Goal: Task Accomplishment & Management: Use online tool/utility

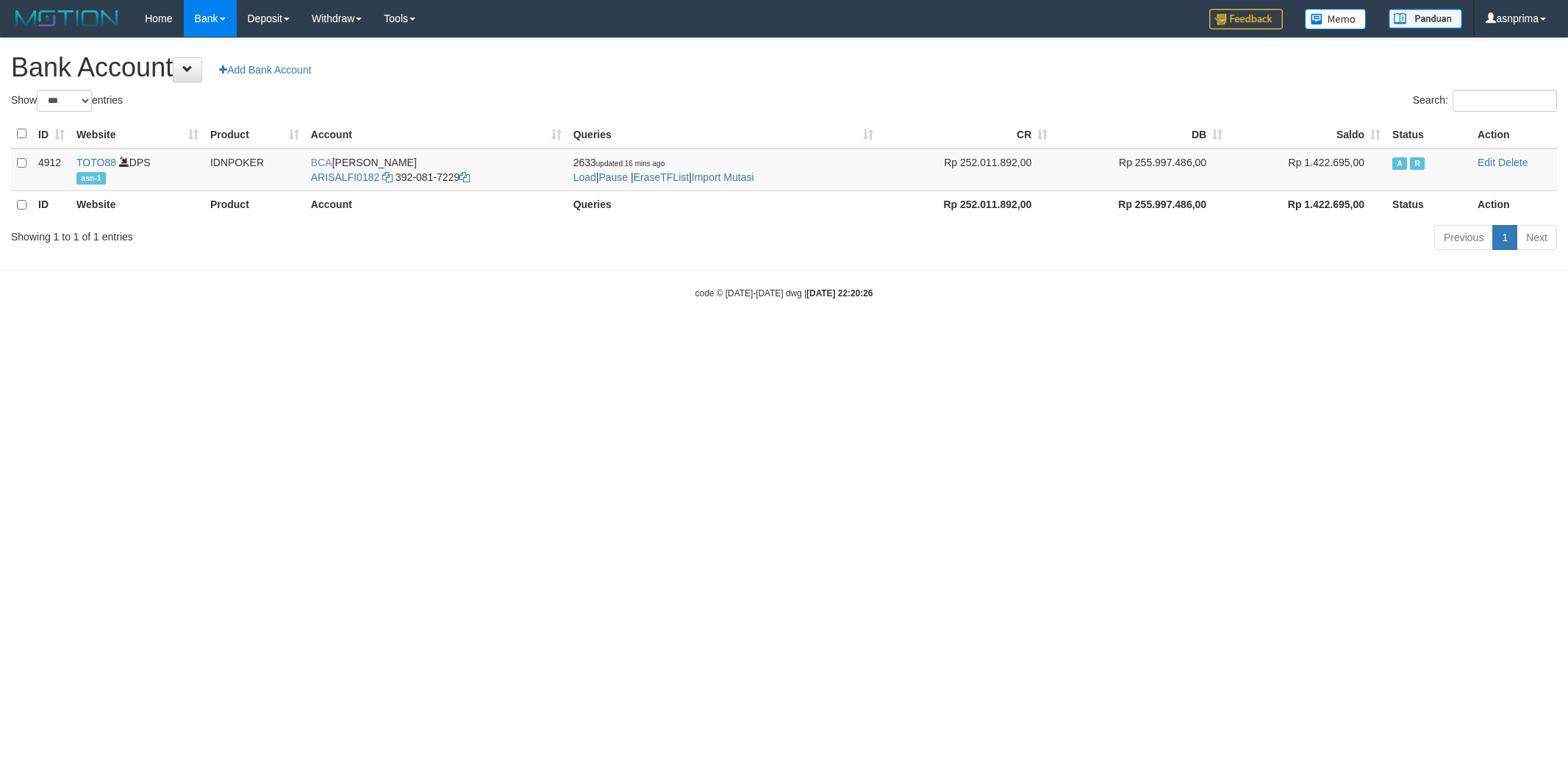
select select "***"
click at [724, 190] on td "2633 updated 16 mins ago Load | Pause | EraseTFList | Import Mutasi" at bounding box center [724, 169] width 313 height 43
click at [745, 171] on link "Import Mutasi" at bounding box center [723, 177] width 62 height 11
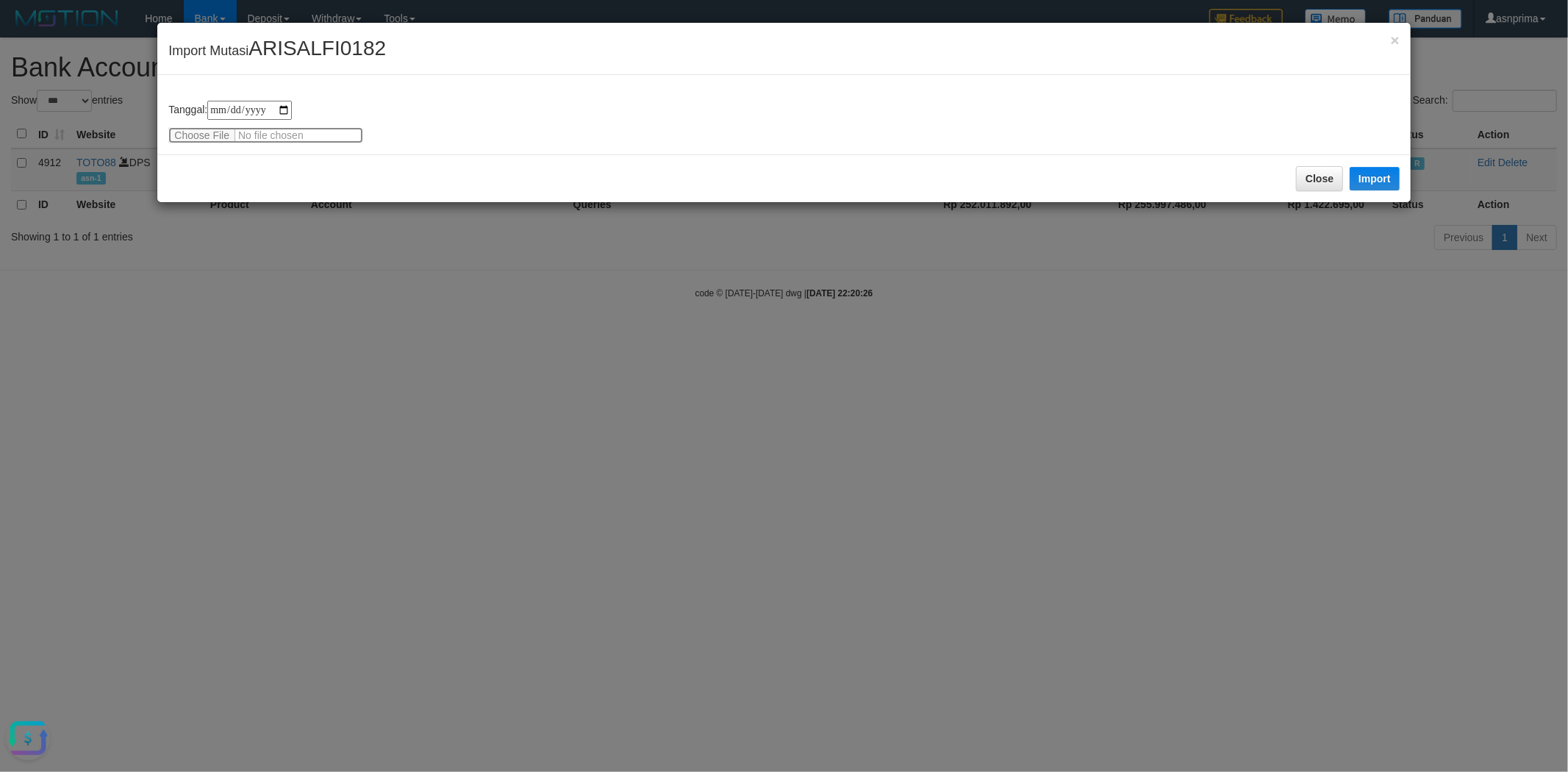
click at [261, 134] on input "file" at bounding box center [265, 135] width 195 height 16
type input "**********"
click at [332, 172] on div "Close Import" at bounding box center [784, 178] width 1253 height 48
click at [1372, 169] on button "Import" at bounding box center [1374, 179] width 50 height 24
click at [765, 202] on div "Close Import" at bounding box center [784, 178] width 1253 height 48
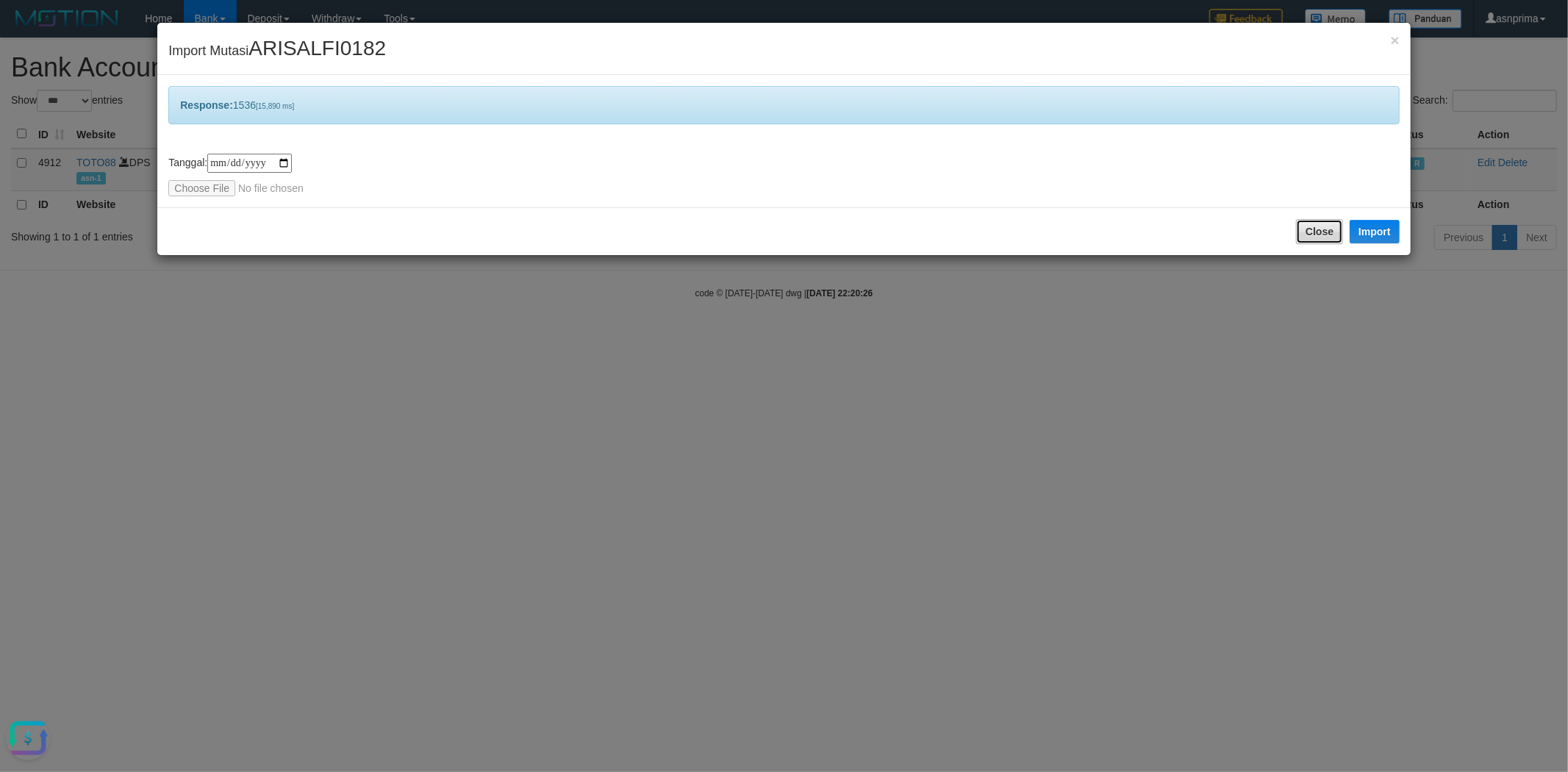
click at [1296, 229] on button "Close" at bounding box center [1320, 232] width 47 height 25
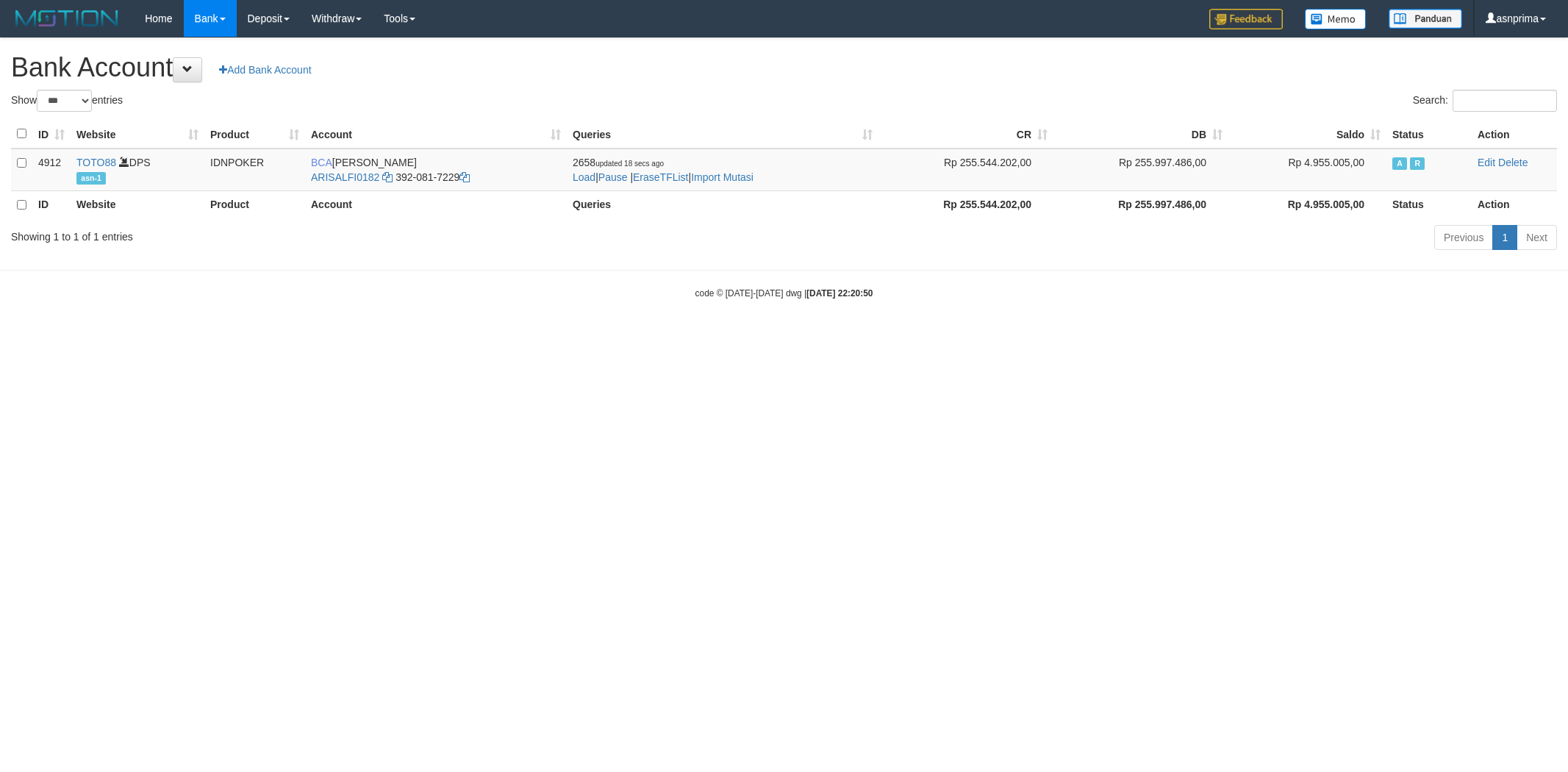
select select "***"
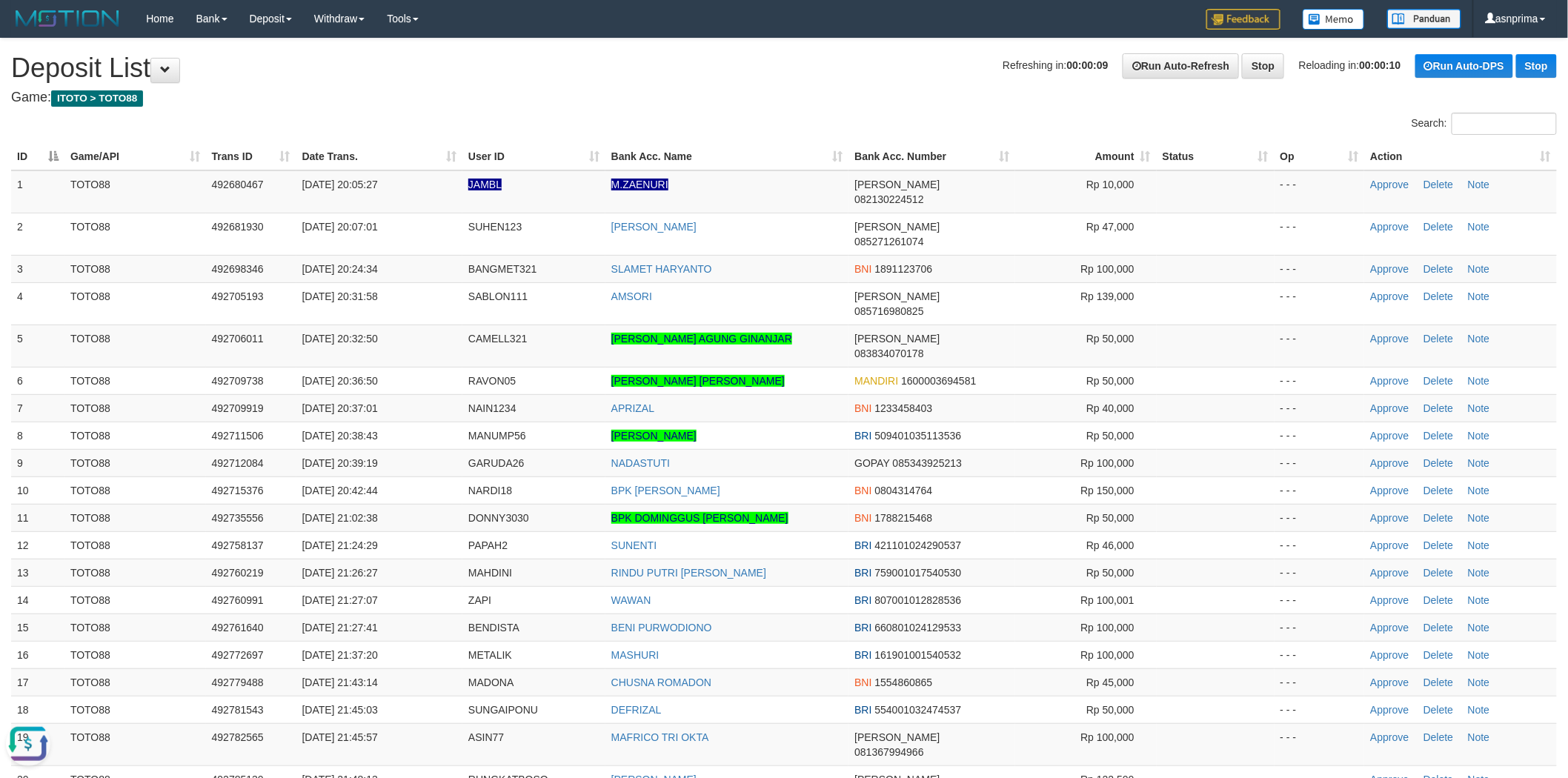
click at [1520, 165] on th "Action" at bounding box center [1460, 156] width 192 height 28
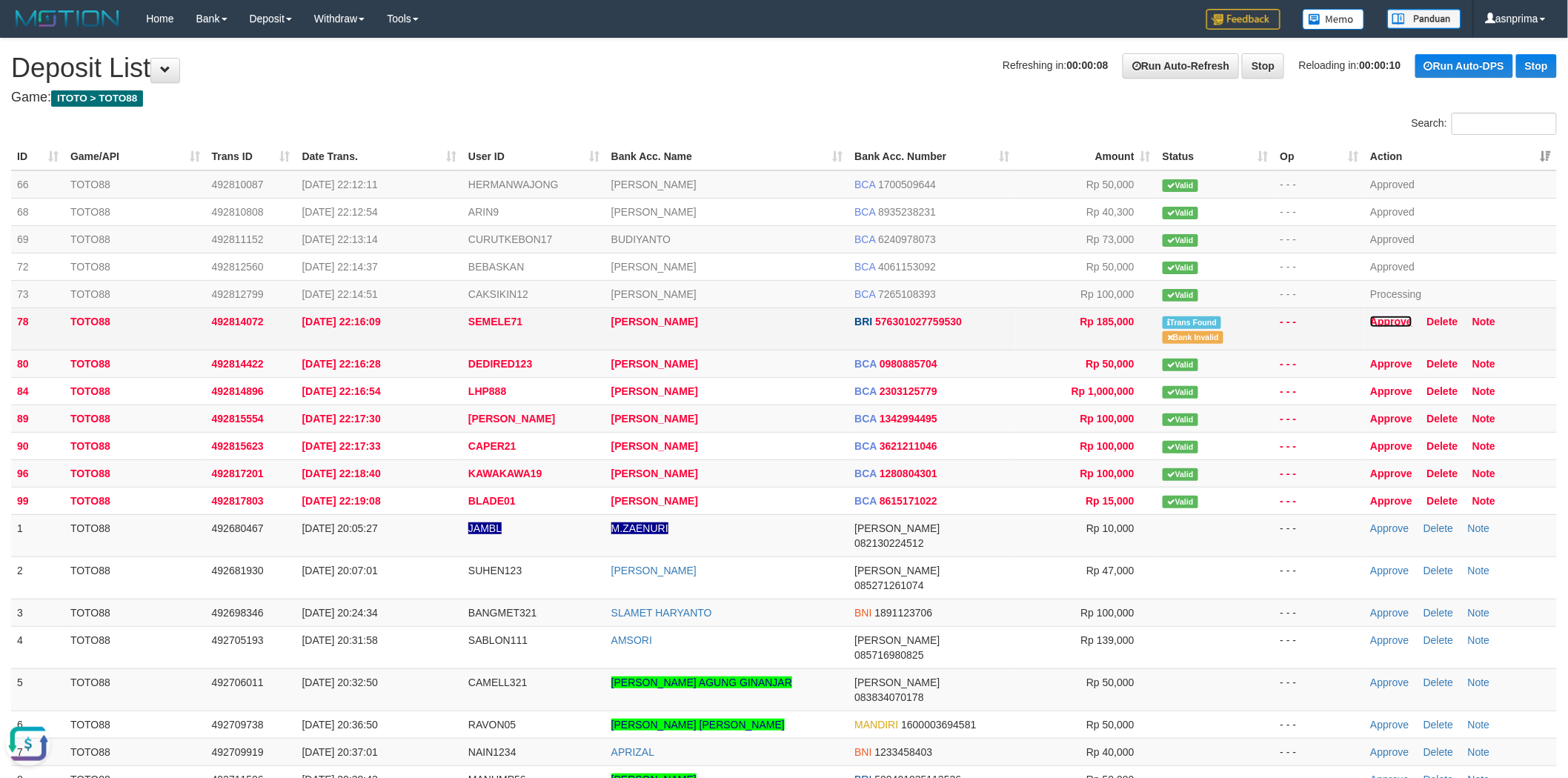
click at [1395, 319] on link "Approve" at bounding box center [1391, 322] width 42 height 11
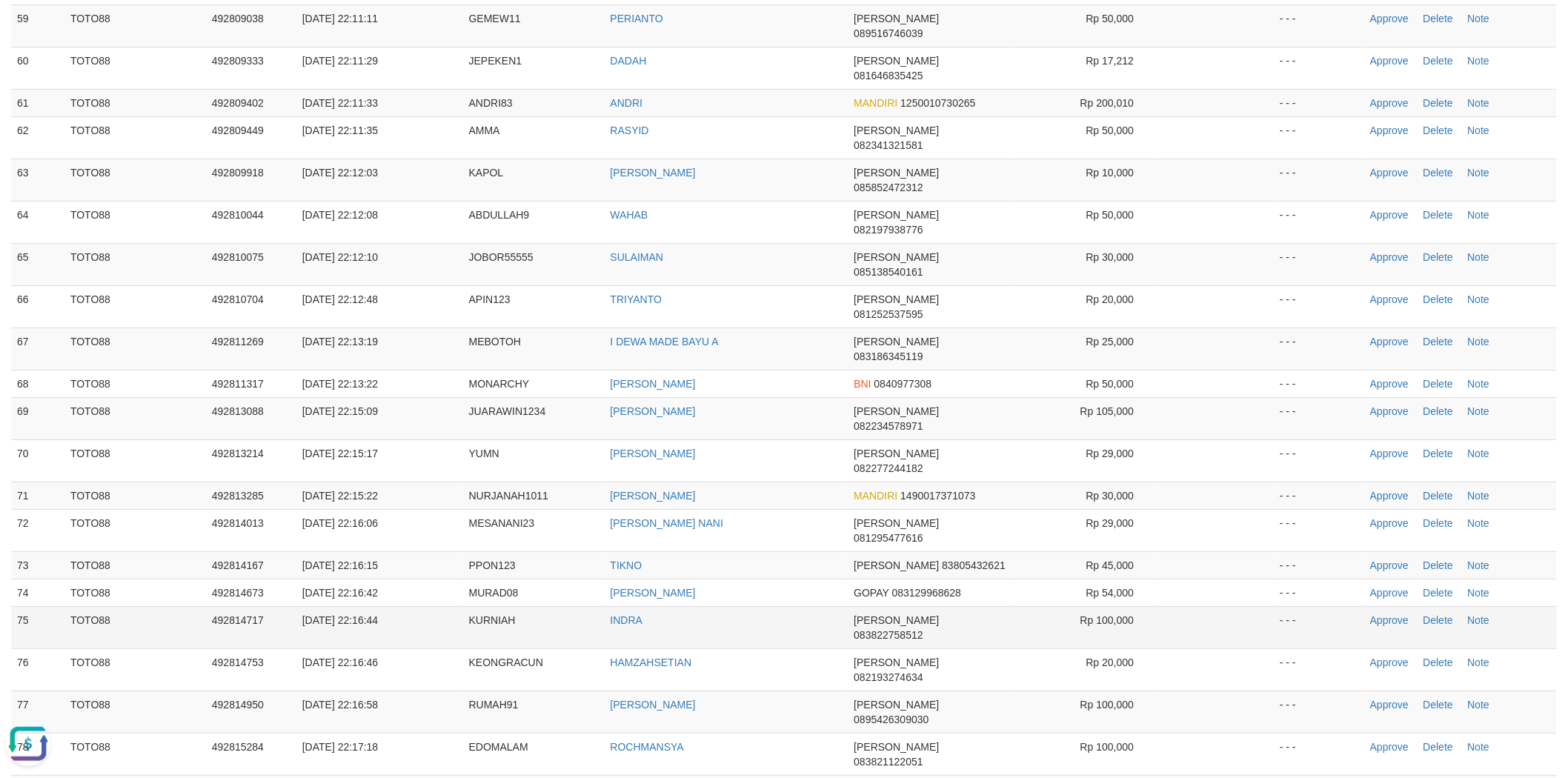
scroll to position [2181, 0]
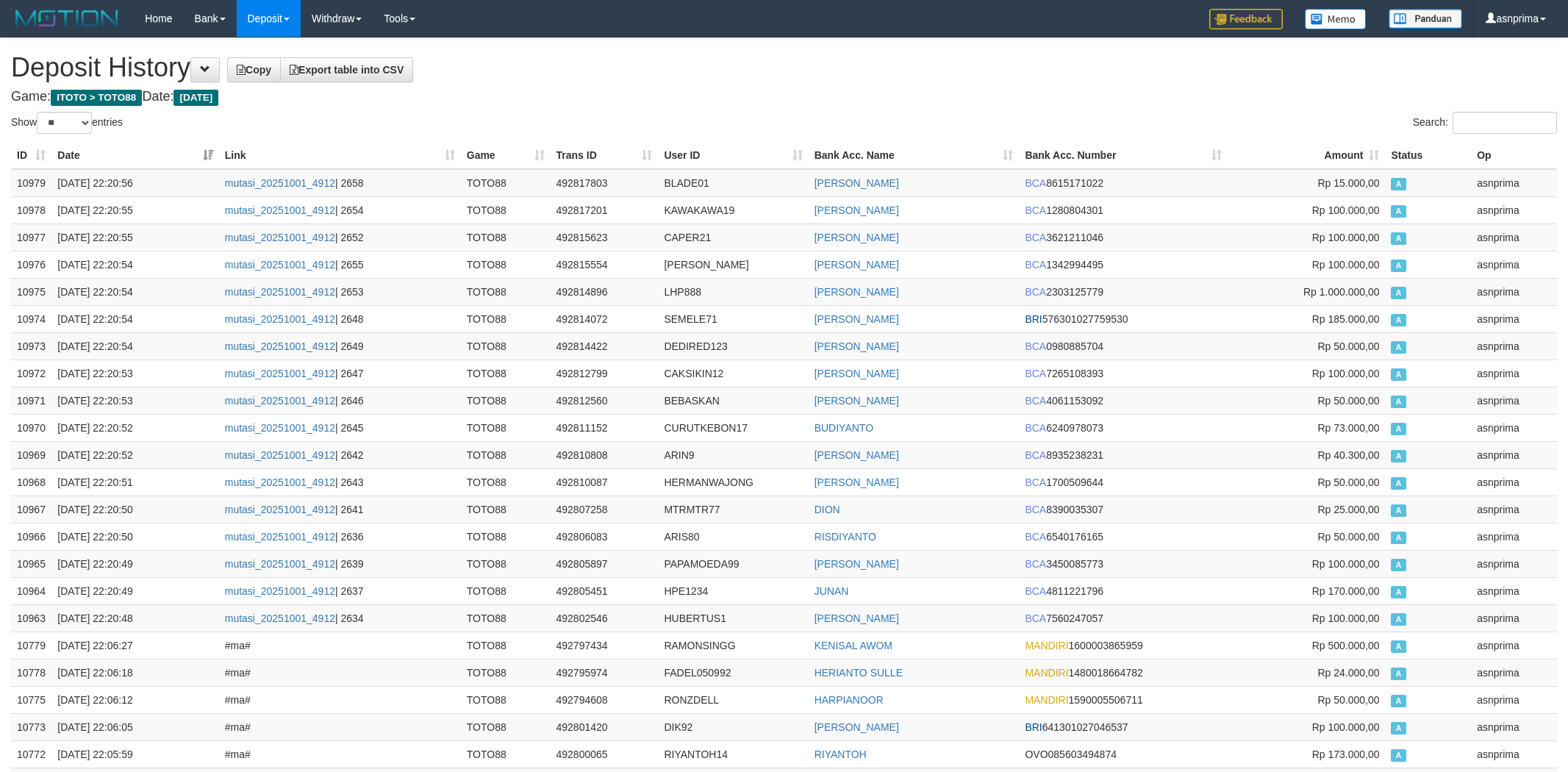
select select "**"
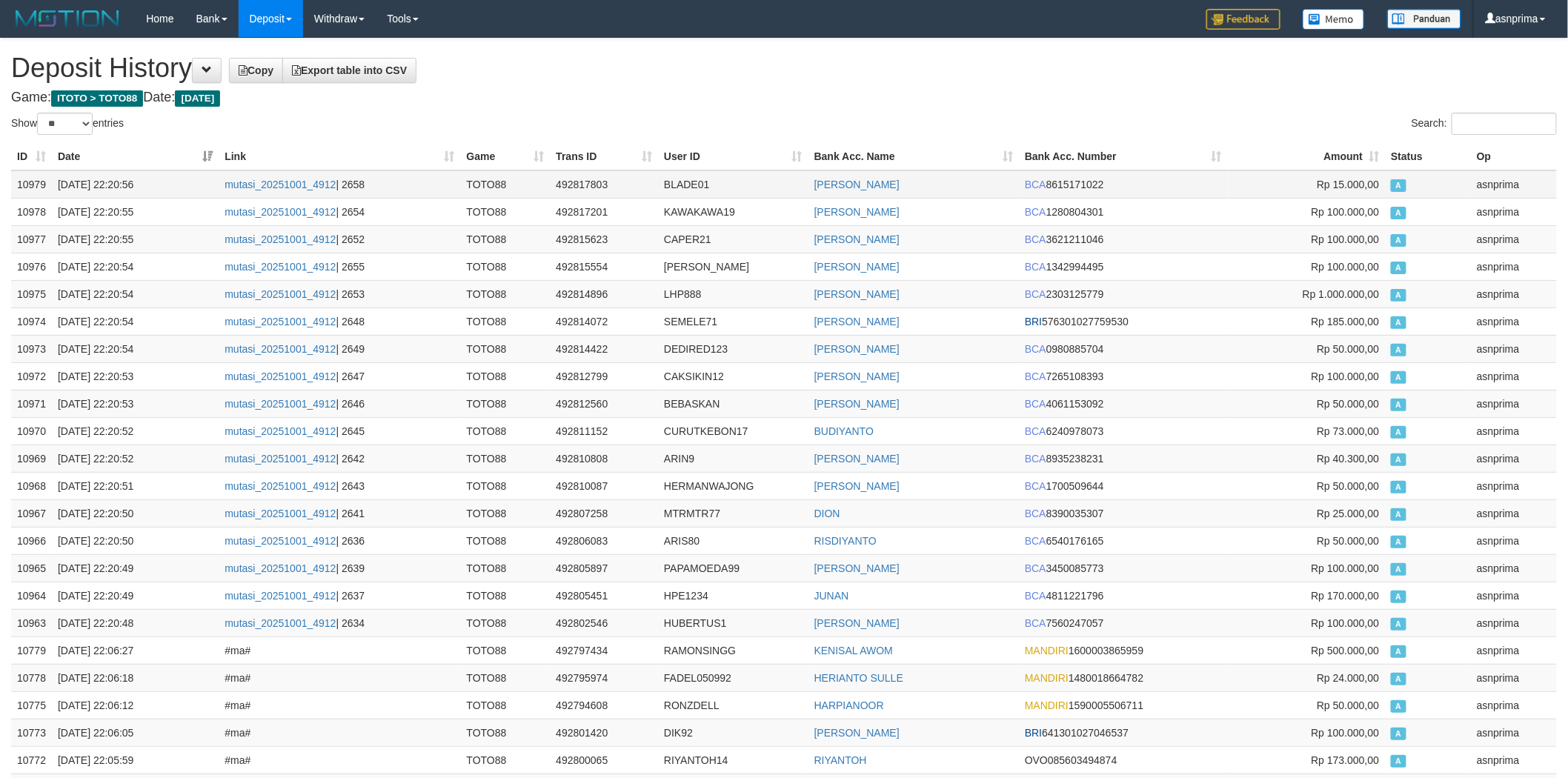
click at [18, 188] on td "10979" at bounding box center [31, 185] width 41 height 29
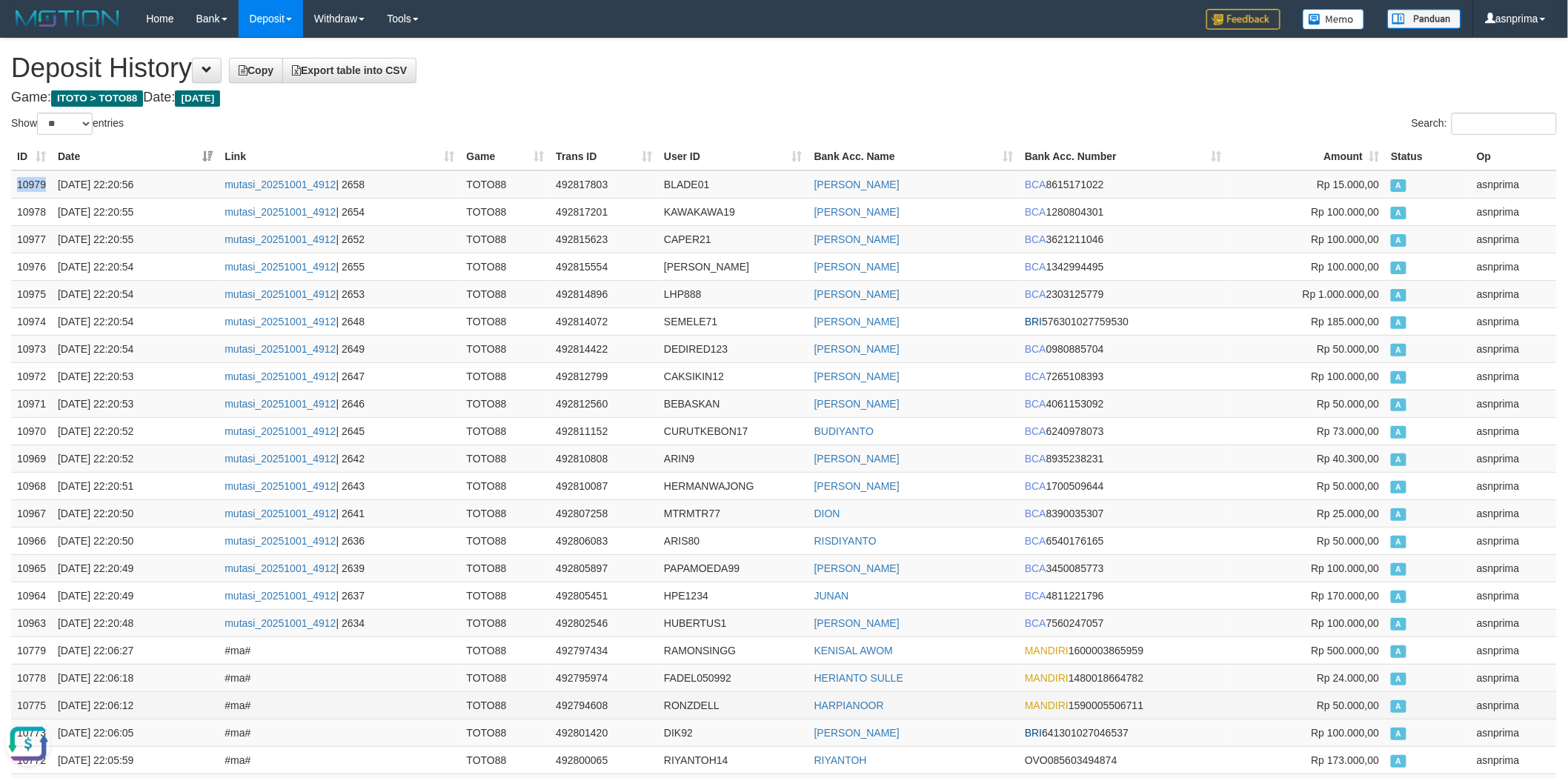
scroll to position [576, 0]
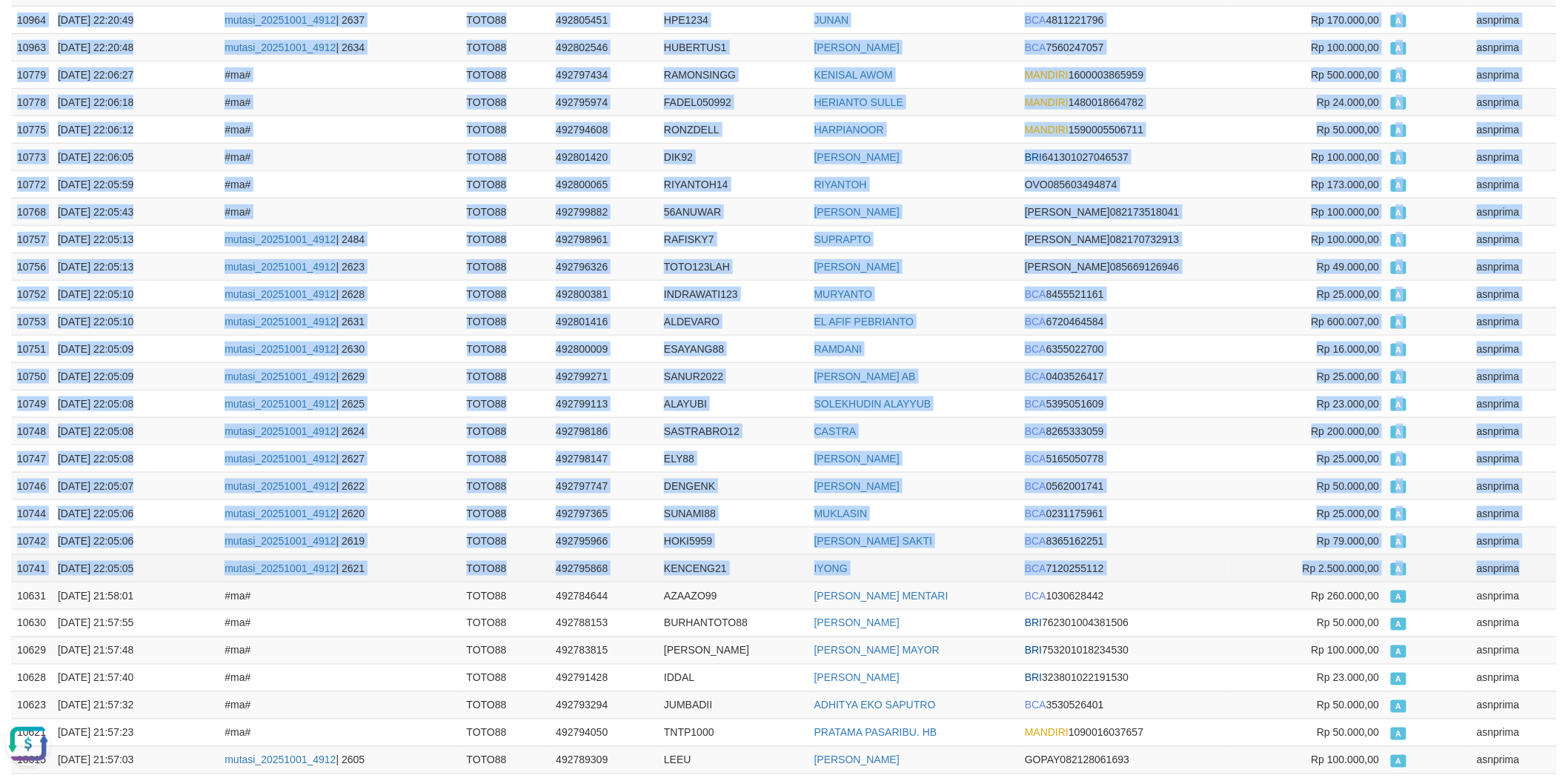
click at [1515, 575] on td "asnprima" at bounding box center [1514, 568] width 86 height 28
copy tbody "10979 01/10/2025 22:20:56 mutasi_20251001_4912 | 2658 TOTO88 492817803 BLADE01 …"
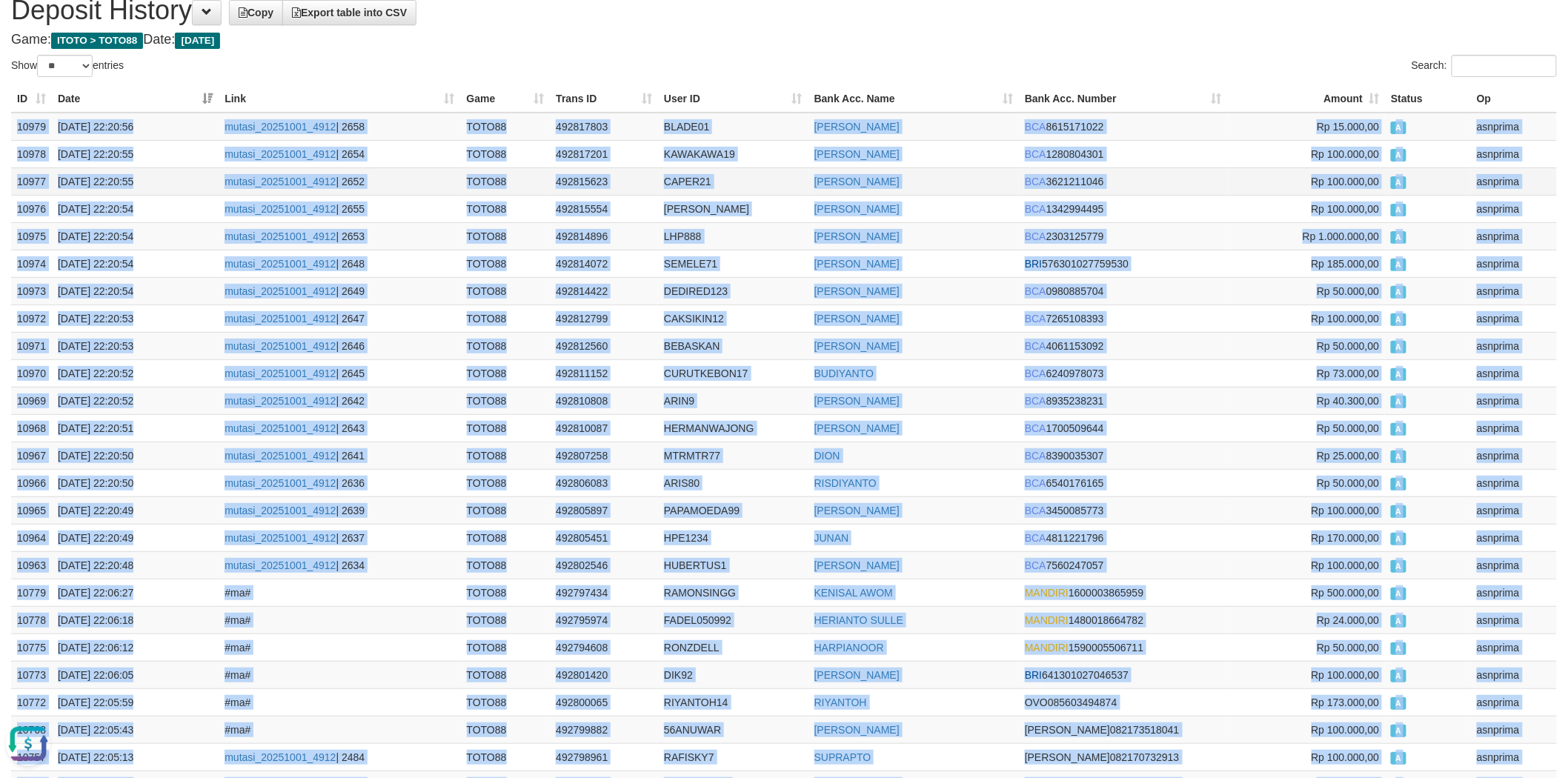
scroll to position [0, 0]
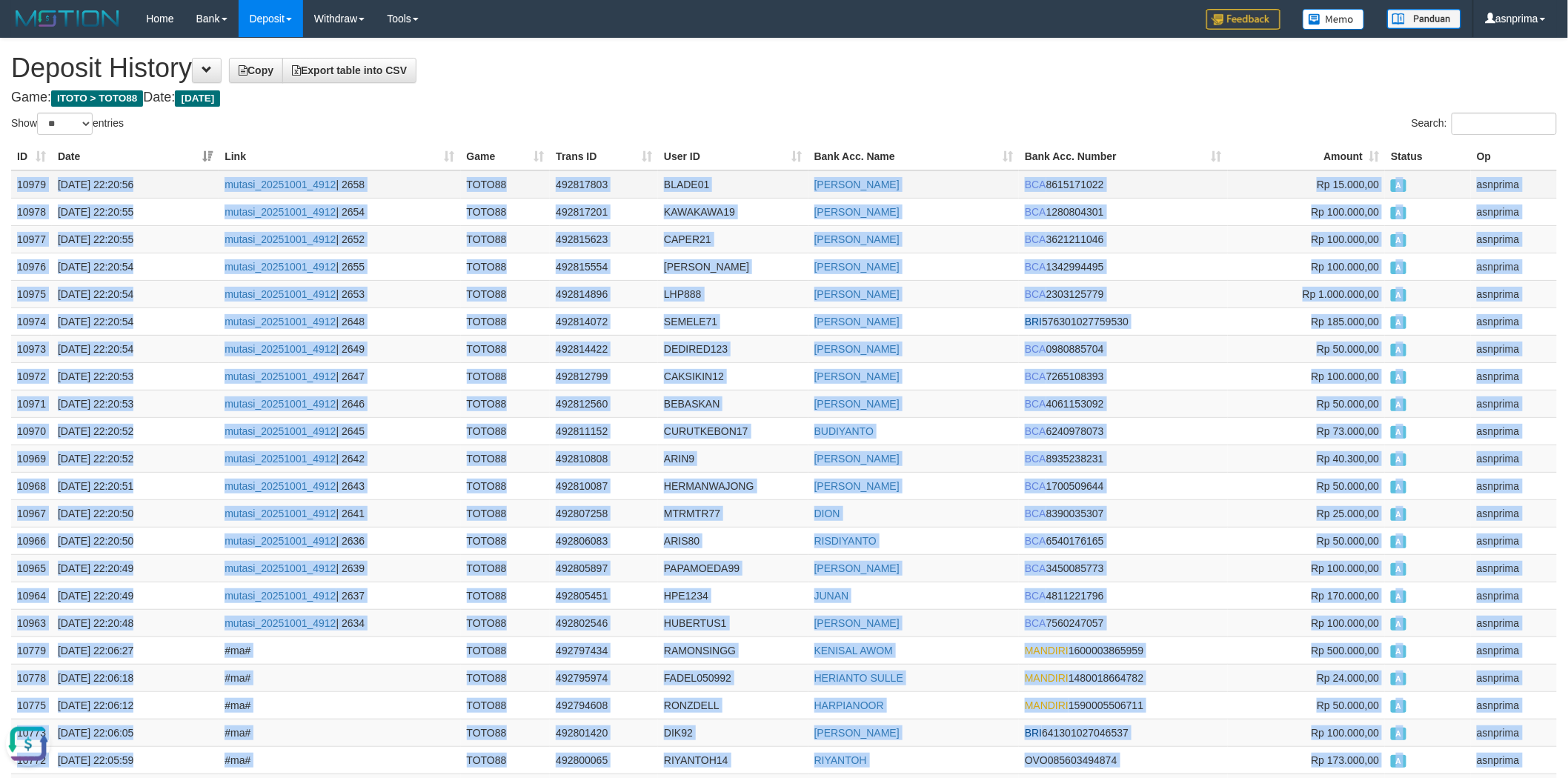
click at [690, 194] on td "BLADE01" at bounding box center [733, 185] width 150 height 29
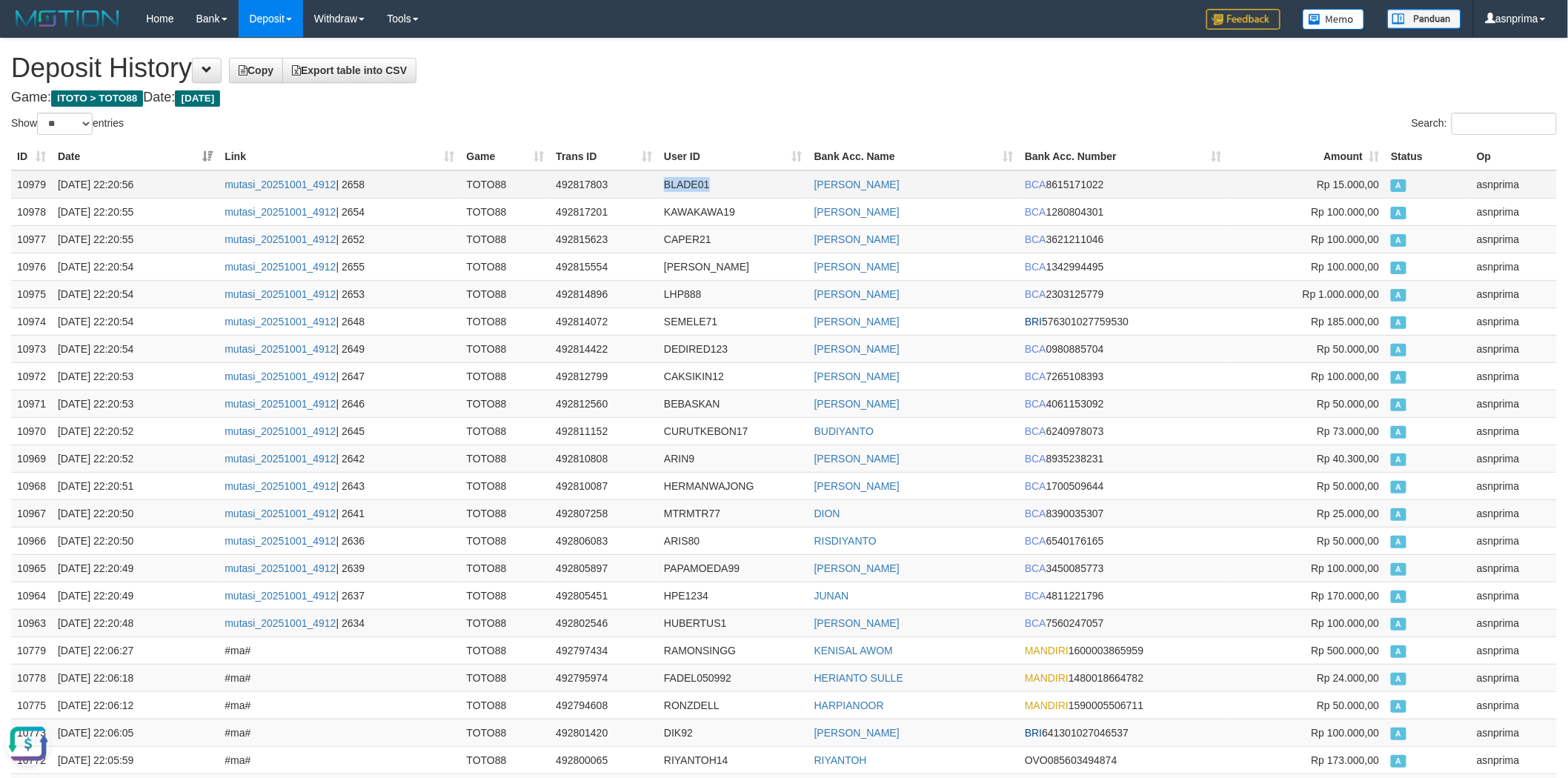
click at [690, 194] on td "BLADE01" at bounding box center [733, 185] width 150 height 29
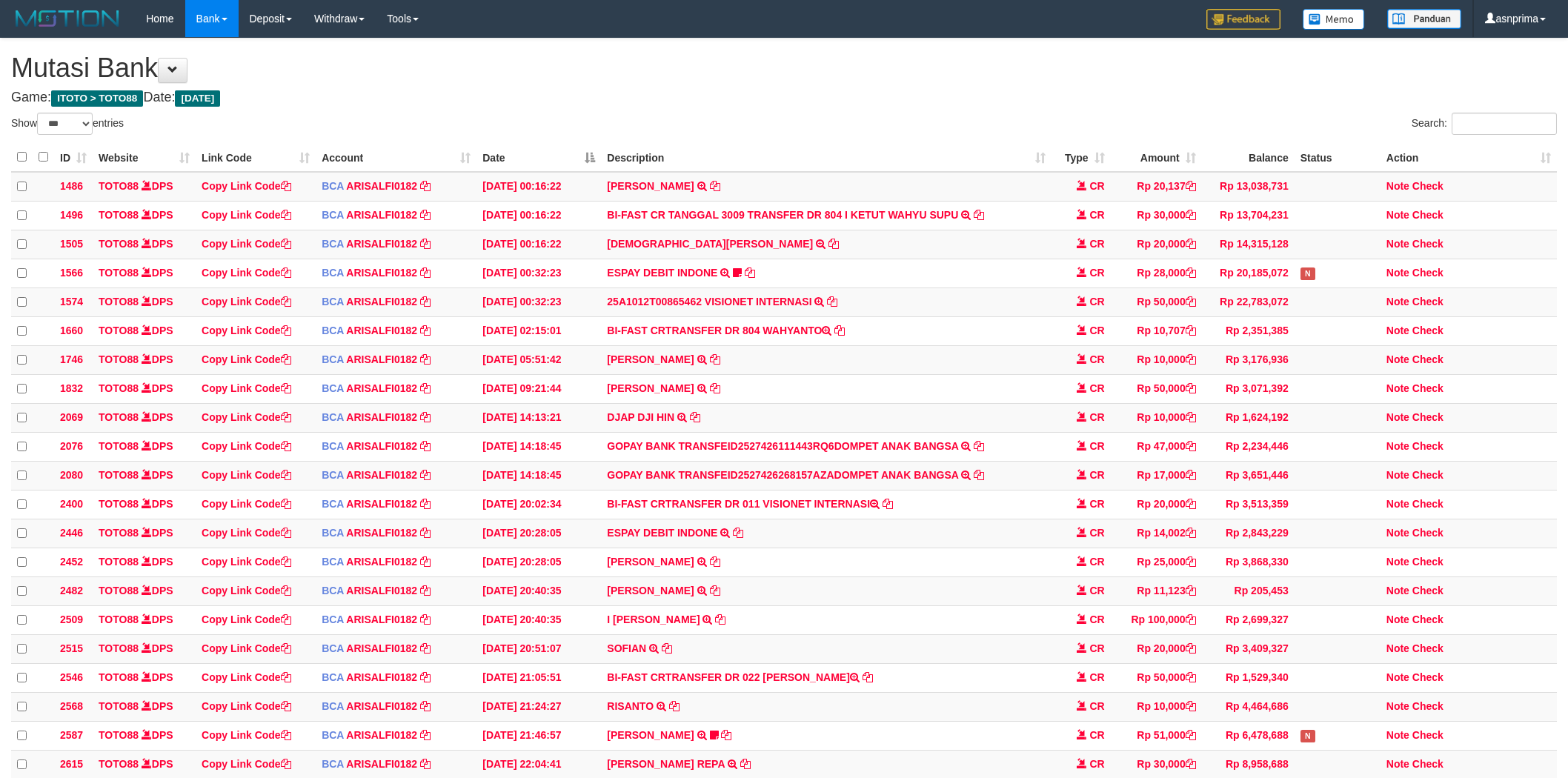
select select "***"
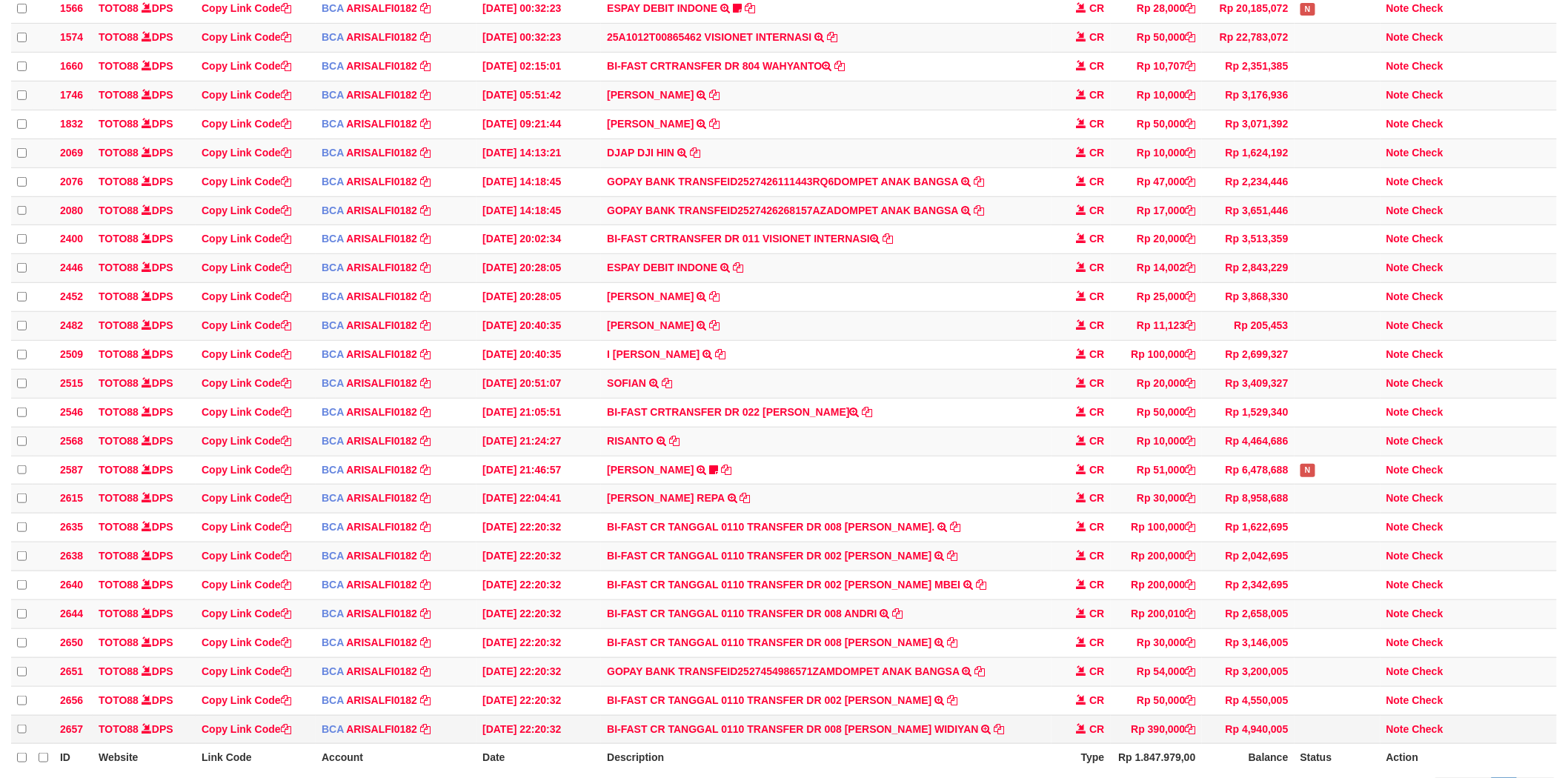
scroll to position [445, 0]
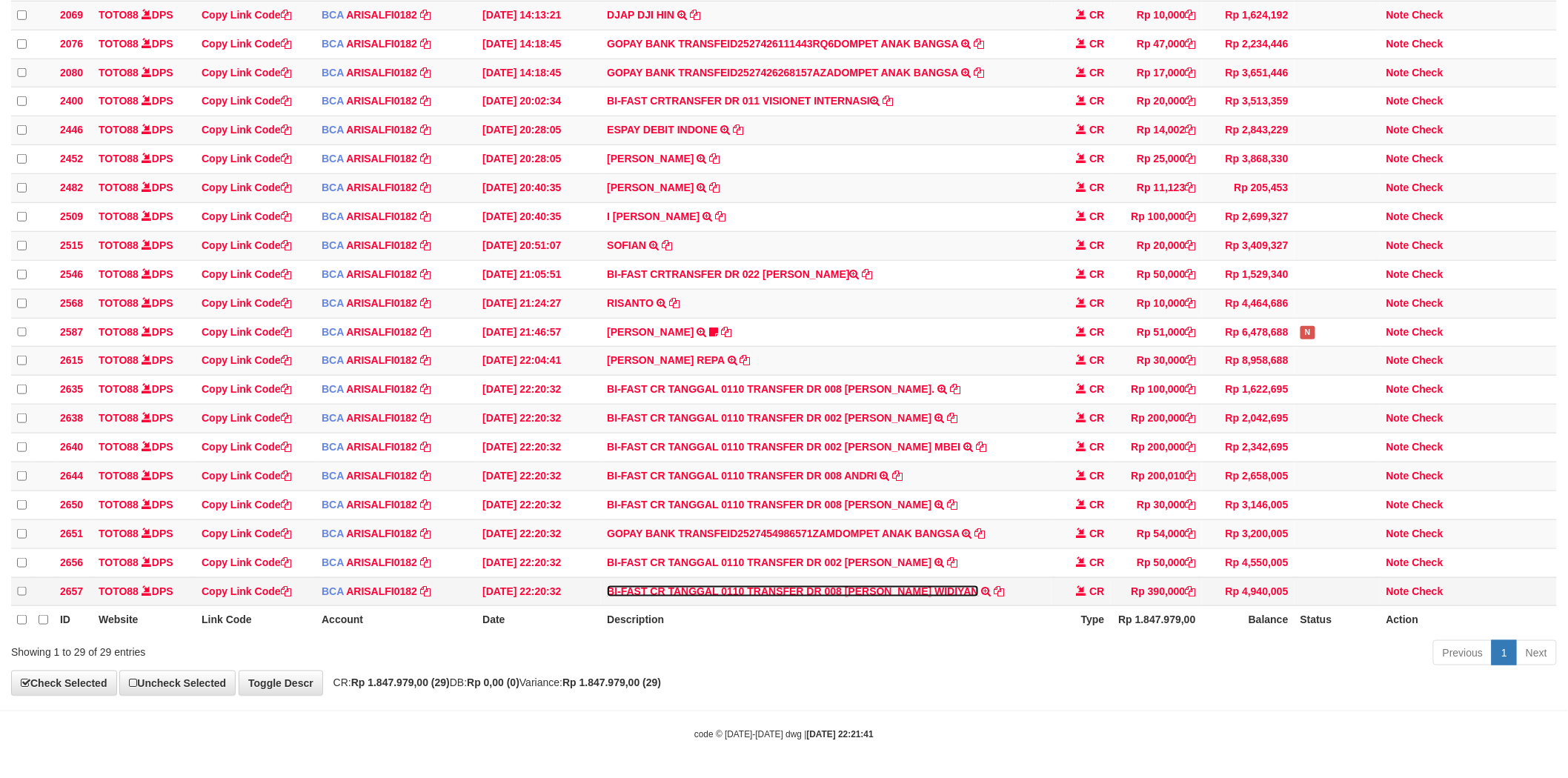
click at [857, 587] on link "BI-FAST CR TANGGAL 0110 TRANSFER DR 008 ERIK PUGUH WIDIYAN" at bounding box center [792, 591] width 371 height 11
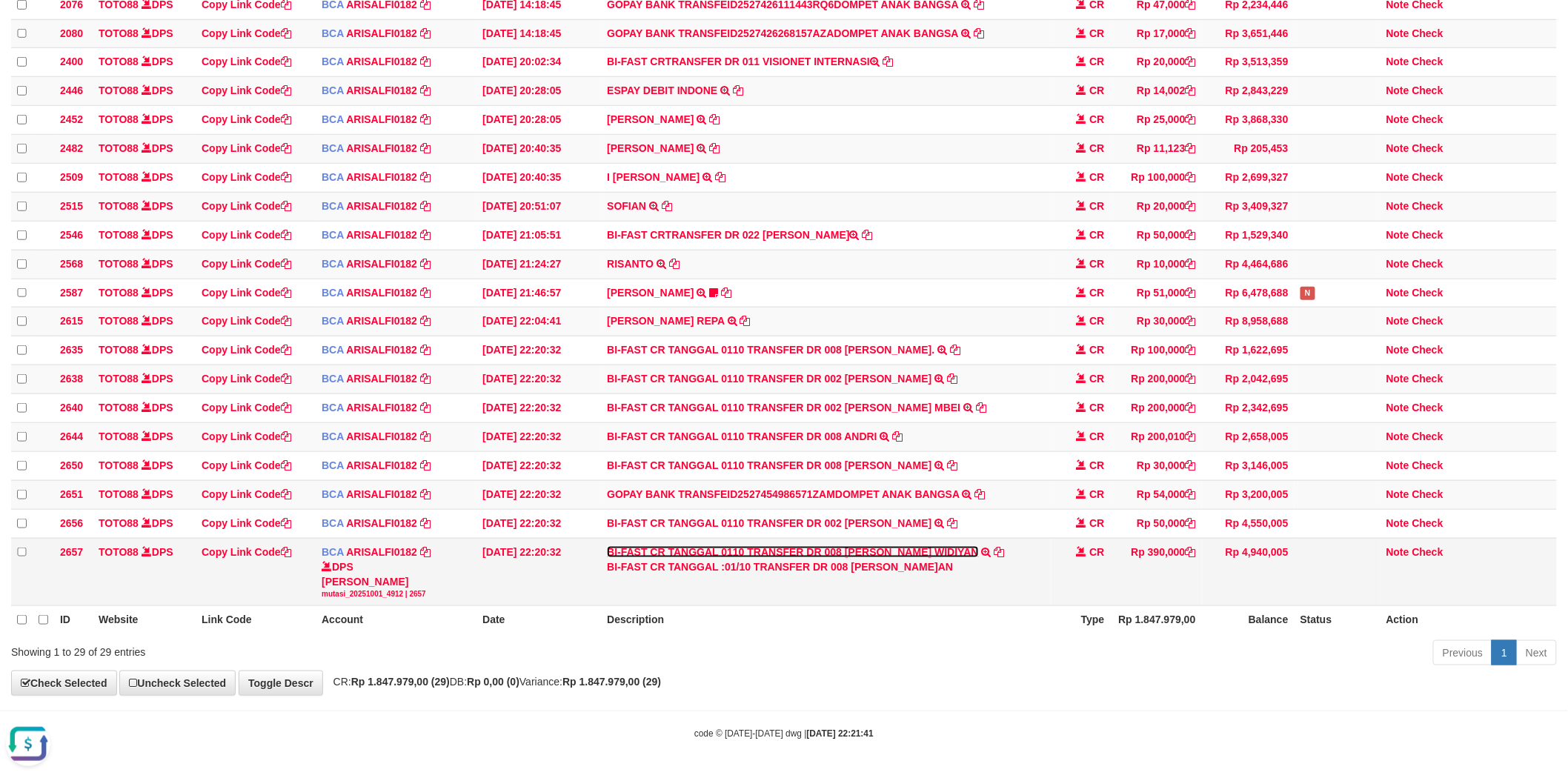
scroll to position [0, 0]
click at [868, 574] on div "BI-FAST CR TANGGAL :01/10 TRANSFER DR 008 ERIK PUGUH WIDIYAN" at bounding box center [825, 568] width 438 height 15
drag, startPoint x: 868, startPoint y: 600, endPoint x: 932, endPoint y: 600, distance: 64.0
click at [932, 574] on div "BI-FAST CR TANGGAL :01/10 TRANSFER DR 008 ERIK PUGUH WIDIYAN" at bounding box center [825, 568] width 438 height 15
copy div "ERIK PUGUH WIDIYAN"
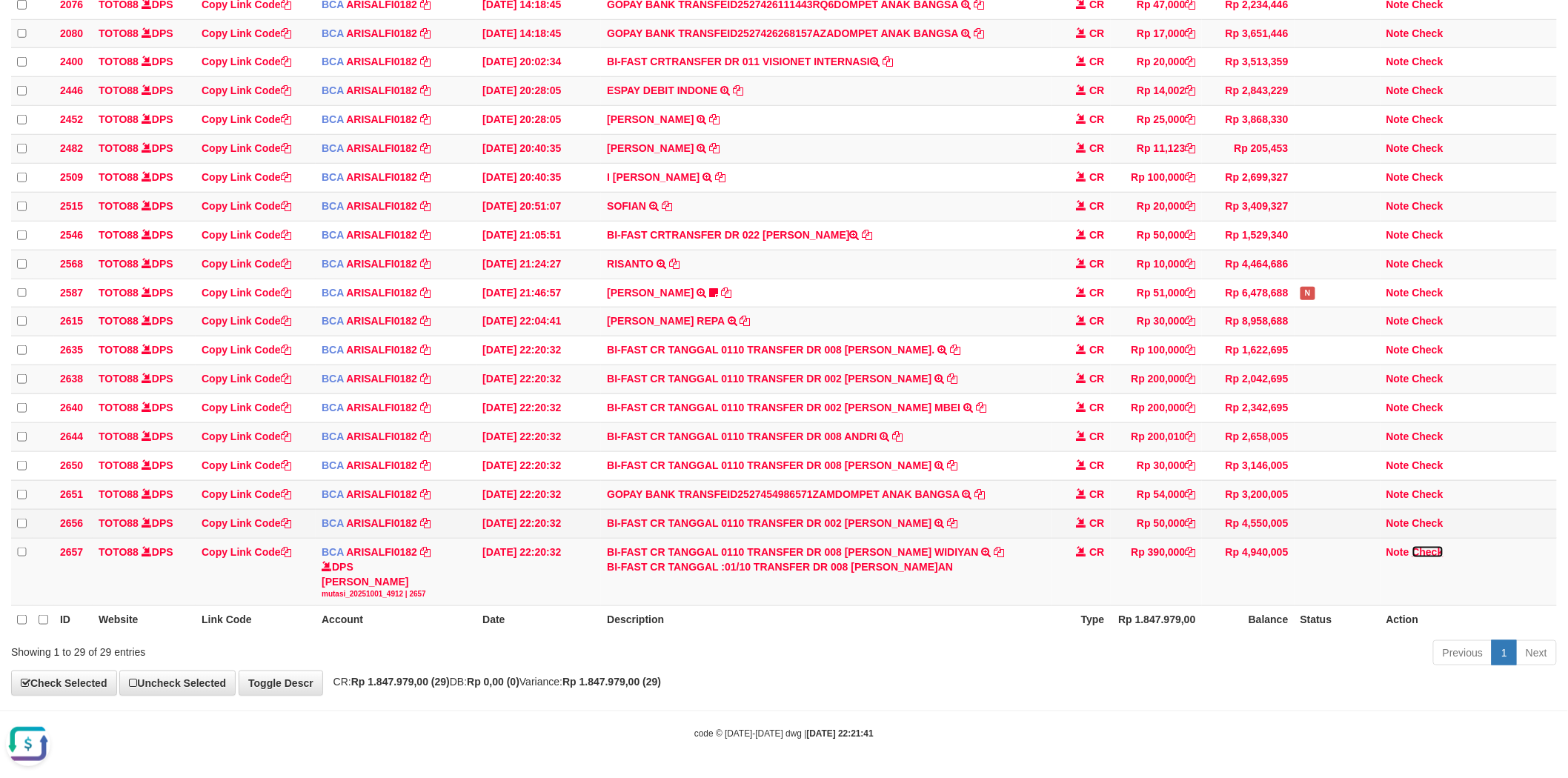
drag, startPoint x: 1431, startPoint y: 584, endPoint x: 1030, endPoint y: 564, distance: 401.5
click at [1430, 558] on link "Check" at bounding box center [1428, 552] width 31 height 11
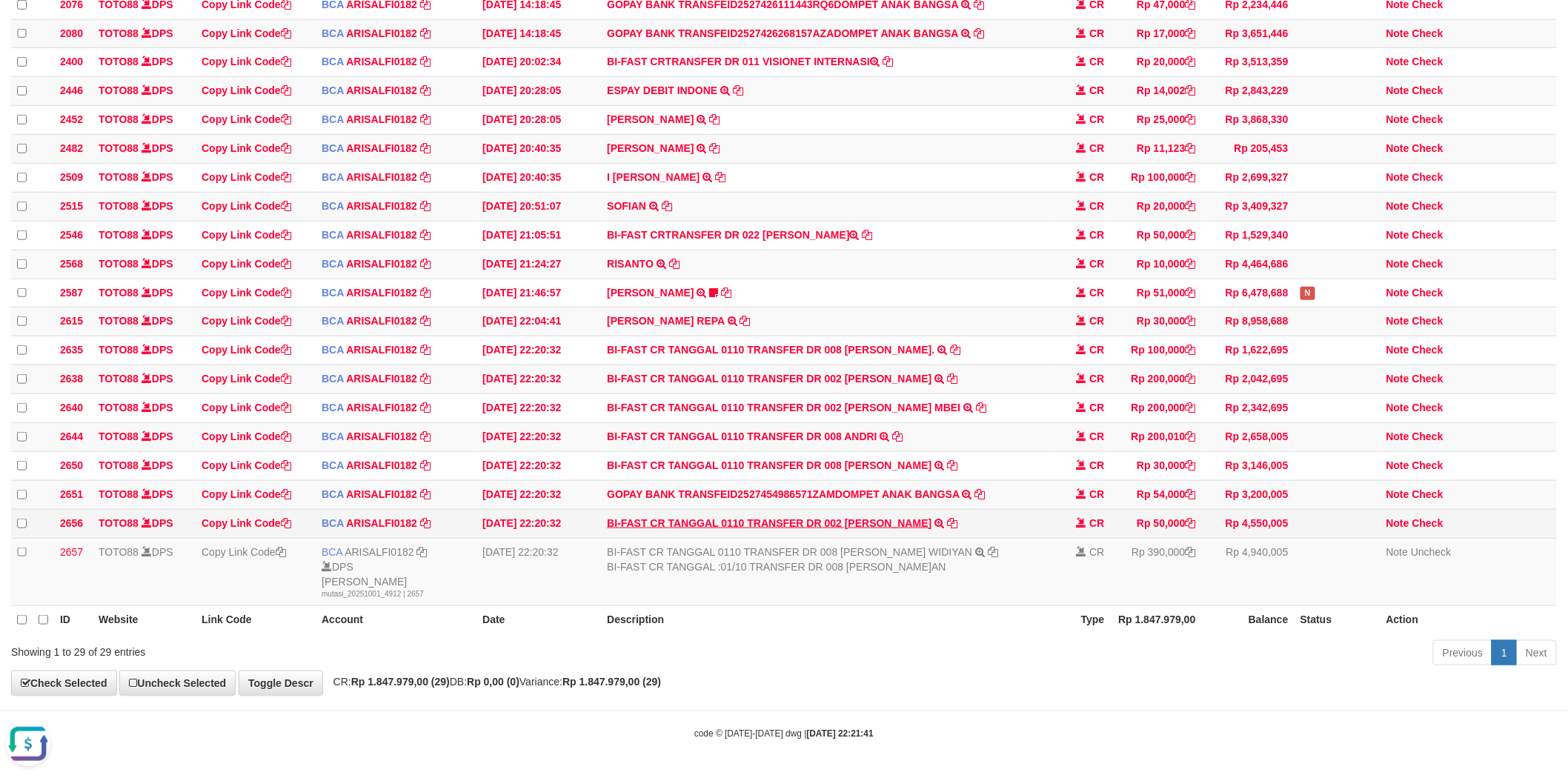
click at [876, 538] on td "BI-FAST CR TANGGAL 0110 TRANSFER DR 002 PREDDY TOGATOROP BI-FAST CR TANGGAL :01…" at bounding box center [825, 524] width 449 height 29
click at [883, 529] on link "BI-FAST CR TANGGAL 0110 TRANSFER DR 002 PREDDY TOGATOROP" at bounding box center [768, 523] width 325 height 11
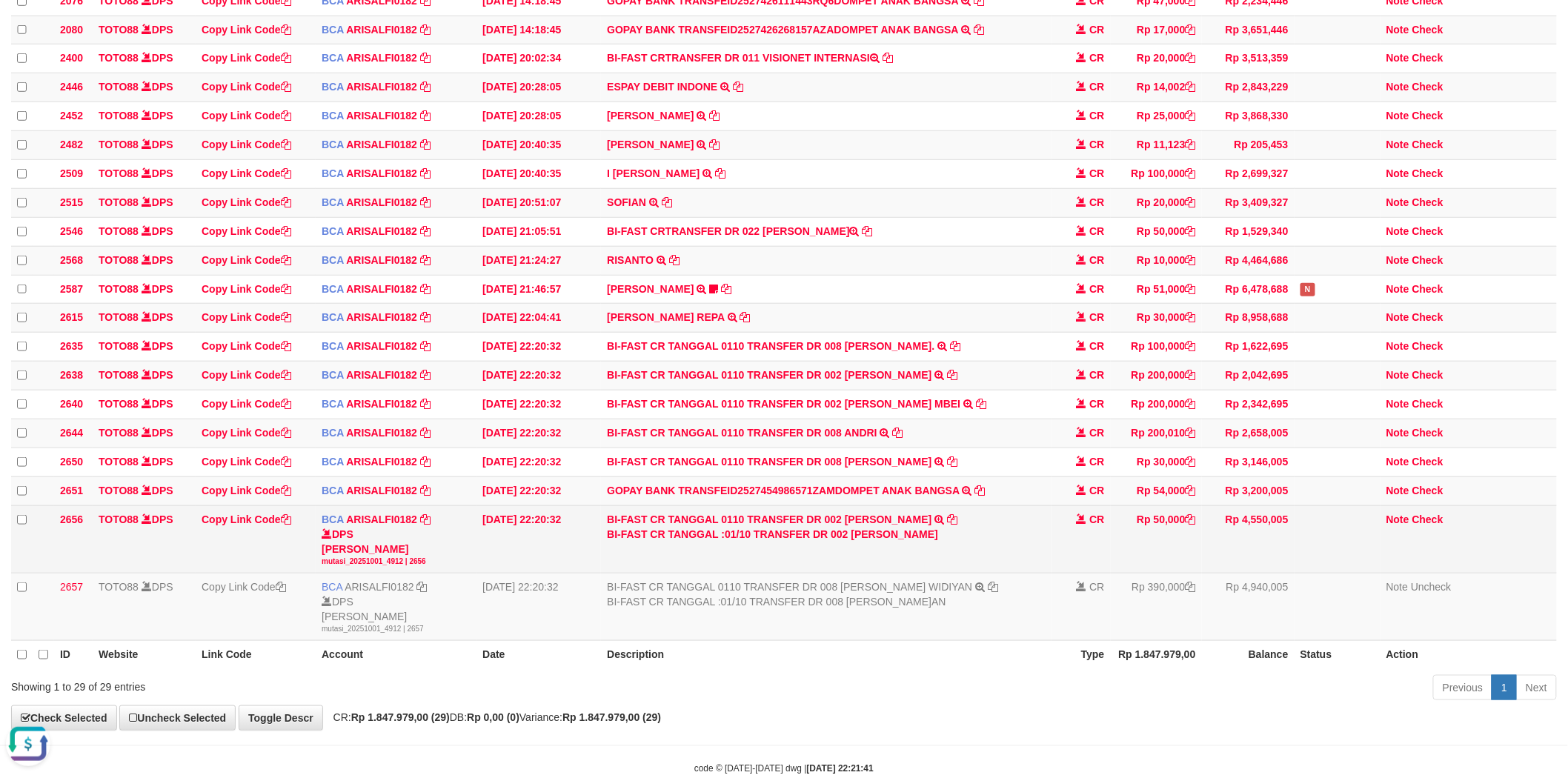
click at [878, 542] on div "BI-FAST CR TANGGAL :01/10 TRANSFER DR 002 PREDDY TOGATOROP" at bounding box center [825, 534] width 438 height 15
drag, startPoint x: 878, startPoint y: 573, endPoint x: 908, endPoint y: 571, distance: 30.1
click at [908, 542] on div "BI-FAST CR TANGGAL :01/10 TRANSFER DR 002 PREDDY TOGATOROP" at bounding box center [825, 534] width 438 height 15
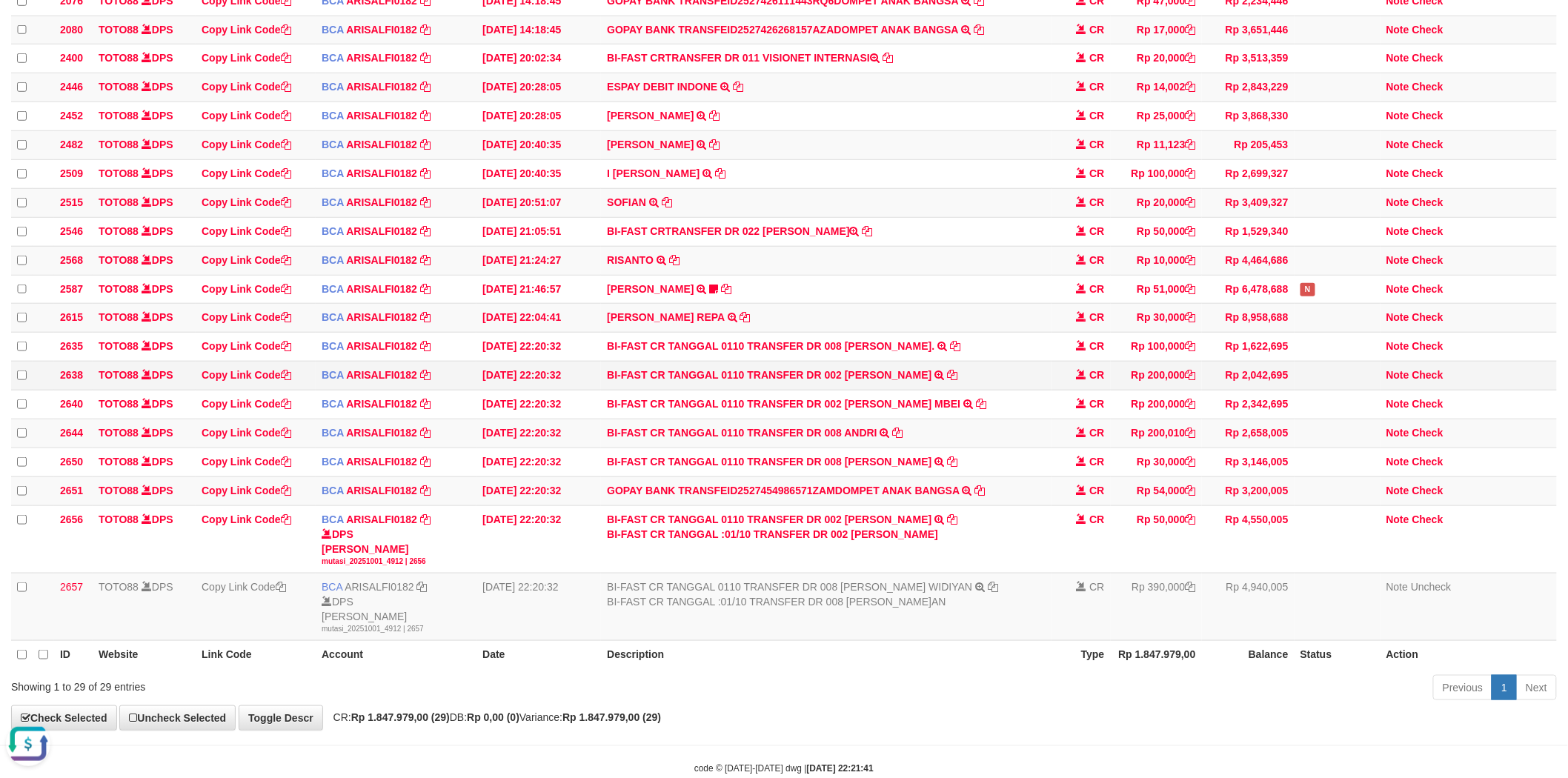
copy div "PREDDY TOGATOROP"
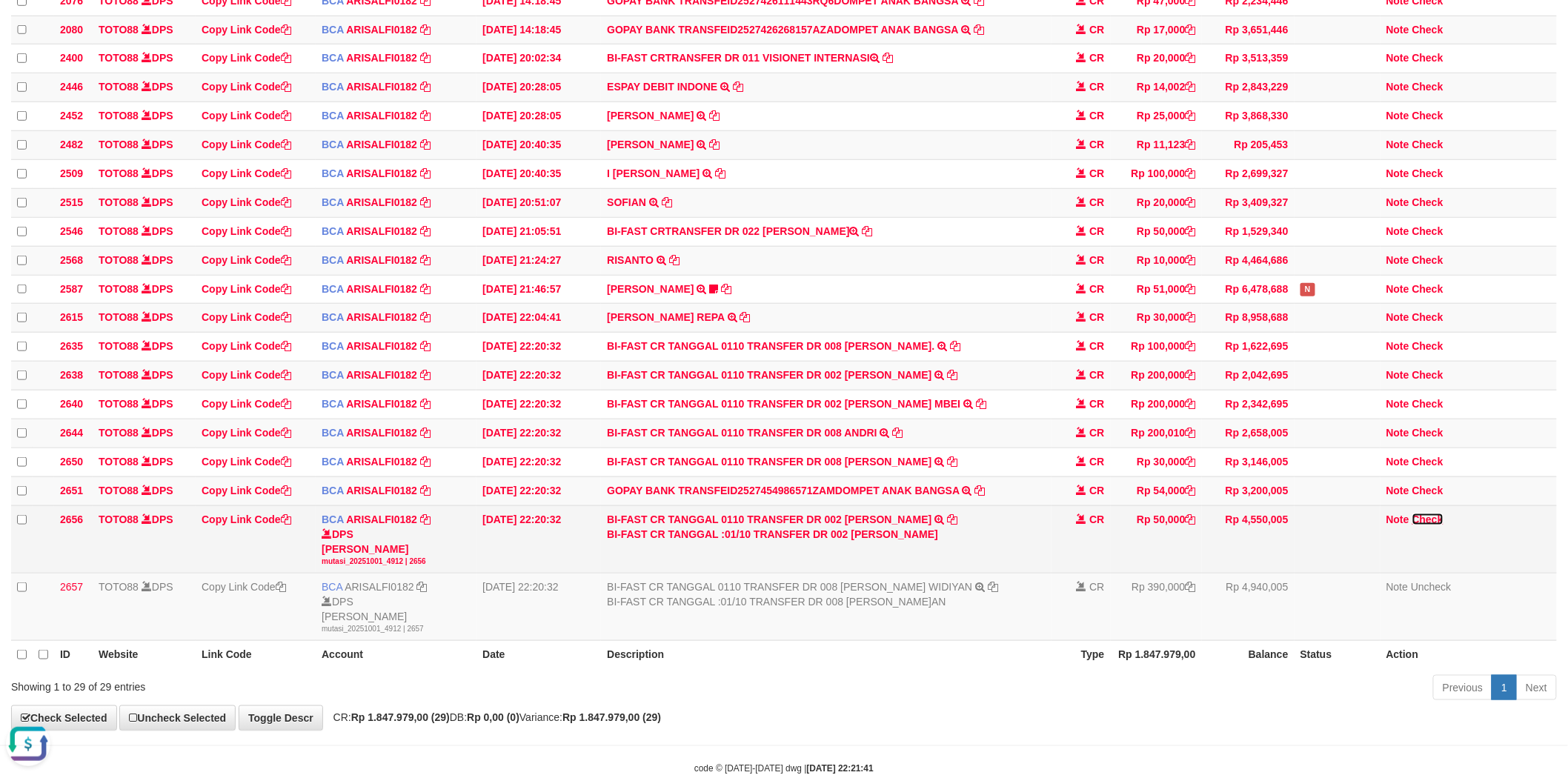
drag, startPoint x: 1427, startPoint y: 553, endPoint x: 1041, endPoint y: 510, distance: 388.4
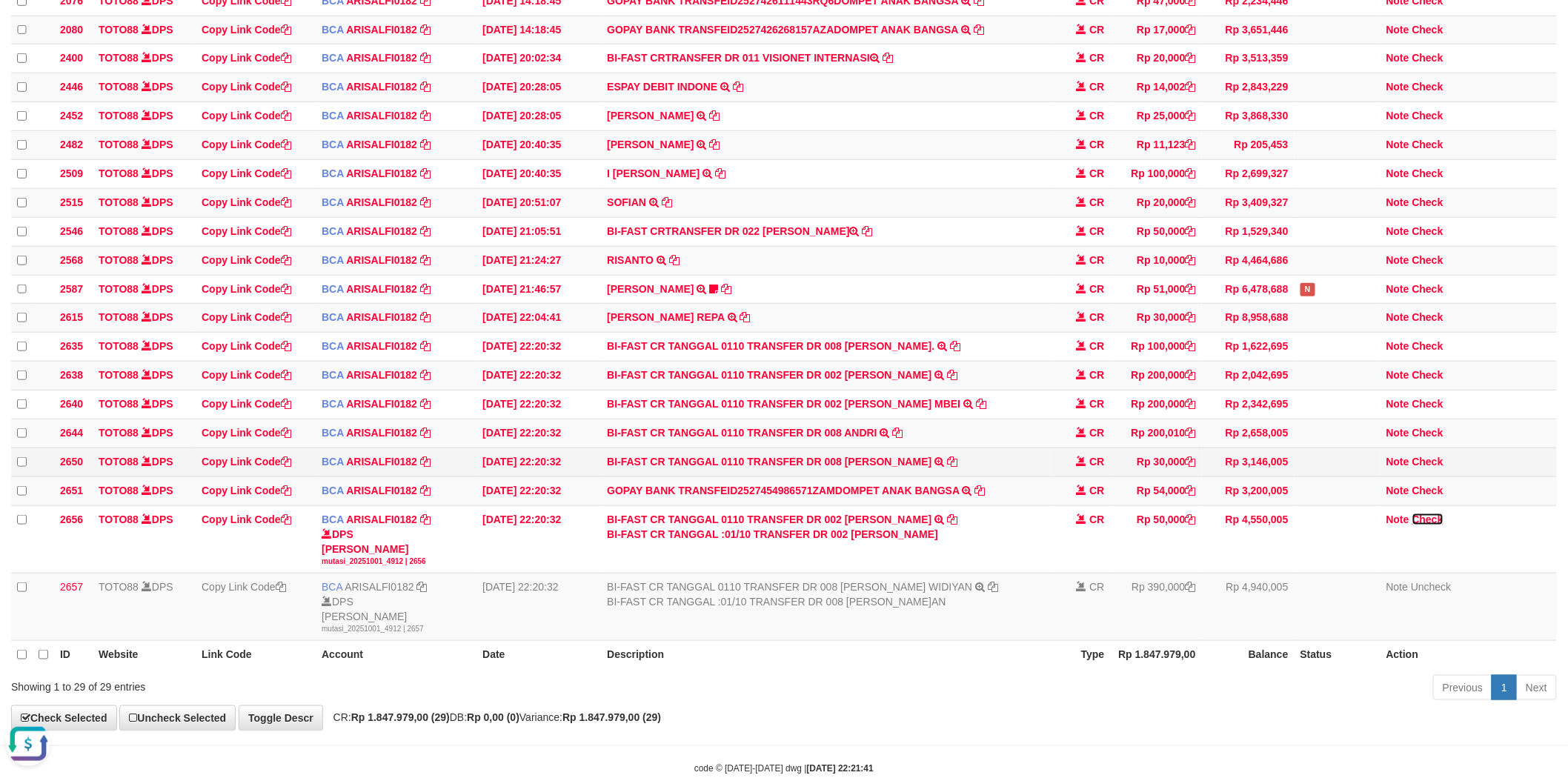
click at [1426, 526] on link "Check" at bounding box center [1428, 519] width 31 height 11
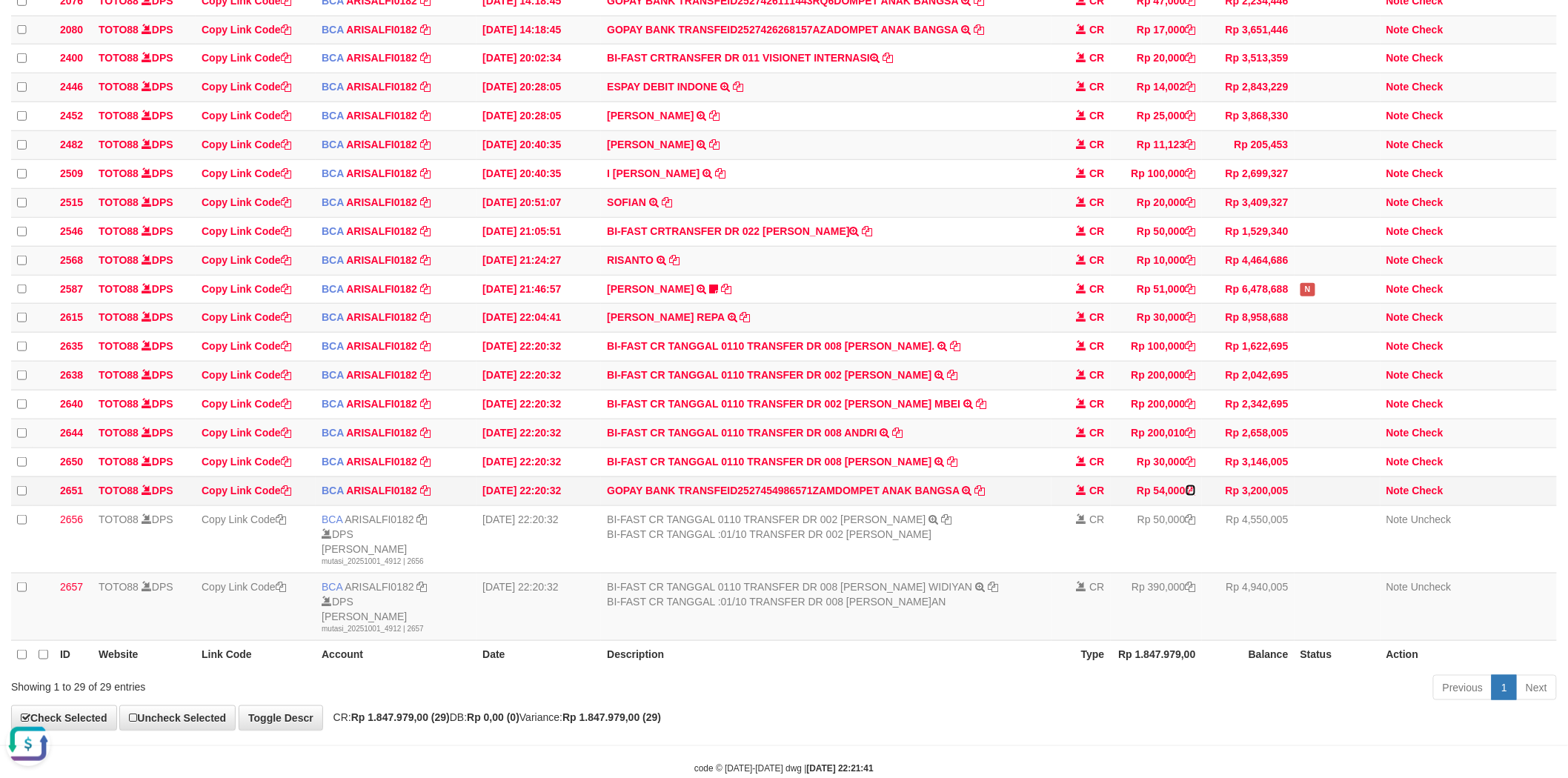
click at [1189, 496] on icon at bounding box center [1190, 490] width 10 height 10
copy div "PREDDY TOGATOROP"
click at [1441, 497] on link "Check" at bounding box center [1428, 490] width 31 height 11
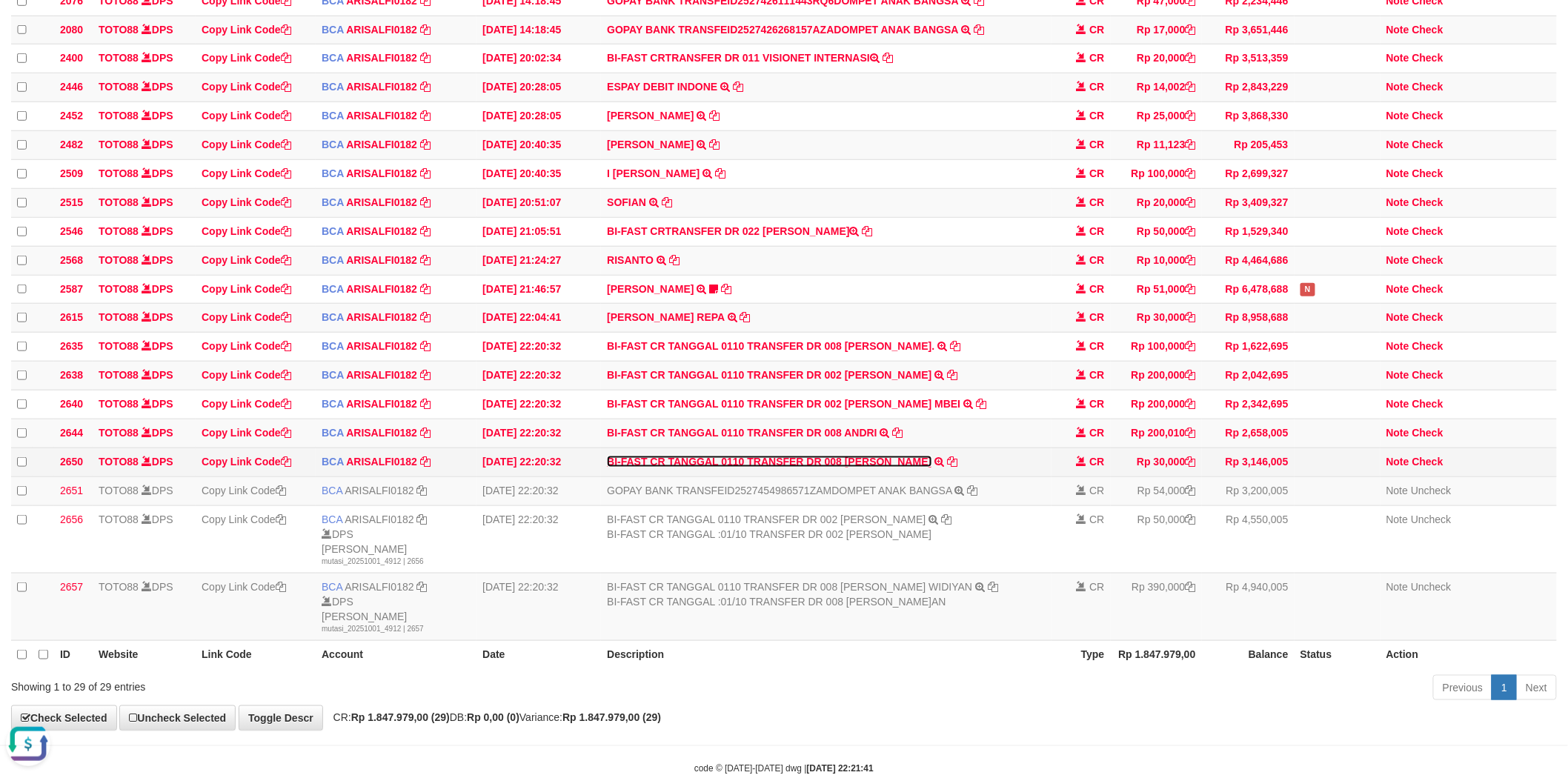
click at [871, 468] on link "BI-FAST CR TANGGAL 0110 TRANSFER DR 008 ANGGI MAULANA" at bounding box center [768, 462] width 325 height 11
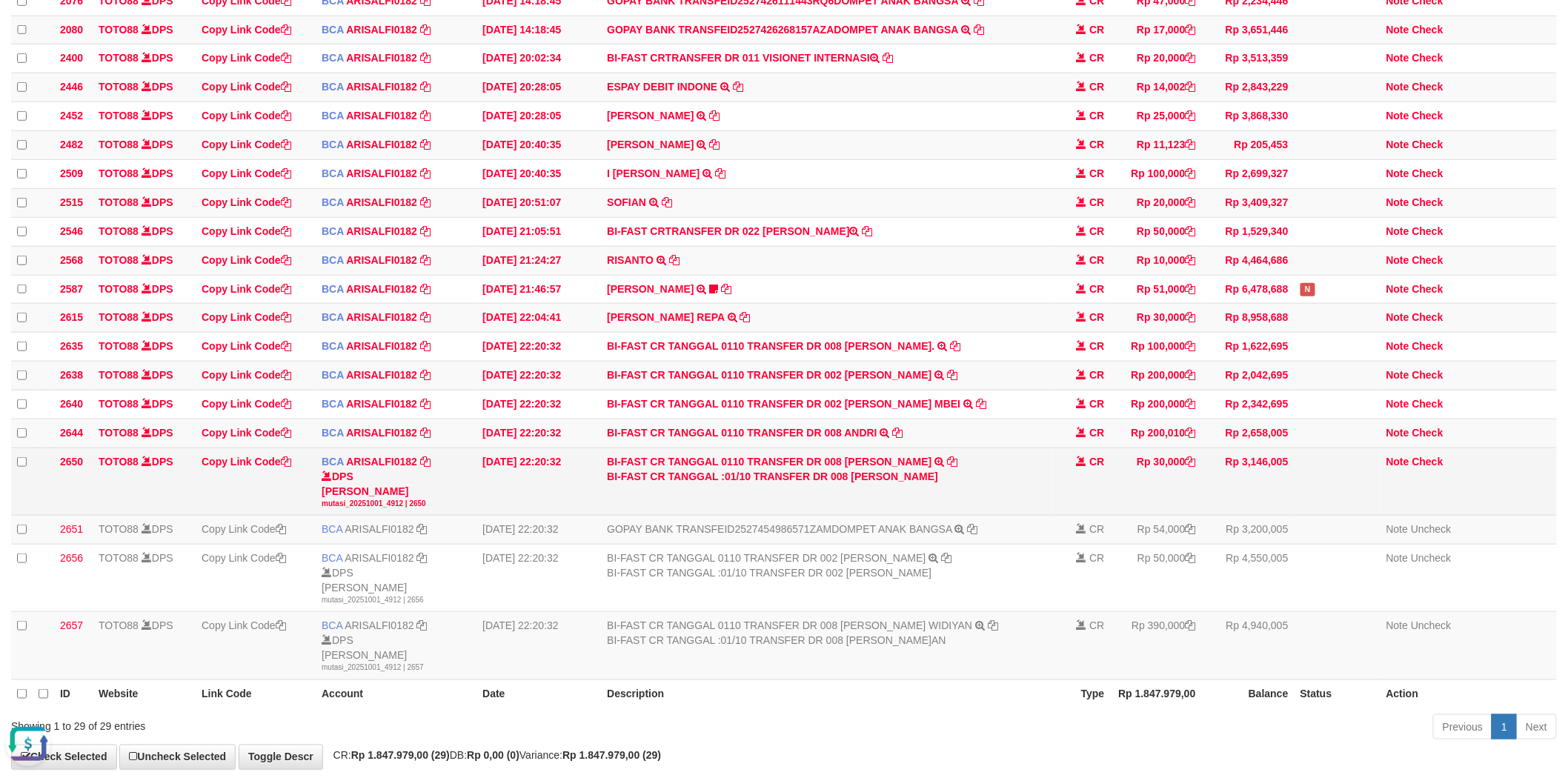
click at [876, 484] on div "BI-FAST CR TANGGAL :01/10 TRANSFER DR 008 ANGGI MAULANA" at bounding box center [825, 477] width 438 height 15
drag, startPoint x: 876, startPoint y: 507, endPoint x: 887, endPoint y: 507, distance: 11.0
click at [887, 484] on div "BI-FAST CR TANGGAL :01/10 TRANSFER DR 008 ANGGI MAULANA" at bounding box center [825, 477] width 438 height 15
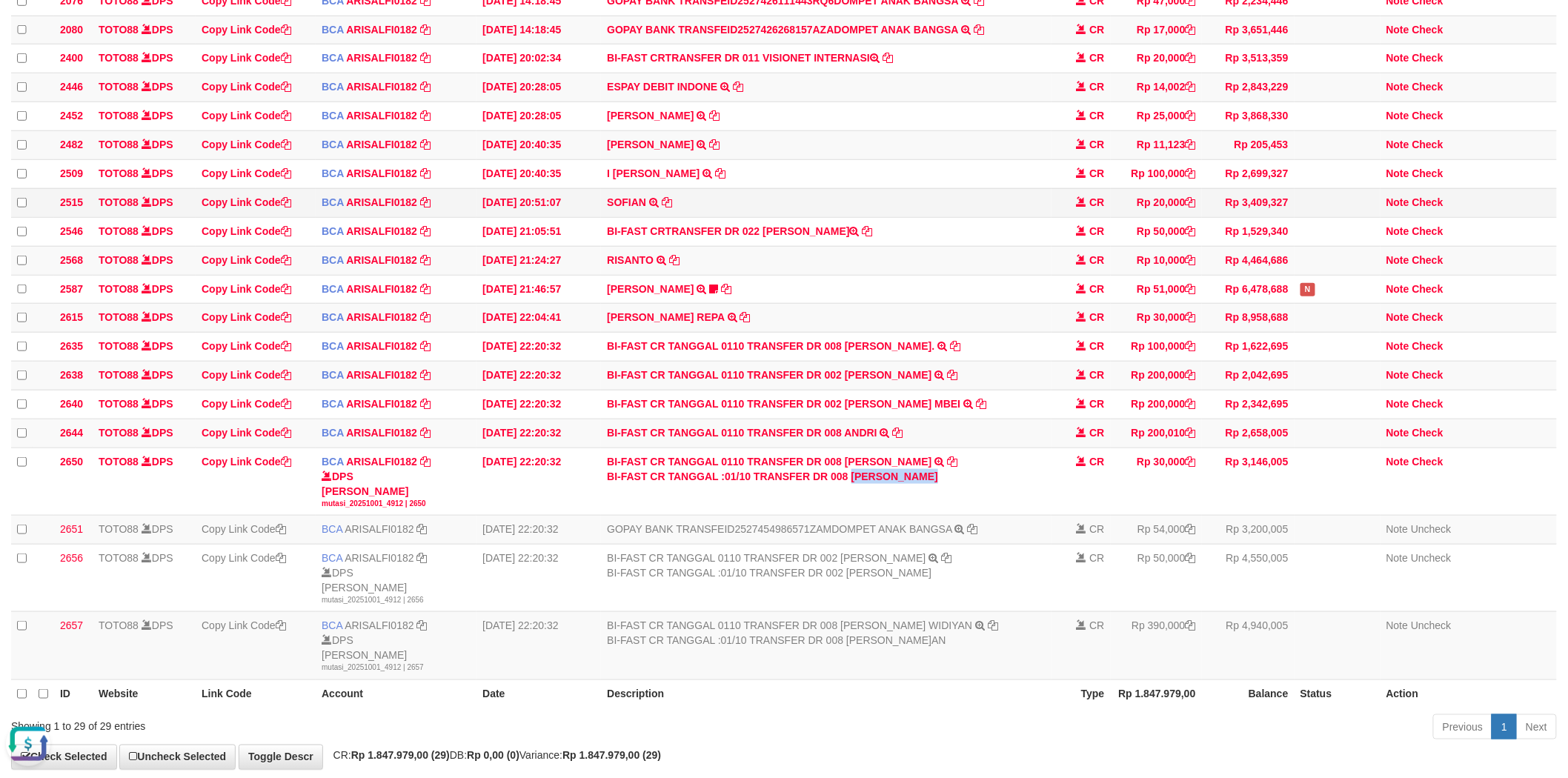
copy div "ANGGI MAULANA"
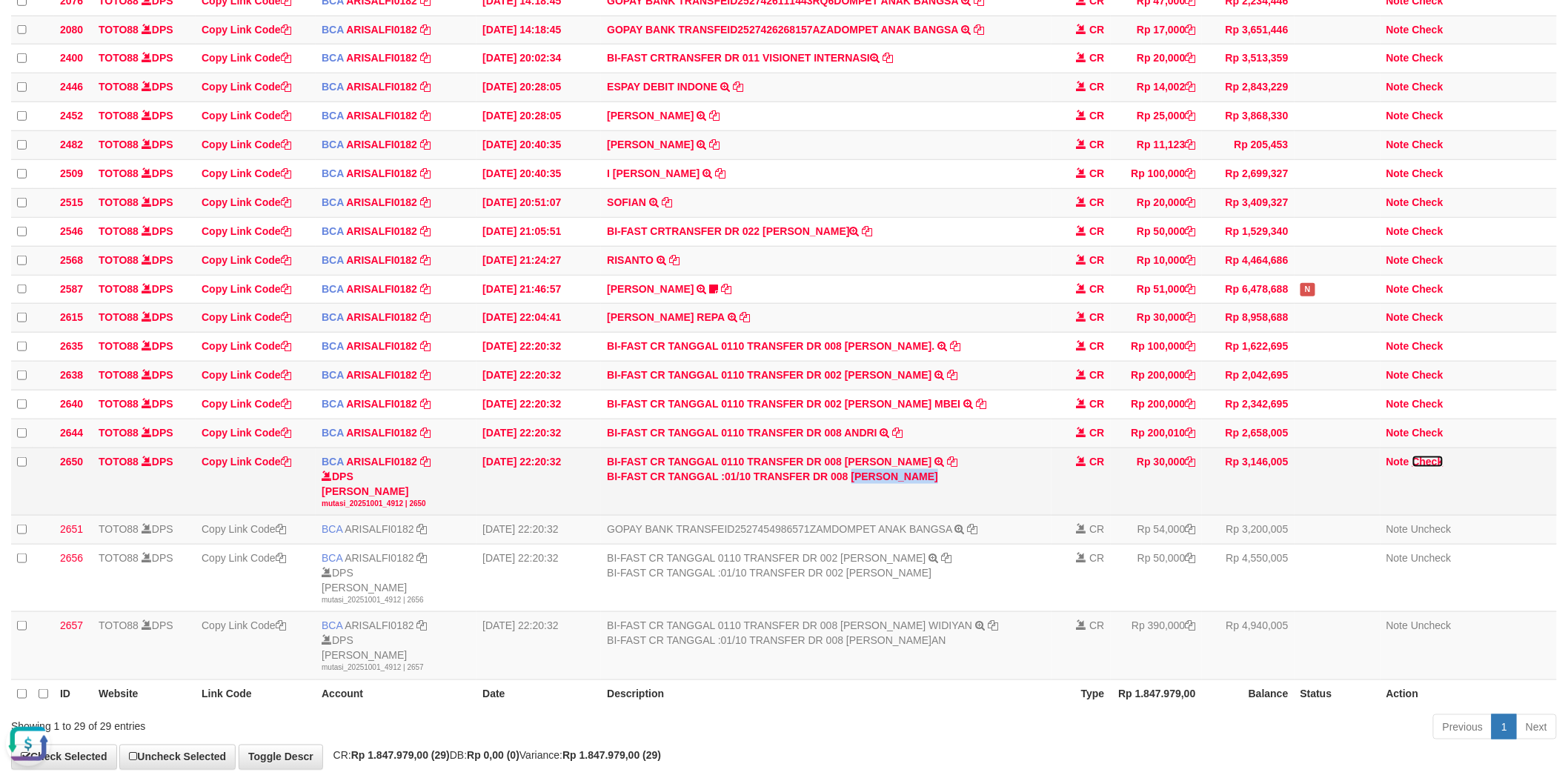
click at [1422, 468] on link "Check" at bounding box center [1428, 462] width 31 height 11
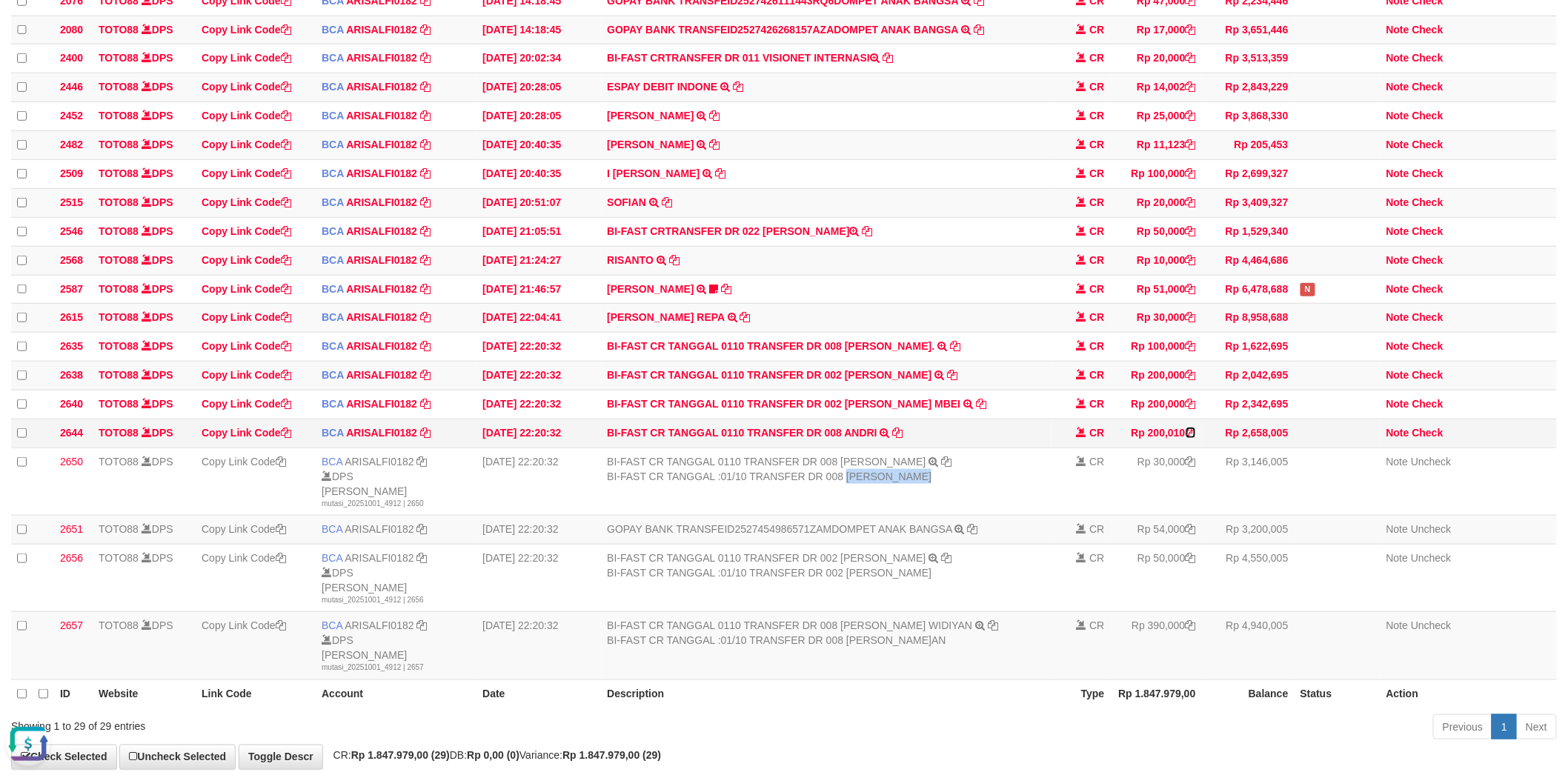
click at [1189, 438] on icon at bounding box center [1190, 432] width 10 height 10
copy div "ANGGI MAULANA"
drag, startPoint x: 1427, startPoint y: 466, endPoint x: 1069, endPoint y: 449, distance: 358.4
click at [1427, 439] on link "Check" at bounding box center [1428, 432] width 31 height 11
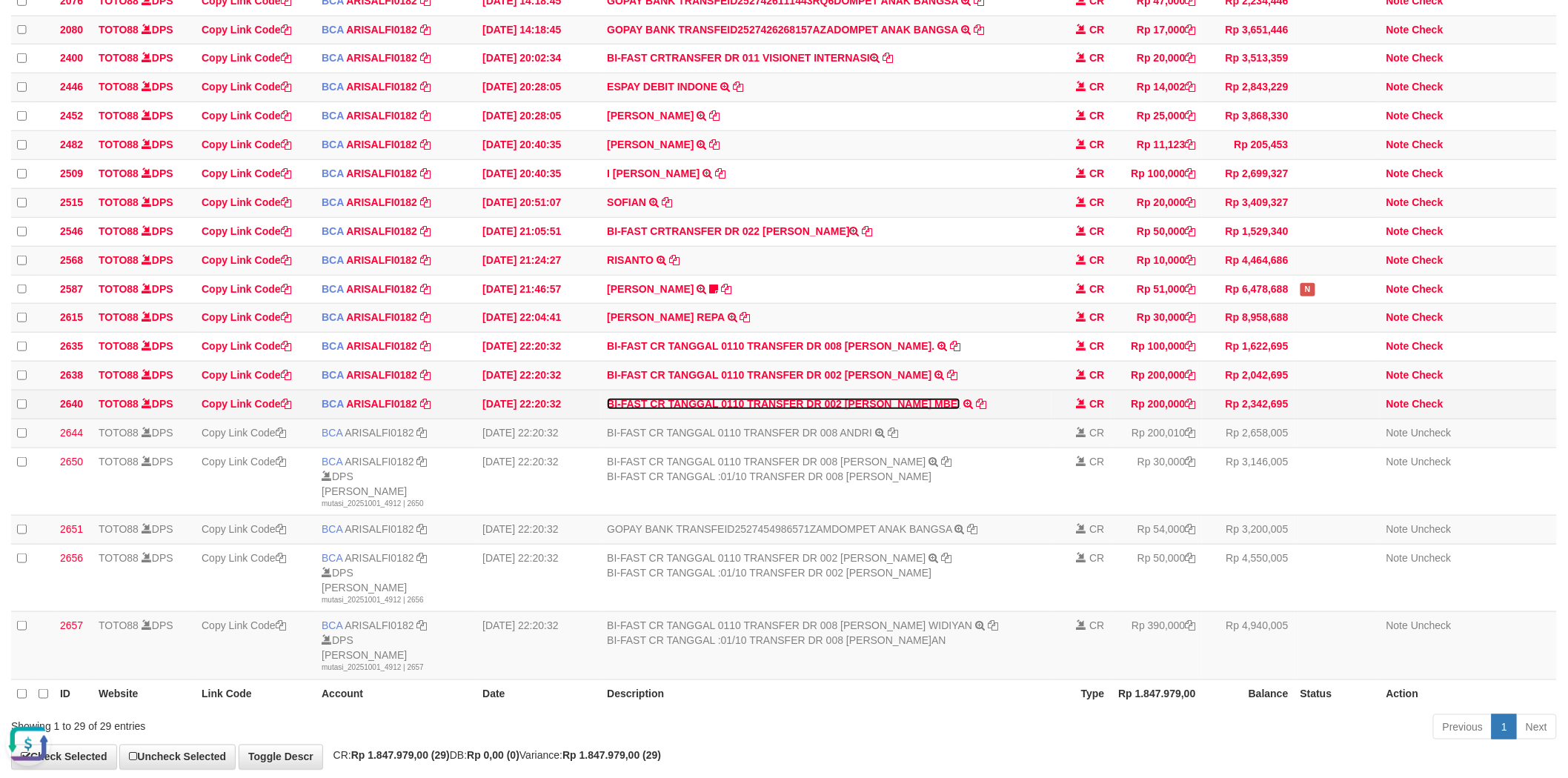
click at [877, 409] on link "BI-FAST CR TANGGAL 0110 TRANSFER DR 002 YOHANES TEI MBEI" at bounding box center [783, 404] width 353 height 11
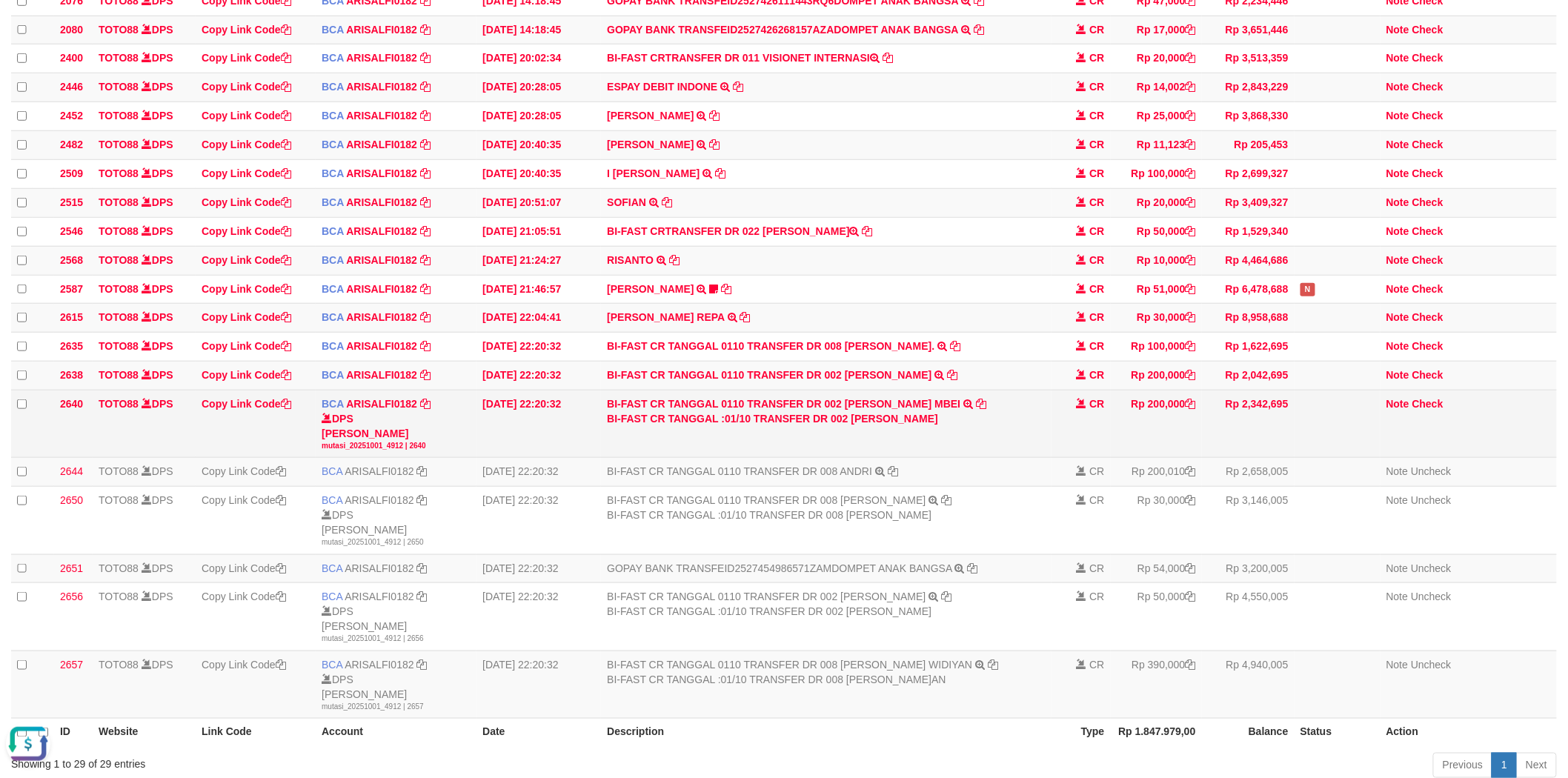
click at [886, 427] on div "BI-FAST CR TANGGAL :01/10 TRANSFER DR 002 YOHANES TEI MBEI" at bounding box center [825, 419] width 438 height 15
drag, startPoint x: 886, startPoint y: 449, endPoint x: 921, endPoint y: 449, distance: 35.0
click at [921, 427] on div "BI-FAST CR TANGGAL :01/10 TRANSFER DR 002 YOHANES TEI MBEI" at bounding box center [825, 419] width 438 height 15
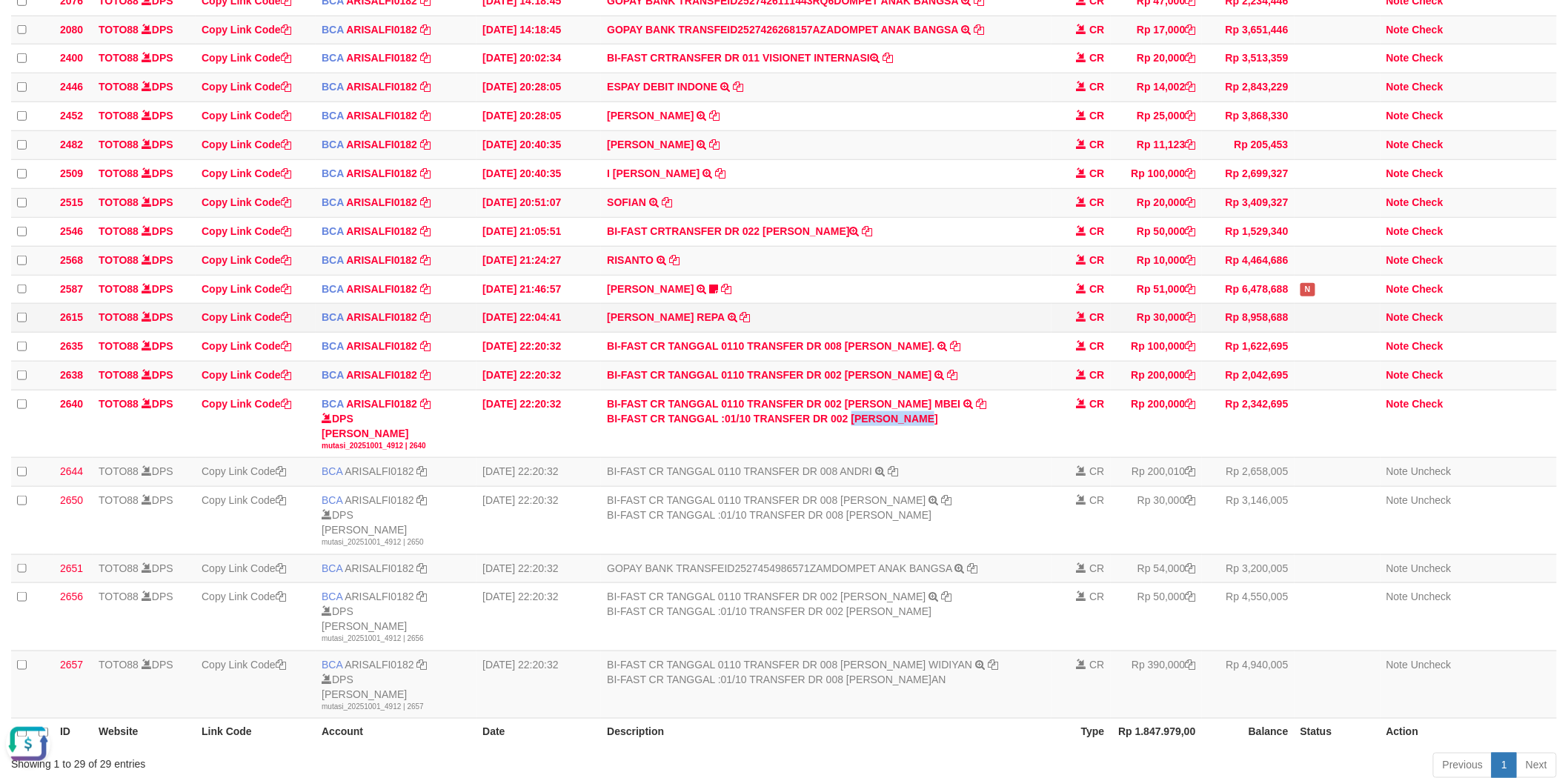
copy div "YOHANES TEI"
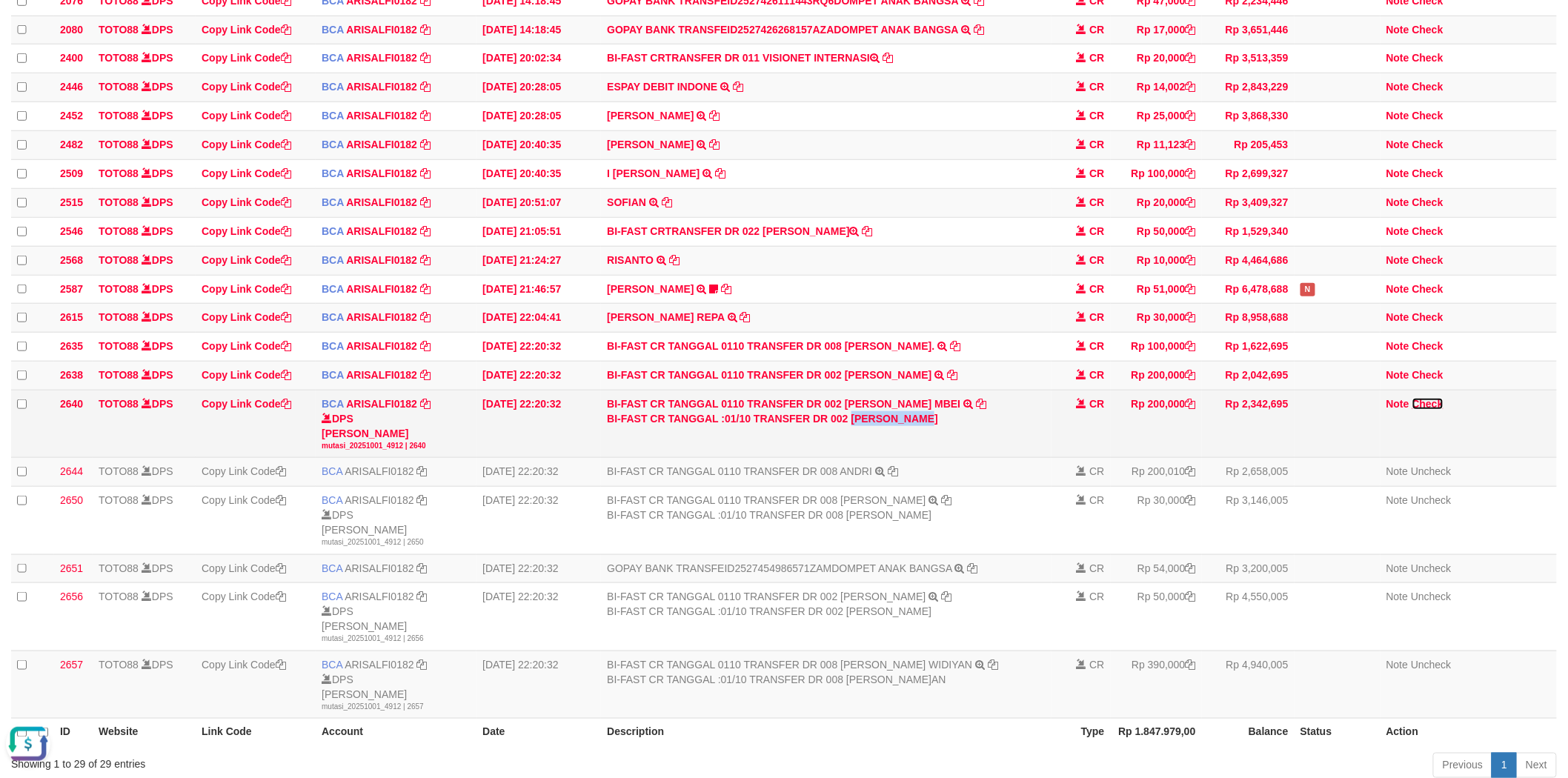
click at [1422, 409] on link "Check" at bounding box center [1428, 404] width 31 height 11
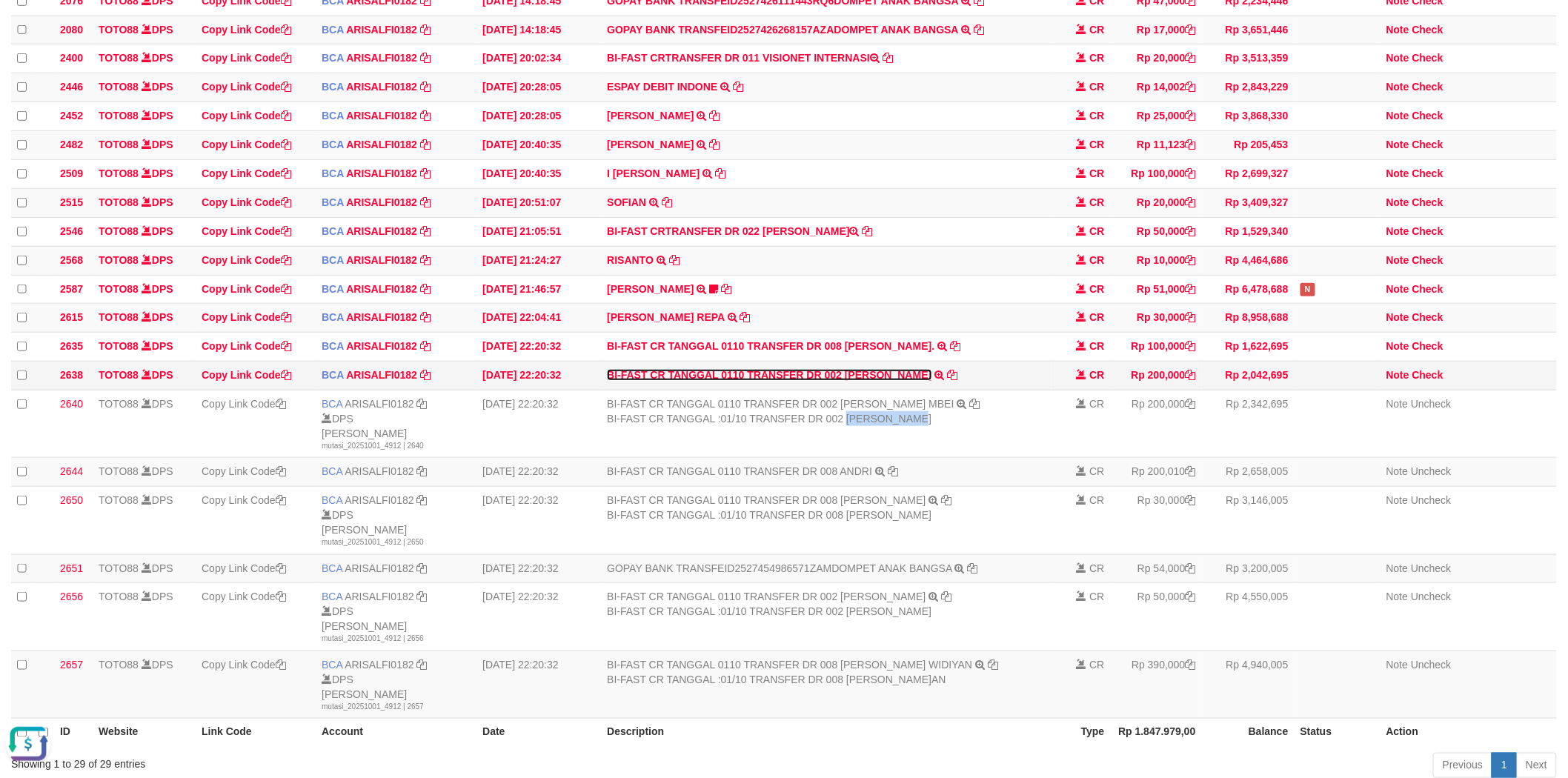
click at [887, 381] on link "BI-FAST CR TANGGAL 0110 TRANSFER DR 002 AFRIANTO NABABAN" at bounding box center [768, 375] width 325 height 11
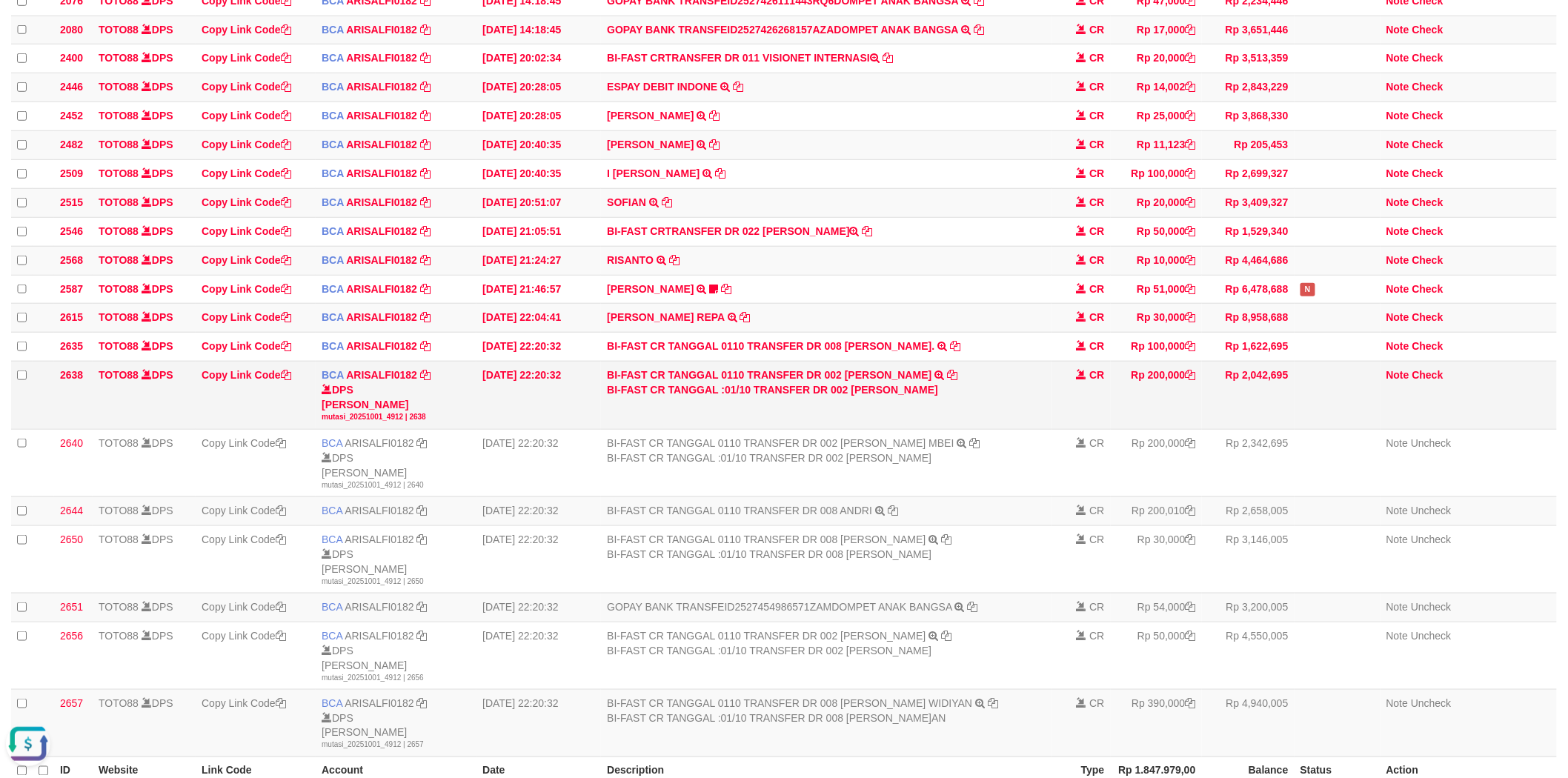
click at [891, 397] on div "BI-FAST CR TANGGAL :01/10 TRANSFER DR 002 AFRIANTO NABABAN" at bounding box center [825, 390] width 438 height 15
drag, startPoint x: 891, startPoint y: 423, endPoint x: 924, endPoint y: 420, distance: 33.1
click at [924, 397] on div "BI-FAST CR TANGGAL :01/10 TRANSFER DR 002 AFRIANTO NABABAN" at bounding box center [825, 390] width 438 height 15
copy div "AFRIANTO NABABAN"
click at [1428, 381] on link "Check" at bounding box center [1428, 375] width 31 height 11
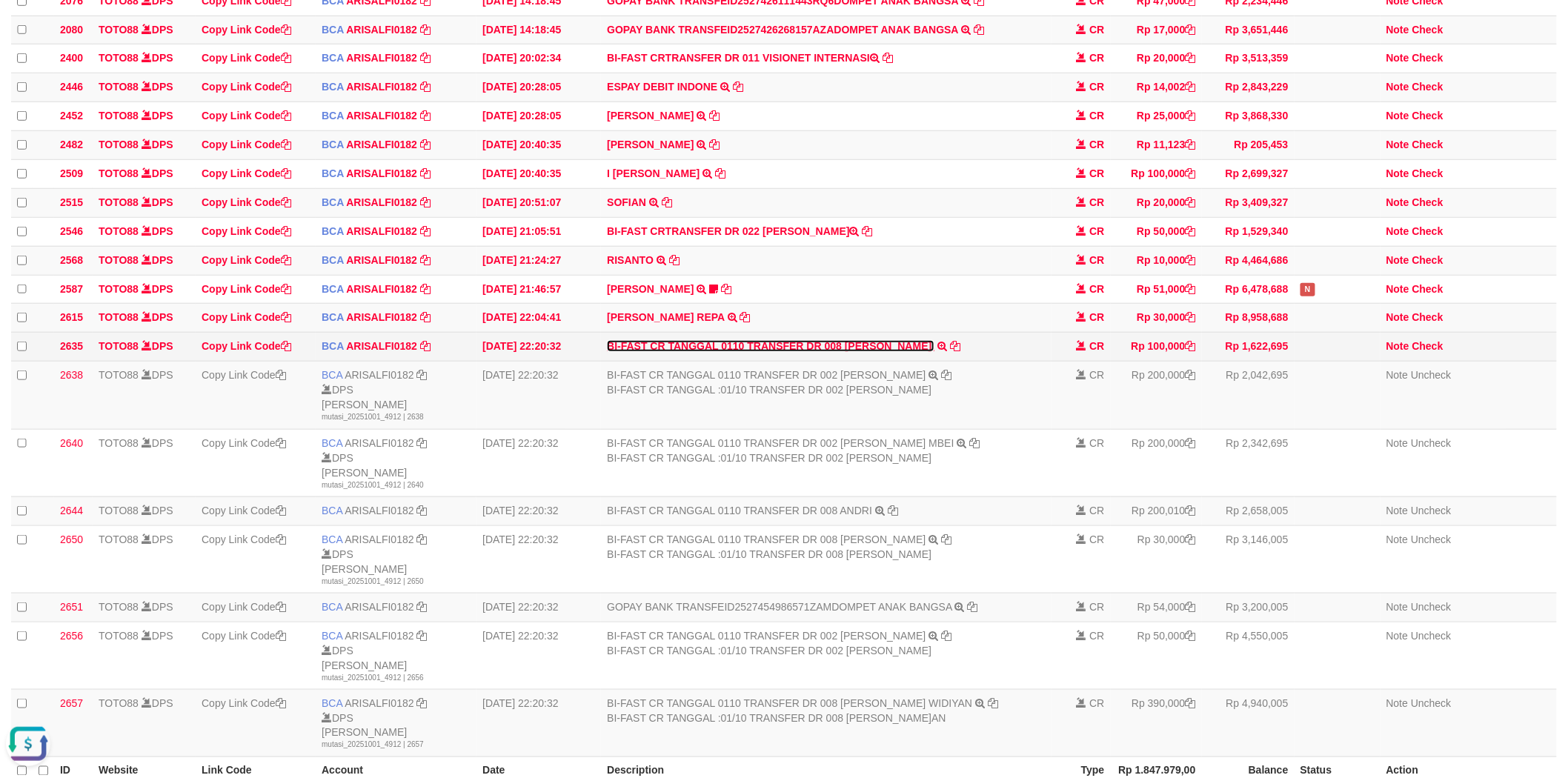
click at [876, 352] on link "BI-FAST CR TANGGAL 0110 TRANSFER DR 008 PRATAMA PASARIBU." at bounding box center [770, 346] width 327 height 11
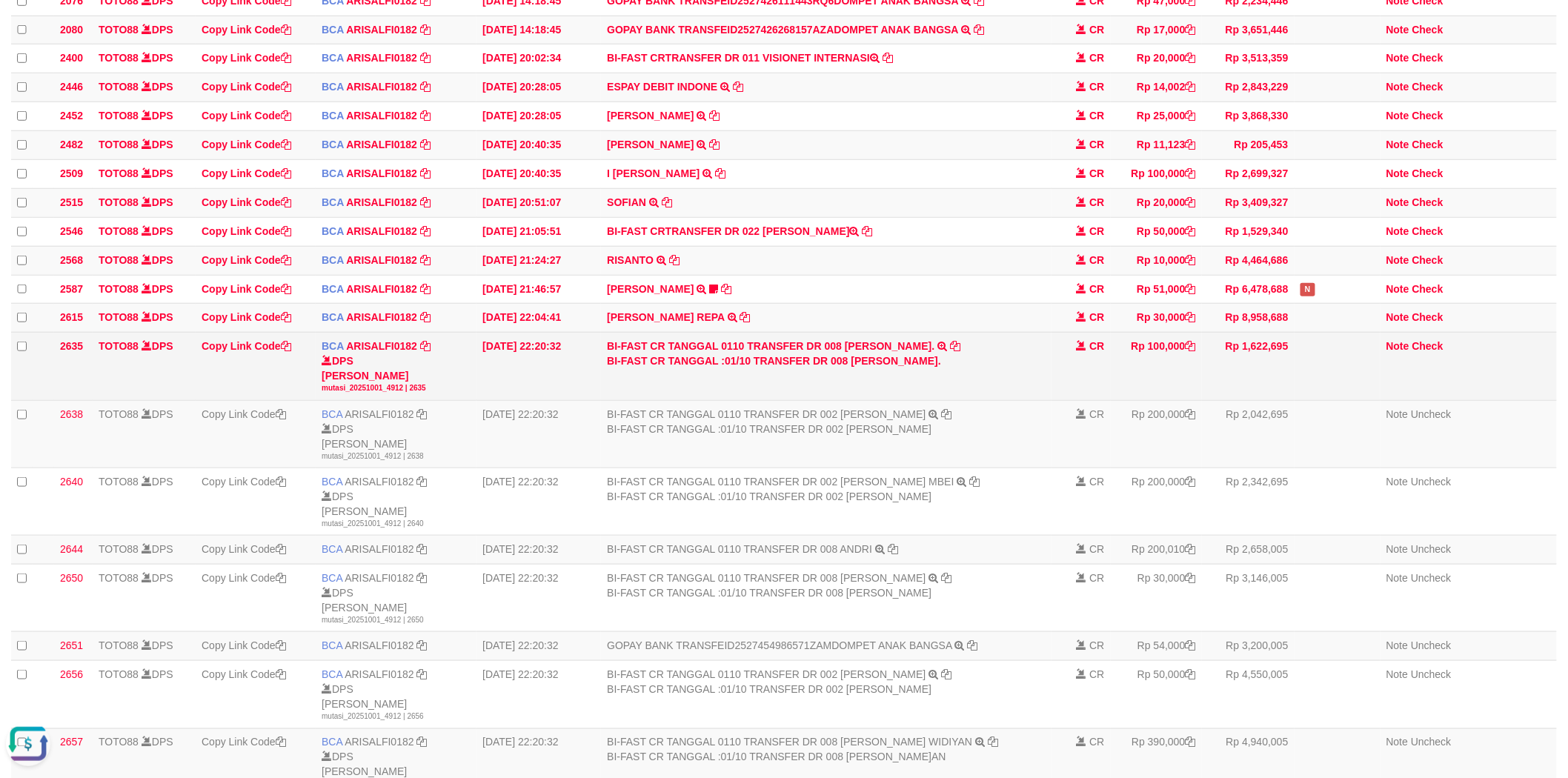
click at [886, 369] on div "BI-FAST CR TANGGAL :01/10 TRANSFER DR 008 PRATAMA PASARIBU." at bounding box center [825, 361] width 438 height 15
drag, startPoint x: 886, startPoint y: 387, endPoint x: 912, endPoint y: 387, distance: 26.0
click at [912, 369] on div "BI-FAST CR TANGGAL :01/10 TRANSFER DR 008 PRATAMA PASARIBU." at bounding box center [825, 361] width 438 height 15
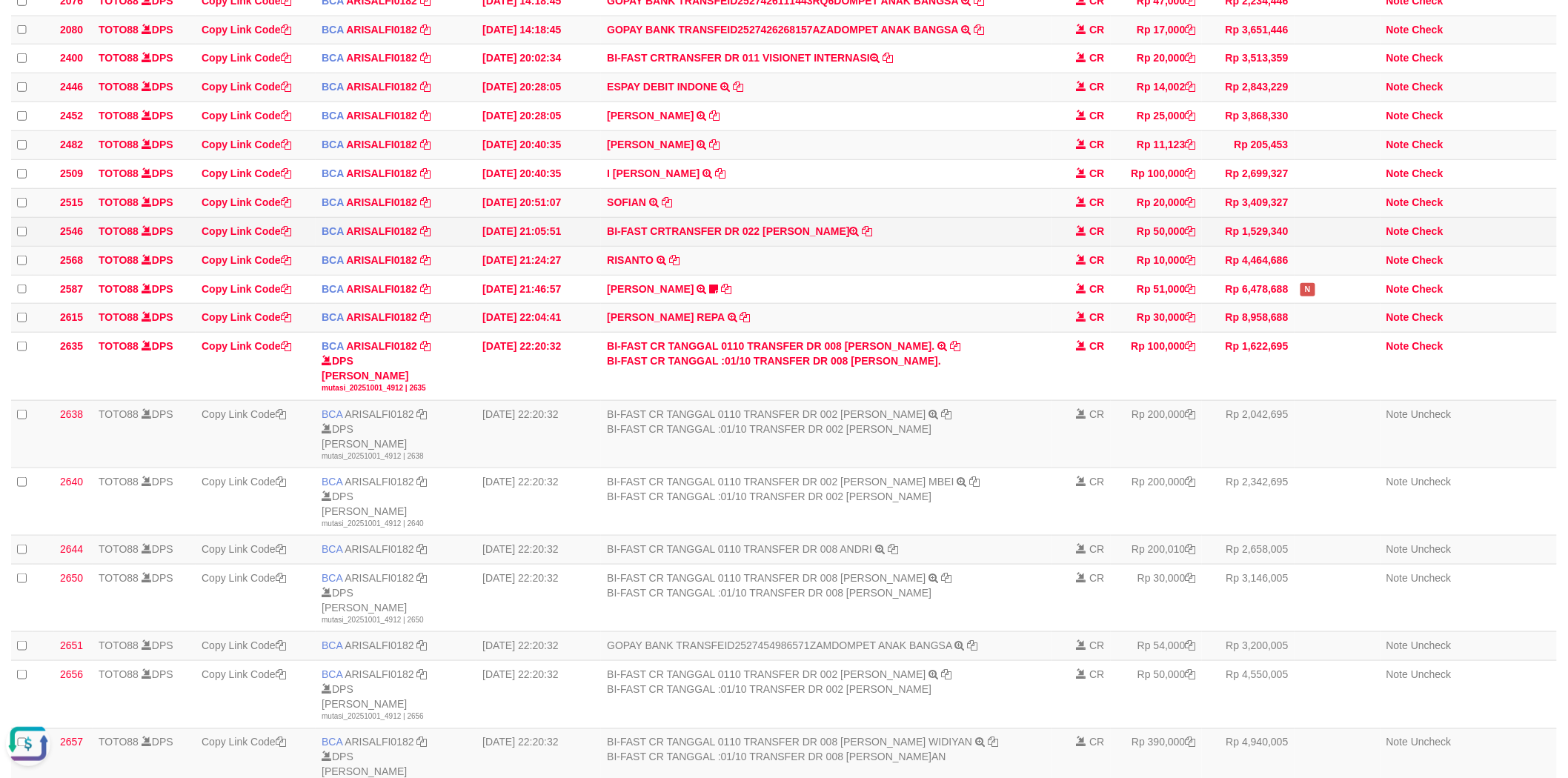
copy div "PRATAMA PASARIBU"
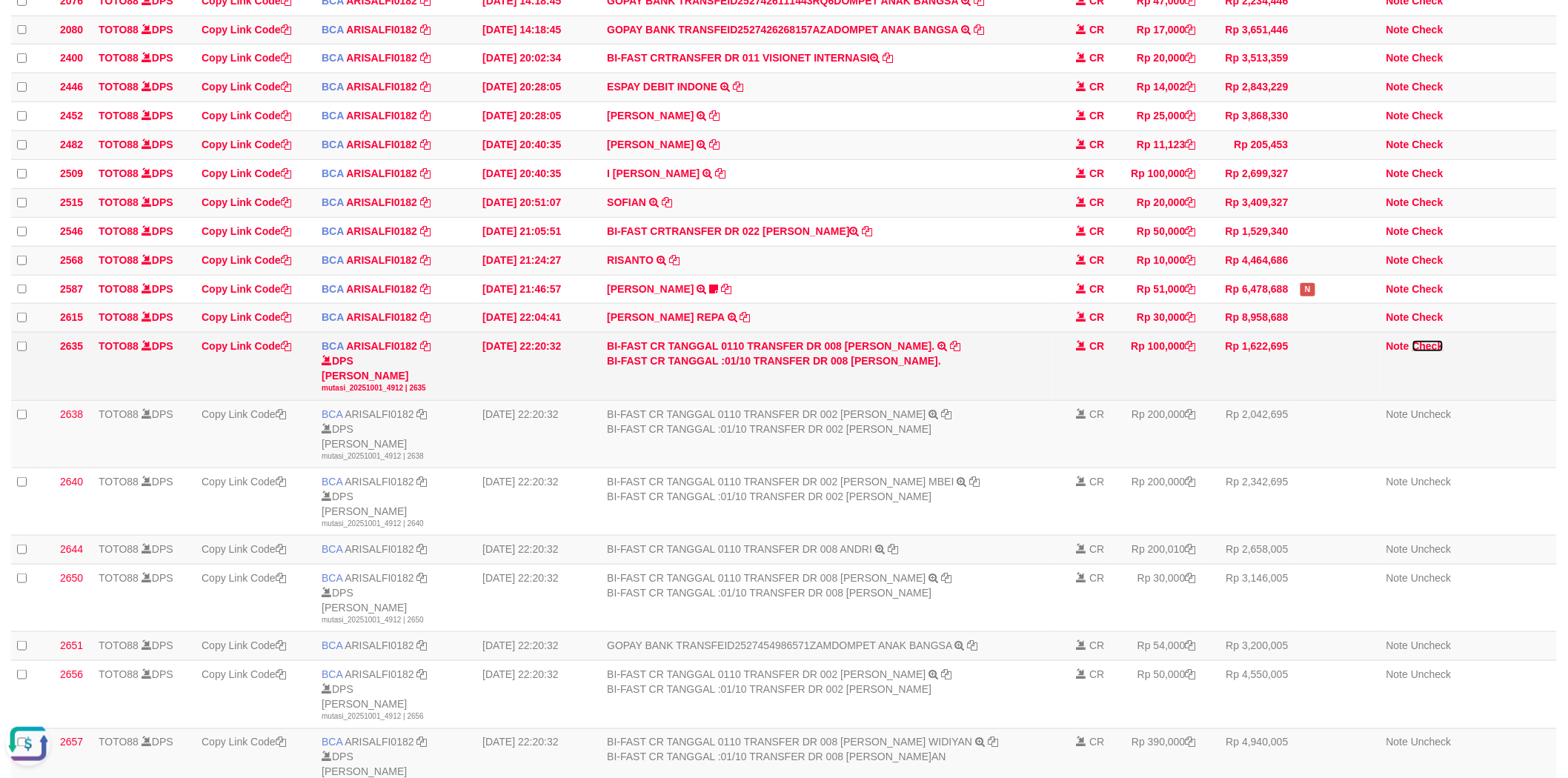
click at [1436, 352] on link "Check" at bounding box center [1428, 346] width 31 height 11
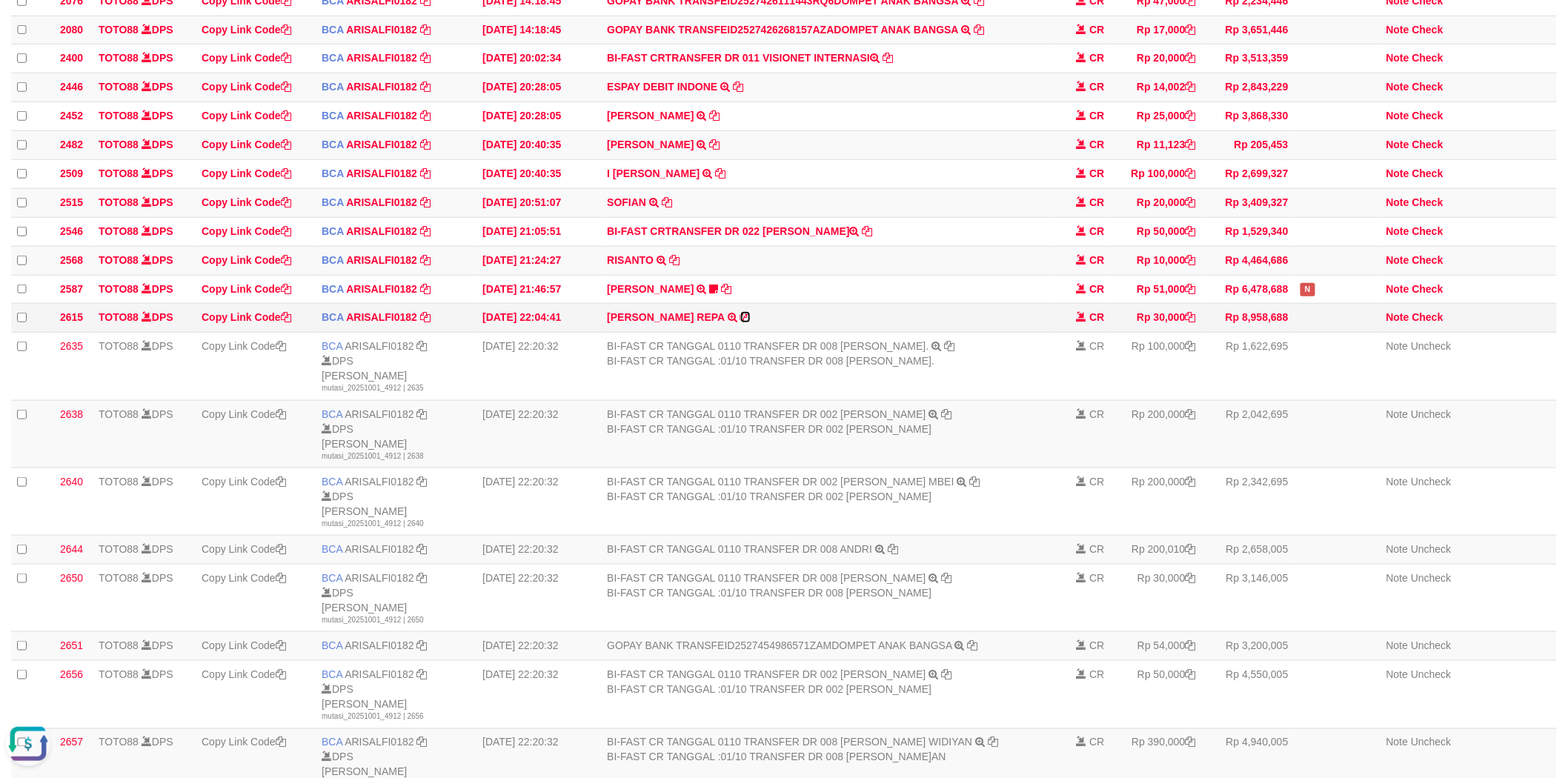
click at [741, 323] on icon at bounding box center [745, 317] width 10 height 10
copy div "PRATAMA PASARIBU"
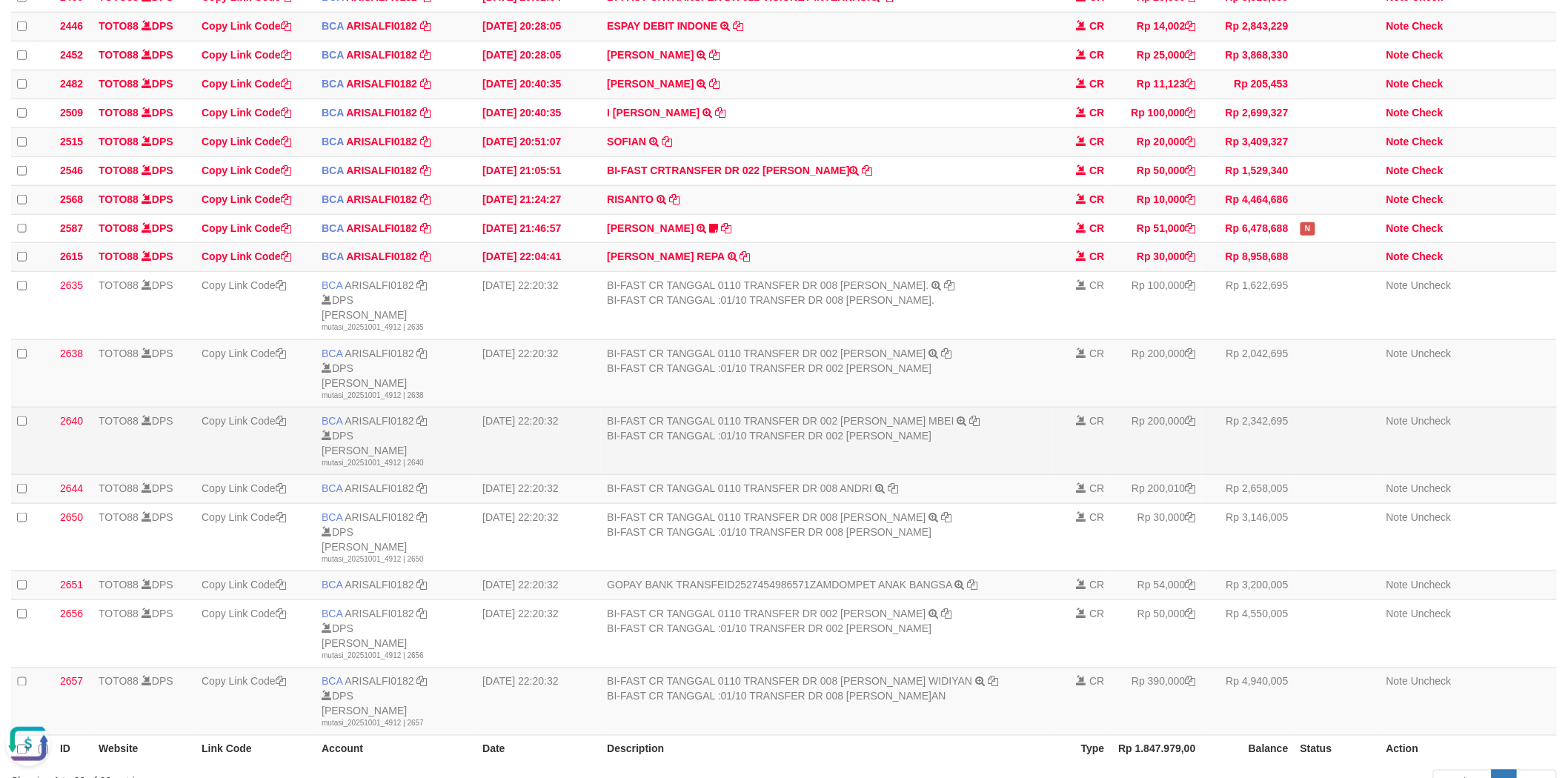
scroll to position [609, 0]
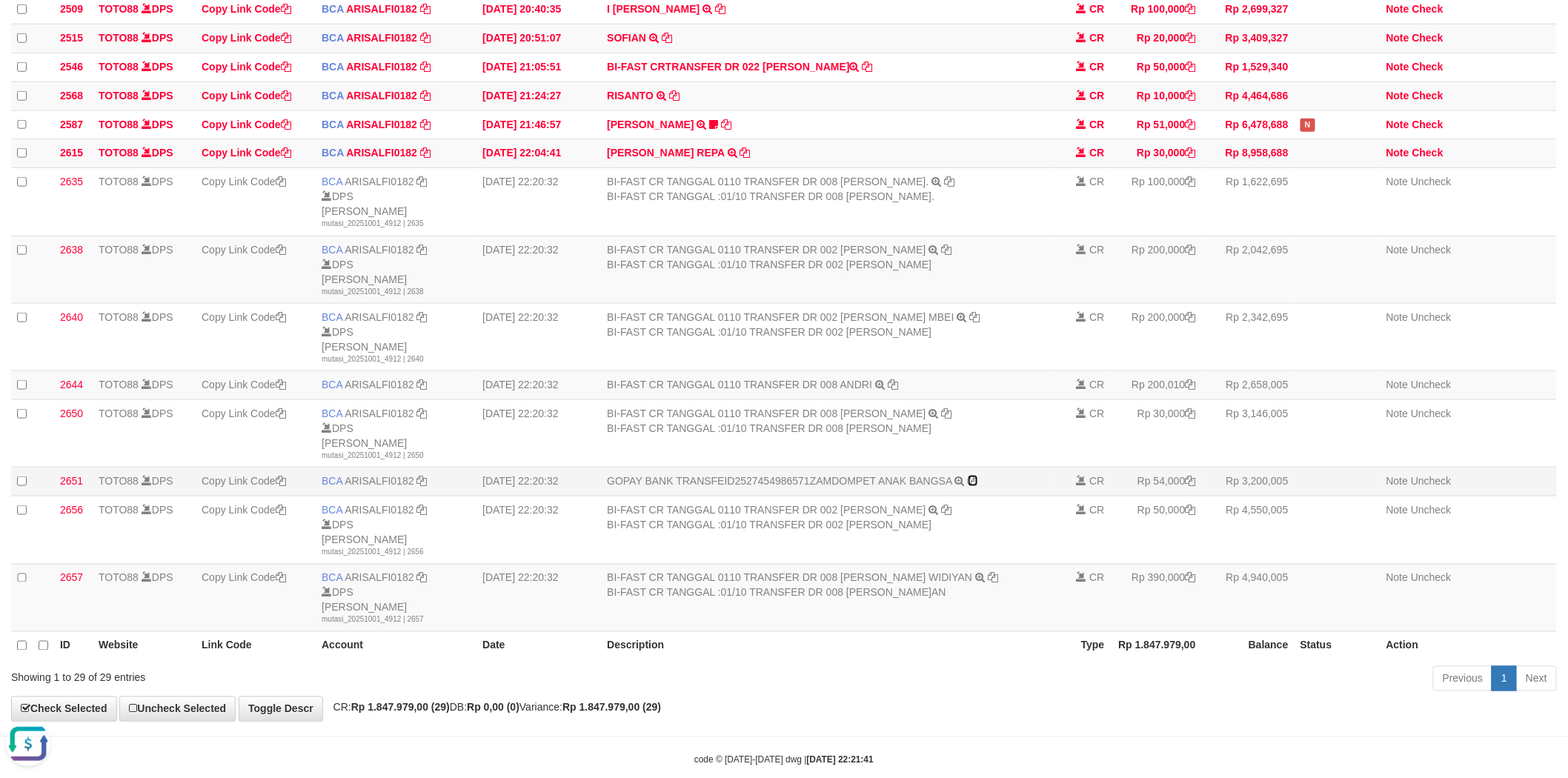
click at [974, 487] on icon at bounding box center [973, 481] width 10 height 10
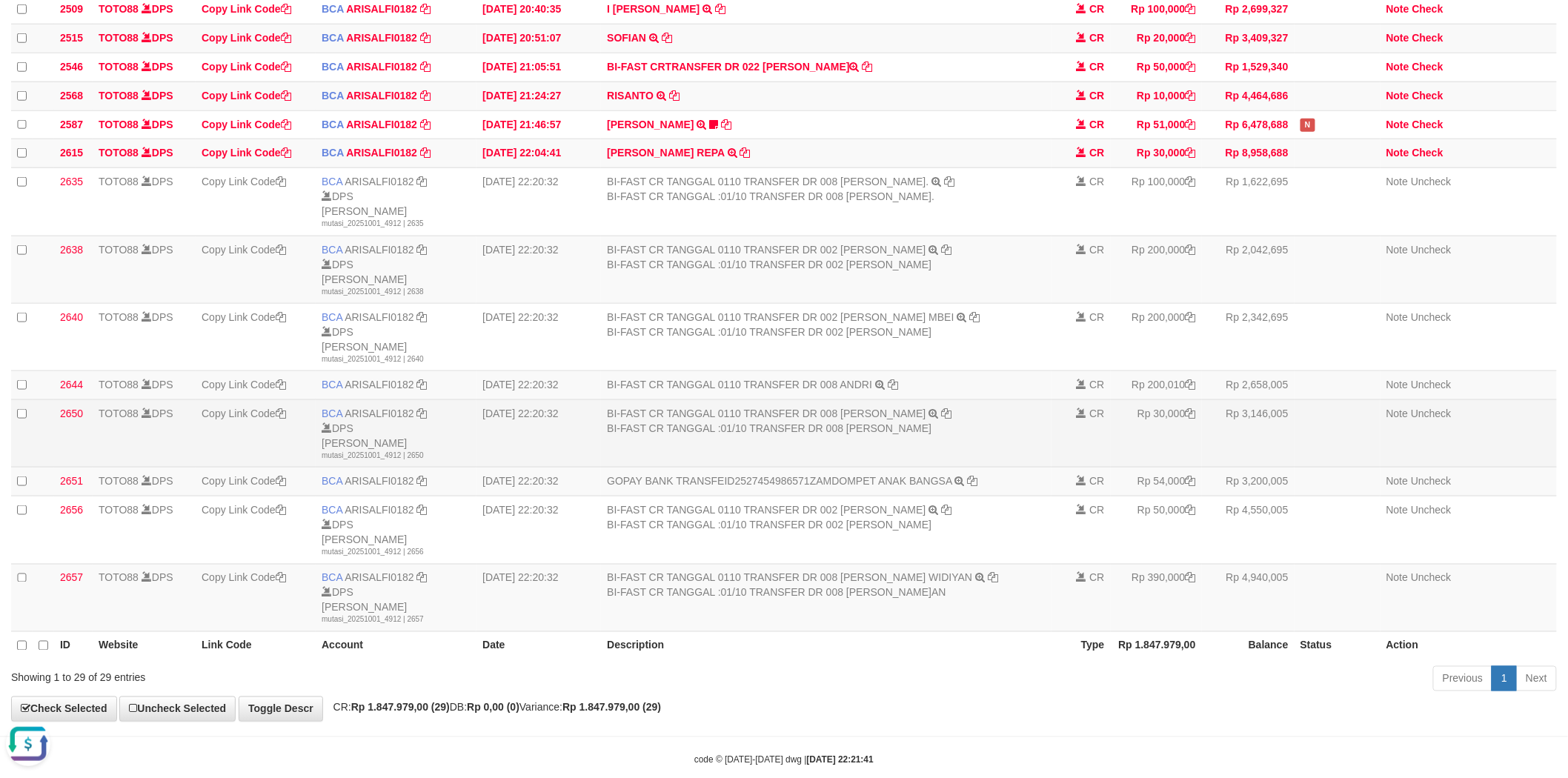
scroll to position [33, 0]
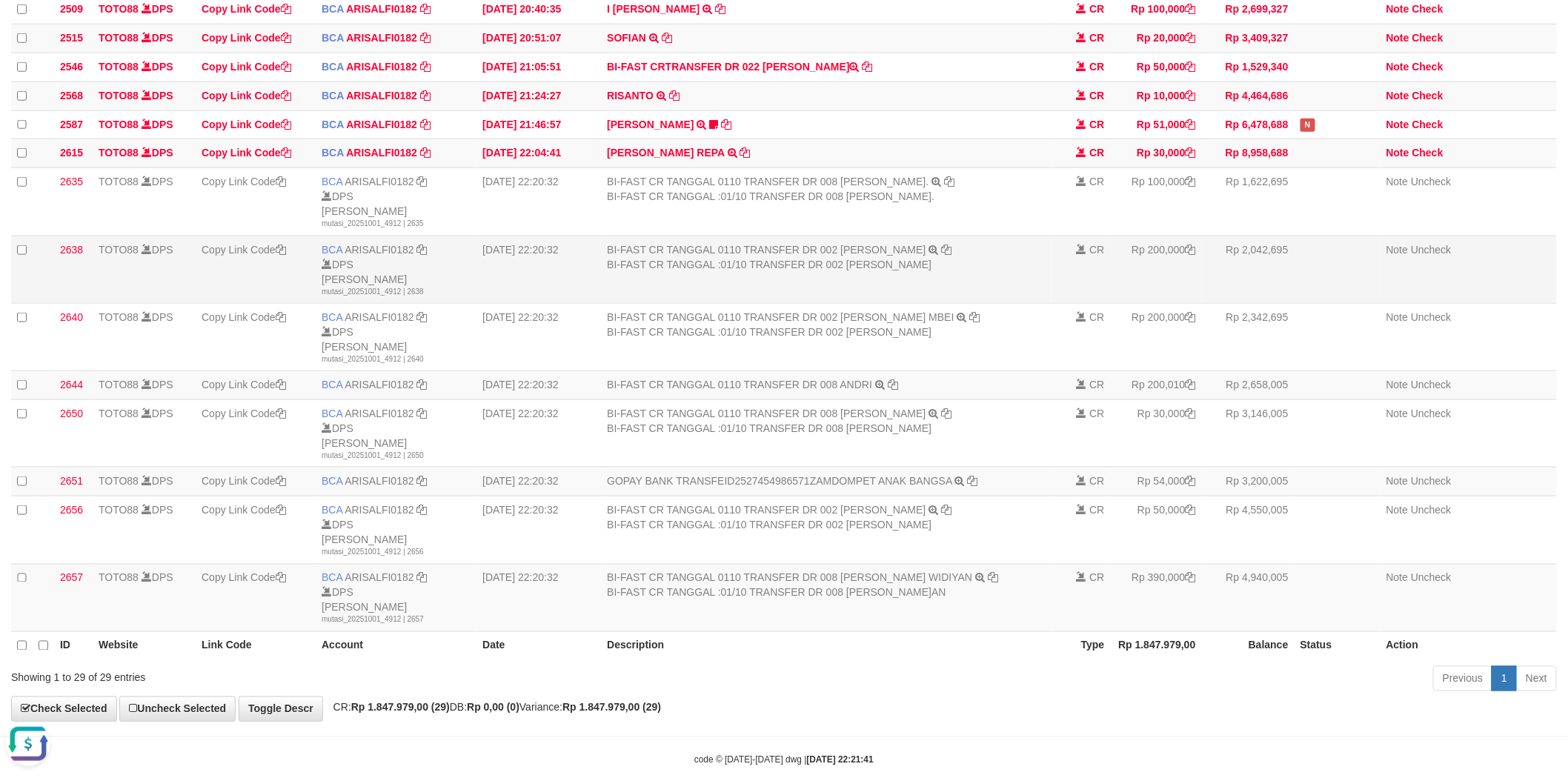
click at [993, 303] on td "BI-FAST CR TANGGAL 0110 TRANSFER DR 002 AFRIANTO NABABAN BI-FAST CR TANGGAL :01…" at bounding box center [825, 269] width 449 height 68
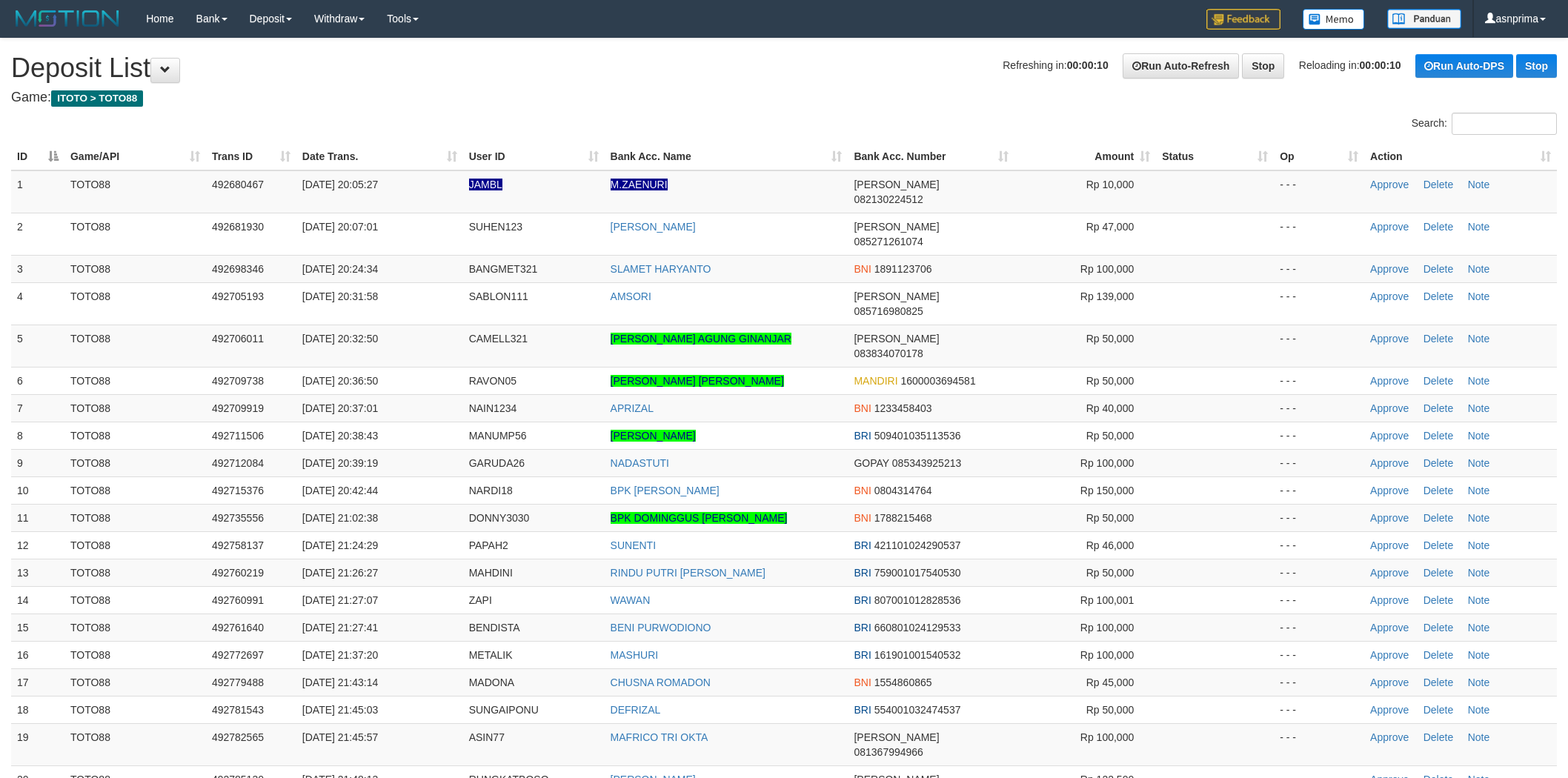
scroll to position [2281, 0]
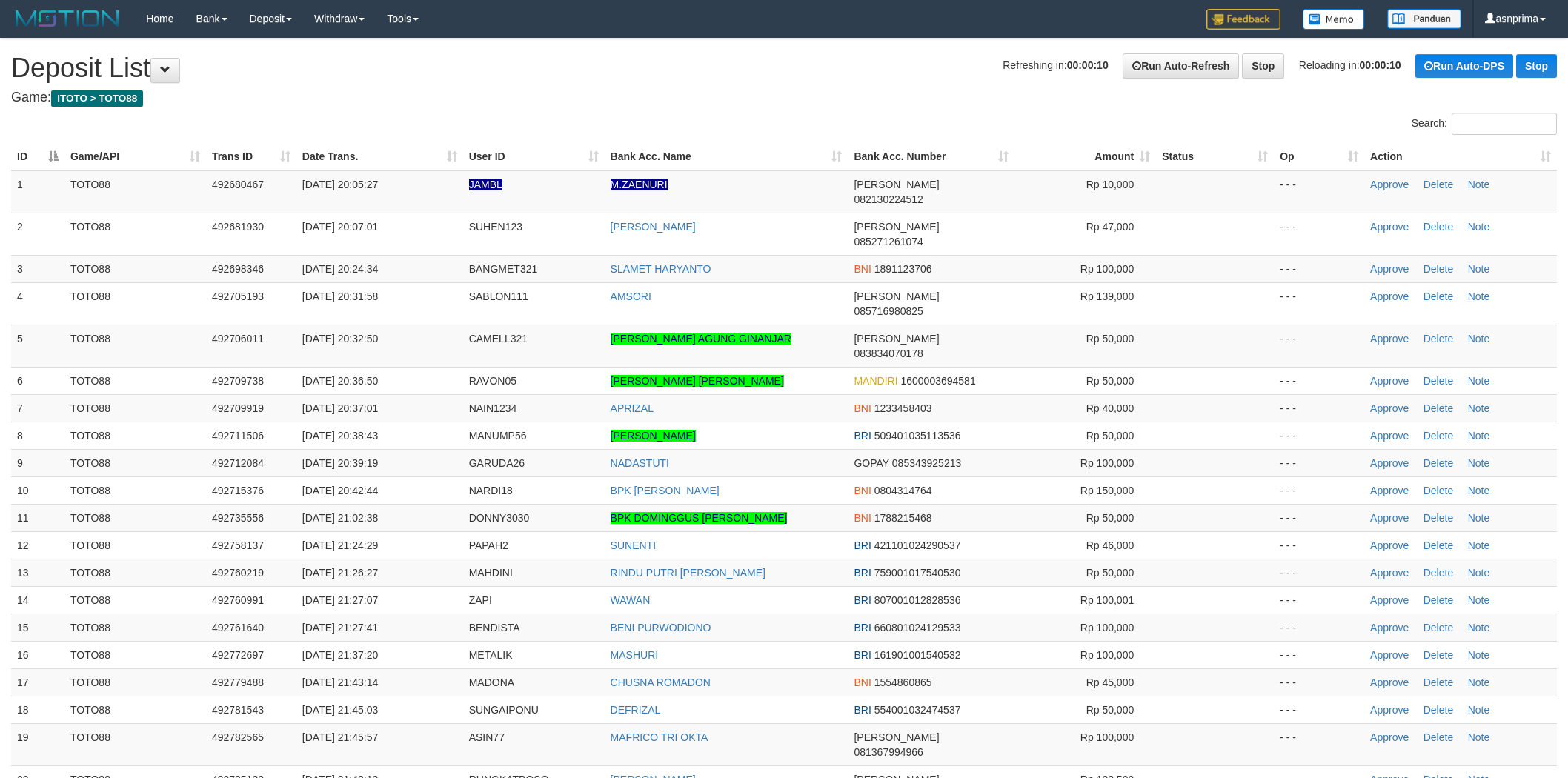
scroll to position [1786, 0]
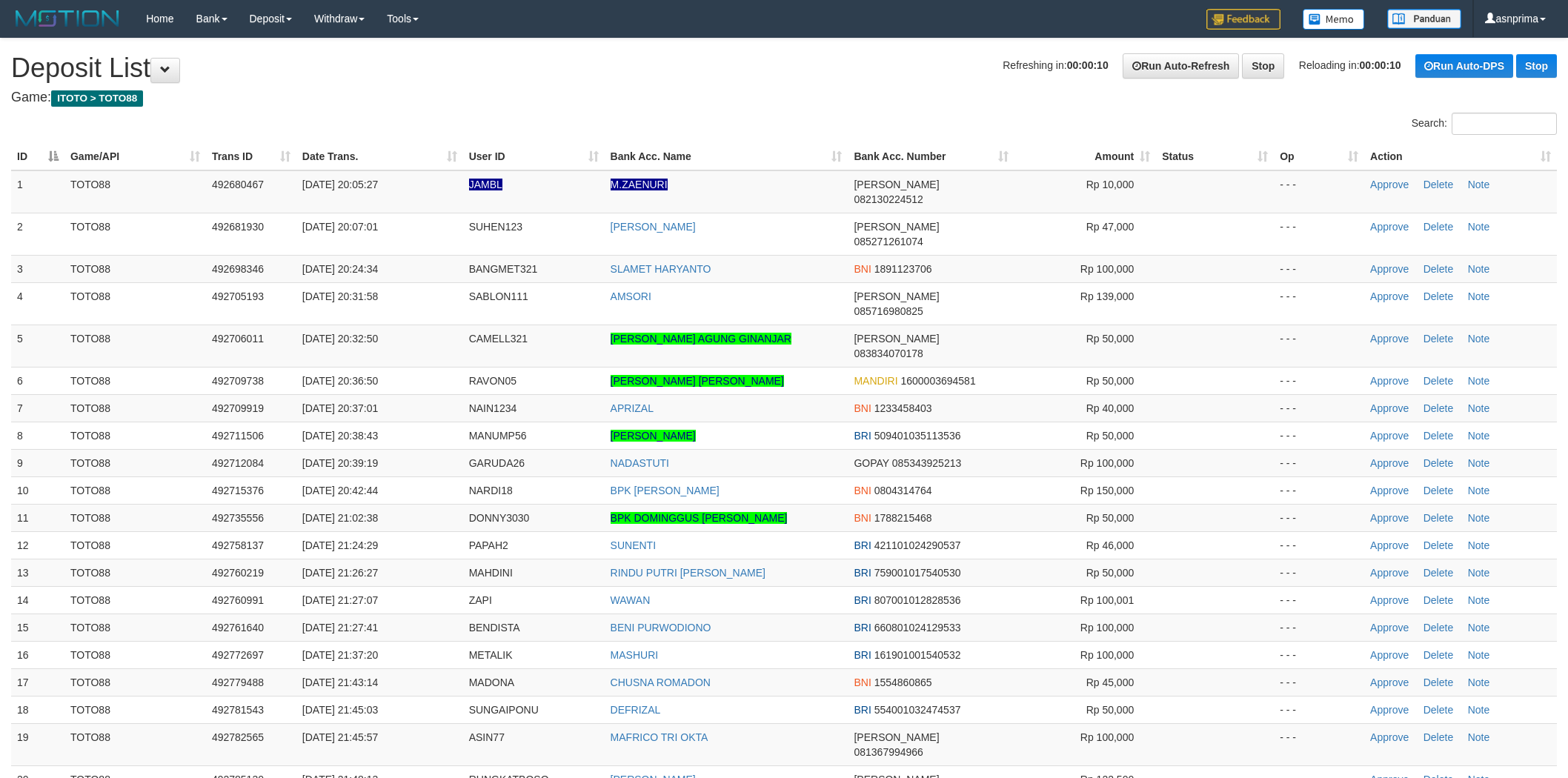
scroll to position [1786, 0]
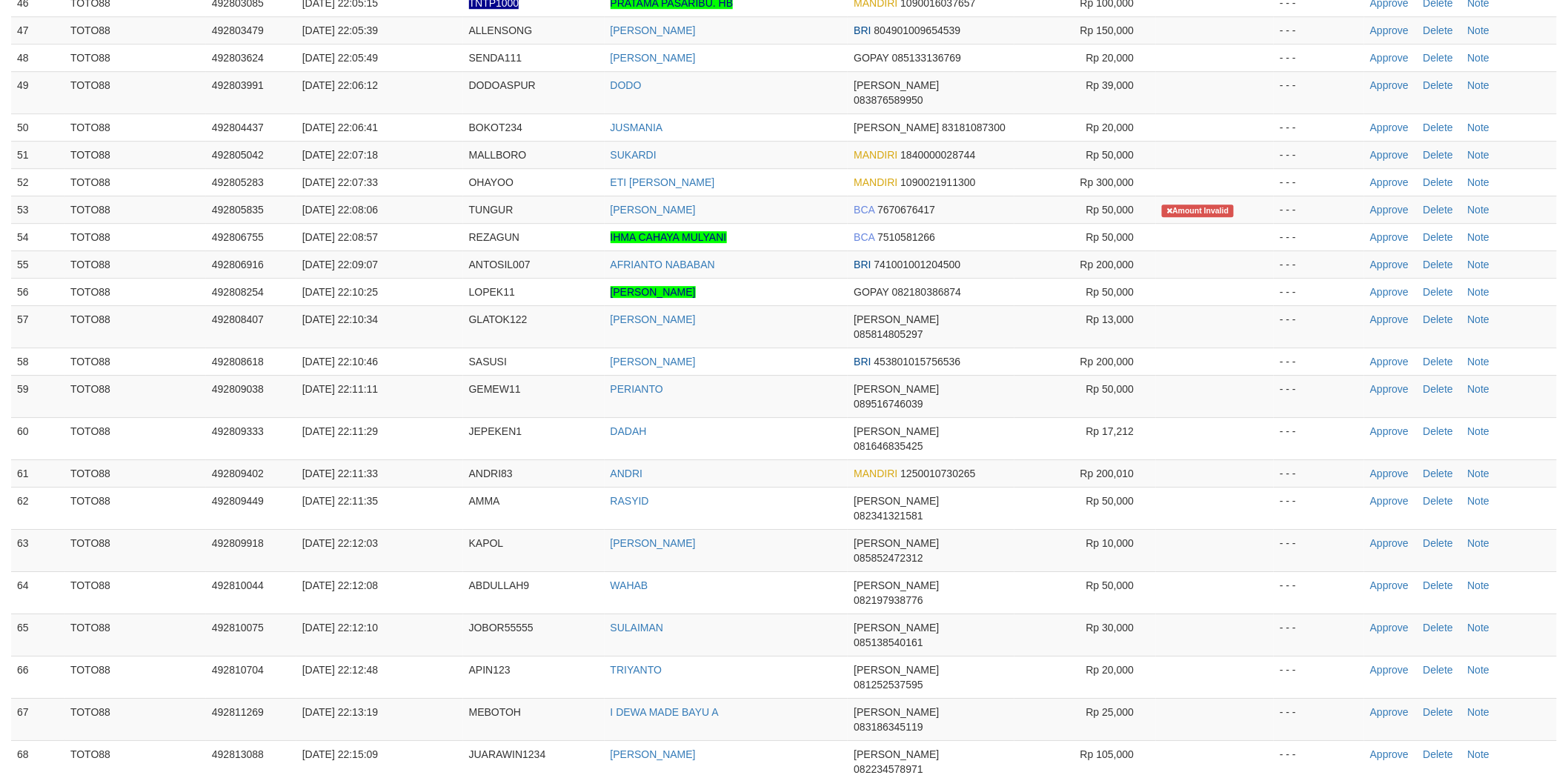
click at [1379, 468] on link "Approve" at bounding box center [1389, 473] width 38 height 11
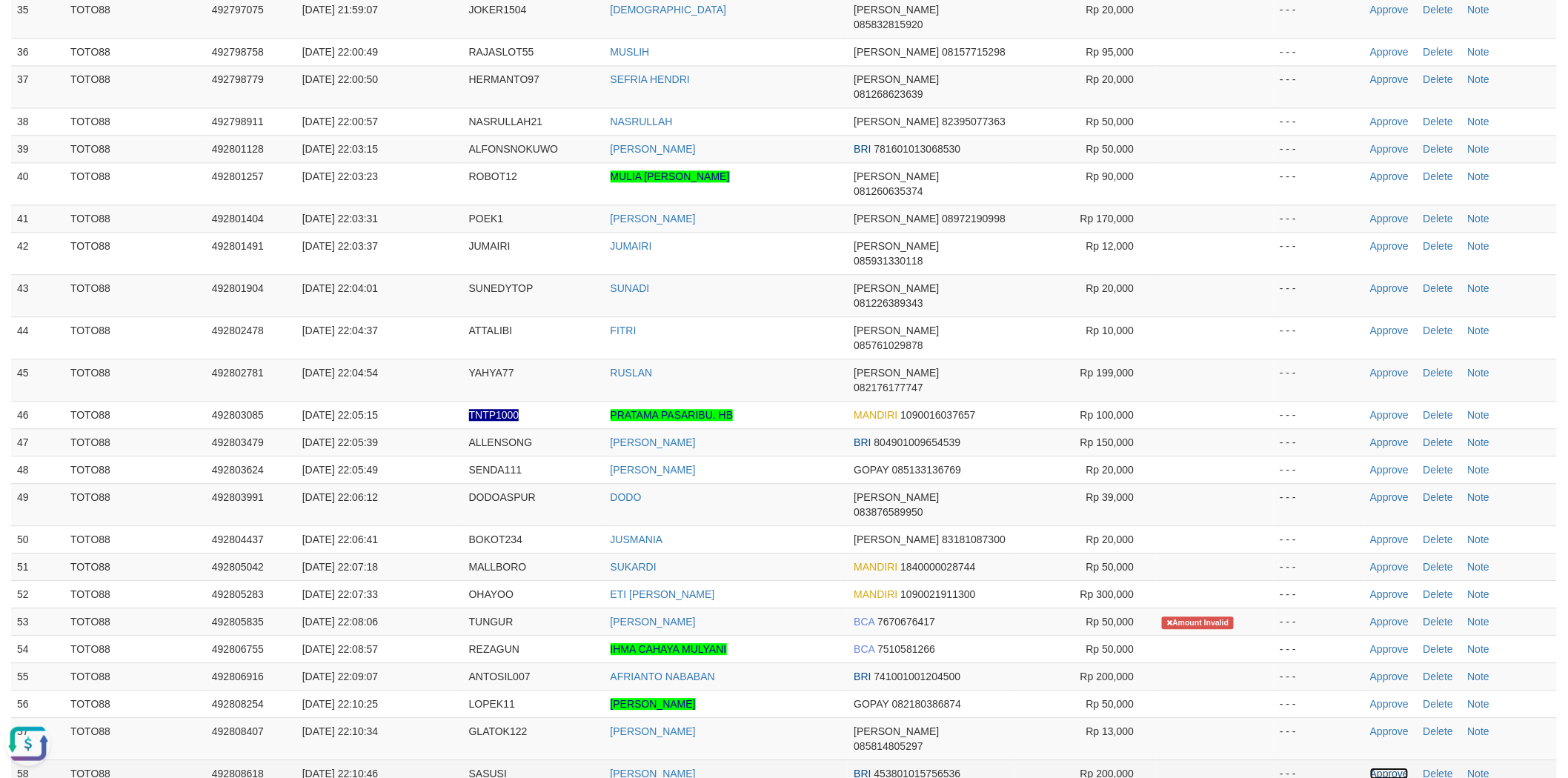
click at [1376, 768] on link "Approve" at bounding box center [1389, 773] width 38 height 11
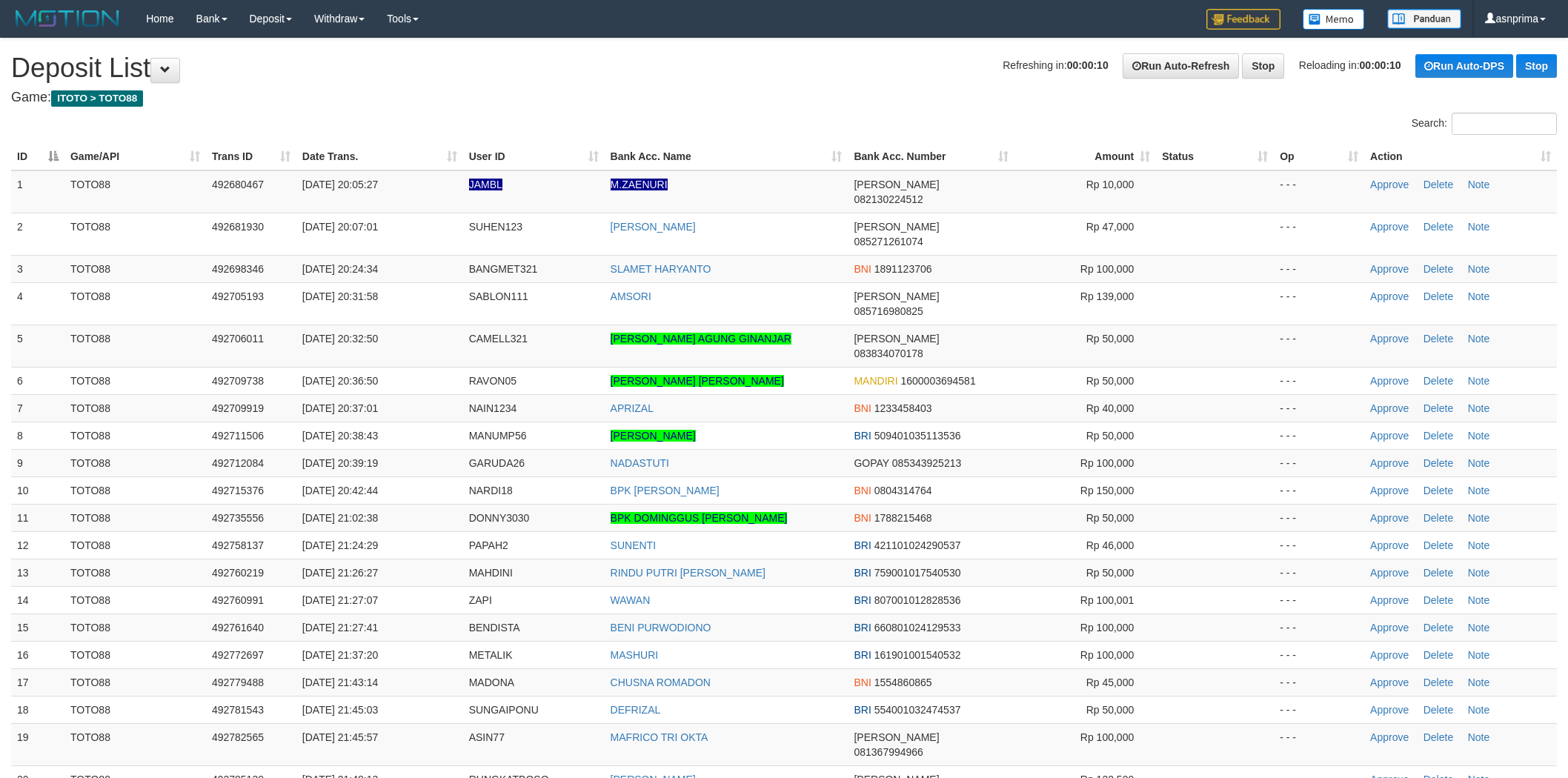
scroll to position [1374, 0]
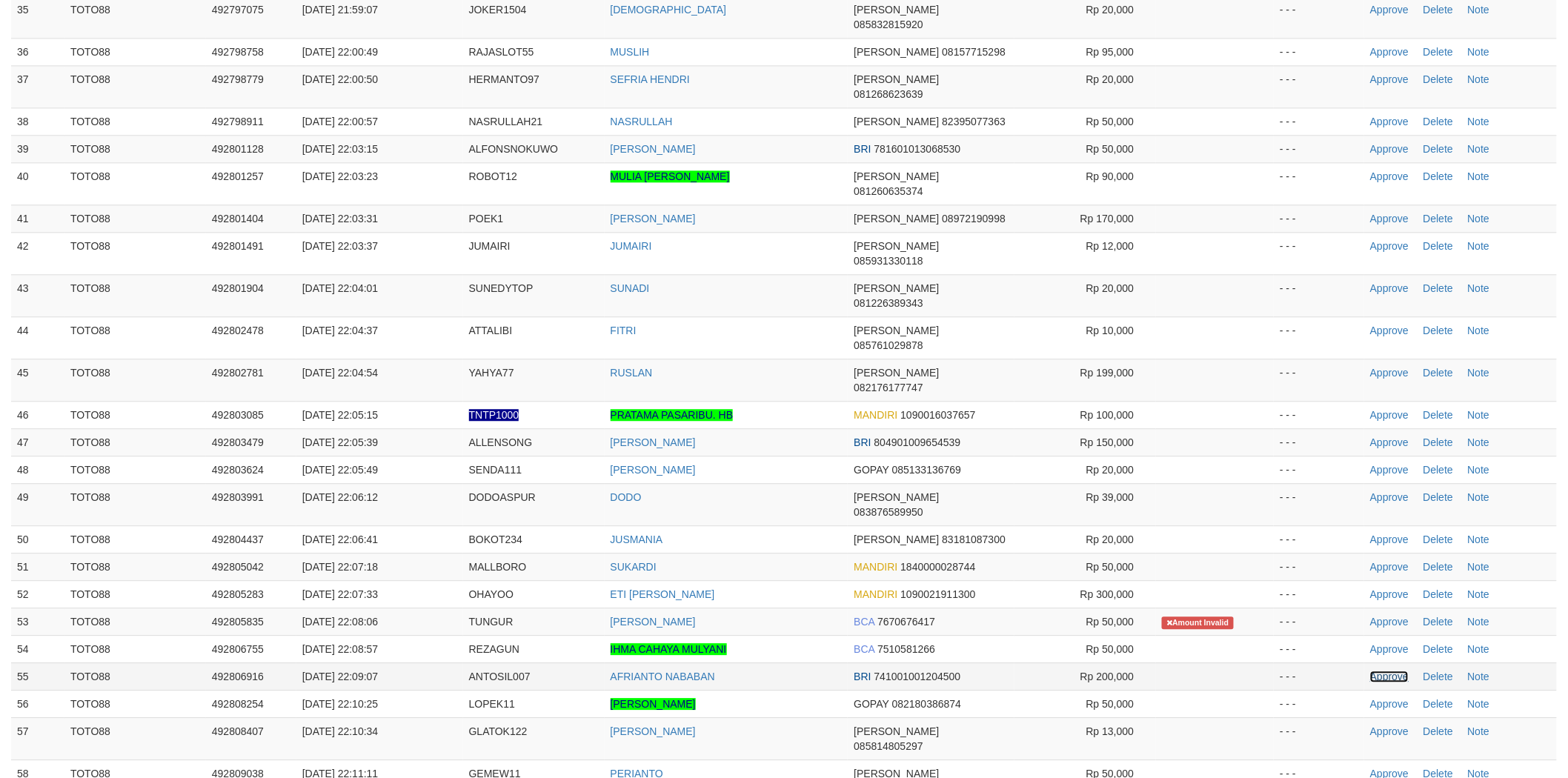
click at [1384, 670] on link "Approve" at bounding box center [1389, 676] width 38 height 11
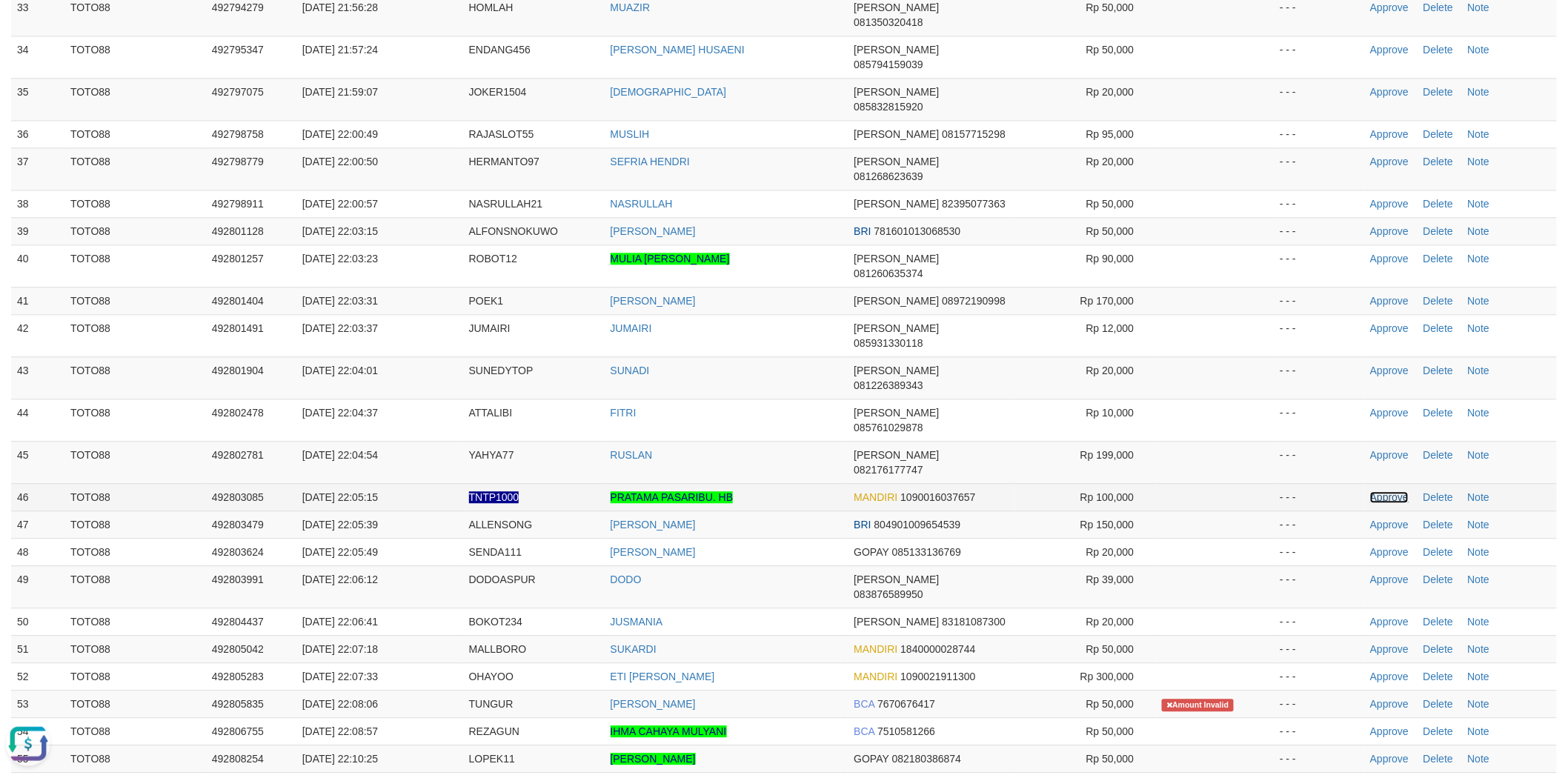
click at [1381, 491] on link "Approve" at bounding box center [1389, 497] width 38 height 11
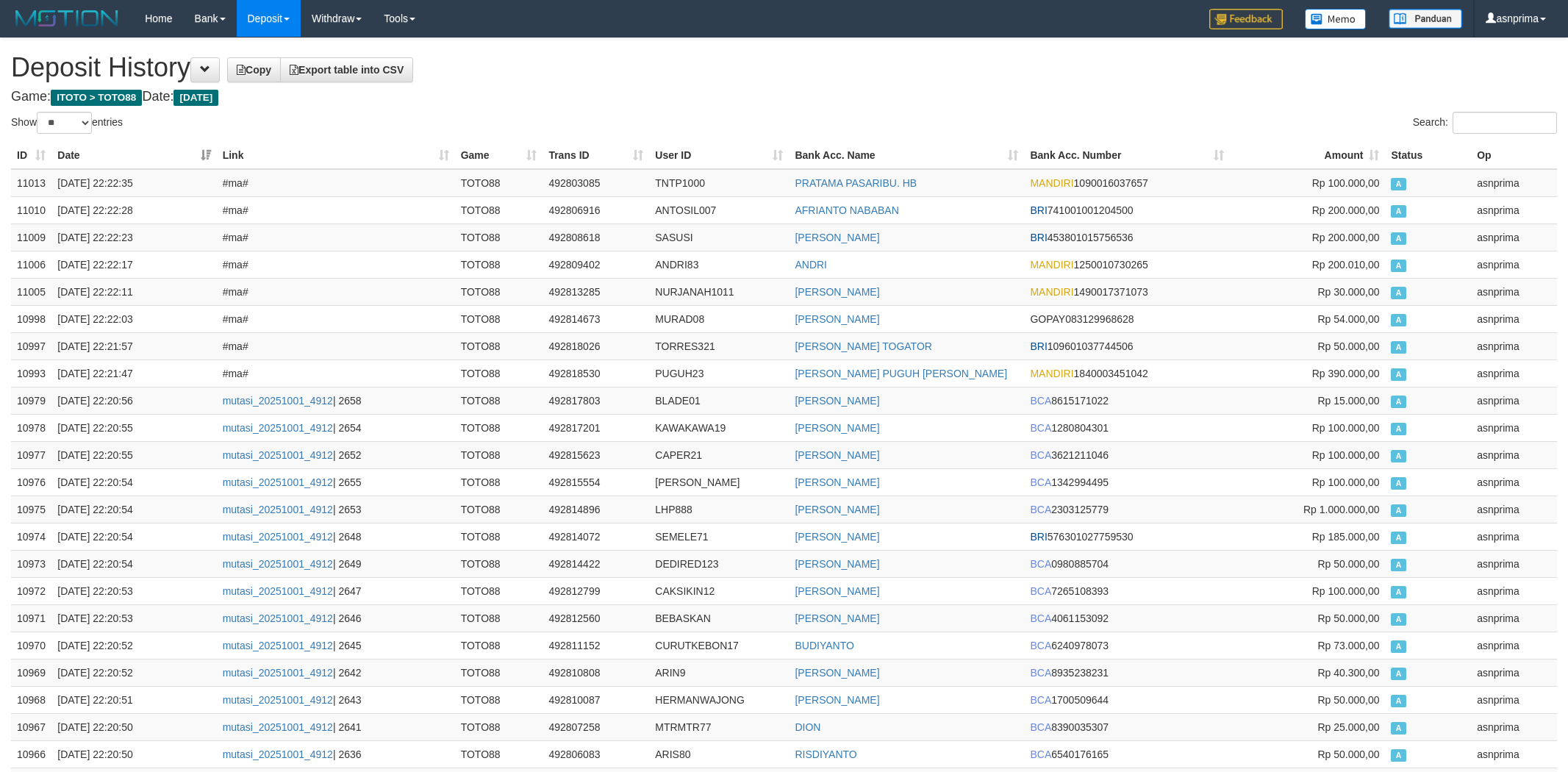
select select "**"
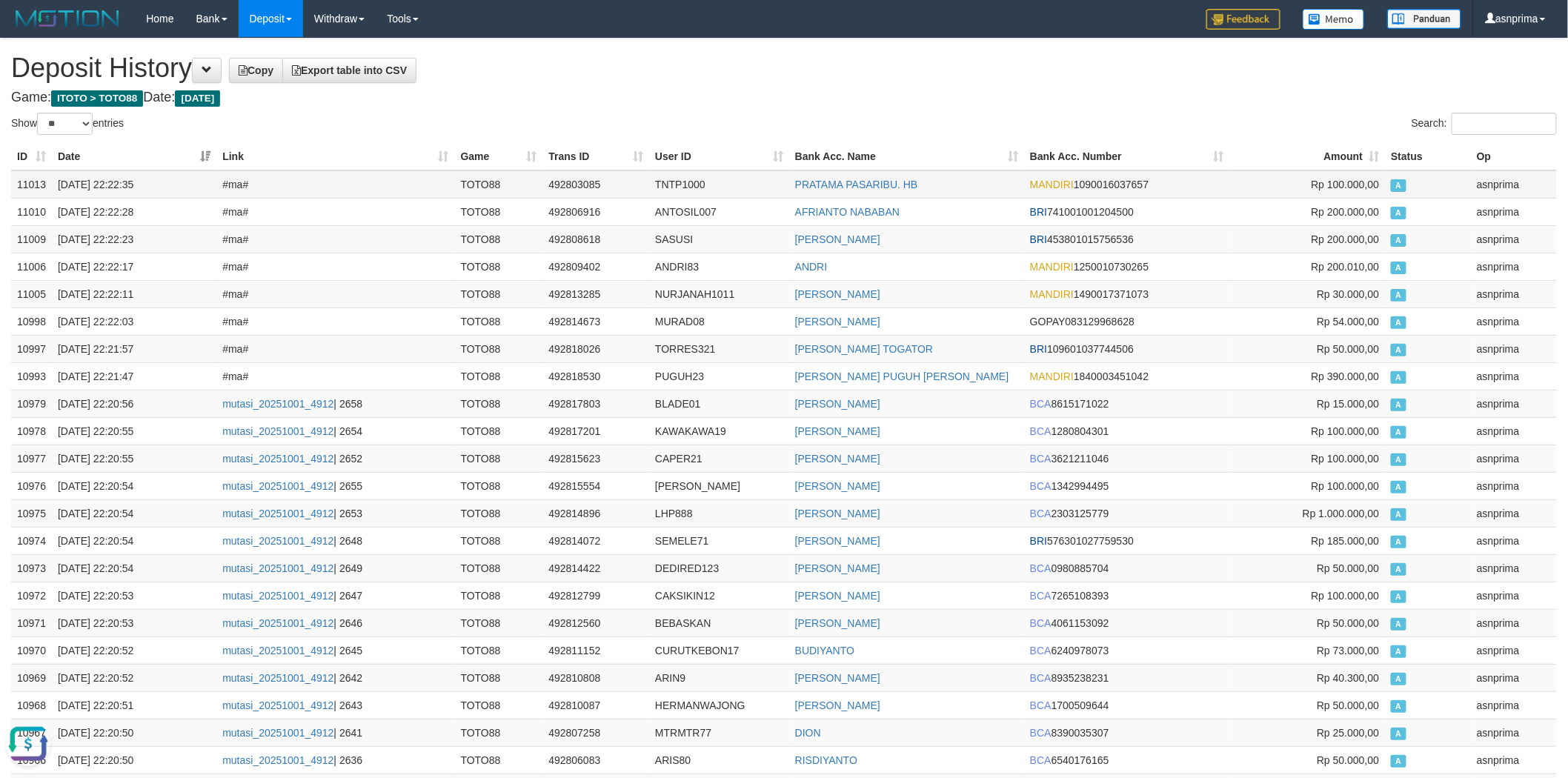
click at [24, 180] on td "11013" at bounding box center [31, 185] width 41 height 29
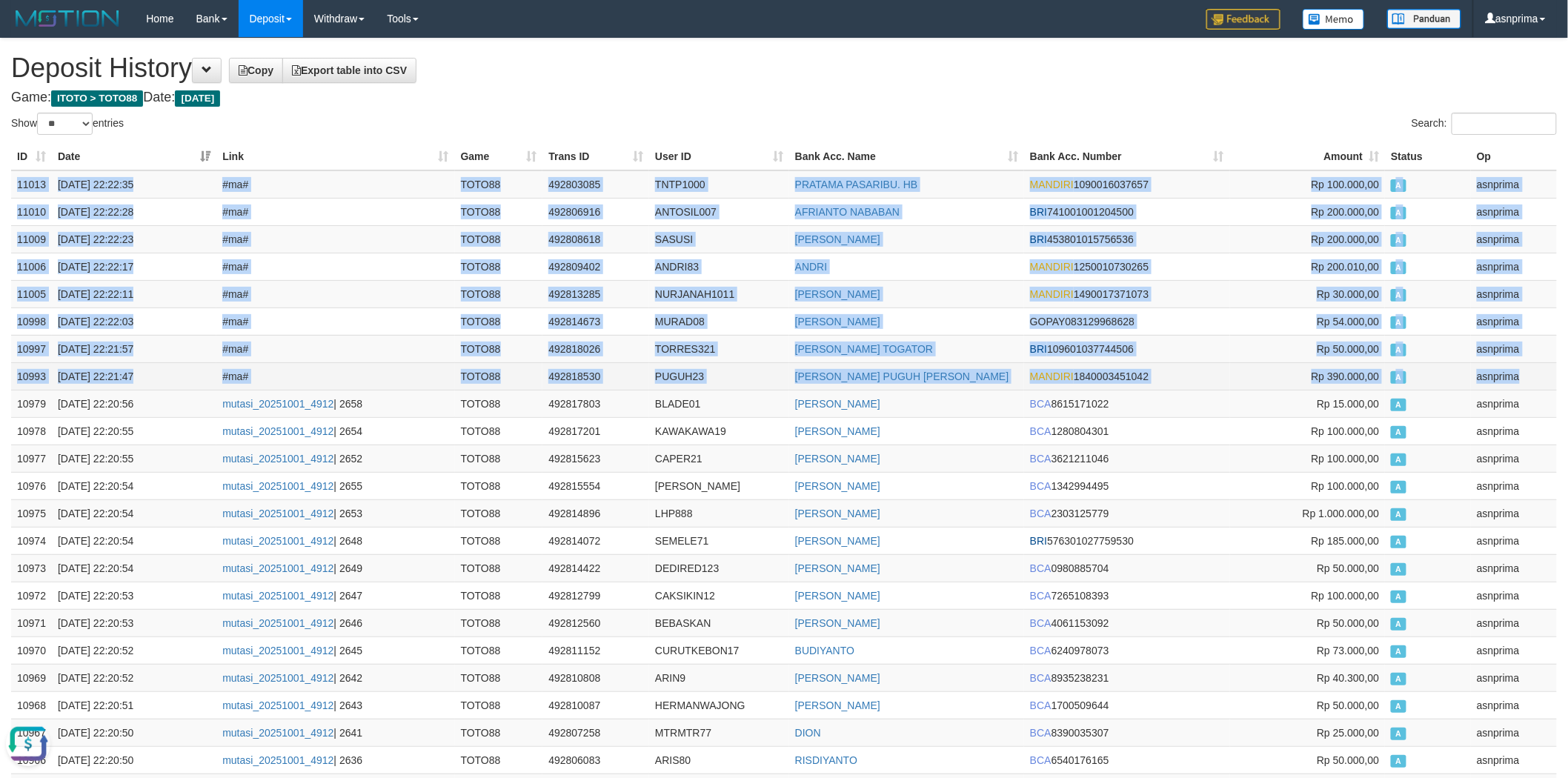
click at [1525, 373] on td "asnprima" at bounding box center [1514, 376] width 86 height 28
copy tbody "11013 01/10/2025 22:22:35 #ma# TOTO88 492803085 TNTP1000 PRATAMA PASARIBU. HB M…"
click at [683, 186] on td "TNTP1000" at bounding box center [719, 185] width 140 height 29
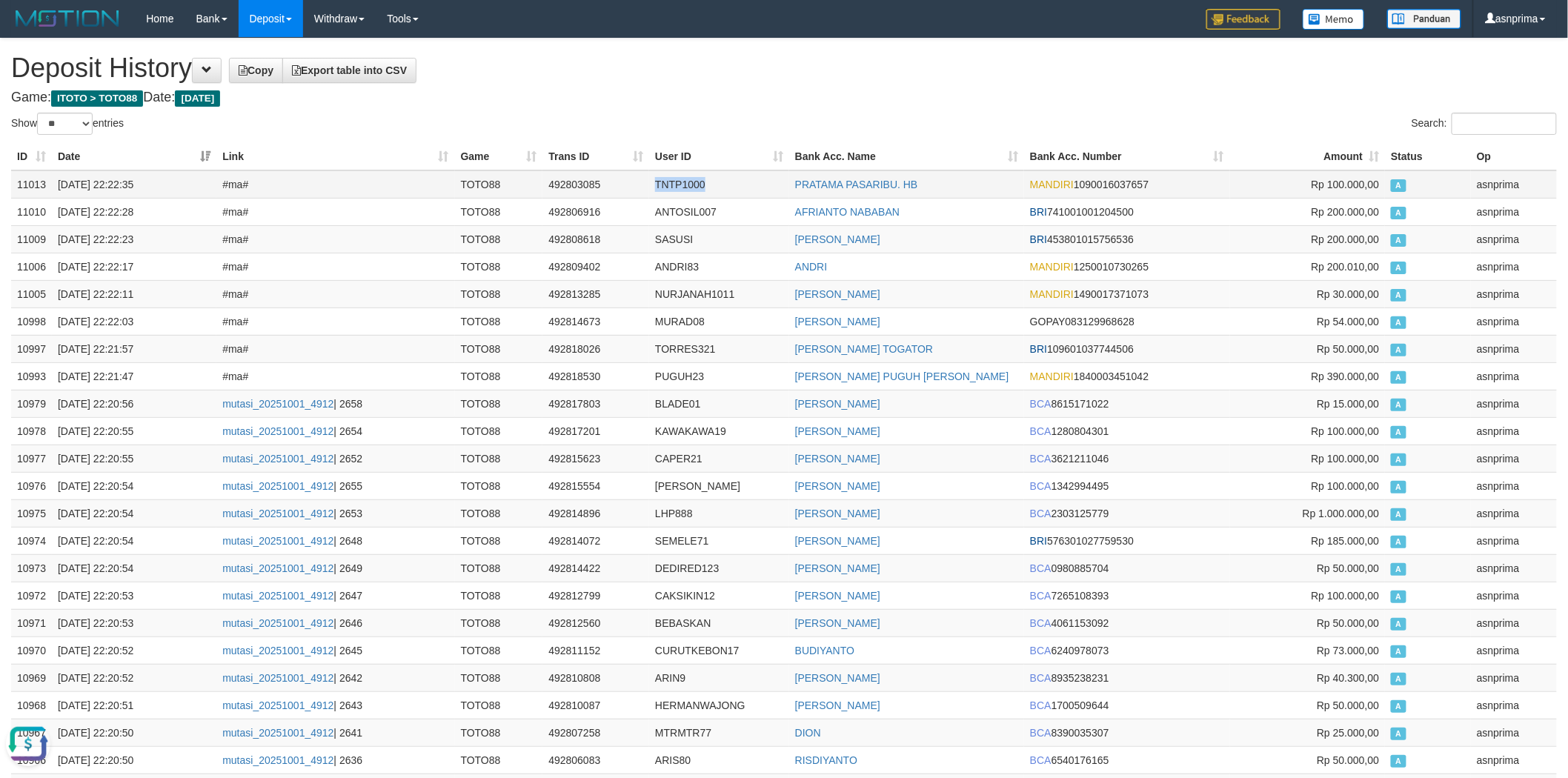
click at [682, 186] on td "TNTP1000" at bounding box center [719, 185] width 140 height 29
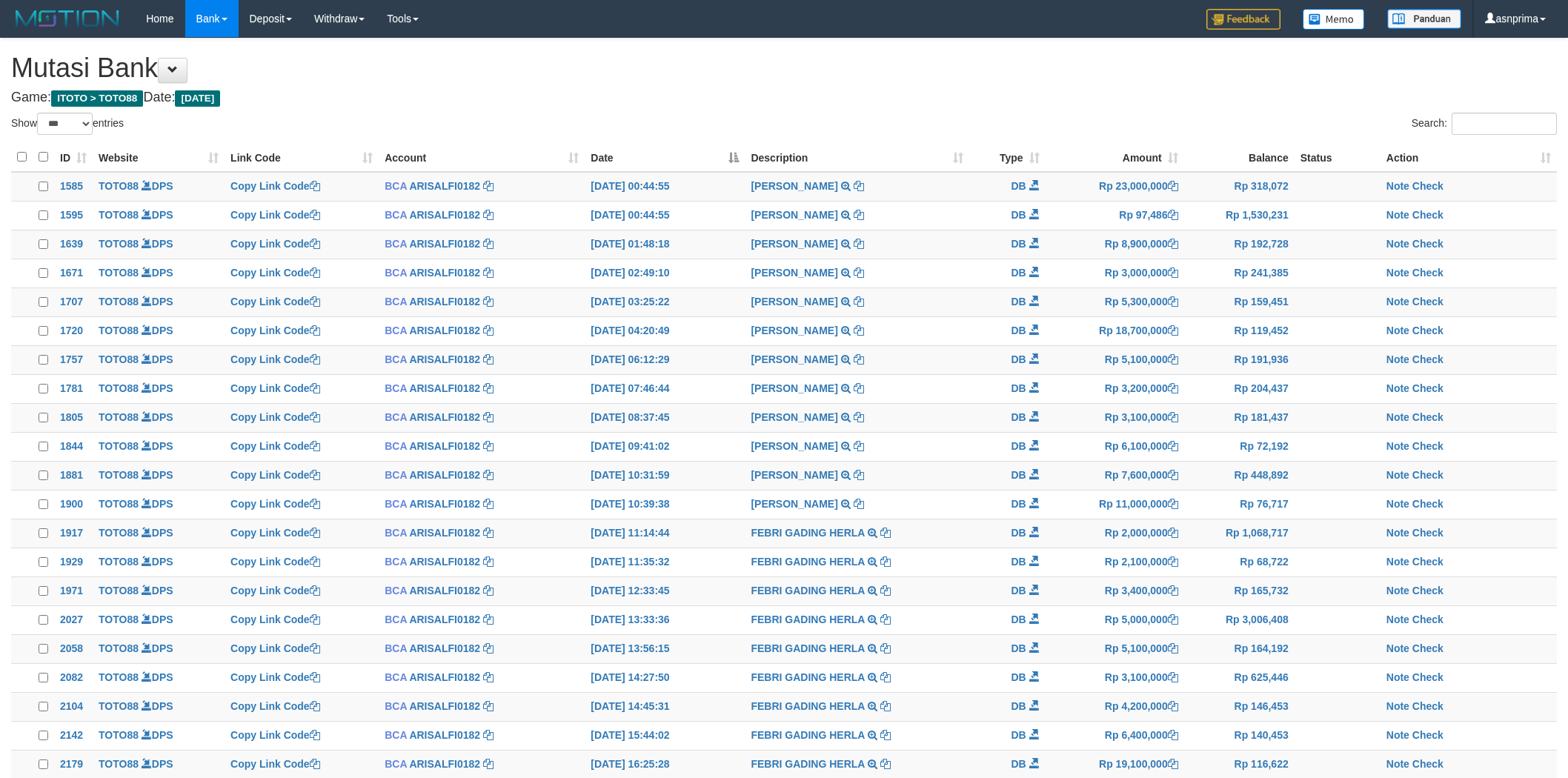
select select "***"
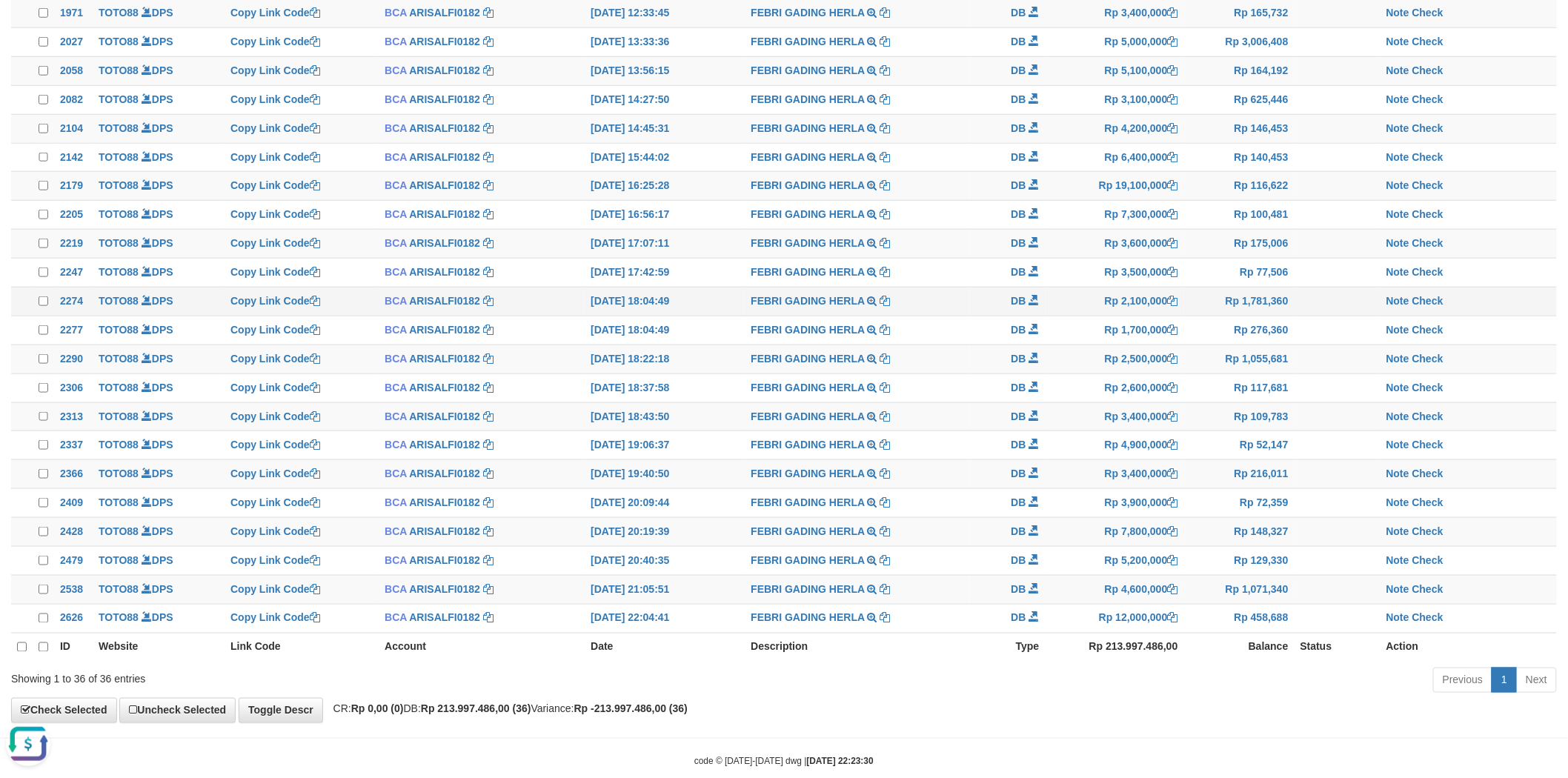
scroll to position [655, 0]
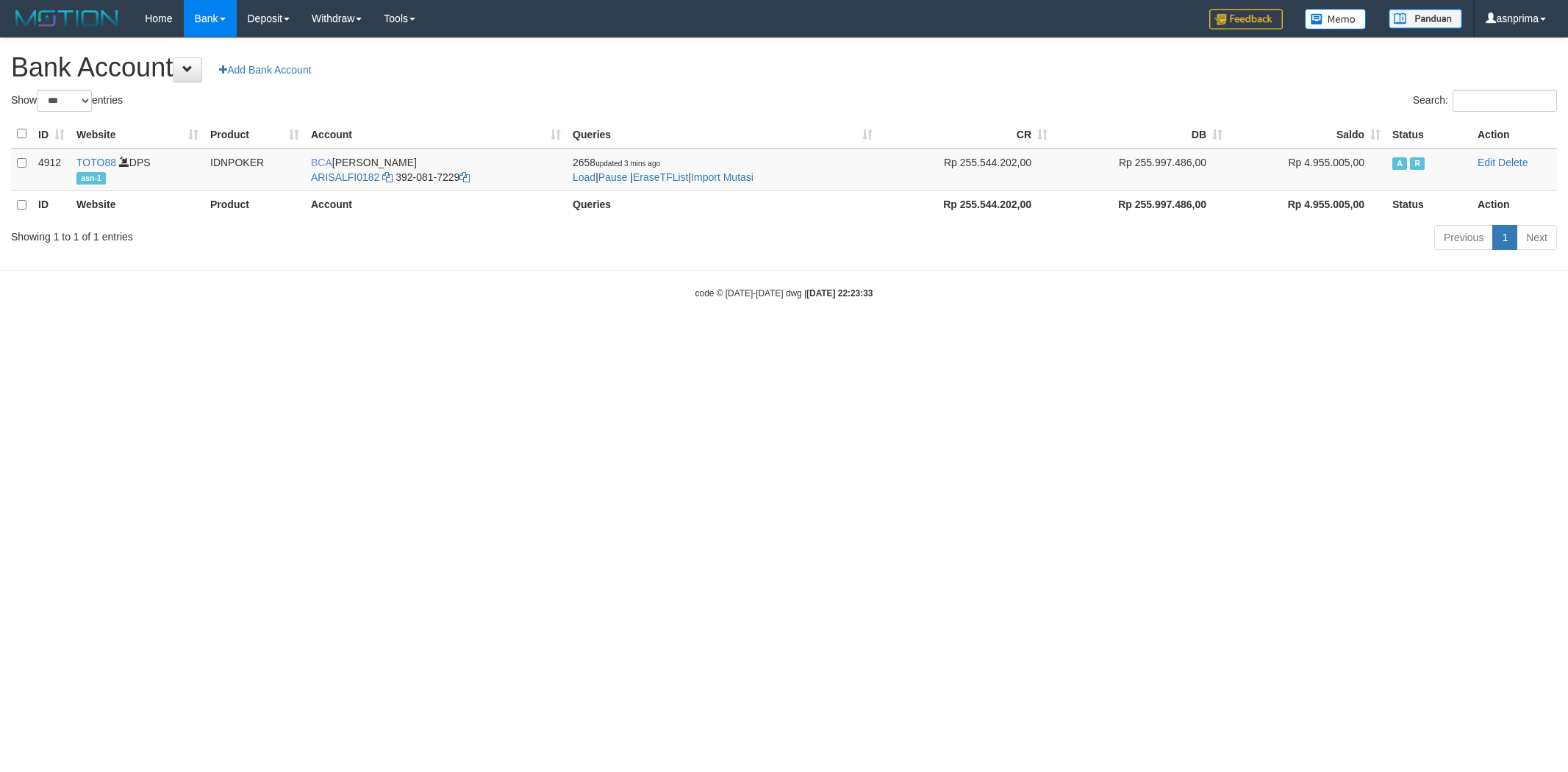
select select "***"
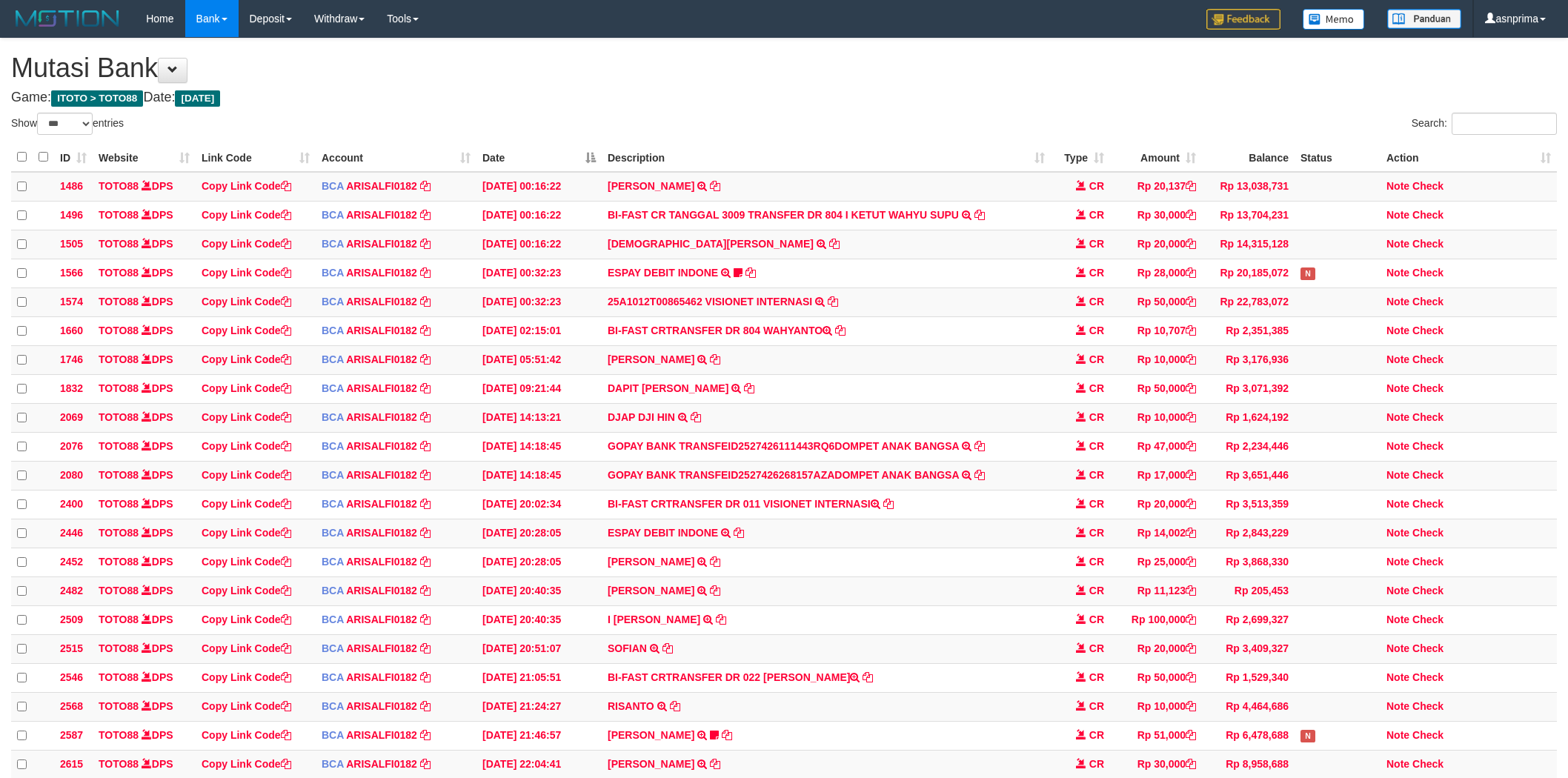
select select "***"
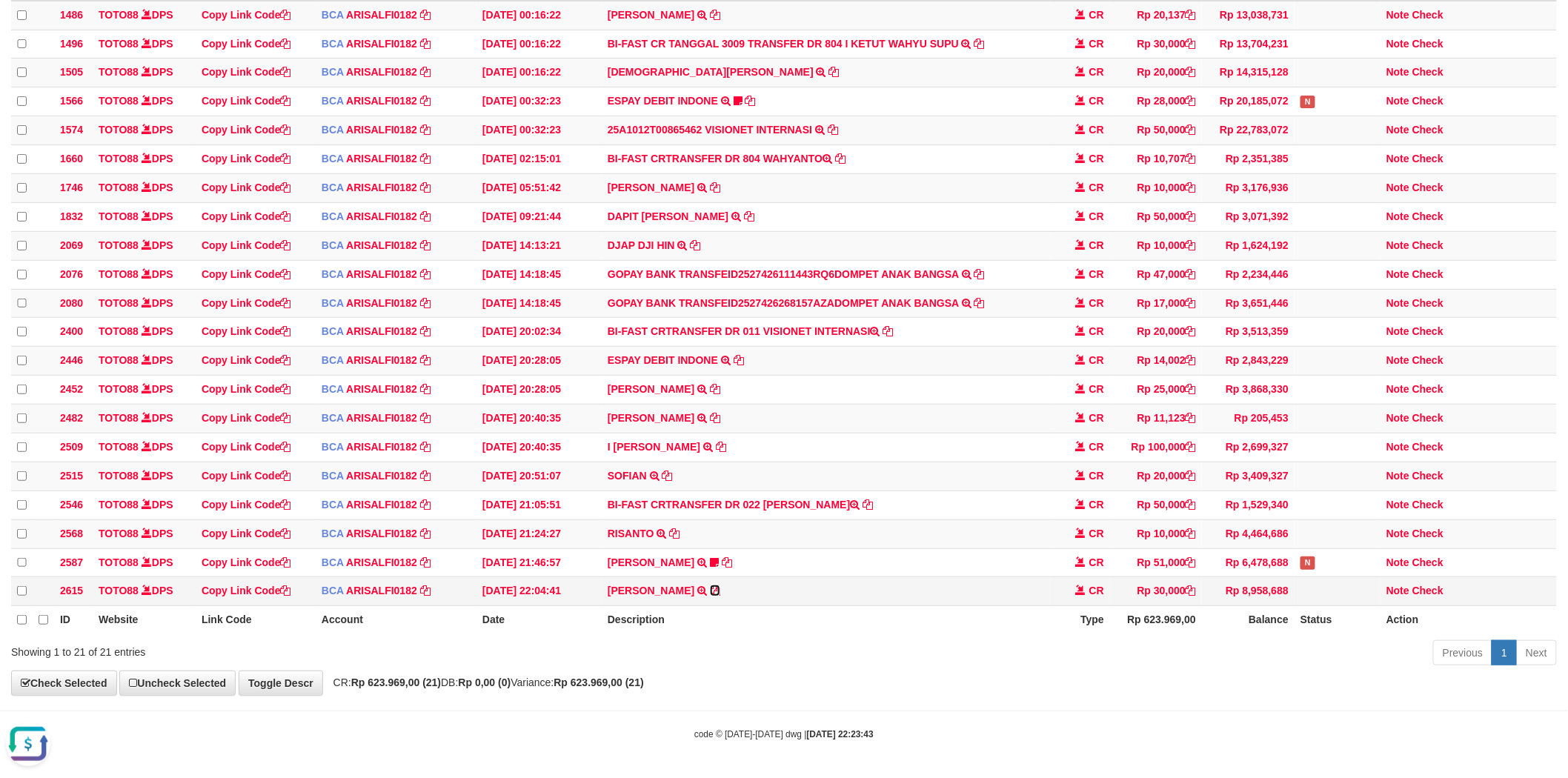
click at [710, 586] on icon at bounding box center [715, 590] width 10 height 10
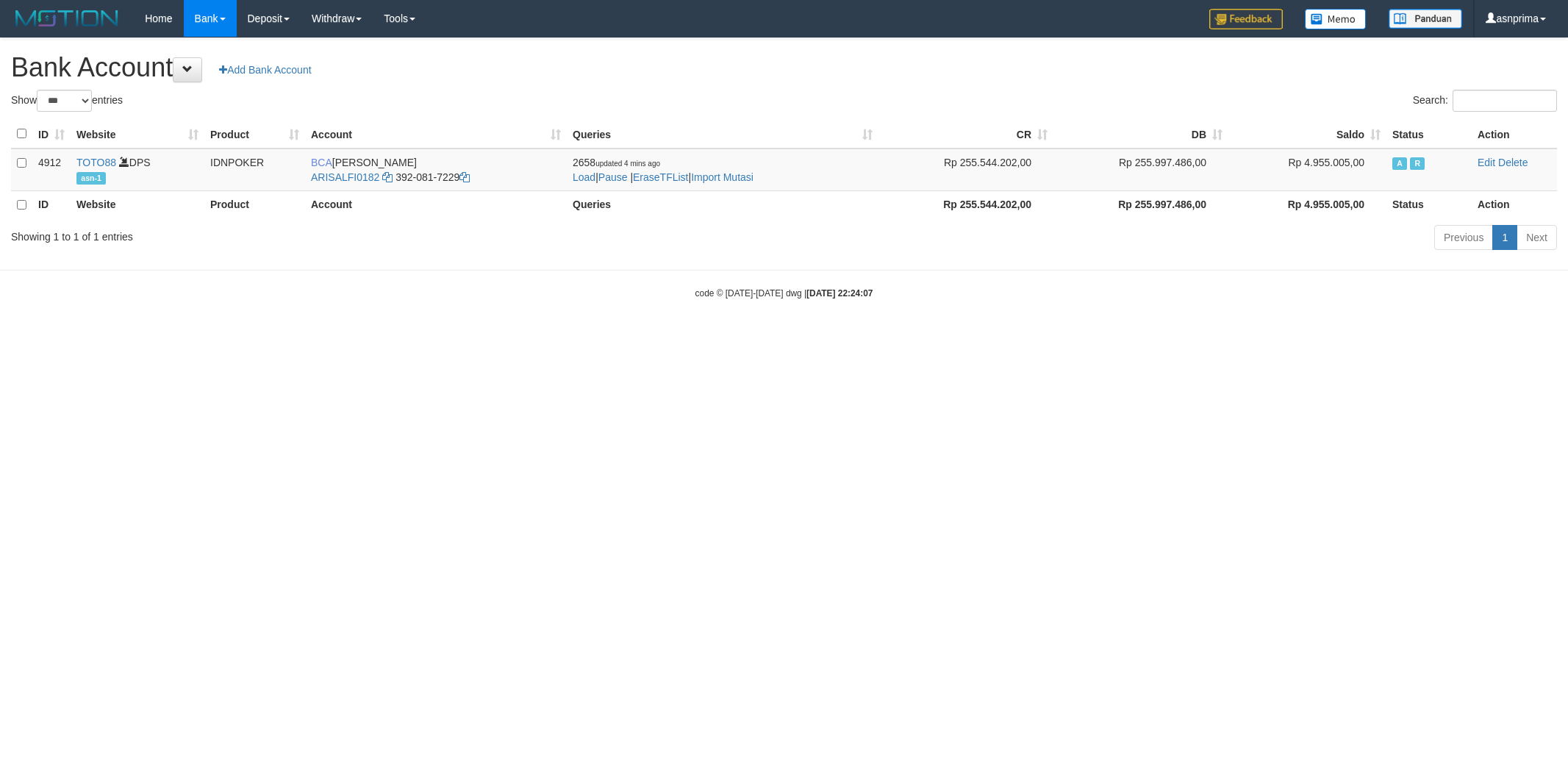
select select "***"
click at [744, 177] on link "Import Mutasi" at bounding box center [723, 177] width 62 height 11
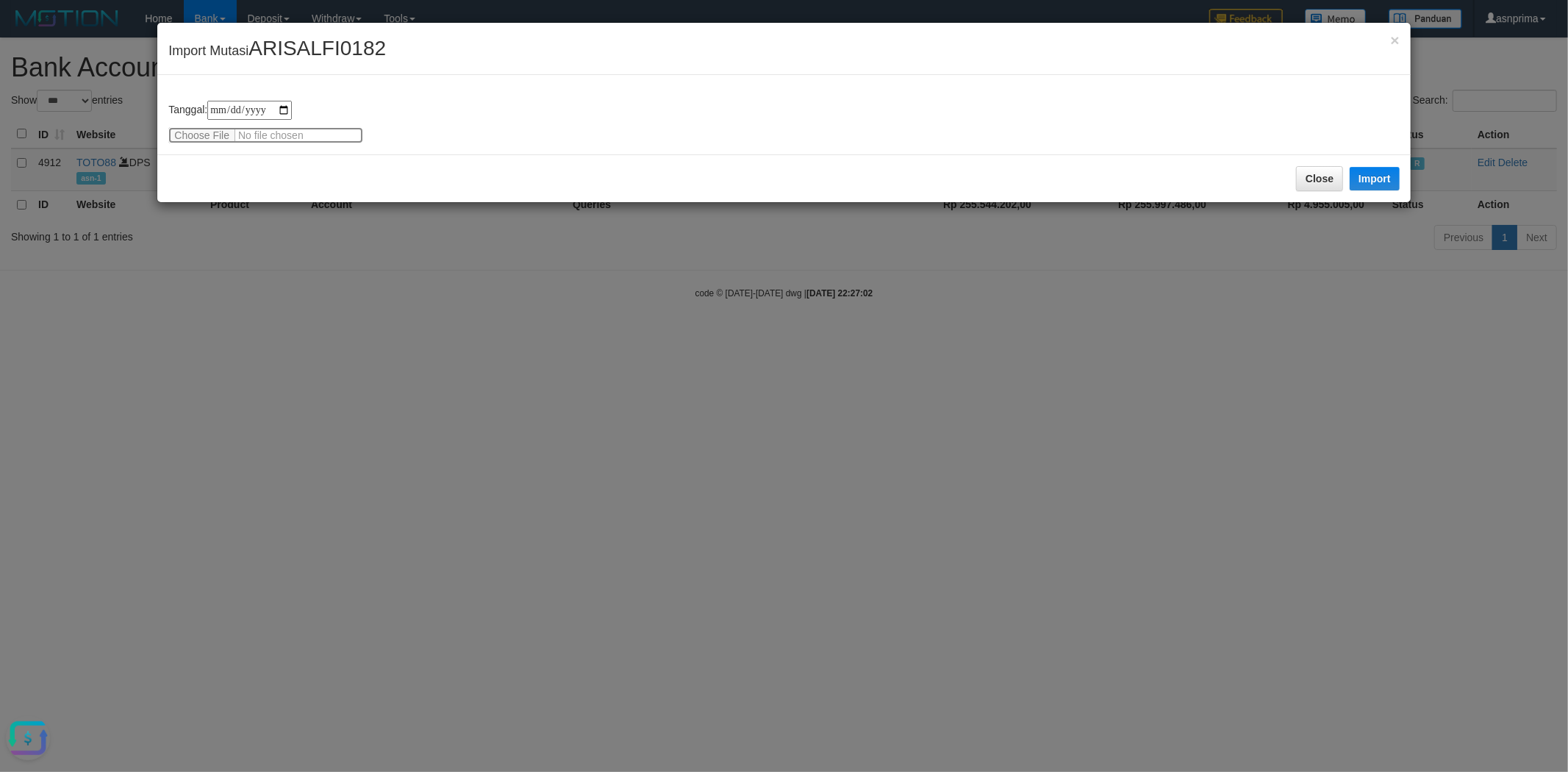
click at [252, 133] on input "file" at bounding box center [265, 135] width 195 height 16
type input "**********"
click at [1377, 174] on button "Import" at bounding box center [1374, 179] width 50 height 24
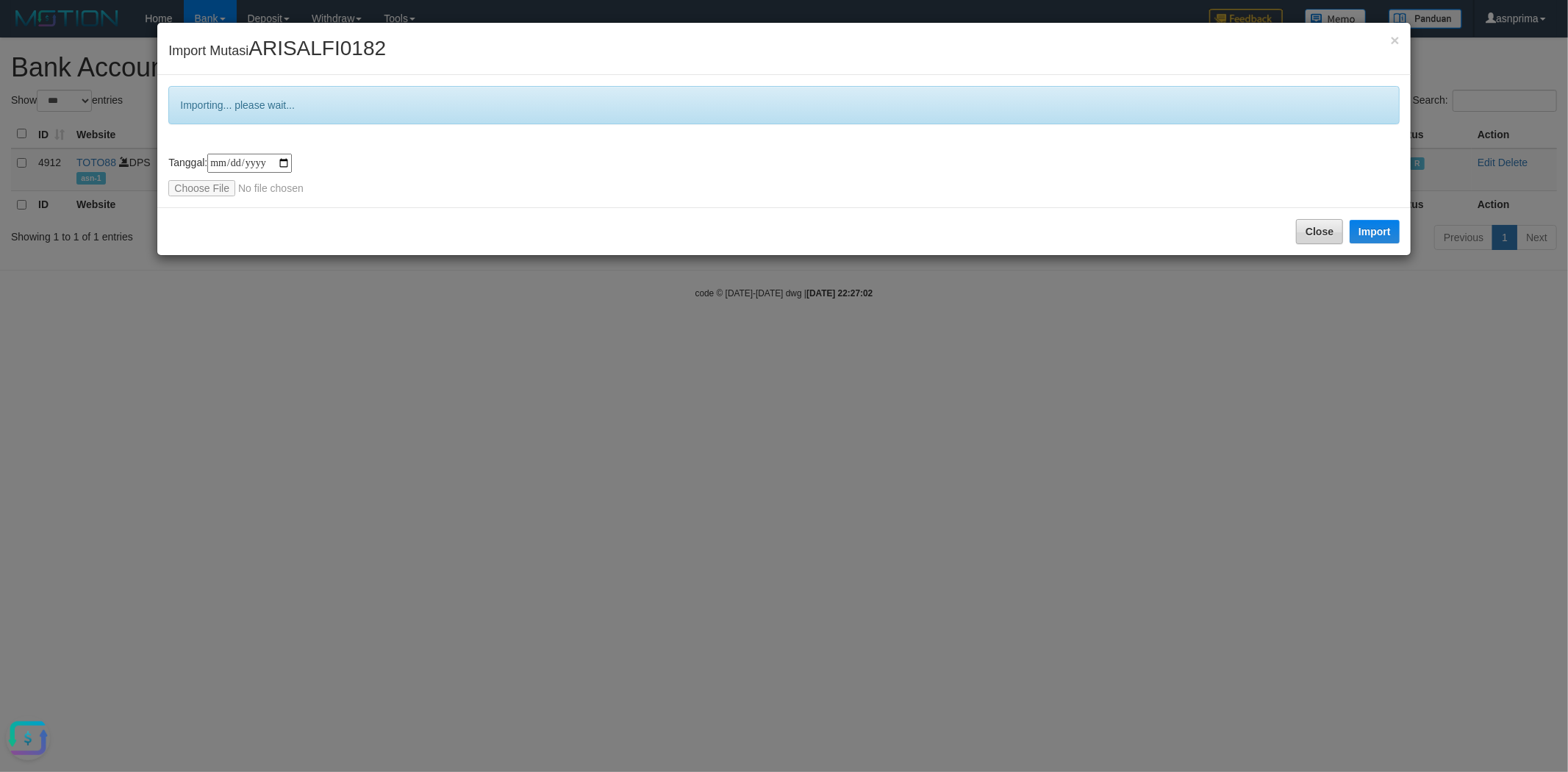
click at [929, 230] on div "Close Import" at bounding box center [784, 232] width 1253 height 48
click at [1303, 231] on button "Close" at bounding box center [1320, 232] width 47 height 25
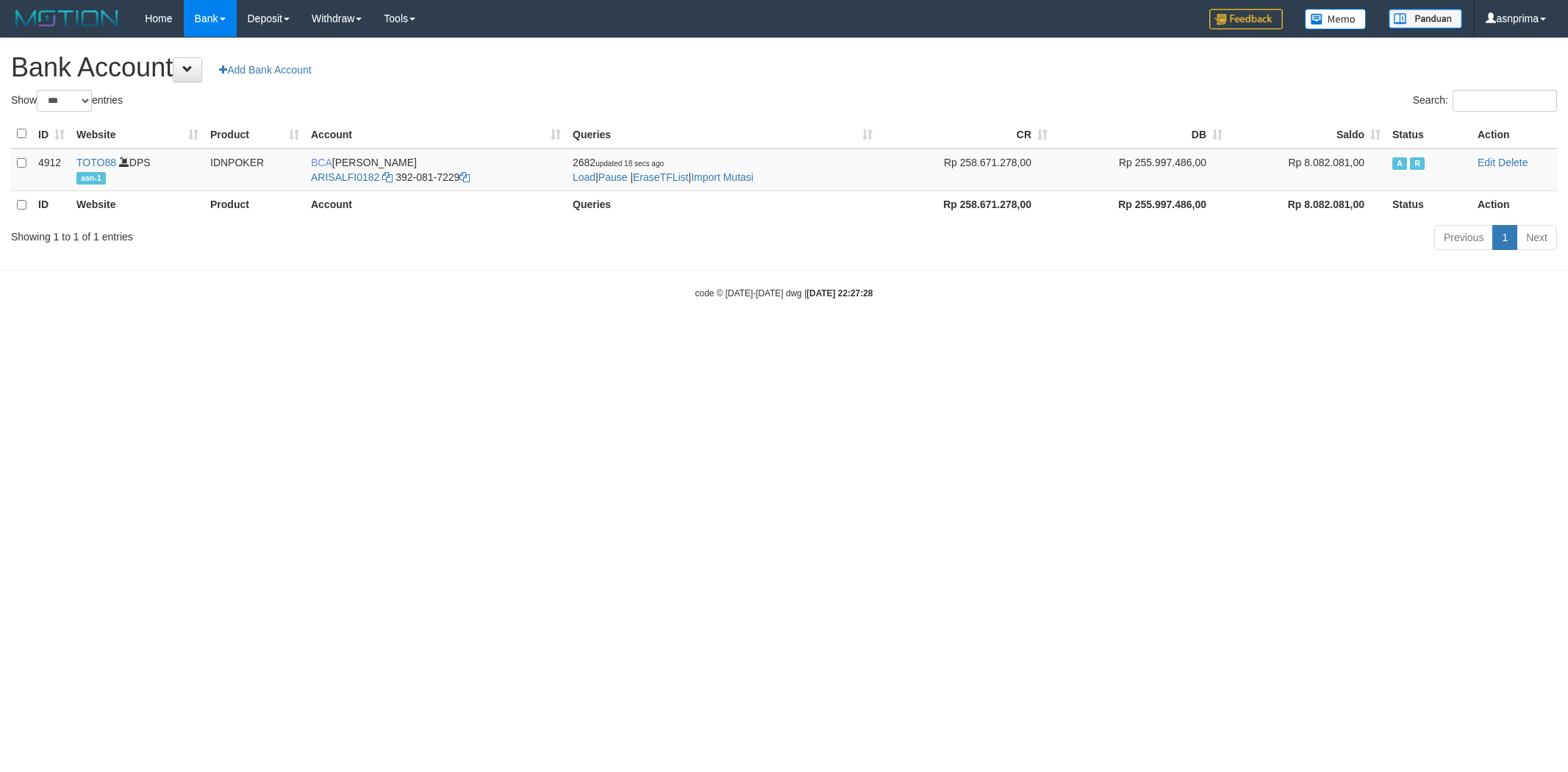
select select "***"
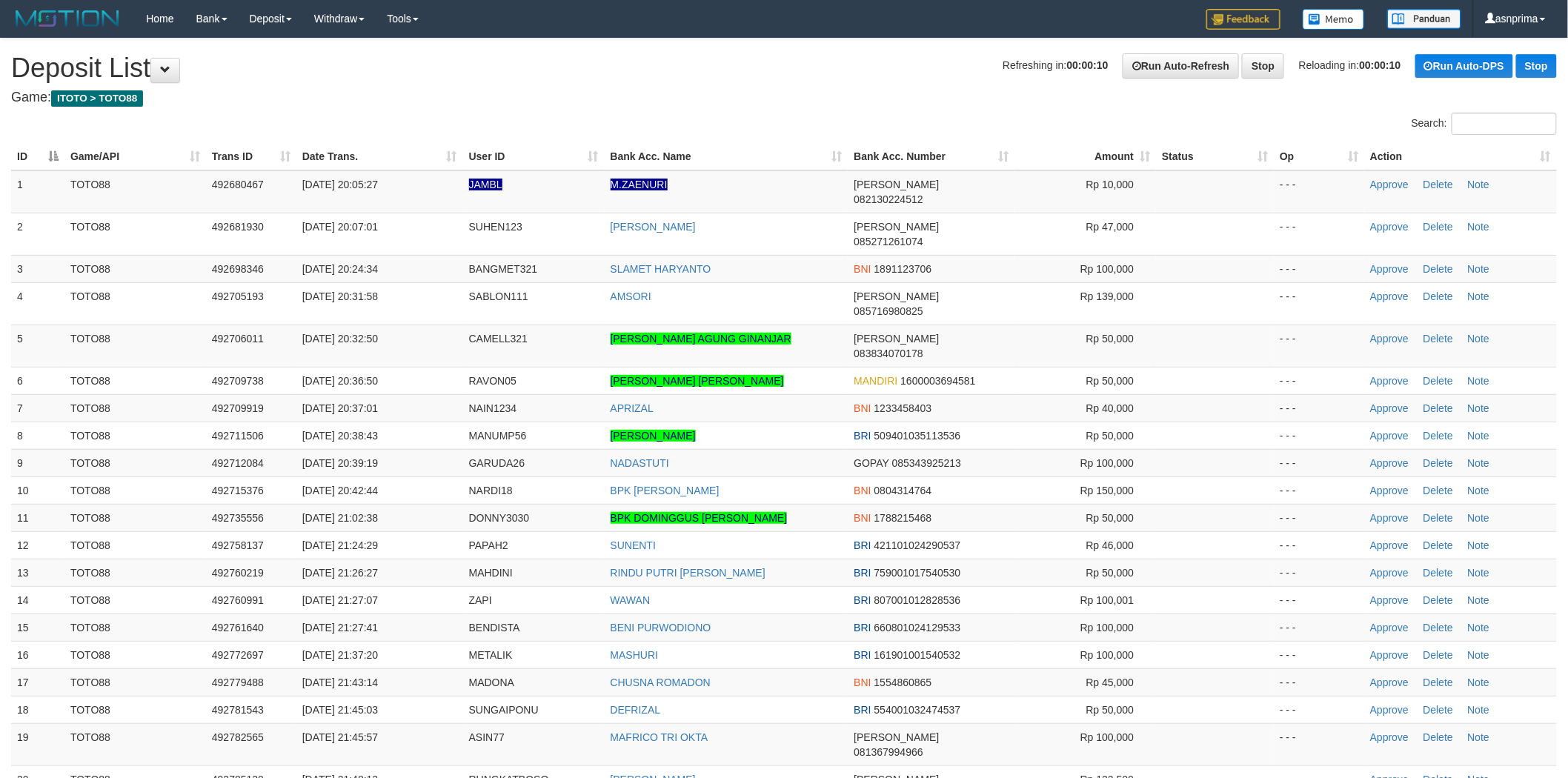
drag, startPoint x: 0, startPoint y: 0, endPoint x: 1519, endPoint y: 151, distance: 1526.5
click at [1519, 151] on th "Action" at bounding box center [1460, 156] width 192 height 28
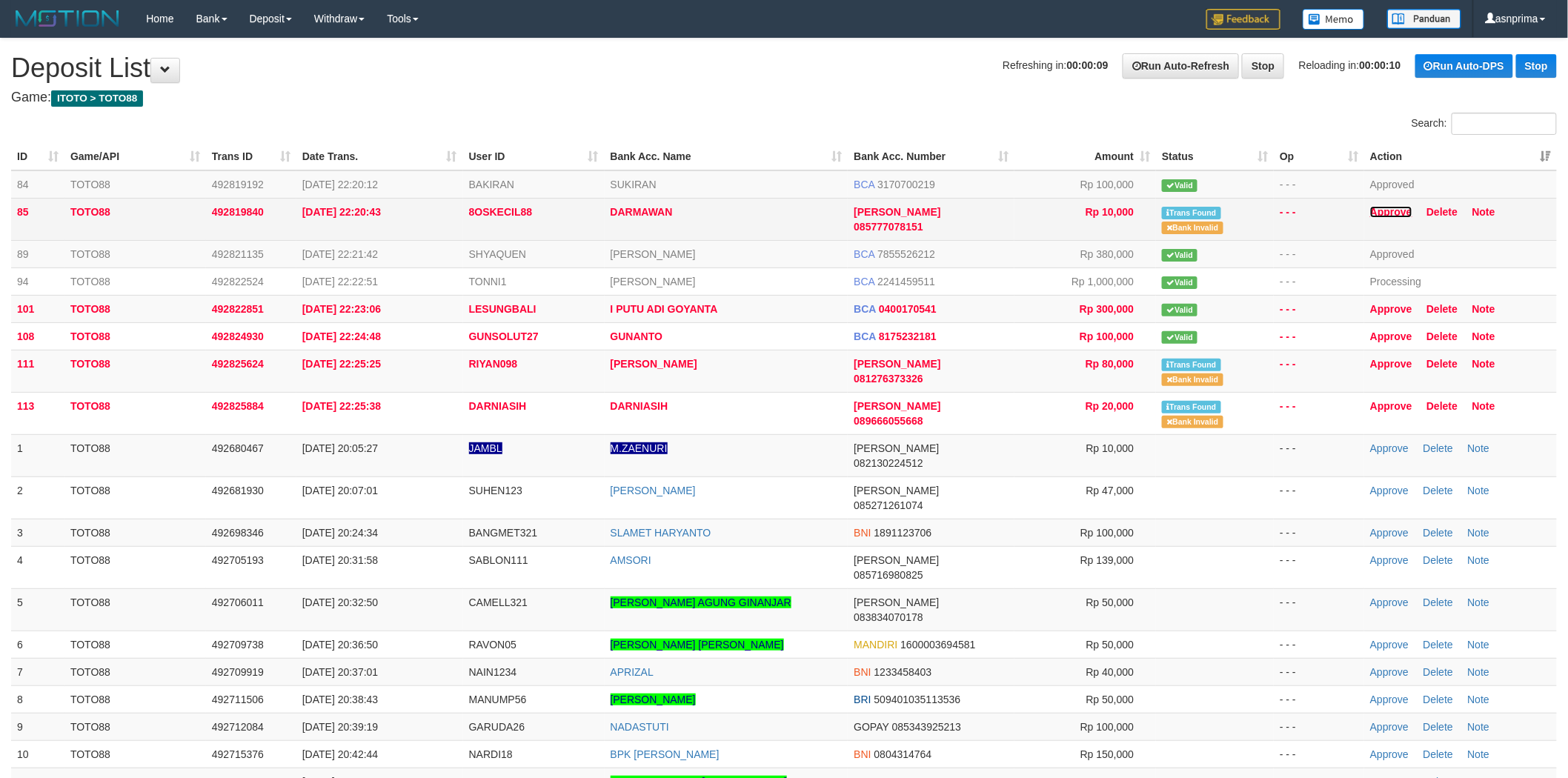
click at [1399, 209] on link "Approve" at bounding box center [1391, 211] width 42 height 11
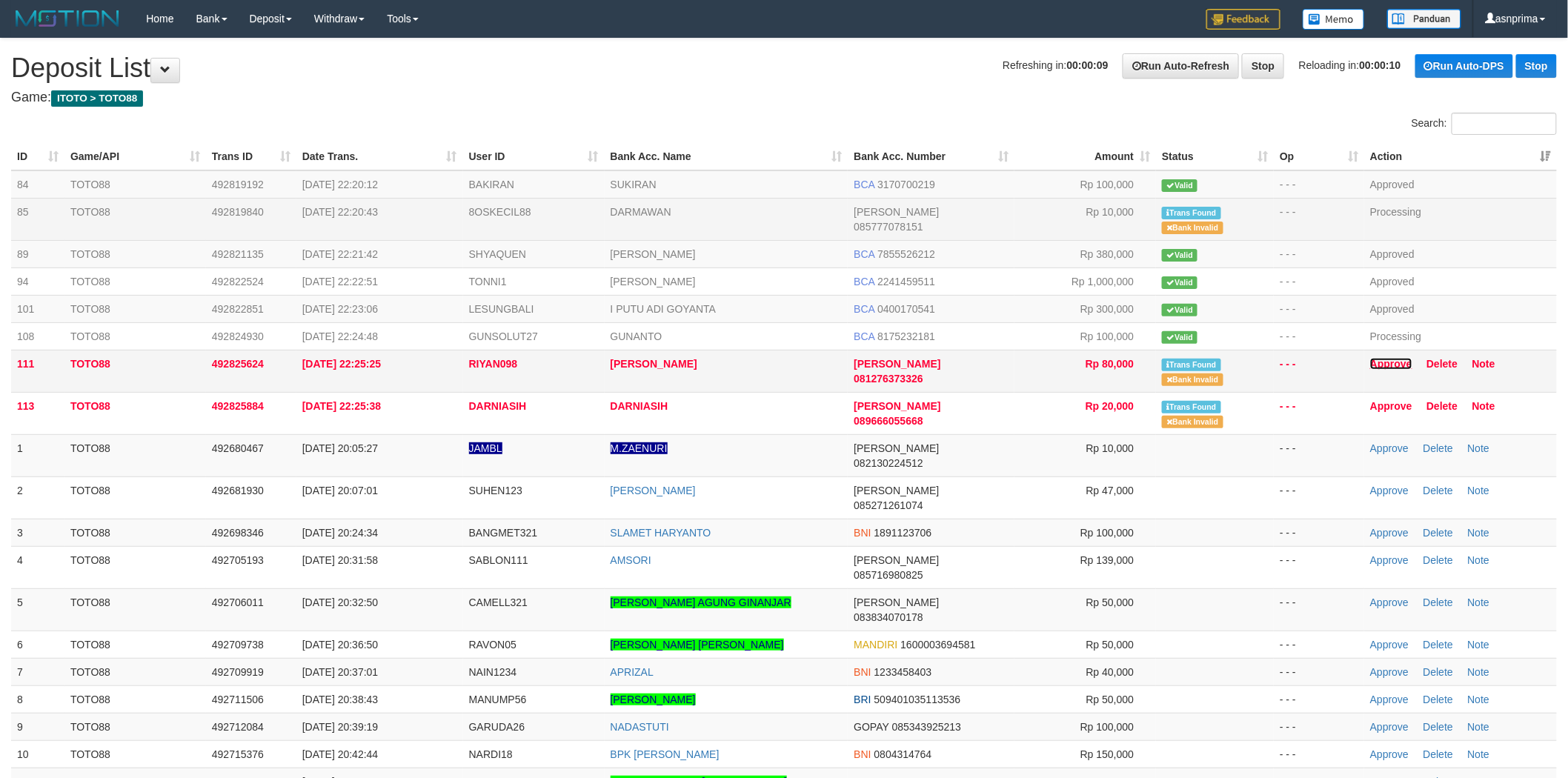
click at [1390, 361] on link "Approve" at bounding box center [1391, 364] width 42 height 11
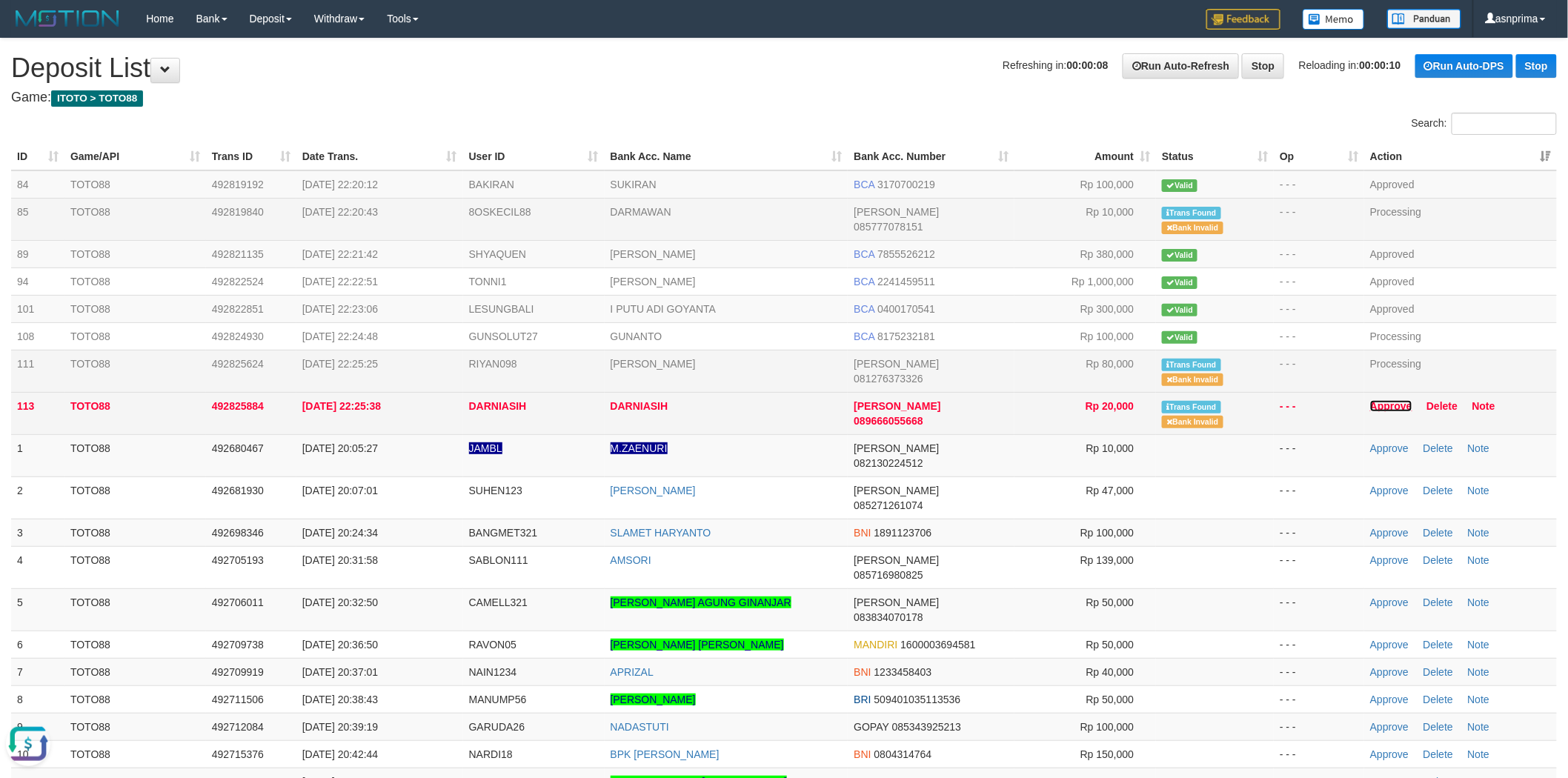
click at [1387, 403] on link "Approve" at bounding box center [1391, 406] width 42 height 11
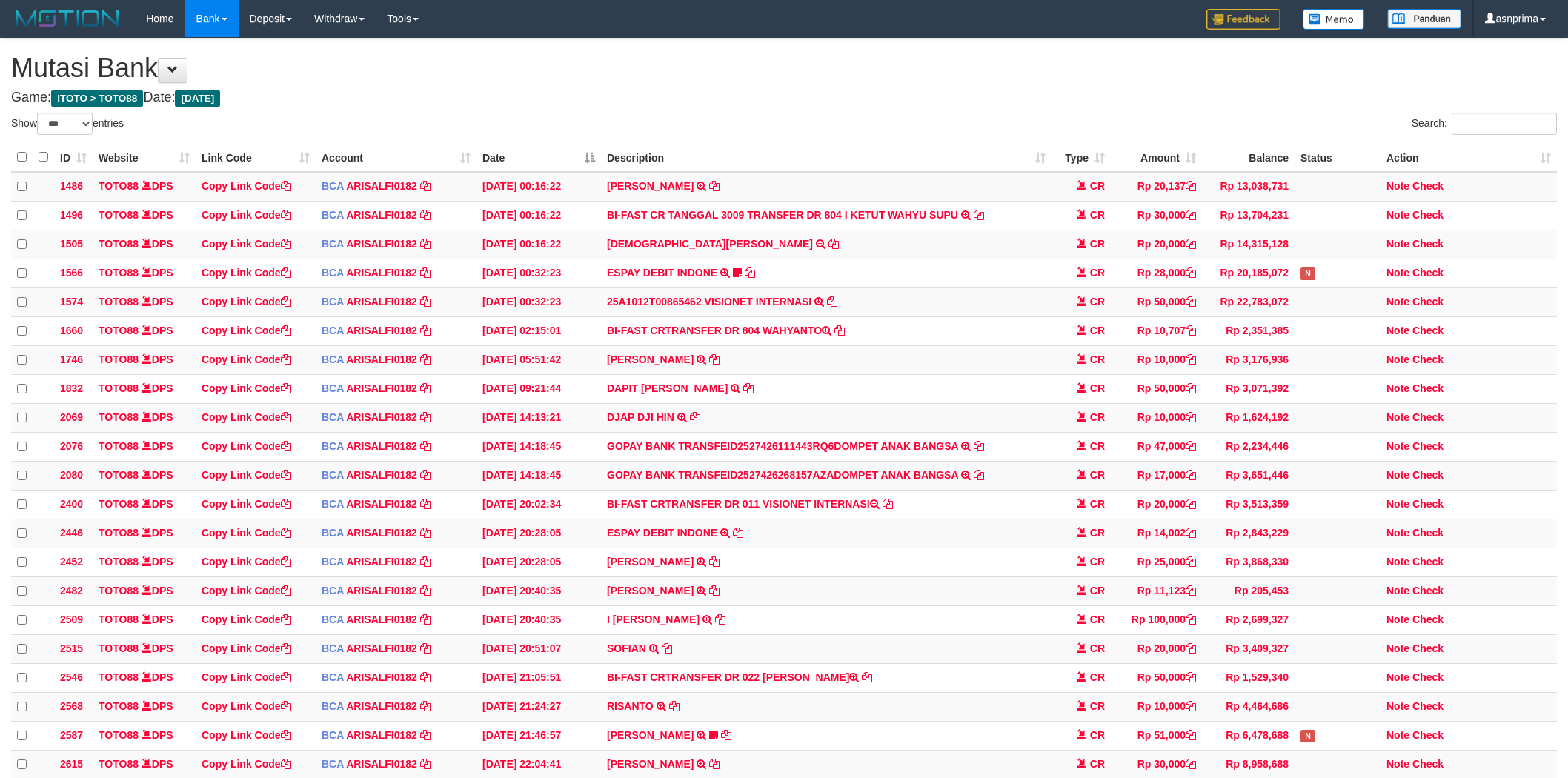
select select "***"
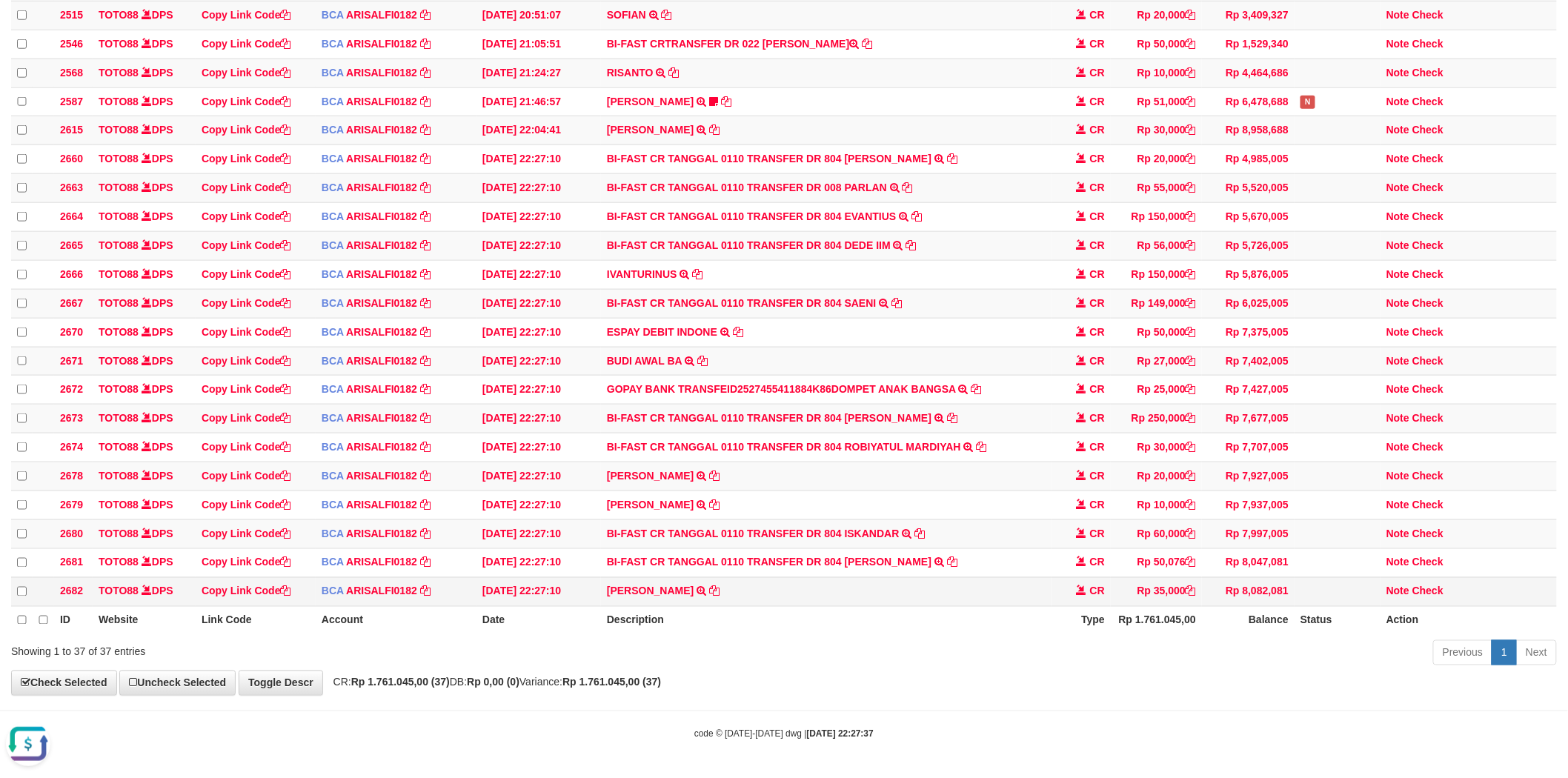
click at [707, 584] on td "HARI PADLIAN TRSF E-BANKING CR 0110/FTSCY/WS95051 35000.002025100119030733 TRFD…" at bounding box center [825, 591] width 450 height 29
click at [709, 587] on icon at bounding box center [714, 591] width 10 height 10
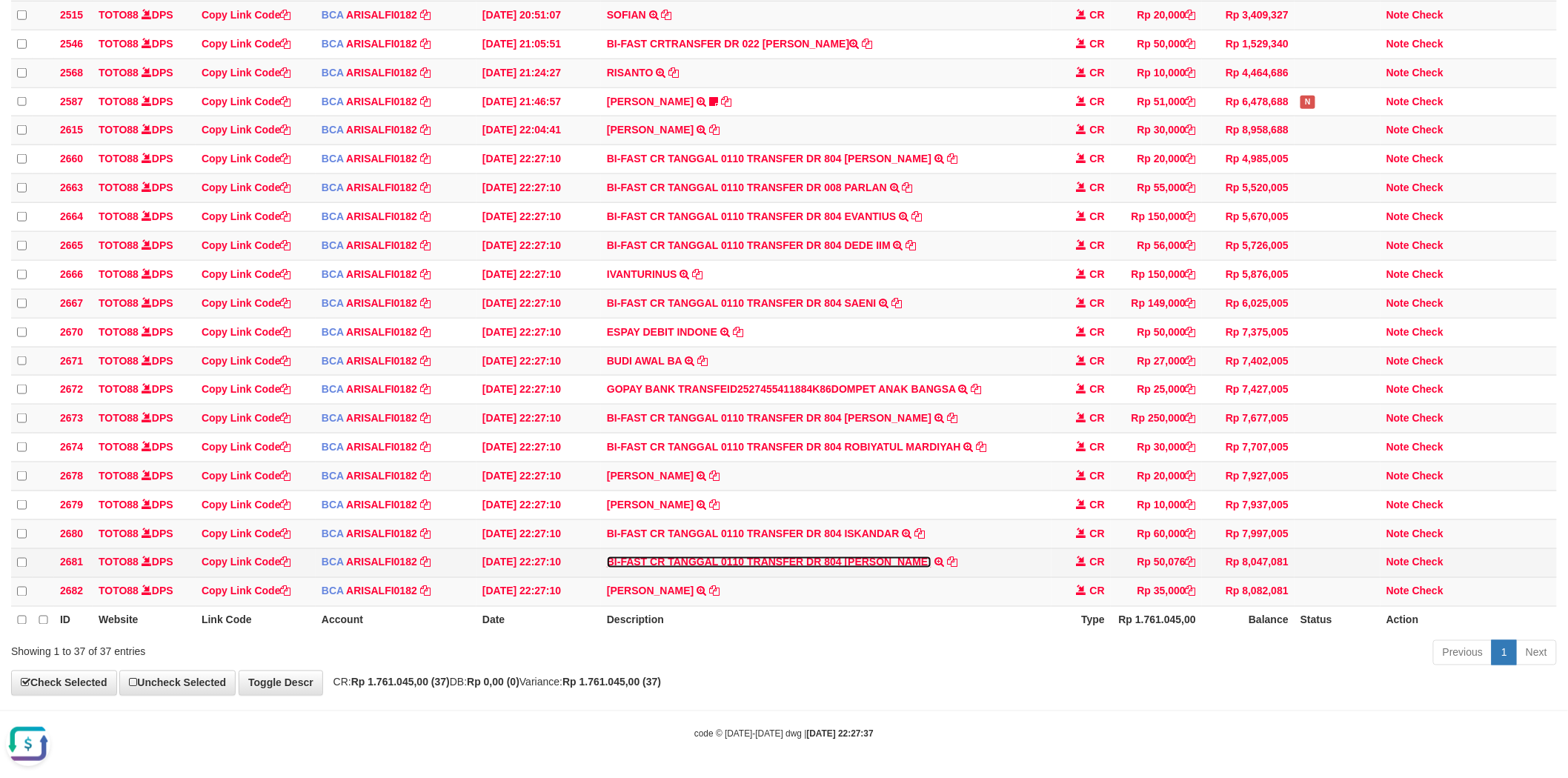
click at [858, 557] on link "BI-FAST CR TANGGAL 0110 TRANSFER DR 804 RATNA NINGSIH" at bounding box center [768, 563] width 325 height 11
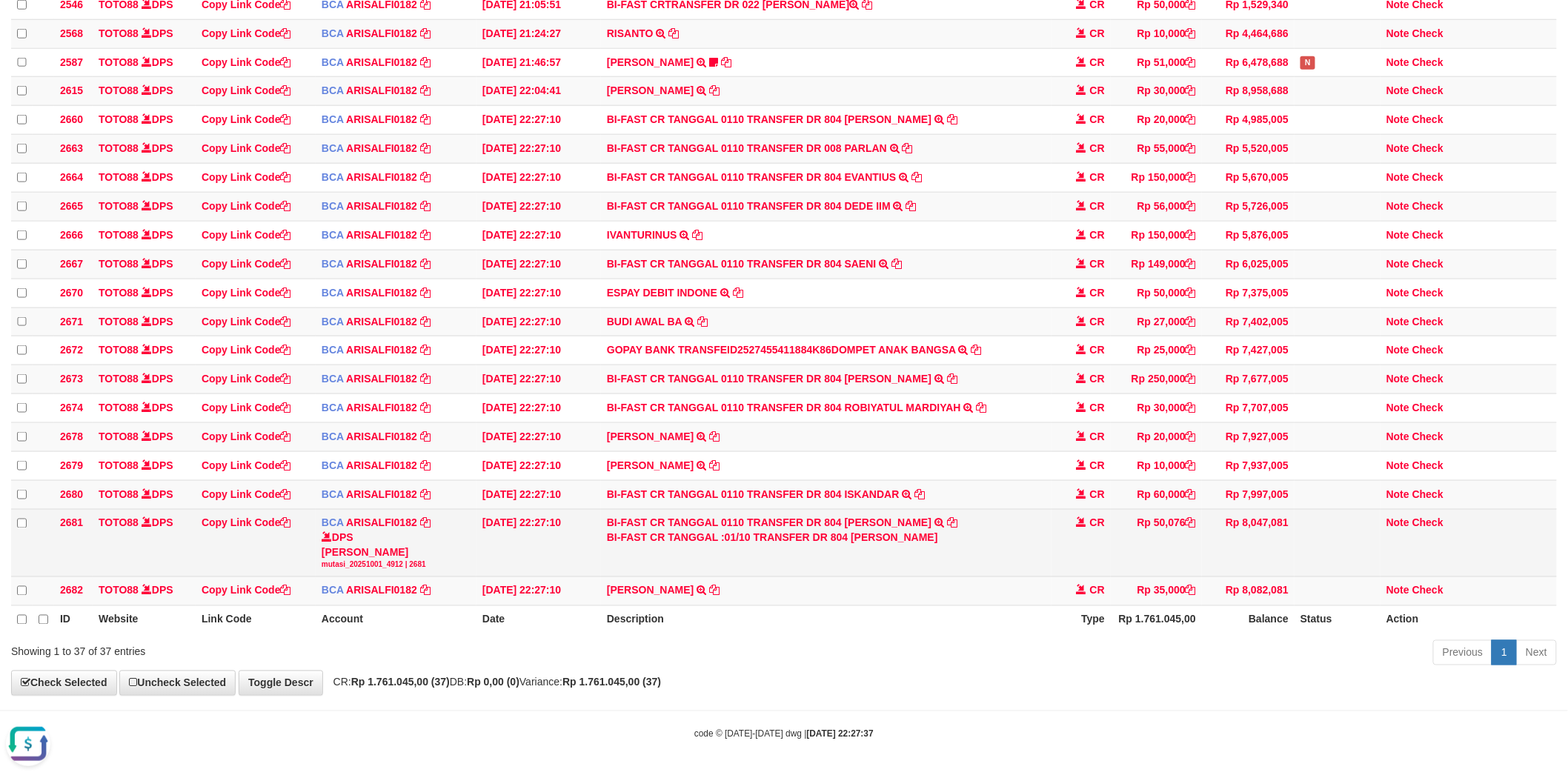
click at [869, 546] on div "BI-FAST CR TANGGAL :01/10 TRANSFER DR 804 RATNA NINGSIH" at bounding box center [825, 538] width 439 height 15
drag, startPoint x: 869, startPoint y: 568, endPoint x: 901, endPoint y: 564, distance: 32.2
click at [901, 546] on div "BI-FAST CR TANGGAL :01/10 TRANSFER DR 804 RATNA NINGSIH" at bounding box center [825, 538] width 439 height 15
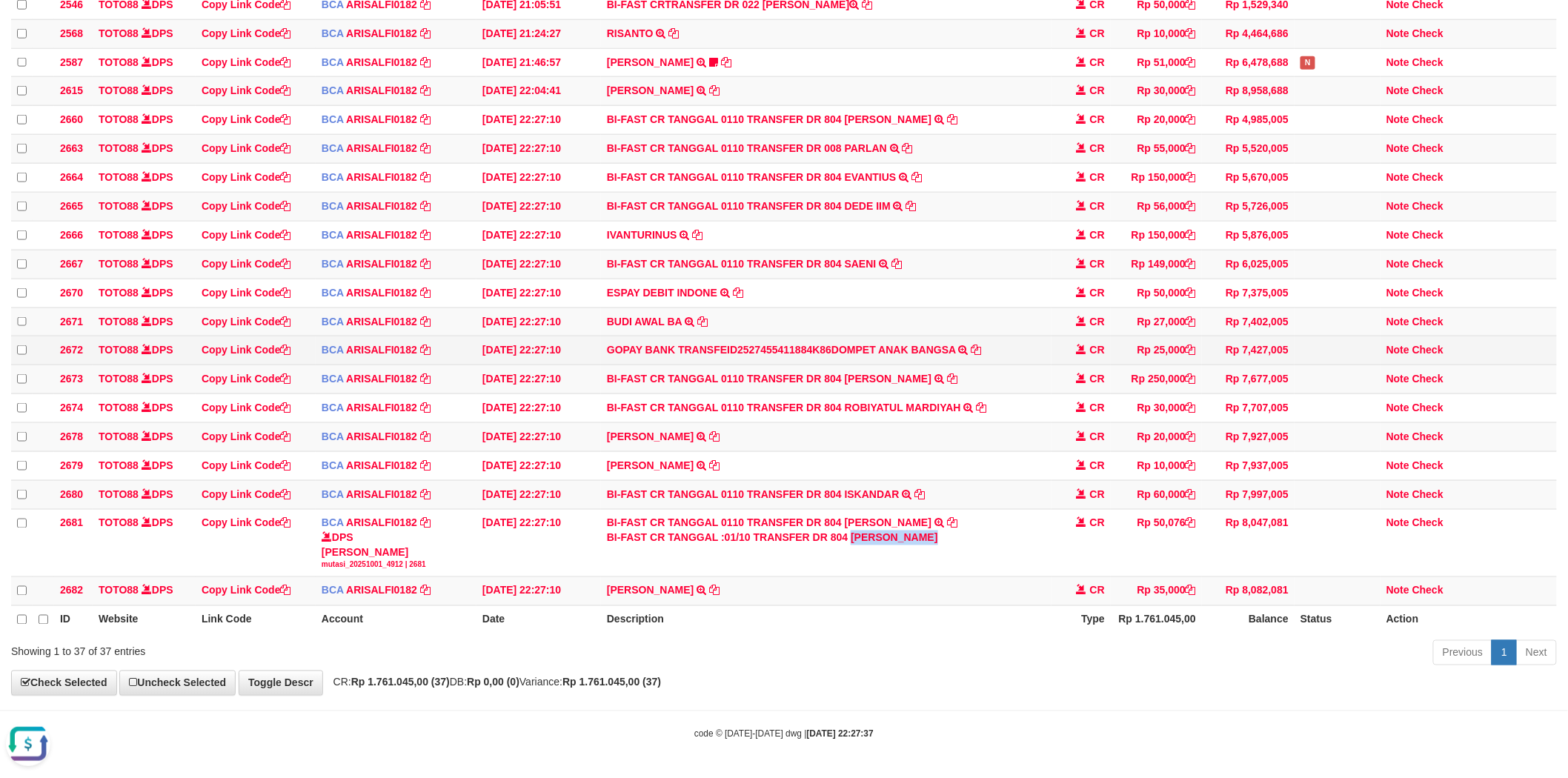
copy div "RATNA NINGSIH"
drag, startPoint x: 1190, startPoint y: 552, endPoint x: 1189, endPoint y: 538, distance: 14.0
click at [1190, 529] on icon at bounding box center [1190, 523] width 10 height 10
copy div "RATNA NINGSIH"
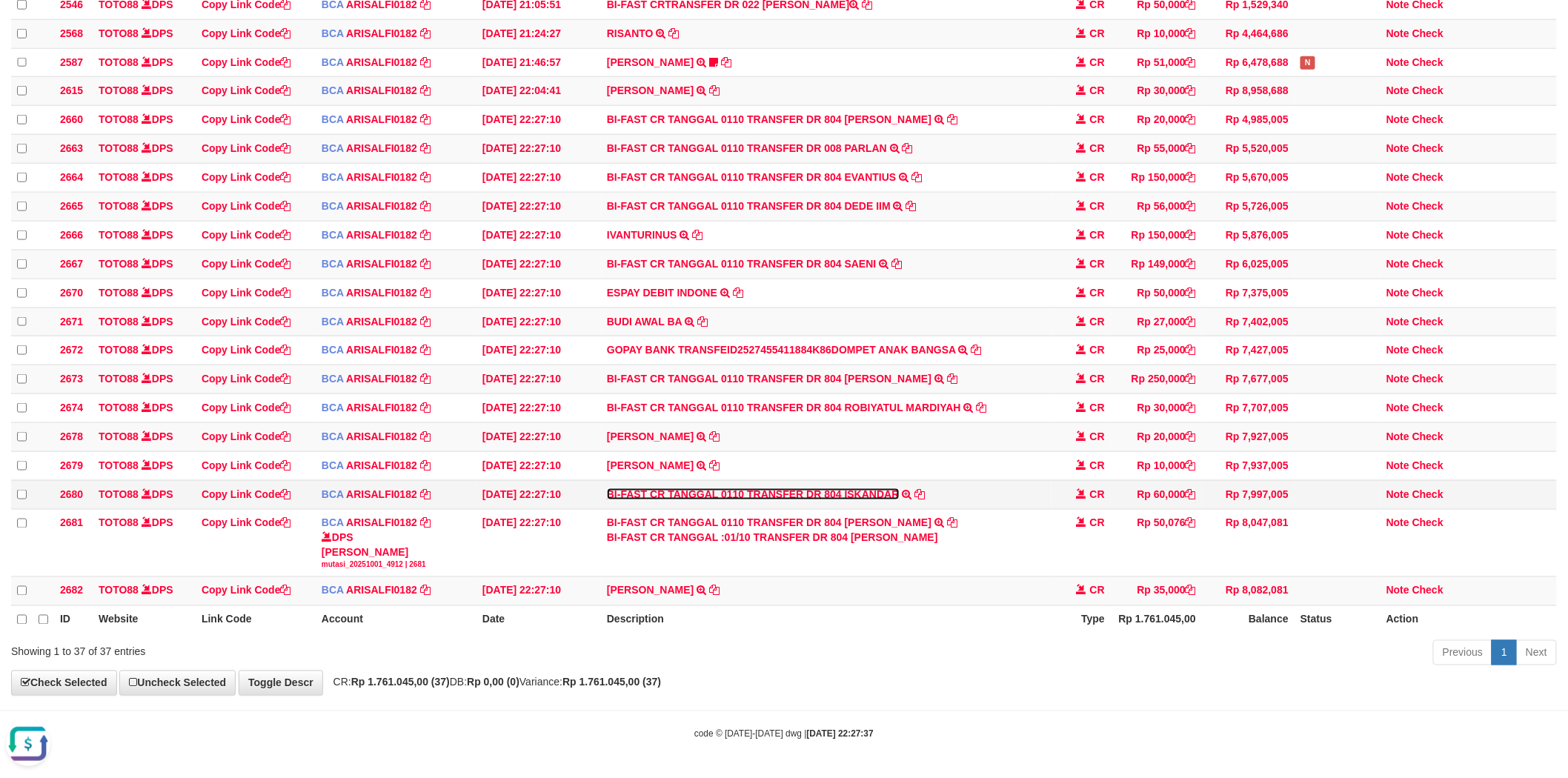
click at [851, 500] on link "BI-FAST CR TANGGAL 0110 TRANSFER DR 804 ISKANDAR" at bounding box center [752, 494] width 292 height 11
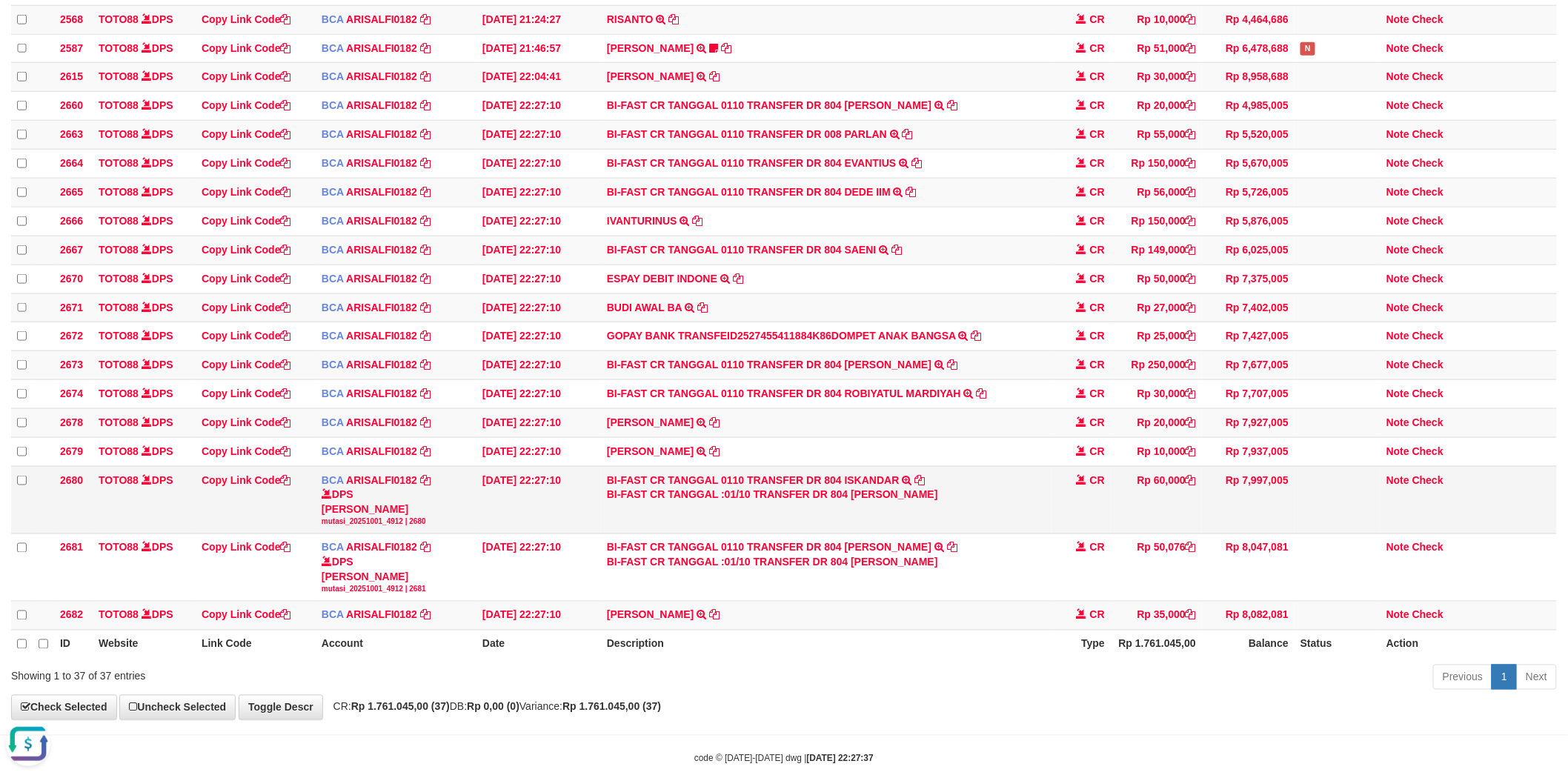
click at [864, 503] on div "BI-FAST CR TANGGAL :01/10 TRANSFER DR 804 ISKANDAR" at bounding box center [825, 495] width 439 height 15
copy div "ISKANDAR"
drag, startPoint x: 1435, startPoint y: 525, endPoint x: 1225, endPoint y: 527, distance: 210.0
click at [1435, 487] on link "Check" at bounding box center [1428, 480] width 31 height 11
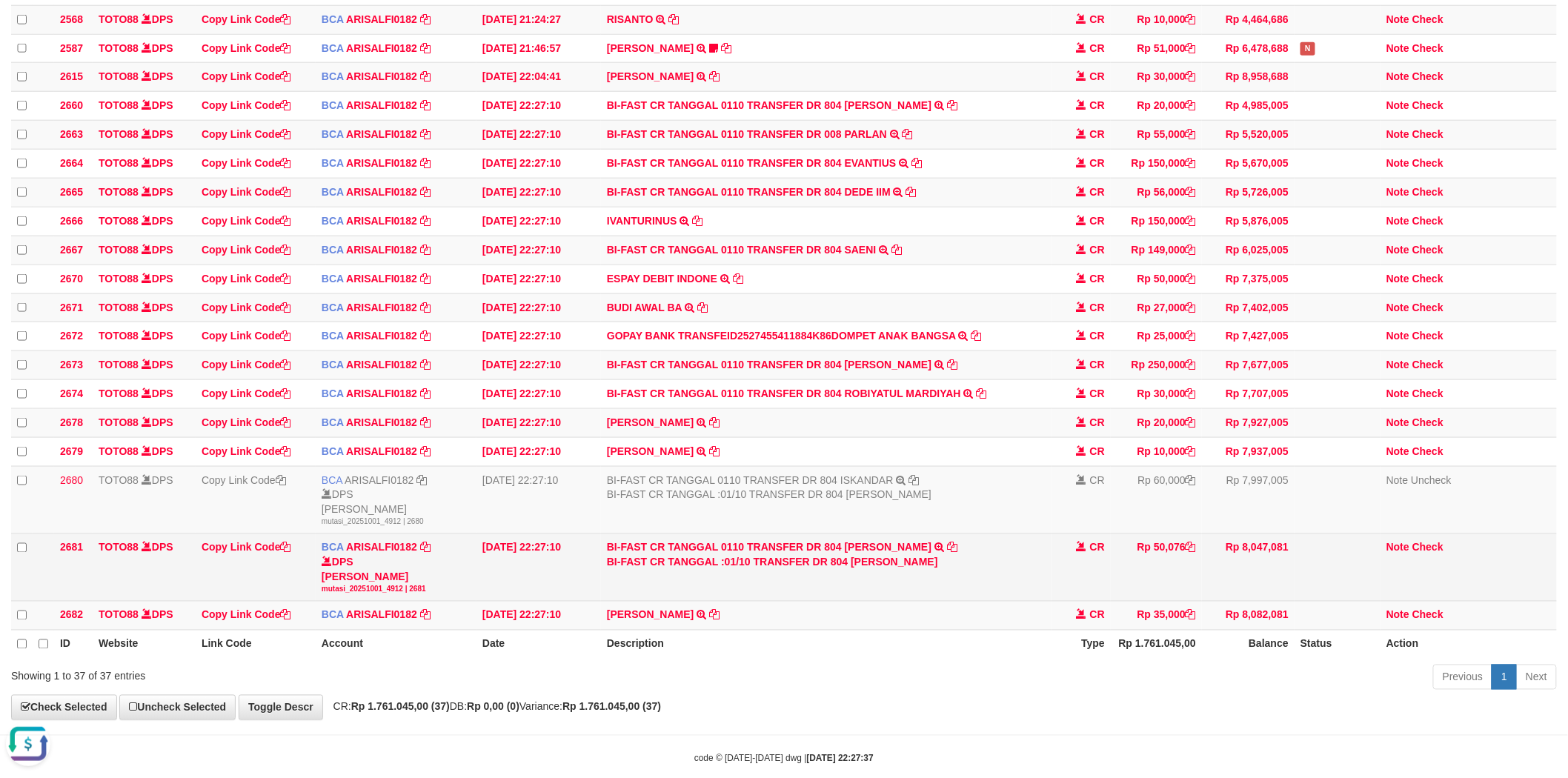
click at [868, 570] on div "BI-FAST CR TANGGAL :01/10 TRANSFER DR 804 RATNA NINGSIH" at bounding box center [825, 563] width 439 height 15
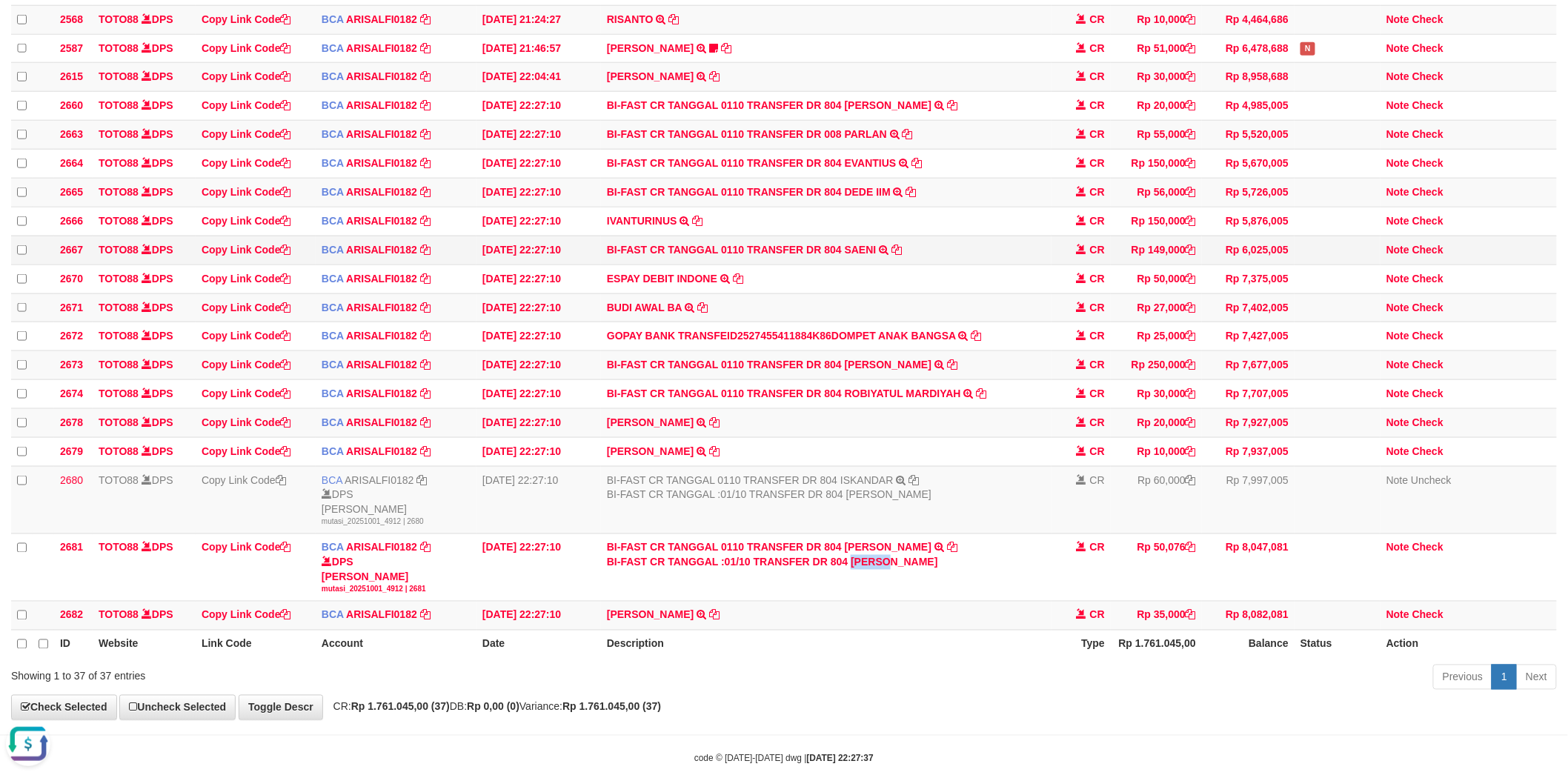
copy div "RATNA"
click at [700, 467] on td "RETTY VINELL TRSF E-BANKING CR 0110/FTSCY/WS95051 10000.002025100124424594 TRFD…" at bounding box center [825, 452] width 450 height 29
click at [709, 456] on icon at bounding box center [714, 451] width 10 height 10
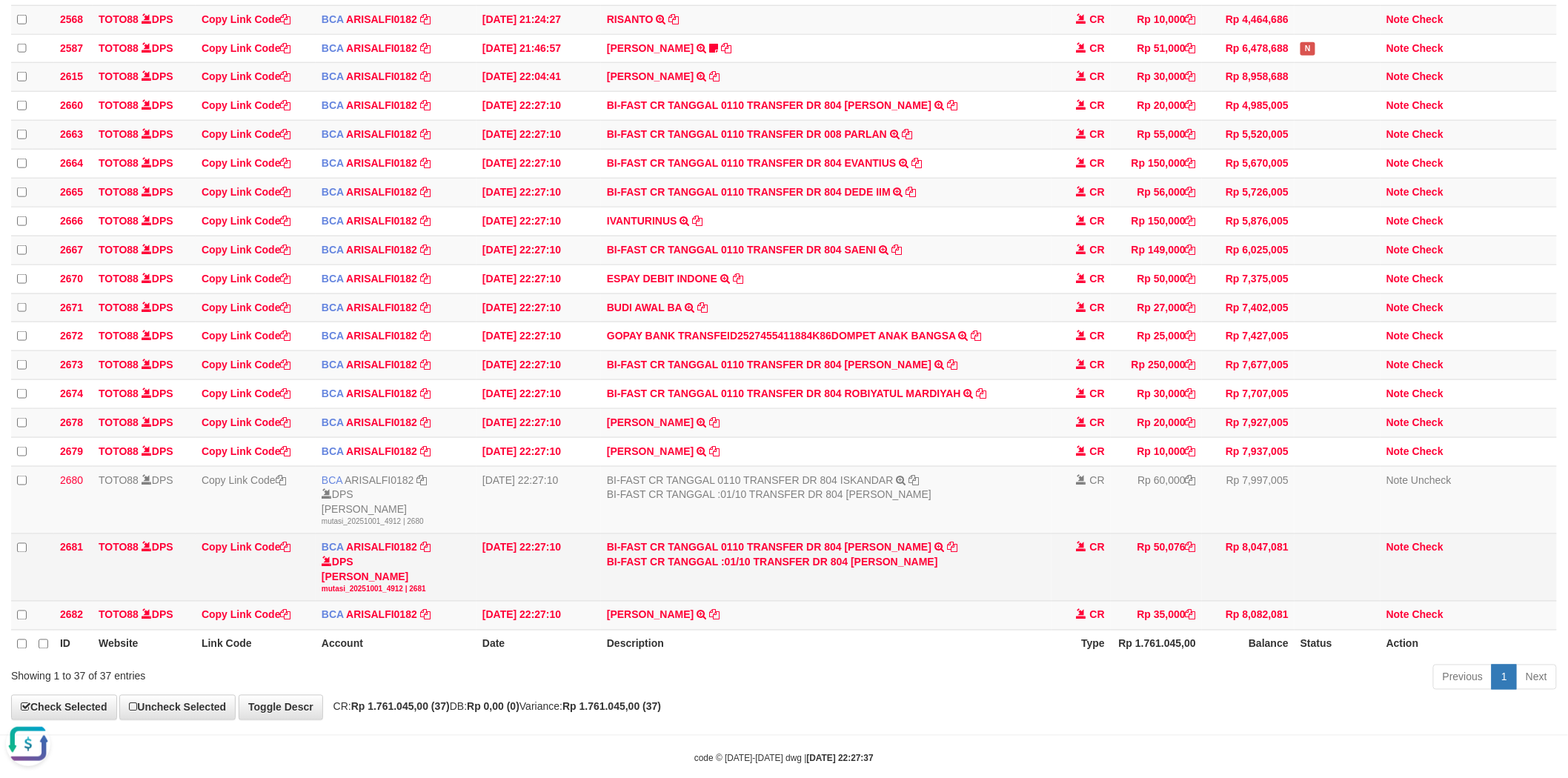
click at [871, 570] on div "BI-FAST CR TANGGAL :01/10 TRANSFER DR 804 RATNA NINGSIH" at bounding box center [825, 563] width 439 height 15
drag, startPoint x: 871, startPoint y: 610, endPoint x: 908, endPoint y: 610, distance: 37.0
click at [908, 570] on div "BI-FAST CR TANGGAL :01/10 TRANSFER DR 804 RATNA NINGSIH" at bounding box center [825, 563] width 439 height 15
click at [1192, 553] on icon at bounding box center [1190, 548] width 10 height 10
copy div "RATNA NINGSIH"
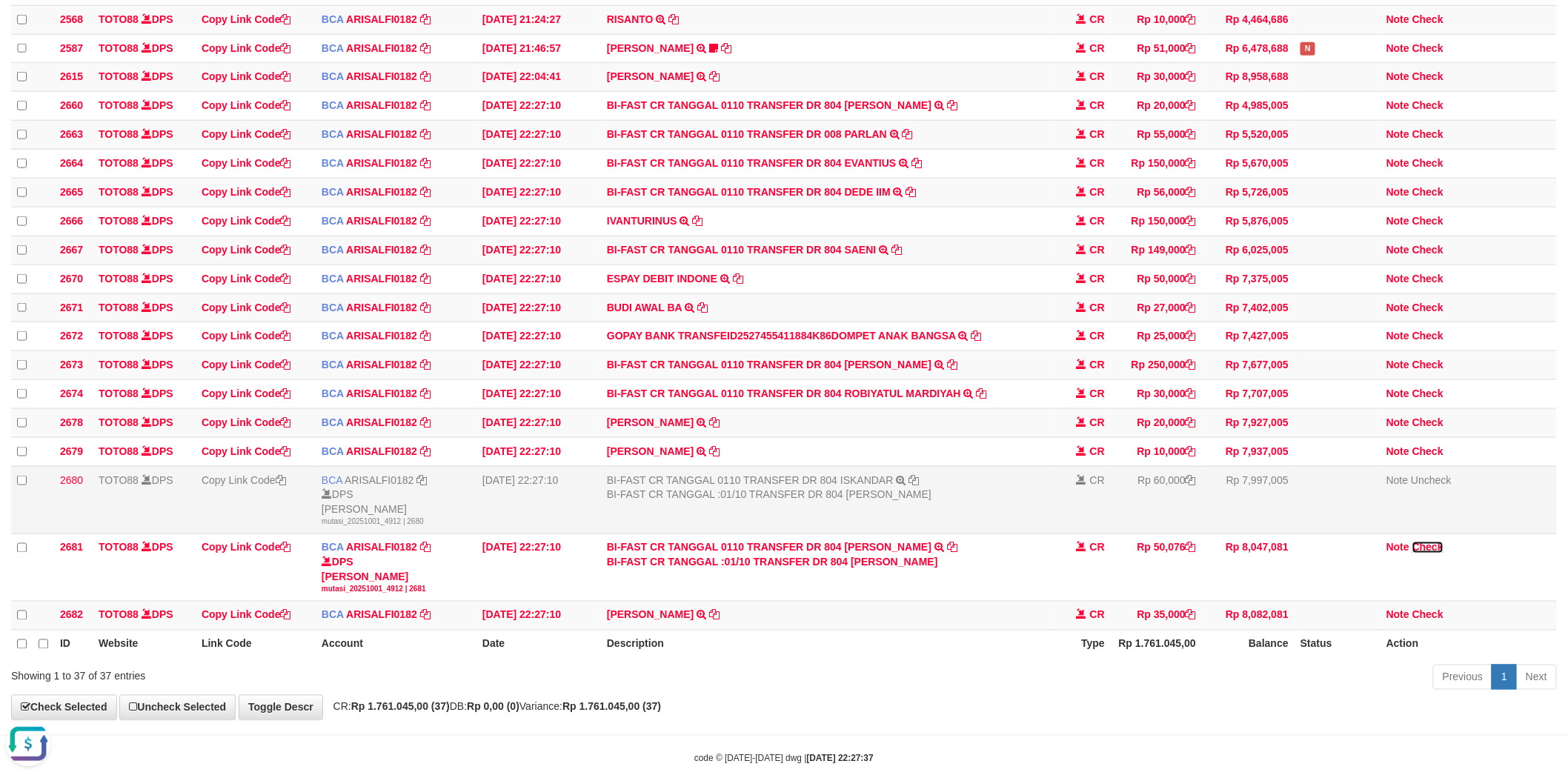
drag, startPoint x: 1439, startPoint y: 589, endPoint x: 1017, endPoint y: 529, distance: 426.2
click at [1439, 553] on link "Check" at bounding box center [1428, 548] width 31 height 11
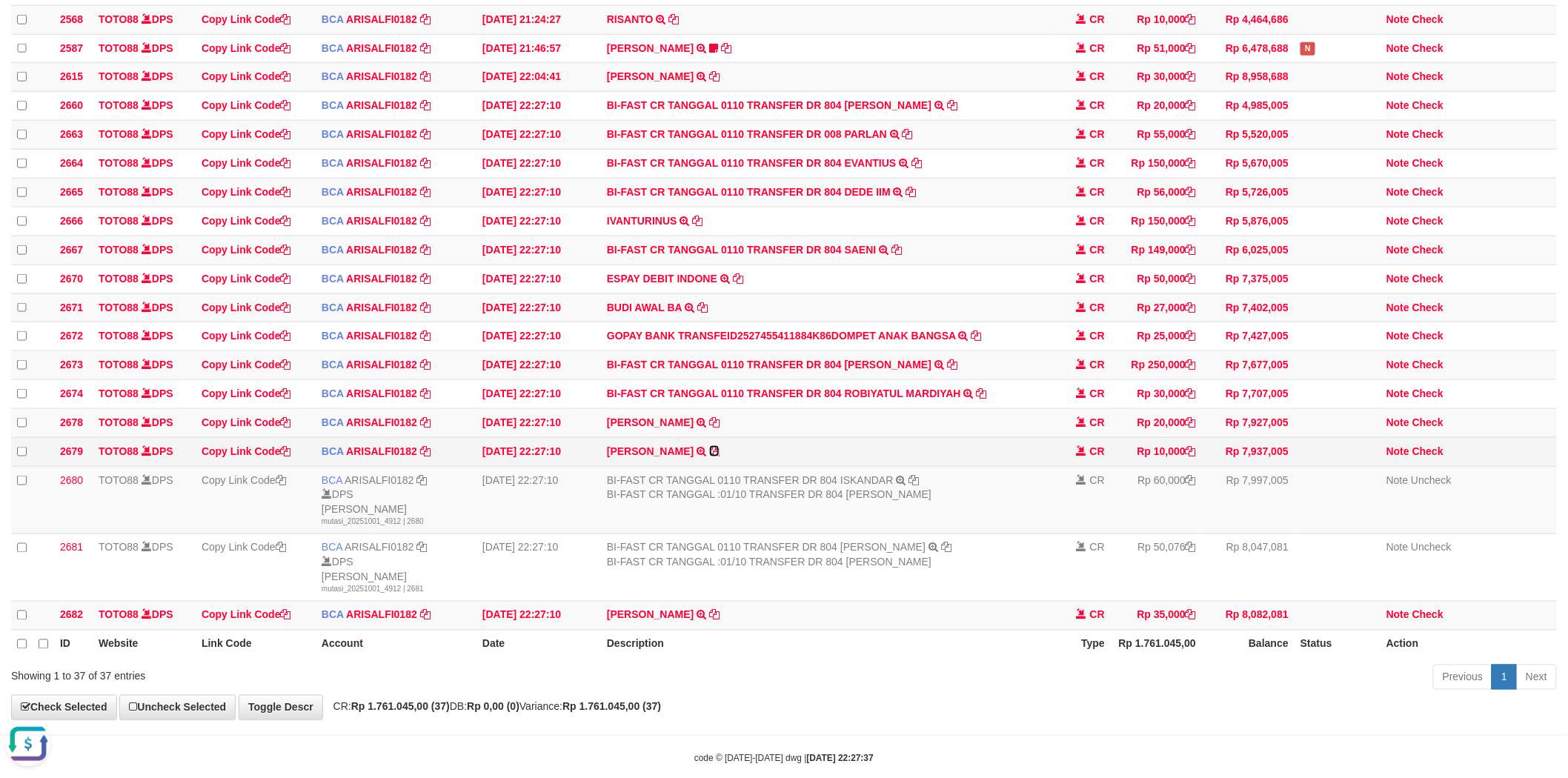
click at [709, 456] on icon at bounding box center [714, 451] width 10 height 10
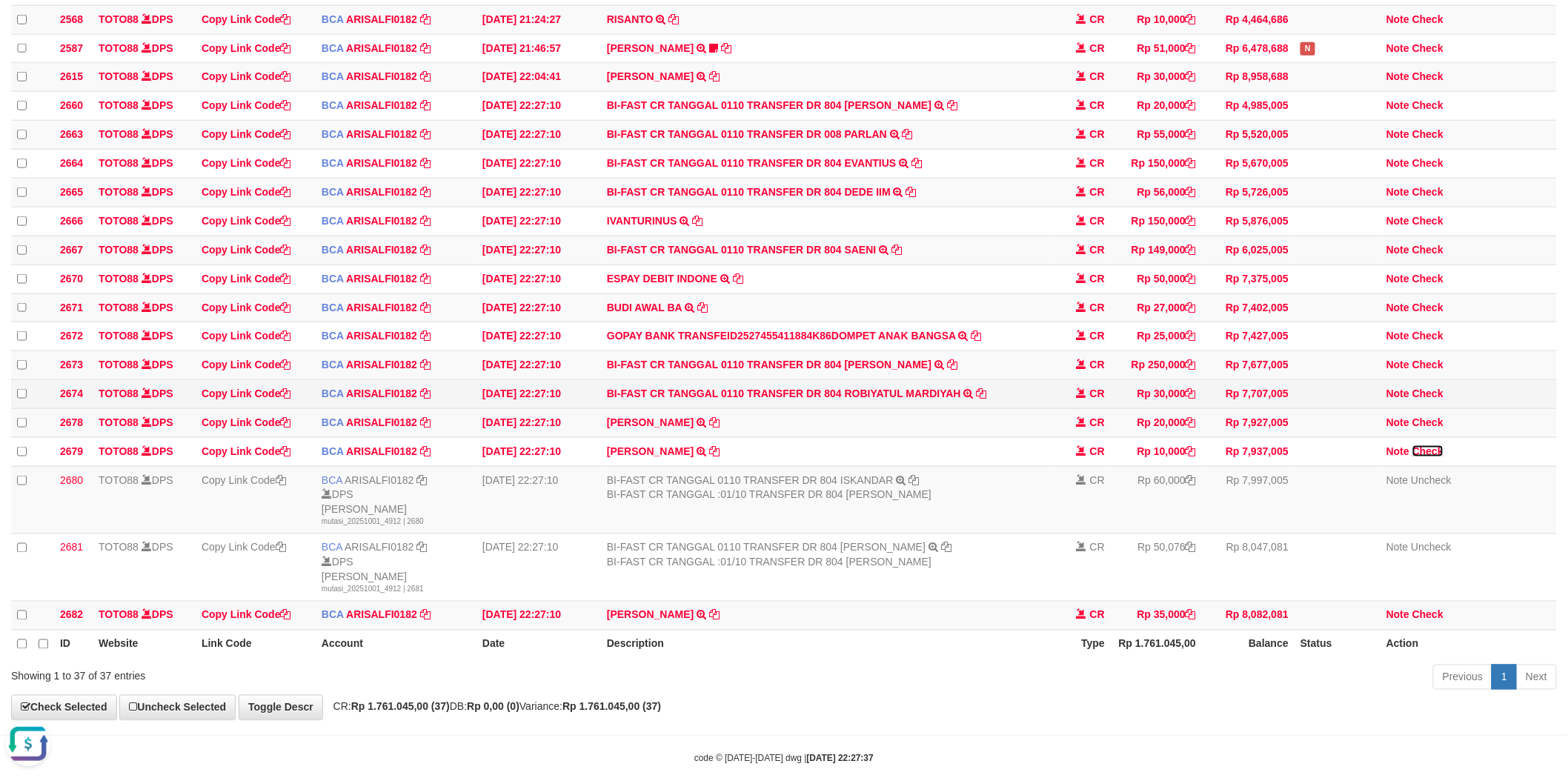
drag, startPoint x: 1431, startPoint y: 493, endPoint x: 1121, endPoint y: 450, distance: 313.0
click at [1431, 457] on link "Check" at bounding box center [1428, 451] width 31 height 11
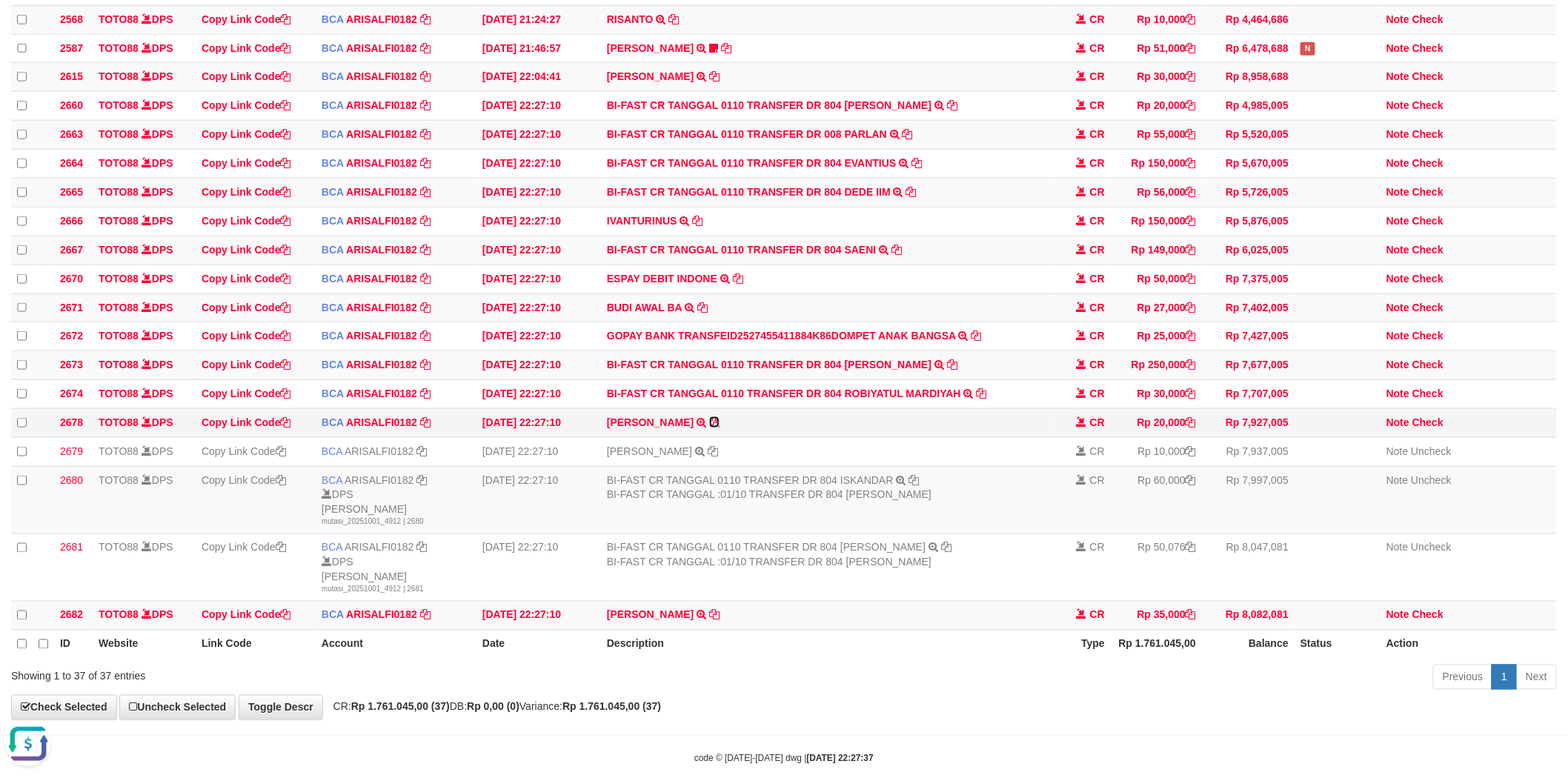
click at [712, 428] on icon at bounding box center [714, 422] width 10 height 10
click at [1435, 429] on link "Check" at bounding box center [1428, 422] width 31 height 11
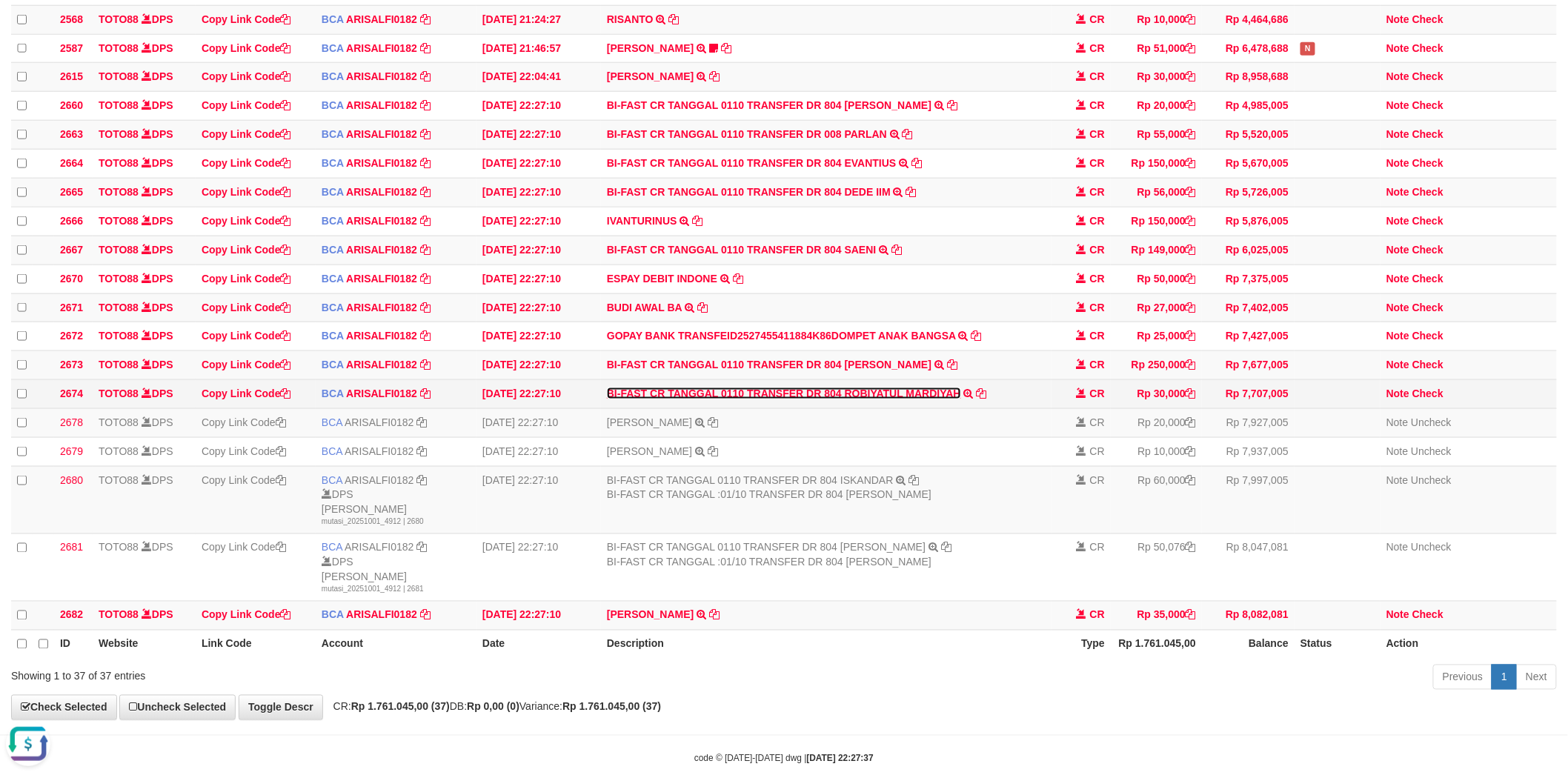
click at [868, 400] on link "BI-FAST CR TANGGAL 0110 TRANSFER DR 804 ROBIYATUL MARDIYAH" at bounding box center [784, 393] width 354 height 11
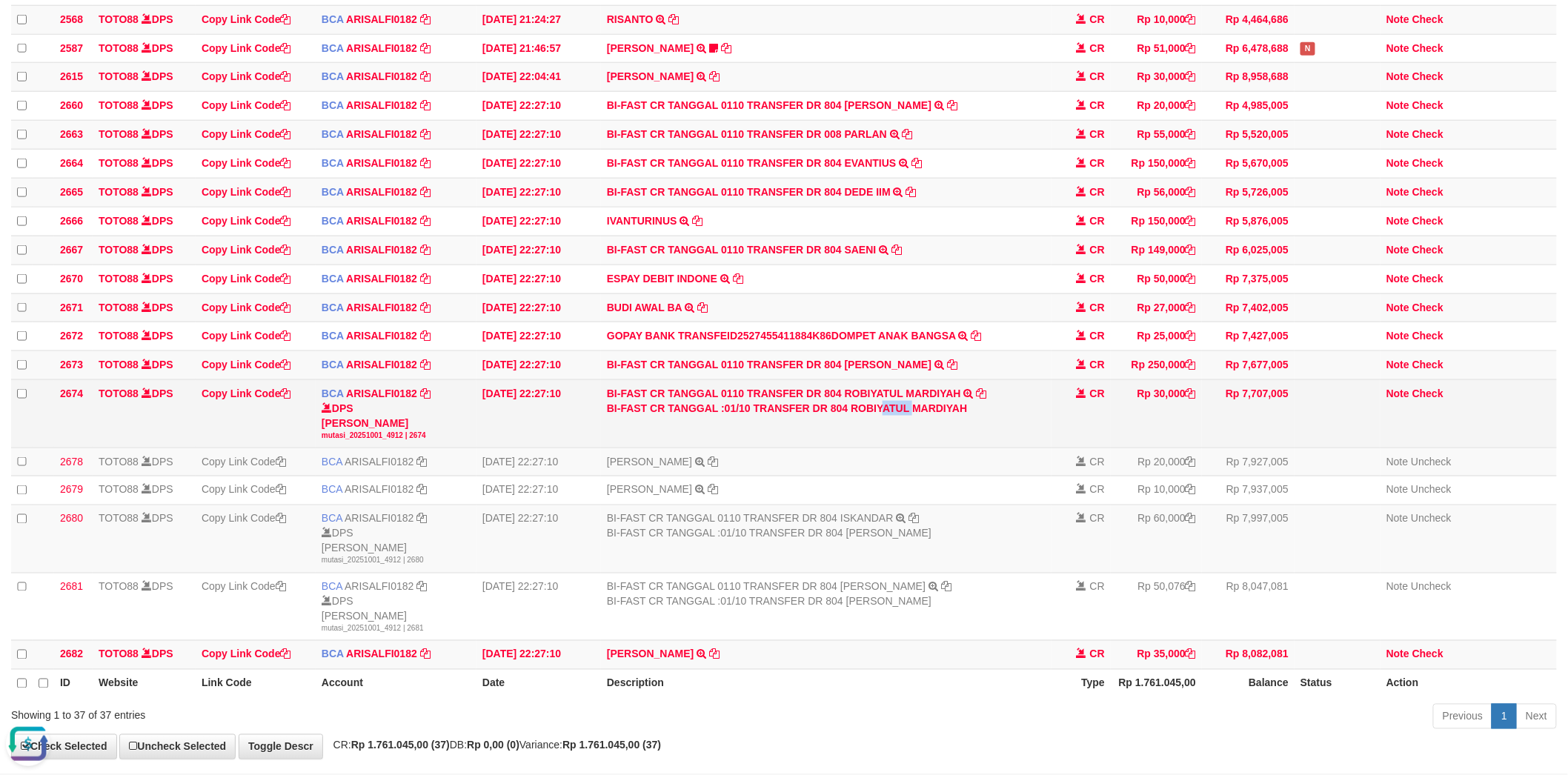
drag, startPoint x: 885, startPoint y: 447, endPoint x: 911, endPoint y: 447, distance: 26.0
click at [911, 416] on div "BI-FAST CR TANGGAL :01/10 TRANSFER DR 804 ROBIYATUL MARDIYAH" at bounding box center [825, 409] width 439 height 15
click at [893, 416] on div "BI-FAST CR TANGGAL :01/10 TRANSFER DR 804 ROBIYATUL MARDIYAH" at bounding box center [825, 409] width 439 height 15
drag, startPoint x: 893, startPoint y: 448, endPoint x: 926, endPoint y: 448, distance: 33.0
click at [926, 416] on div "BI-FAST CR TANGGAL :01/10 TRANSFER DR 804 ROBIYATUL MARDIYAH" at bounding box center [825, 409] width 439 height 15
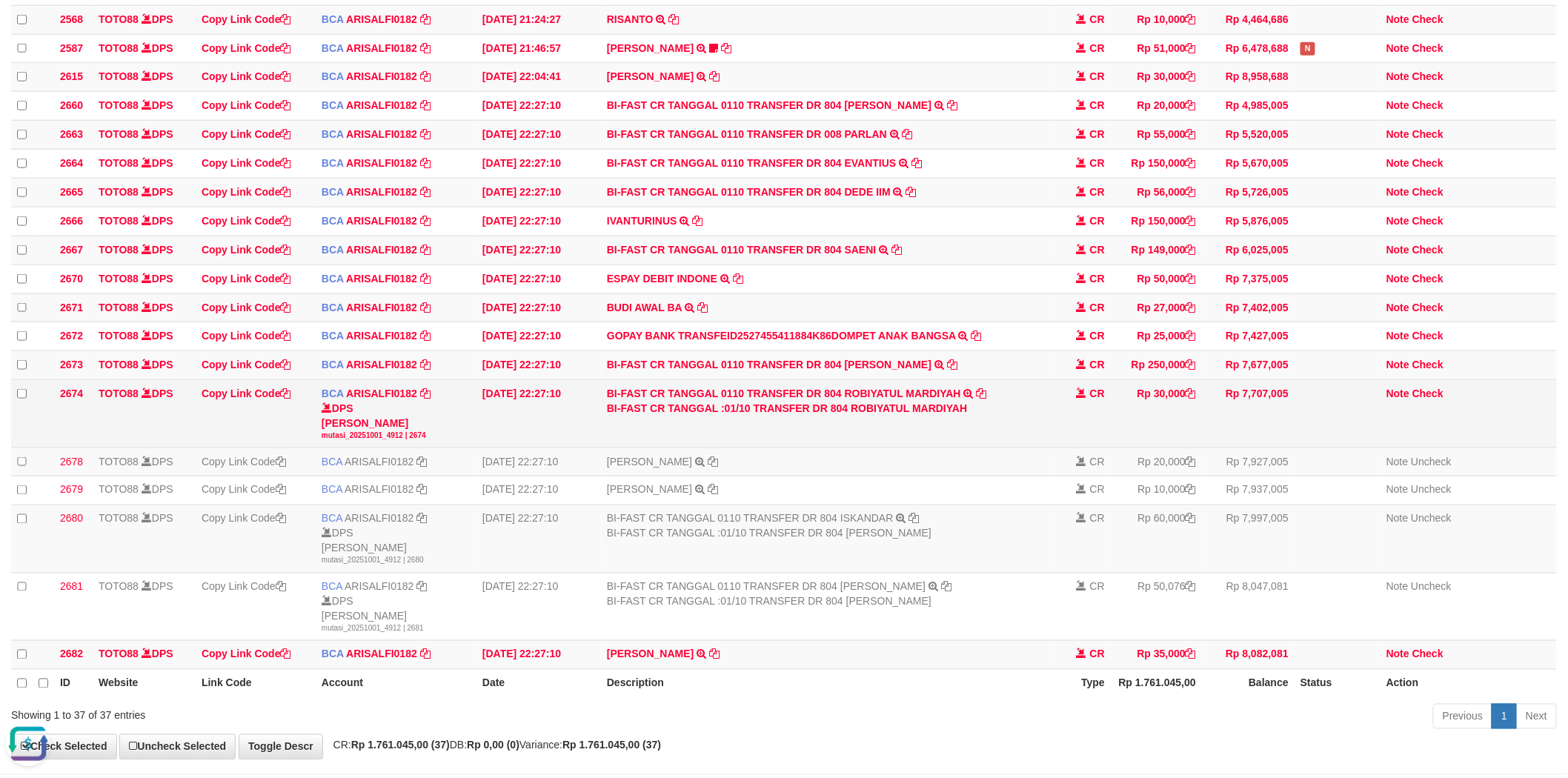
click at [1430, 428] on td "Note Check" at bounding box center [1468, 413] width 176 height 68
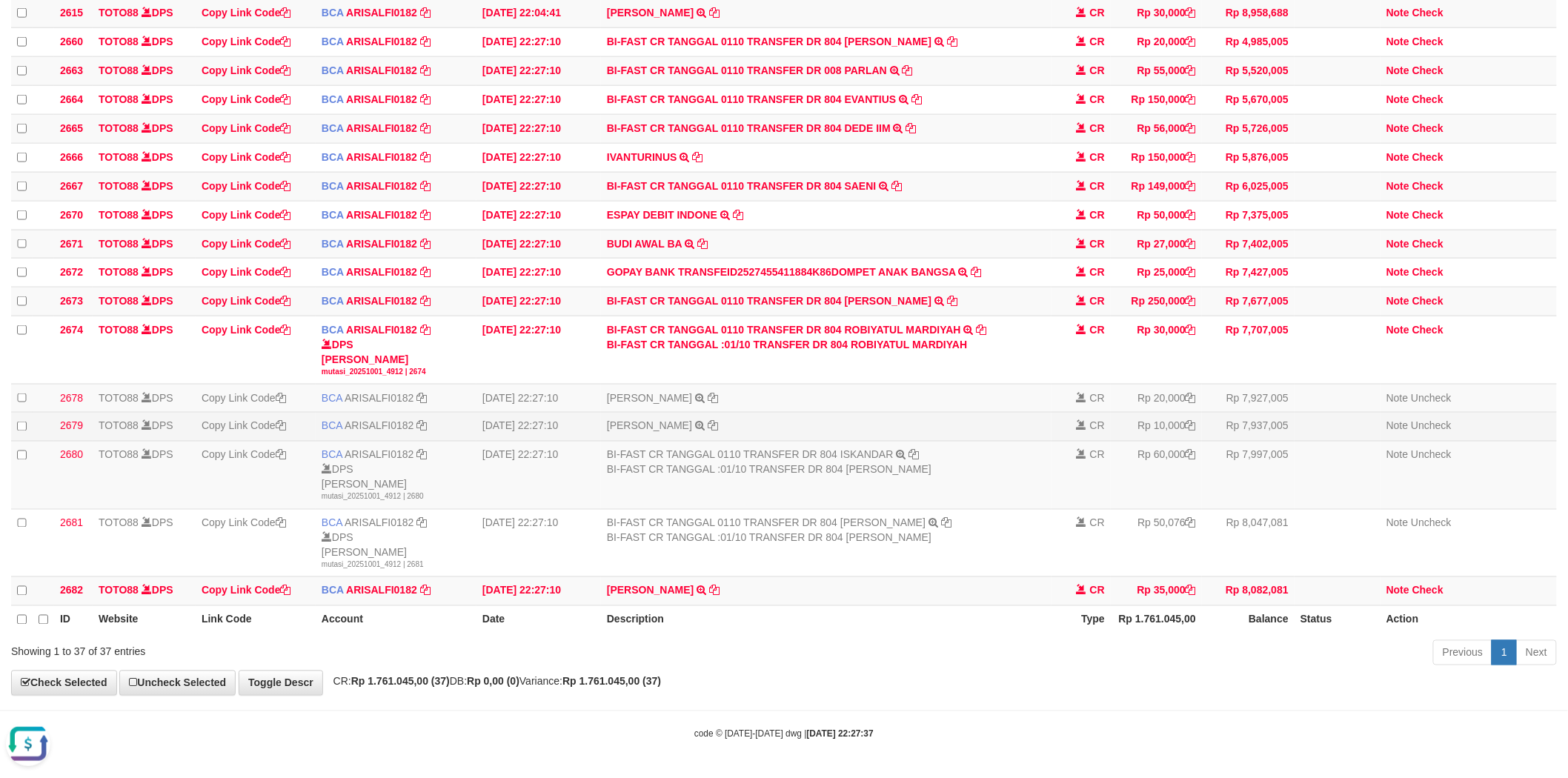
scroll to position [798, 0]
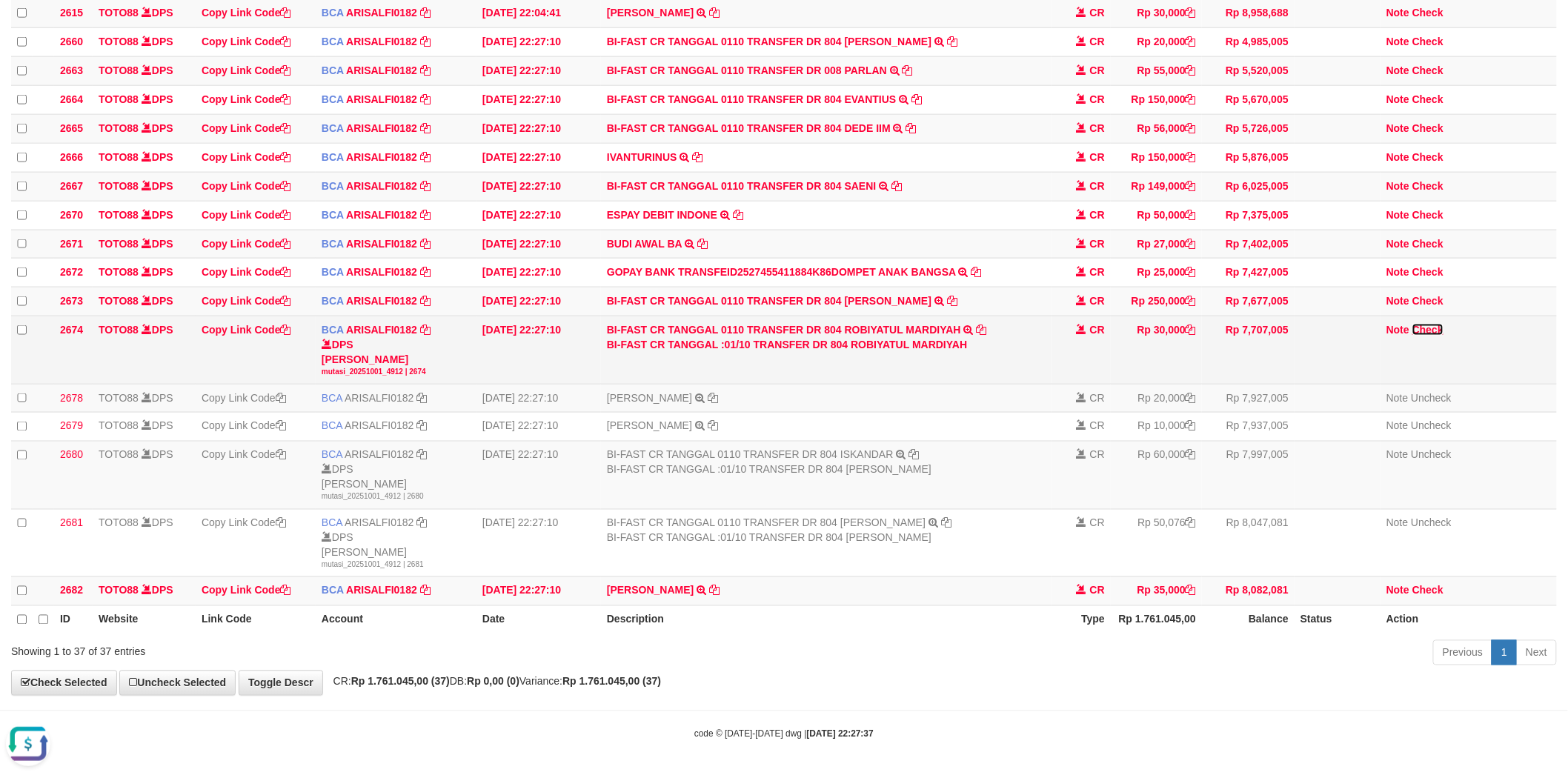
click at [1439, 324] on link "Check" at bounding box center [1428, 329] width 31 height 11
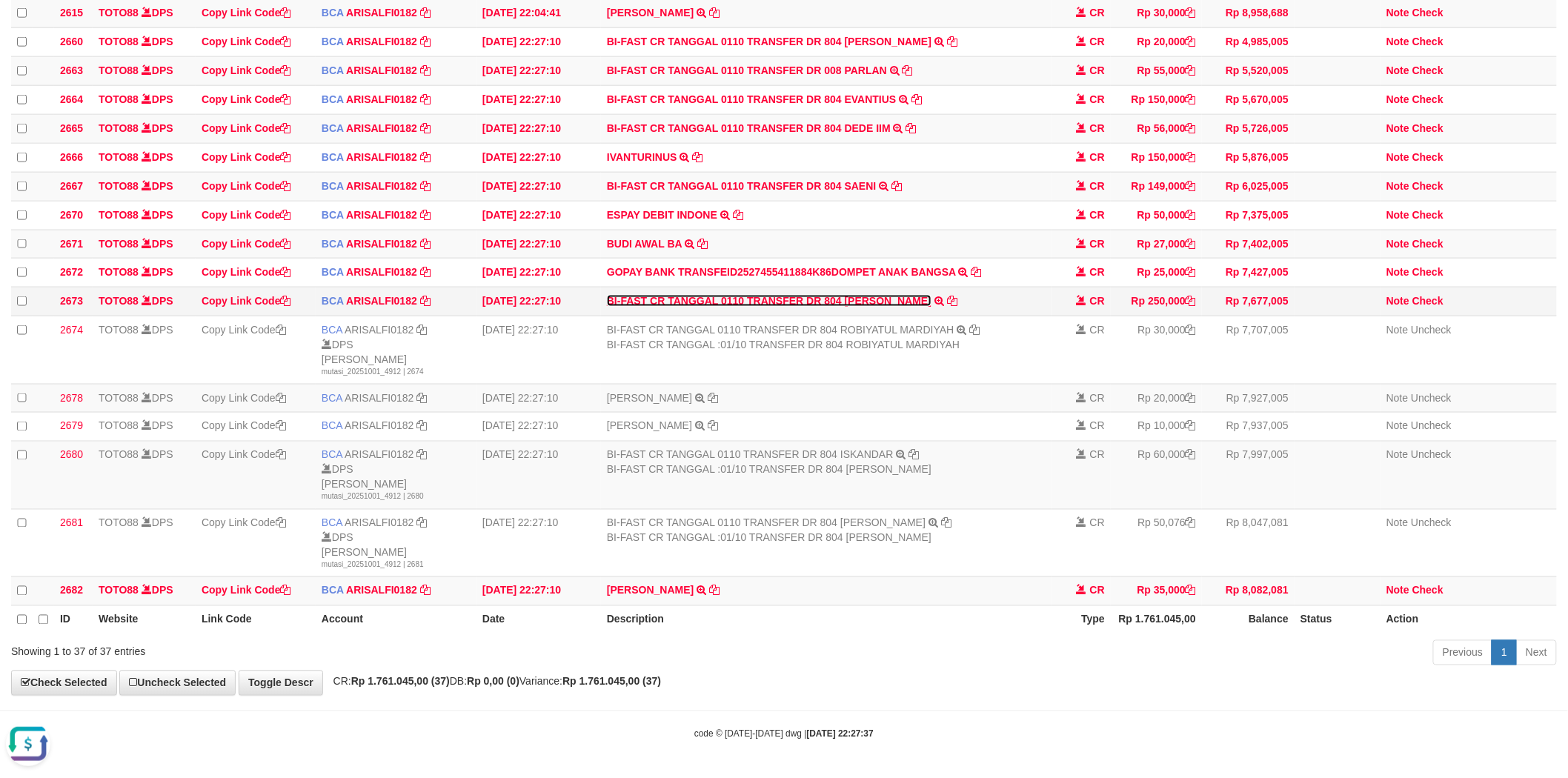
click at [858, 295] on link "BI-FAST CR TANGGAL 0110 TRANSFER DR 804 PIAT LEWALDI" at bounding box center [768, 301] width 325 height 11
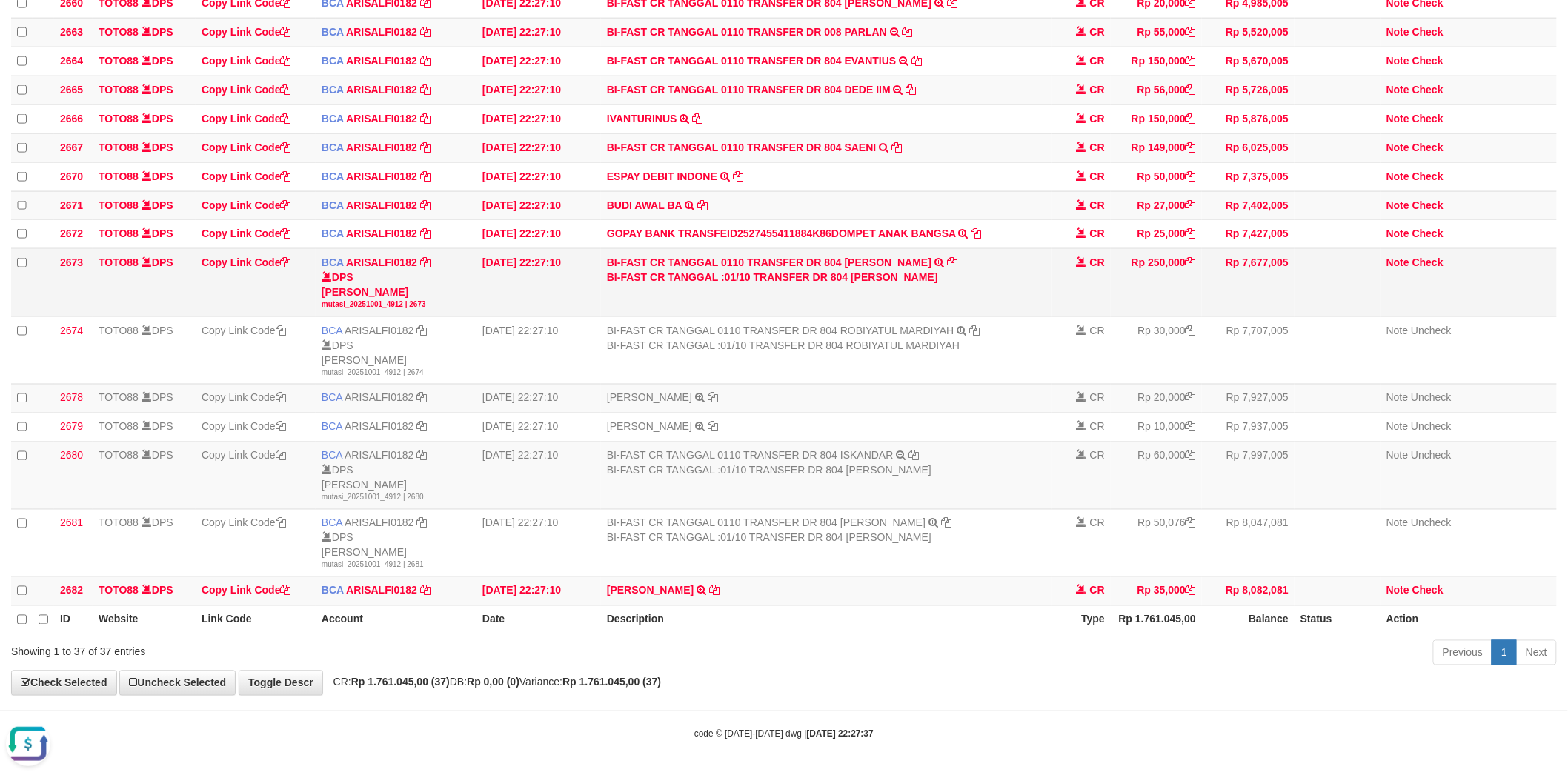
click at [861, 285] on div "BI-FAST CR TANGGAL :01/10 TRANSFER DR 804 PIAT LEWALDI" at bounding box center [825, 277] width 439 height 15
drag, startPoint x: 861, startPoint y: 304, endPoint x: 890, endPoint y: 306, distance: 29.1
click at [890, 285] on div "BI-FAST CR TANGGAL :01/10 TRANSFER DR 804 PIAT LEWALDI" at bounding box center [825, 277] width 439 height 15
copy div "PIAT LEWALDI"
click at [1436, 299] on td "Note Check" at bounding box center [1468, 283] width 176 height 68
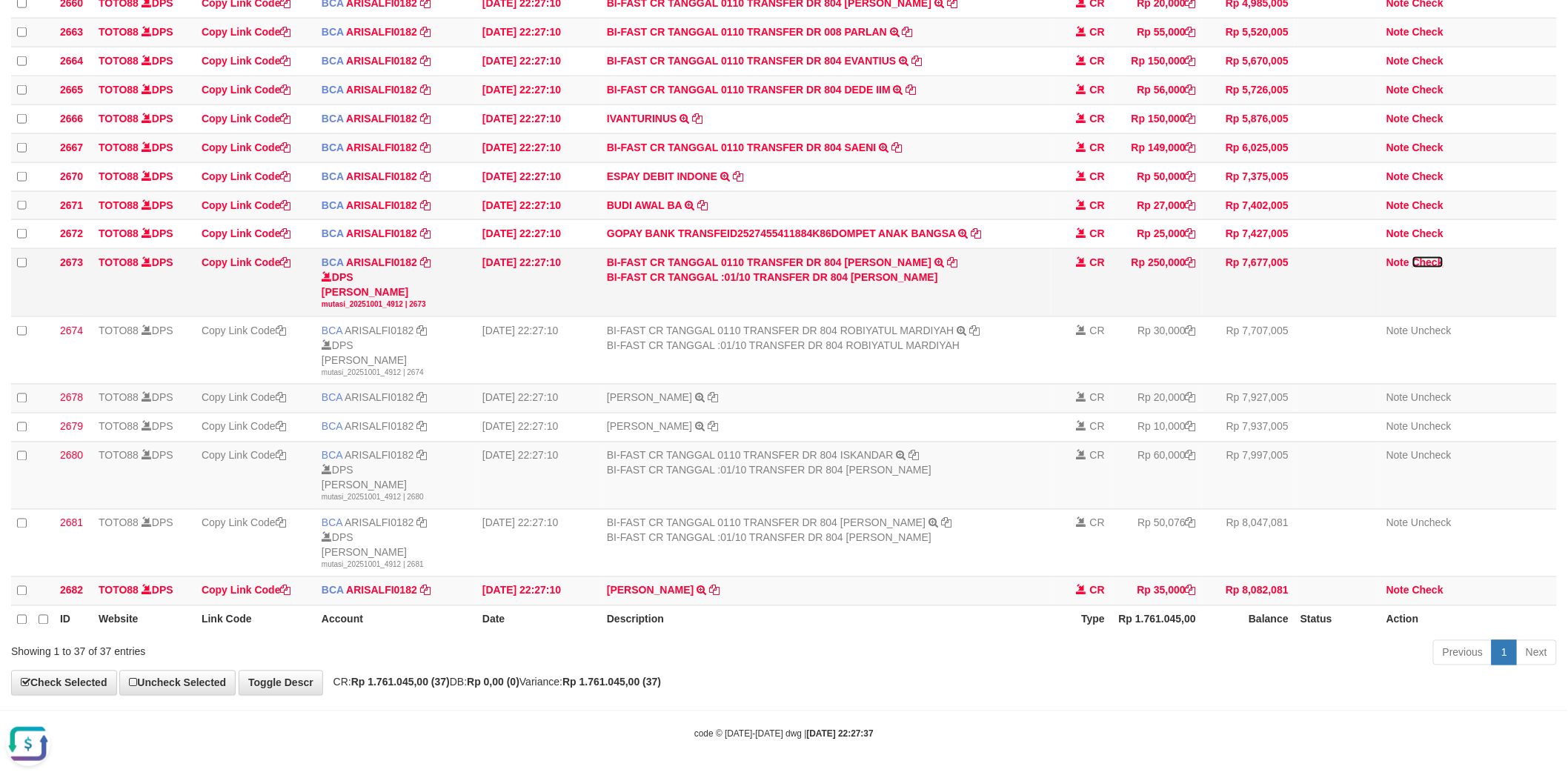
drag, startPoint x: 1430, startPoint y: 291, endPoint x: 1174, endPoint y: 309, distance: 256.6
click at [1428, 269] on link "Check" at bounding box center [1428, 262] width 31 height 11
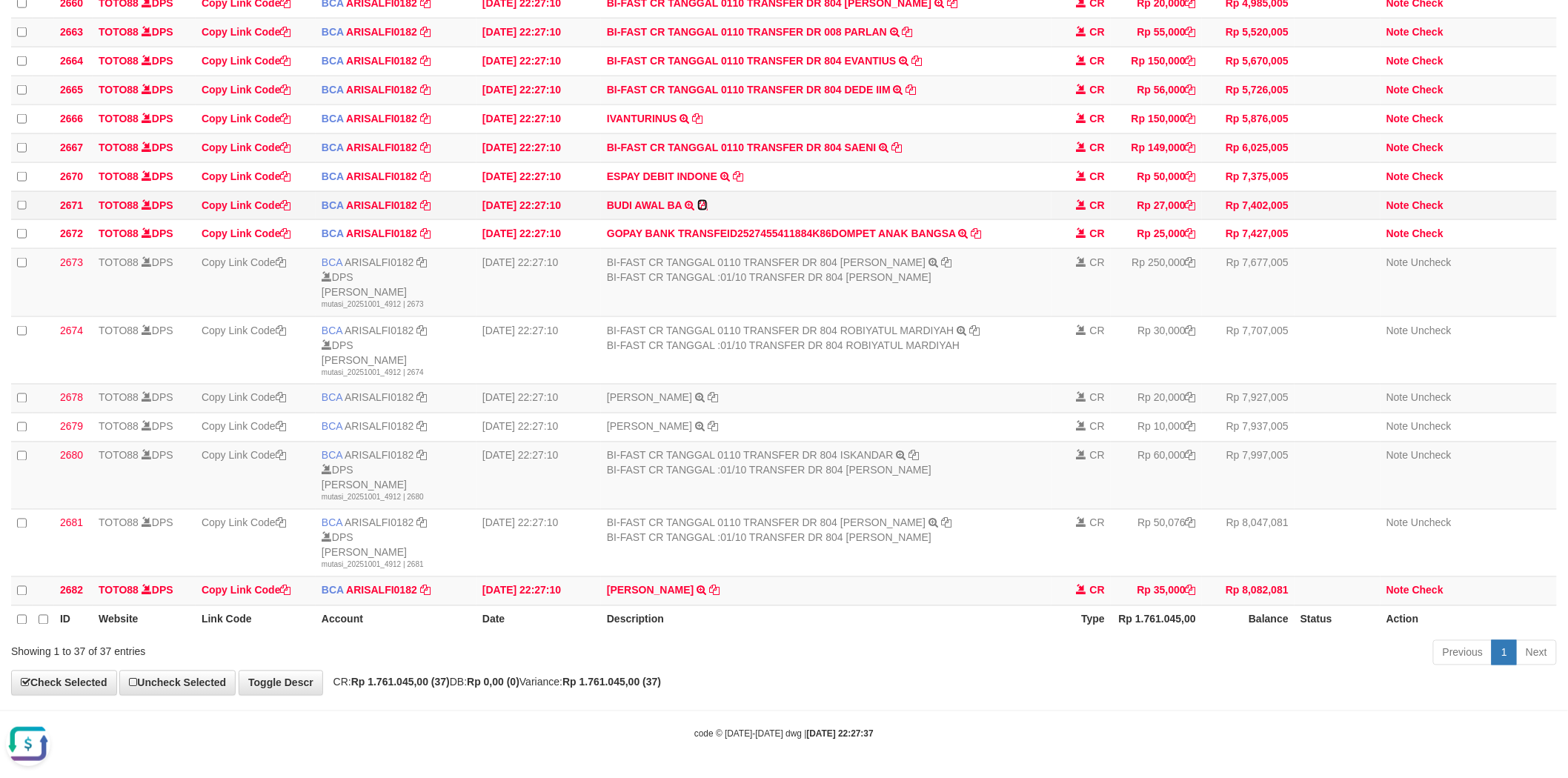
click at [705, 210] on icon at bounding box center [702, 205] width 10 height 10
click at [1431, 211] on link "Check" at bounding box center [1428, 205] width 31 height 11
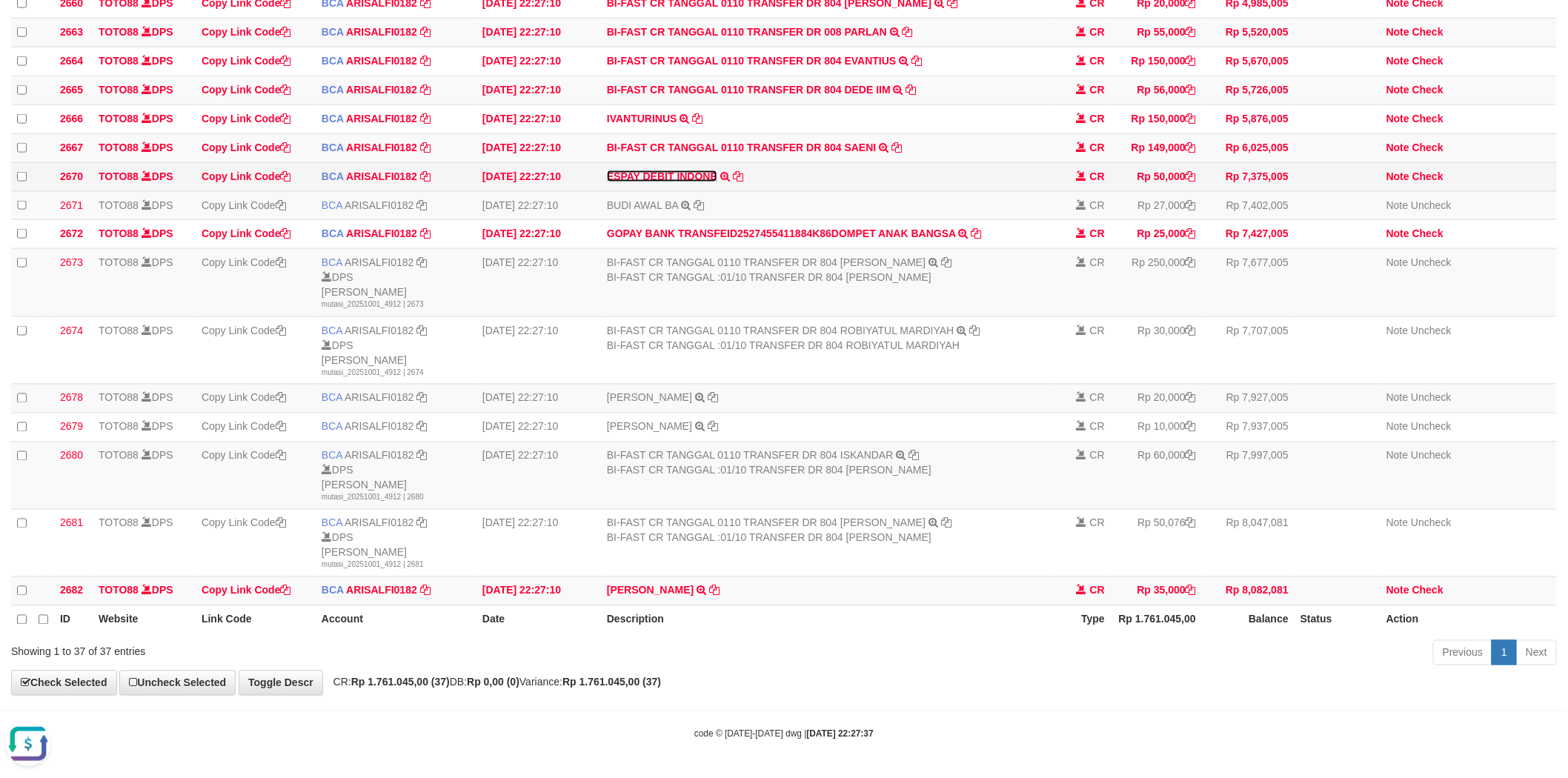
click at [716, 182] on link "ESPAY DEBIT INDONE" at bounding box center [662, 176] width 110 height 11
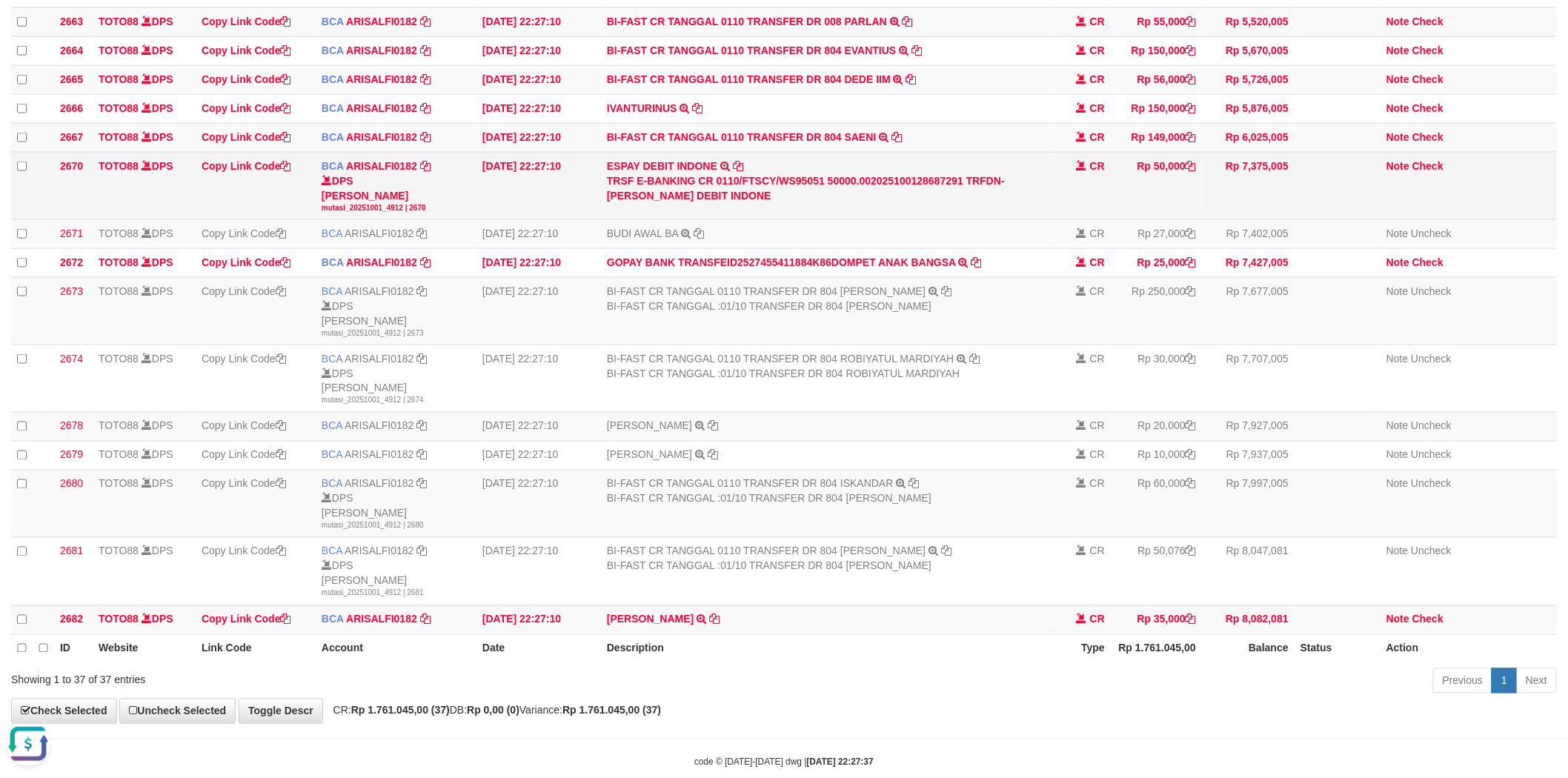
click at [1030, 203] on div "TRSF E-BANKING CR 0110/FTSCY/WS95051 50000.002025100128687291 TRFDN-NANA ESPAY …" at bounding box center [825, 188] width 439 height 30
click at [1018, 203] on div "TRSF E-BANKING CR 0110/FTSCY/WS95051 50000.002025100128687291 TRFDN-NANA ESPAY …" at bounding box center [825, 188] width 439 height 30
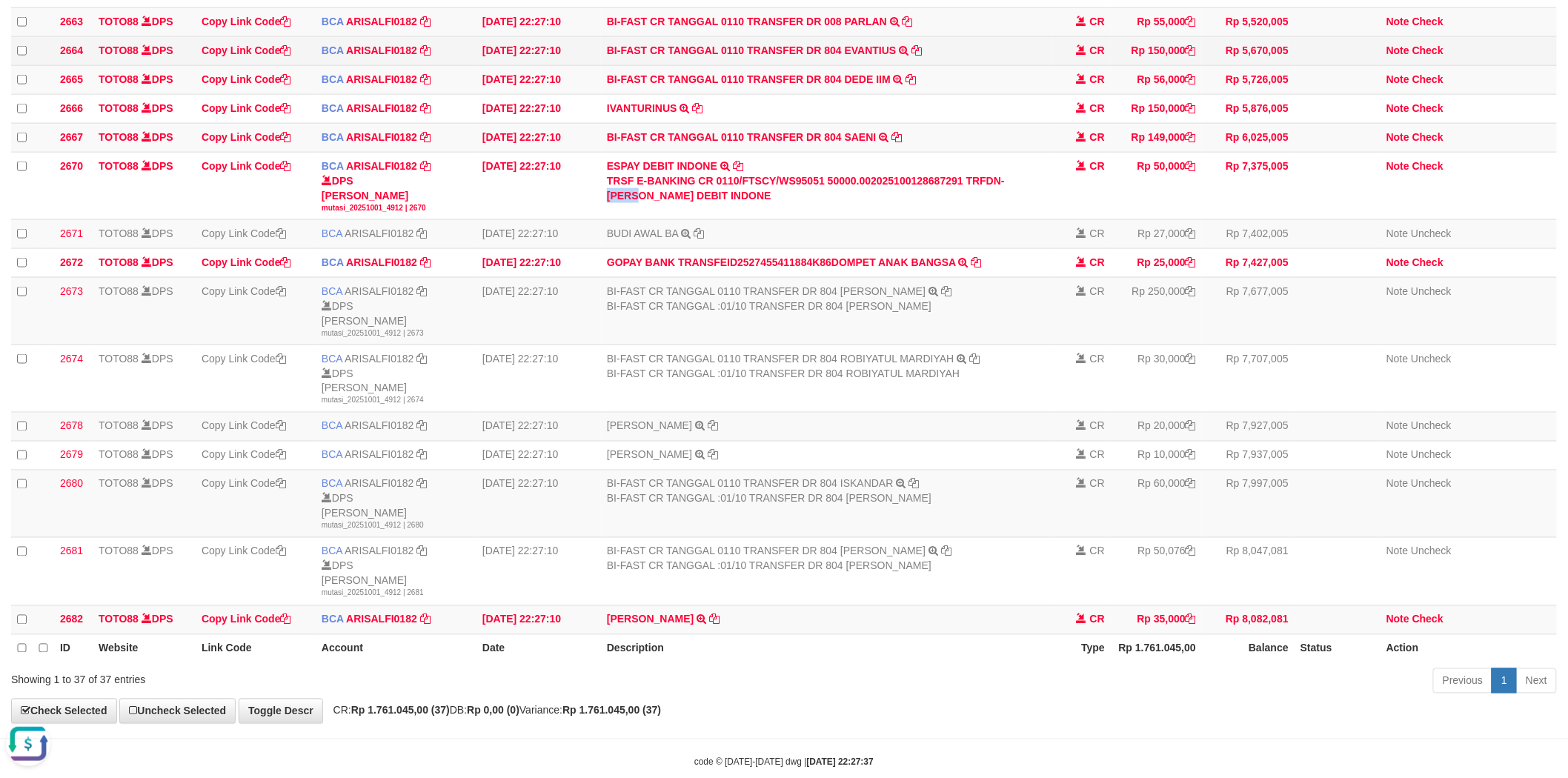
copy div "NANA"
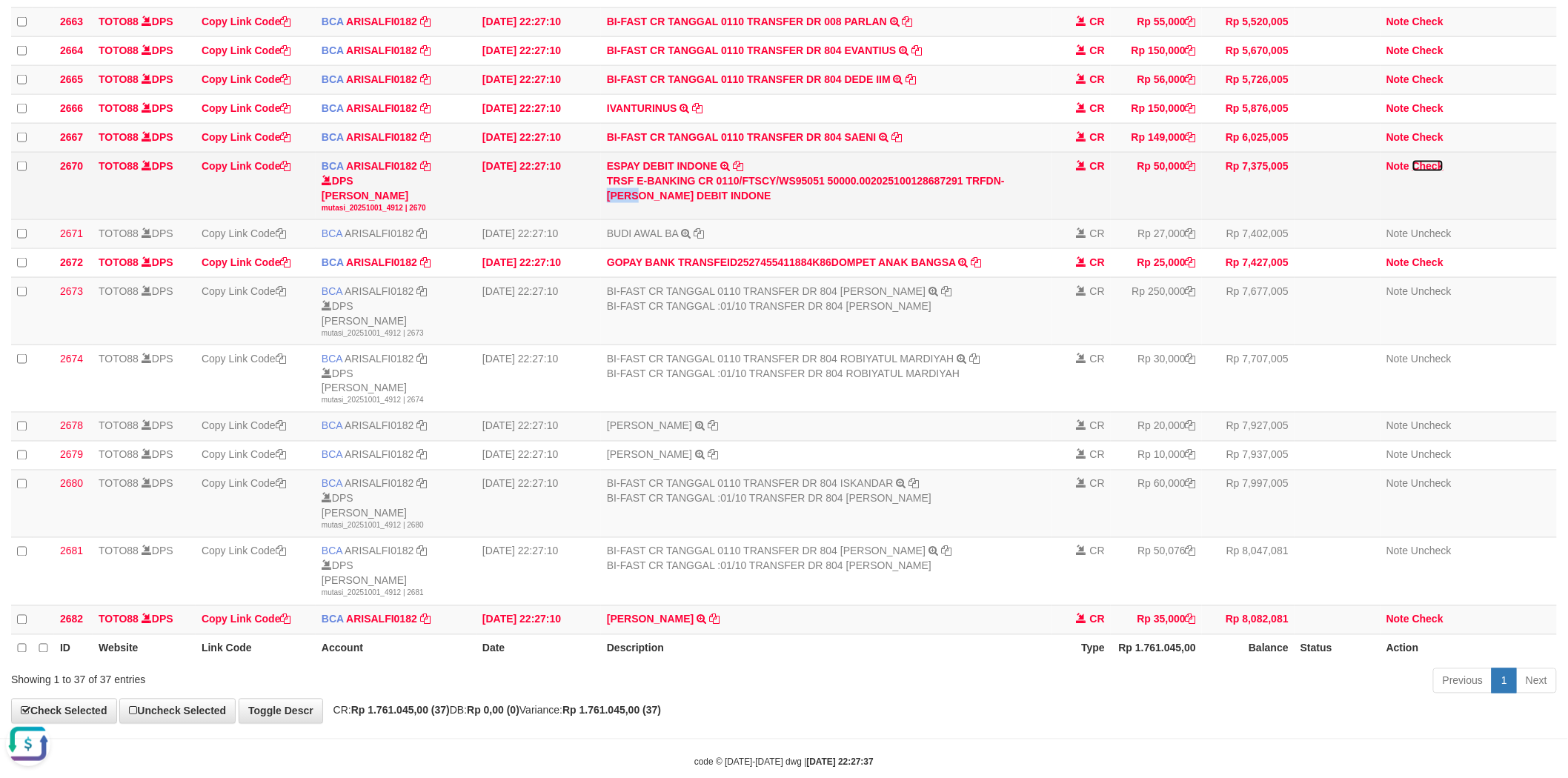
click at [1433, 172] on link "Check" at bounding box center [1428, 166] width 31 height 11
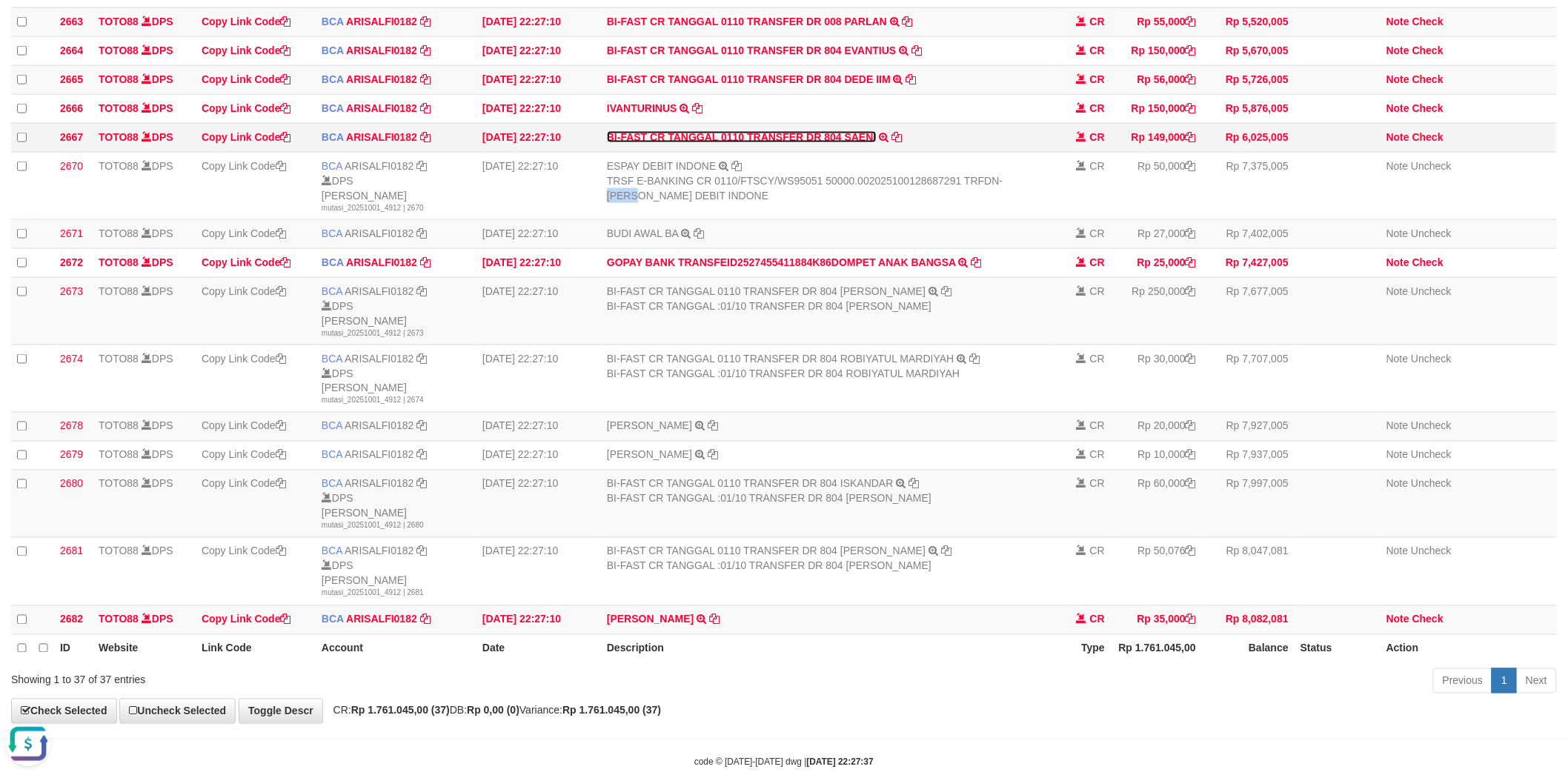
click at [862, 143] on link "BI-FAST CR TANGGAL 0110 TRANSFER DR 804 SAENI" at bounding box center [741, 137] width 269 height 11
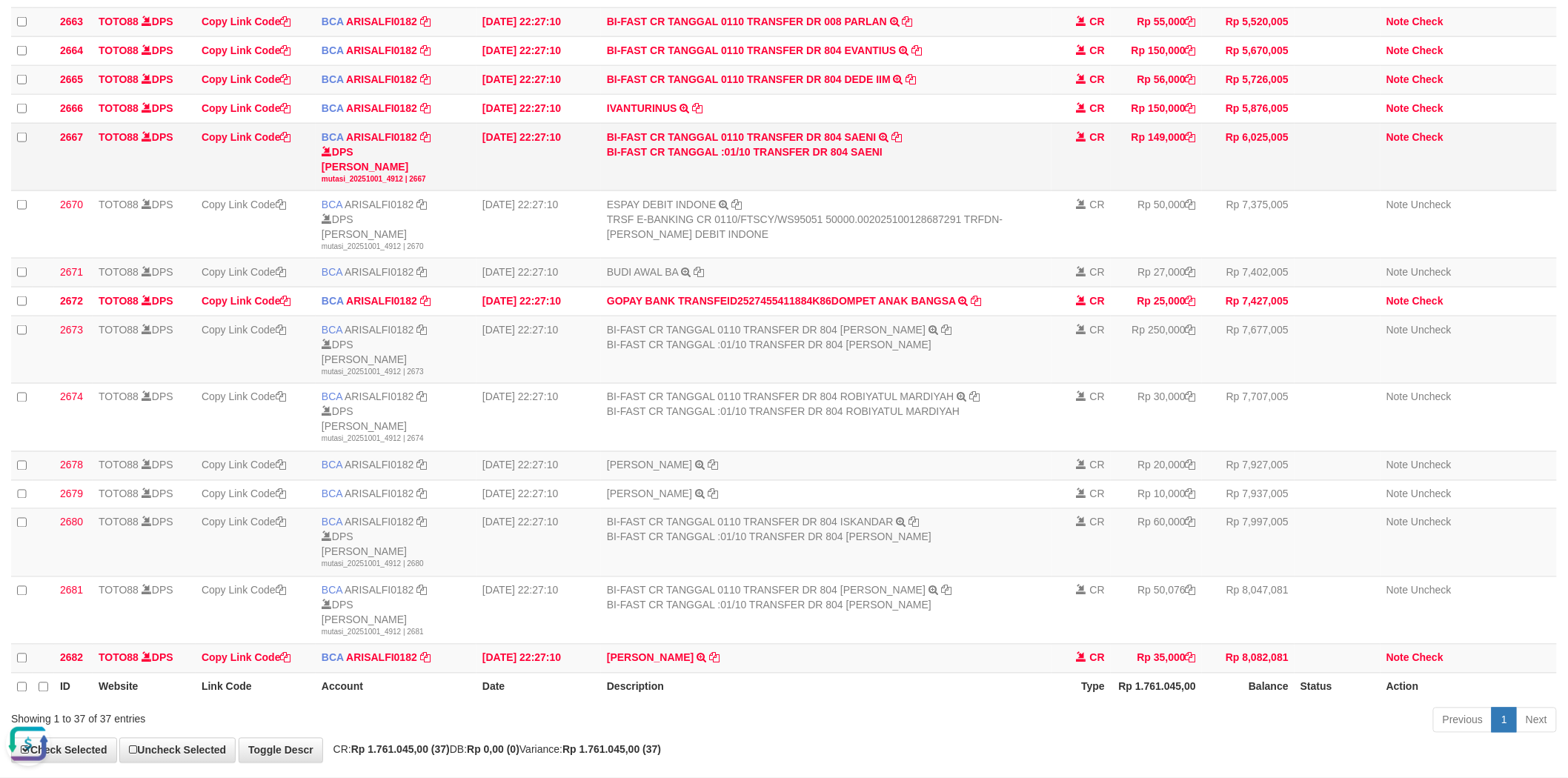
click at [862, 159] on div "BI-FAST CR TANGGAL :01/10 TRANSFER DR 804 SAENI" at bounding box center [825, 152] width 439 height 15
copy div "SAENI"
click at [1425, 143] on link "Check" at bounding box center [1428, 137] width 31 height 11
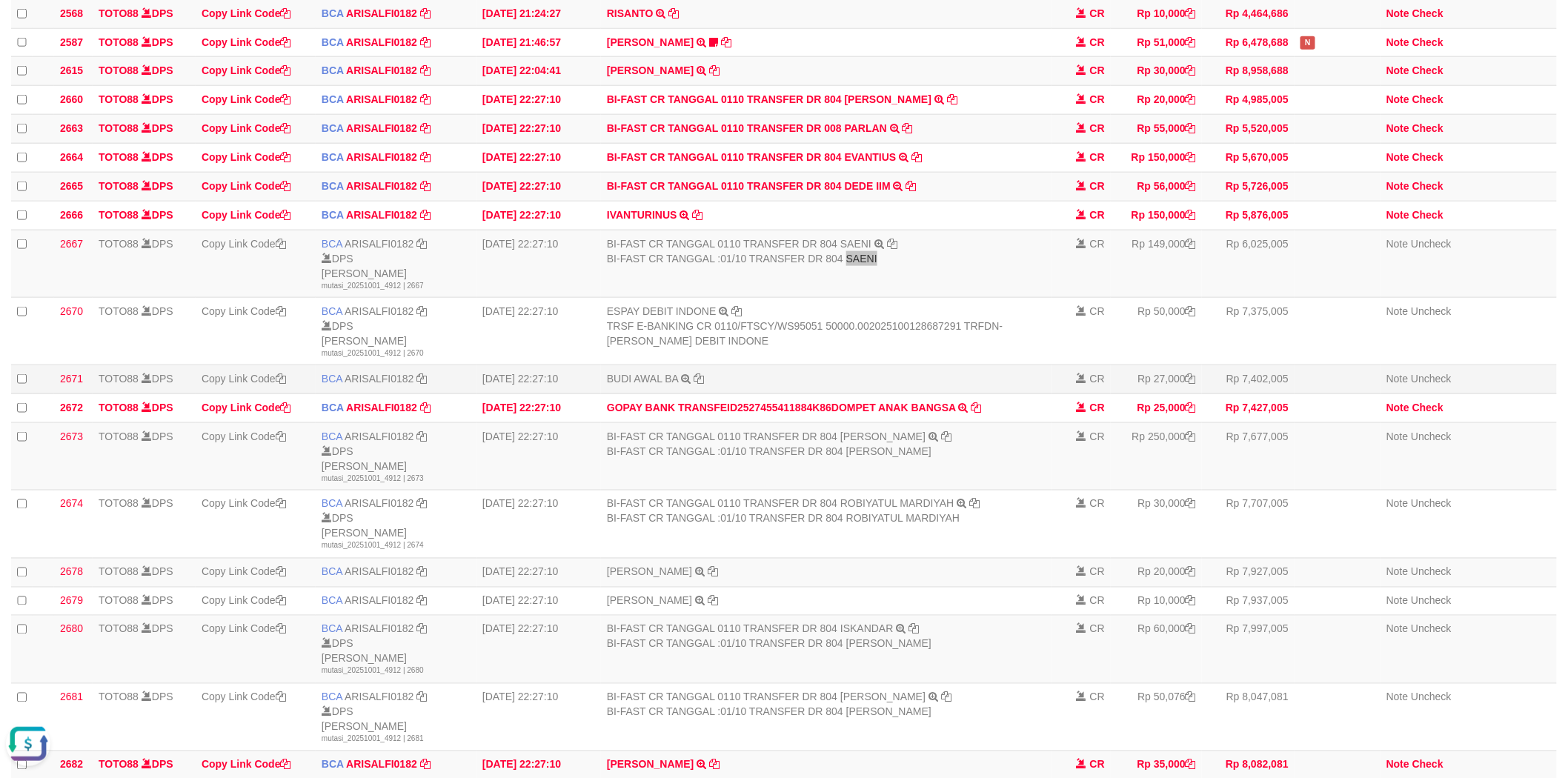
scroll to position [551, 0]
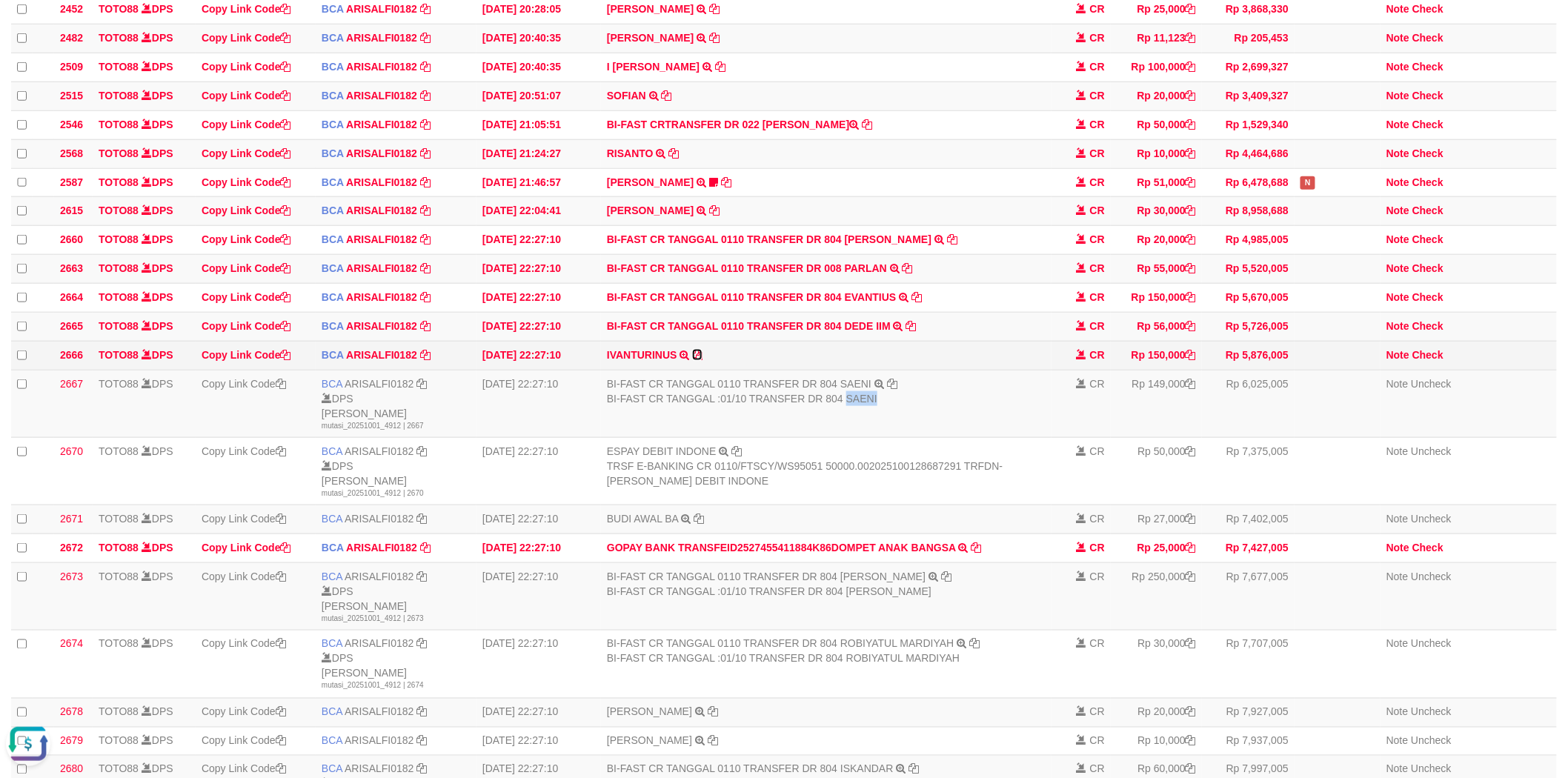
click at [697, 360] on icon at bounding box center [697, 354] width 10 height 10
copy div "SAENI"
click at [1427, 361] on link "Check" at bounding box center [1428, 355] width 31 height 11
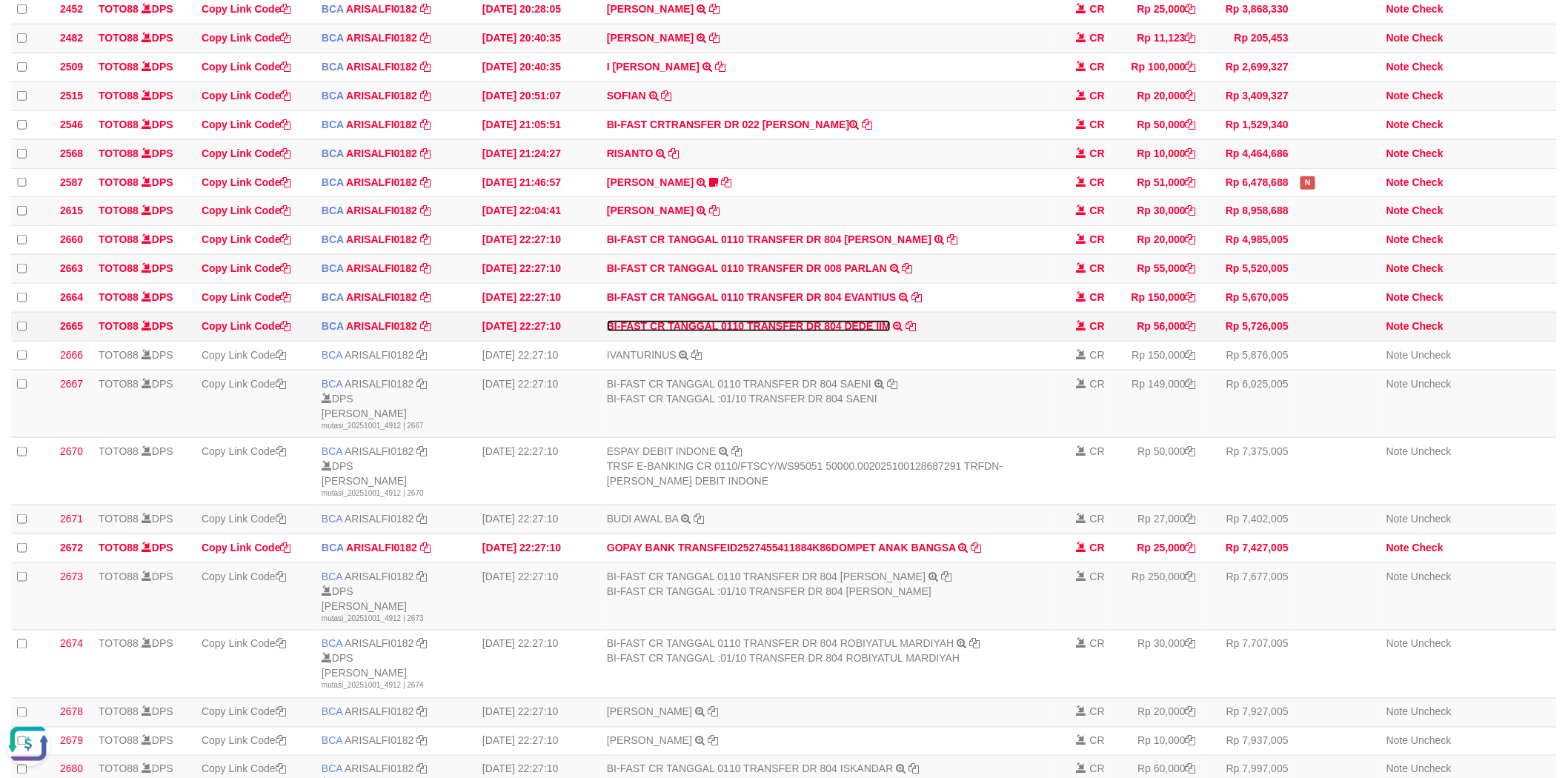
drag, startPoint x: 862, startPoint y: 360, endPoint x: 865, endPoint y: 369, distance: 9.5
click at [862, 332] on link "BI-FAST CR TANGGAL 0110 TRANSFER DR 804 DEDE IIM" at bounding box center [748, 326] width 284 height 11
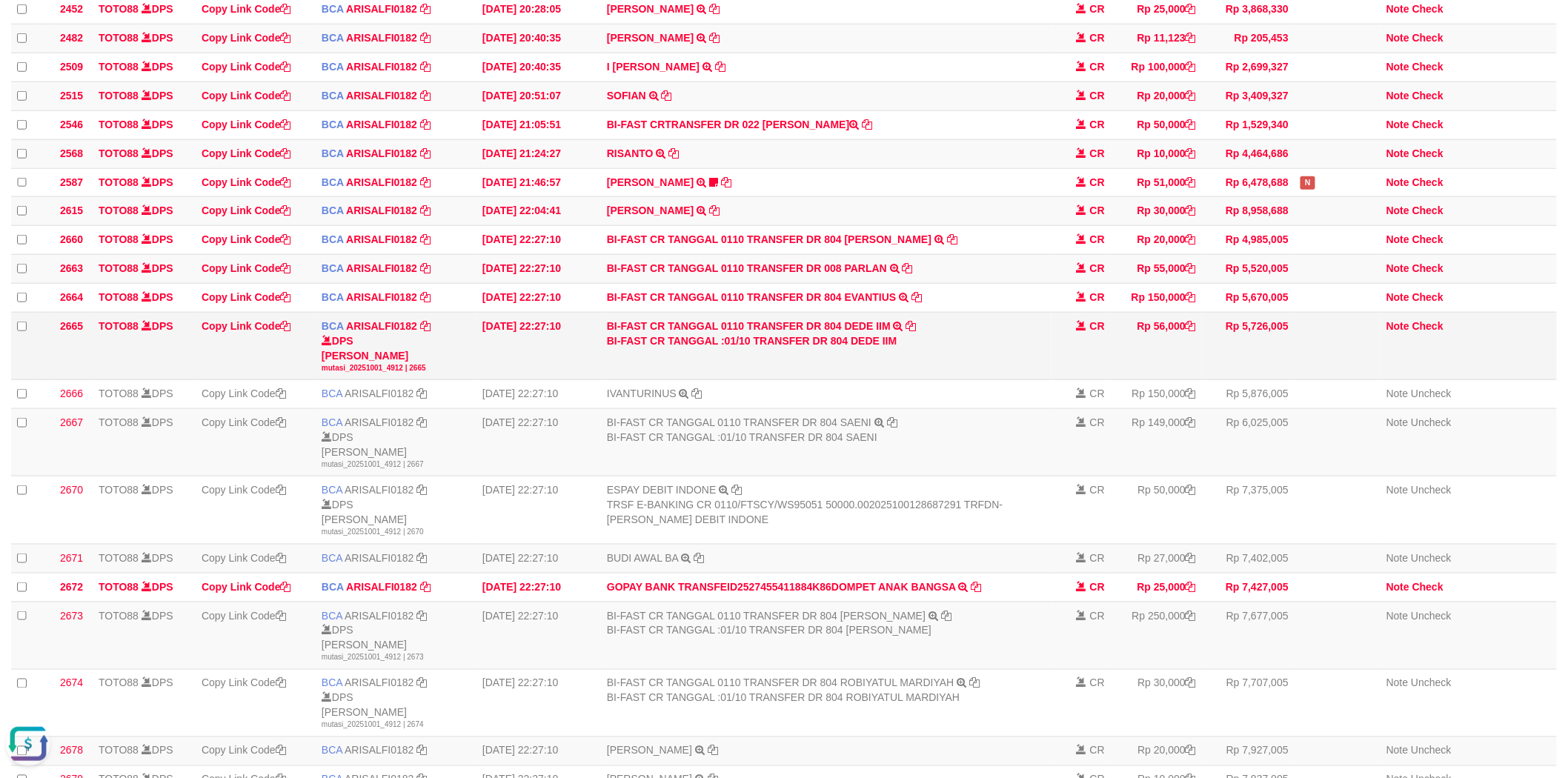
click at [864, 349] on div "BI-FAST CR TANGGAL :01/10 TRANSFER DR 804 DEDE IIM" at bounding box center [825, 341] width 439 height 15
drag, startPoint x: 861, startPoint y: 370, endPoint x: 874, endPoint y: 370, distance: 13.0
click at [874, 349] on div "BI-FAST CR TANGGAL :01/10 TRANSFER DR 804 DEDE IIM" at bounding box center [825, 341] width 439 height 15
click at [856, 349] on div "BI-FAST CR TANGGAL :01/10 TRANSFER DR 804 DEDE IIM" at bounding box center [825, 341] width 439 height 15
drag, startPoint x: 856, startPoint y: 370, endPoint x: 884, endPoint y: 370, distance: 28.0
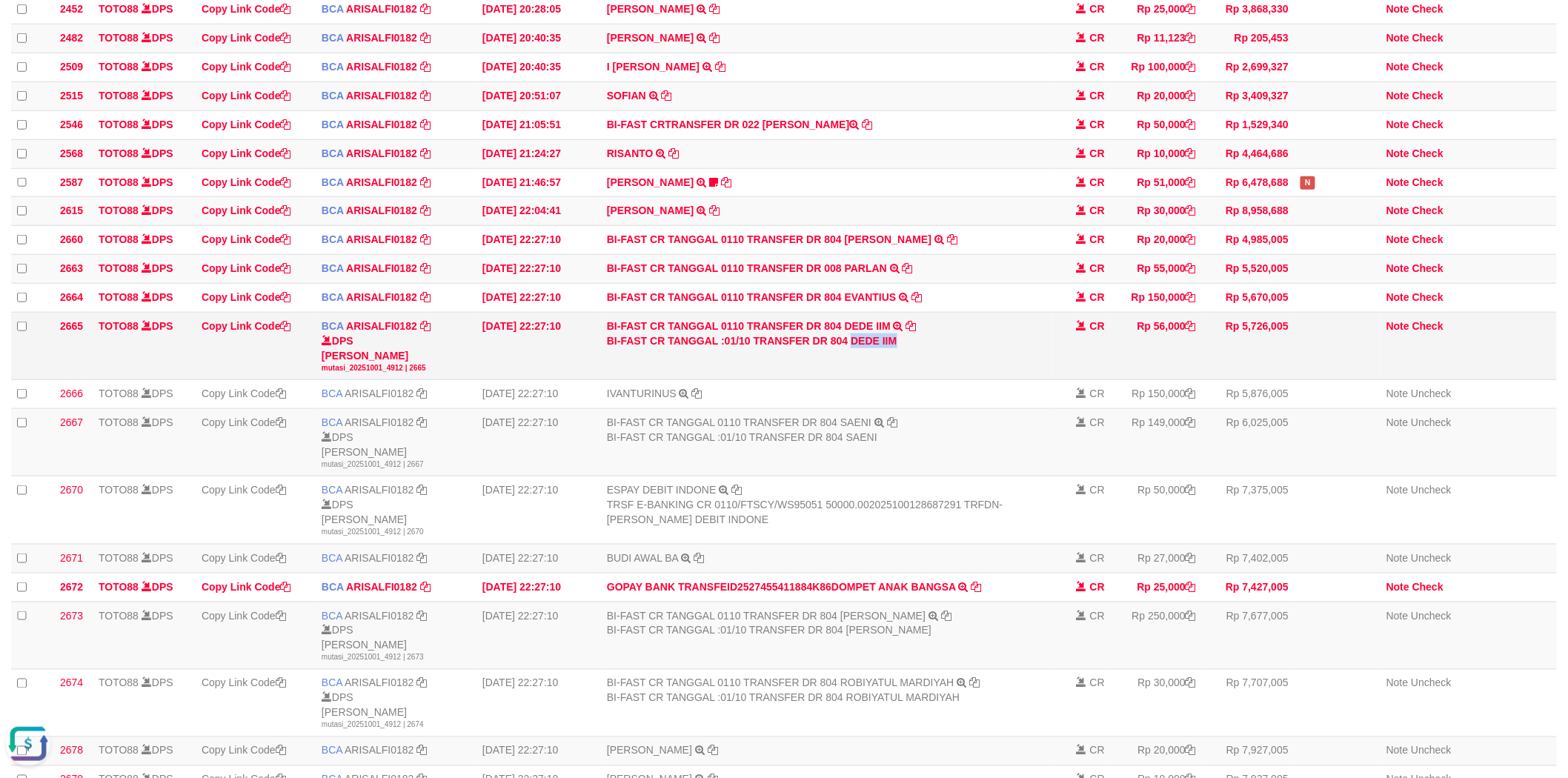
click at [884, 349] on div "BI-FAST CR TANGGAL :01/10 TRANSFER DR 804 DEDE IIM" at bounding box center [825, 341] width 439 height 15
drag, startPoint x: 1433, startPoint y: 357, endPoint x: 930, endPoint y: 359, distance: 503.0
click at [1433, 332] on link "Check" at bounding box center [1428, 326] width 31 height 11
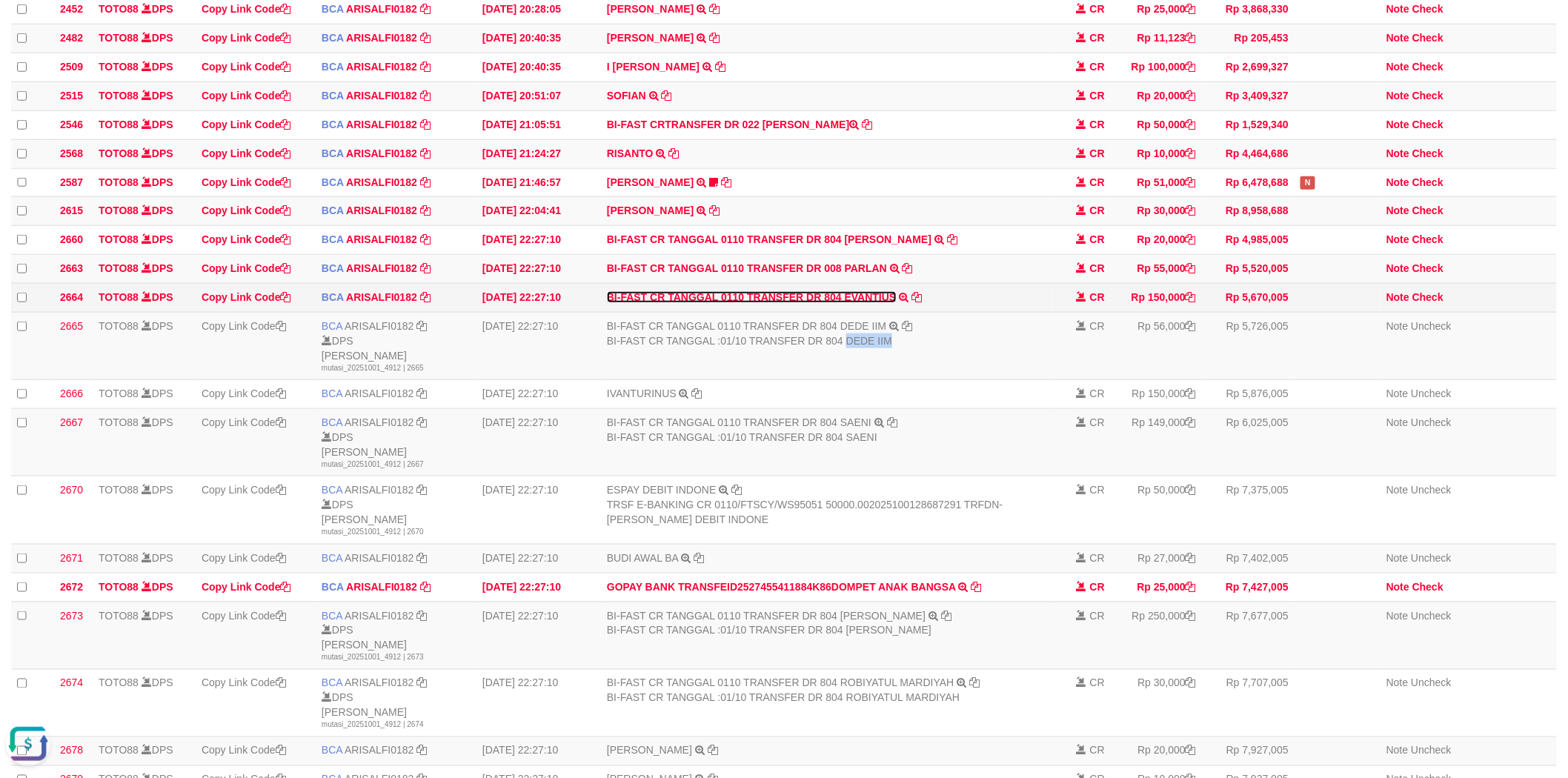
click at [858, 303] on link "BI-FAST CR TANGGAL 0110 TRANSFER DR 804 EVANTIUS" at bounding box center [751, 297] width 289 height 11
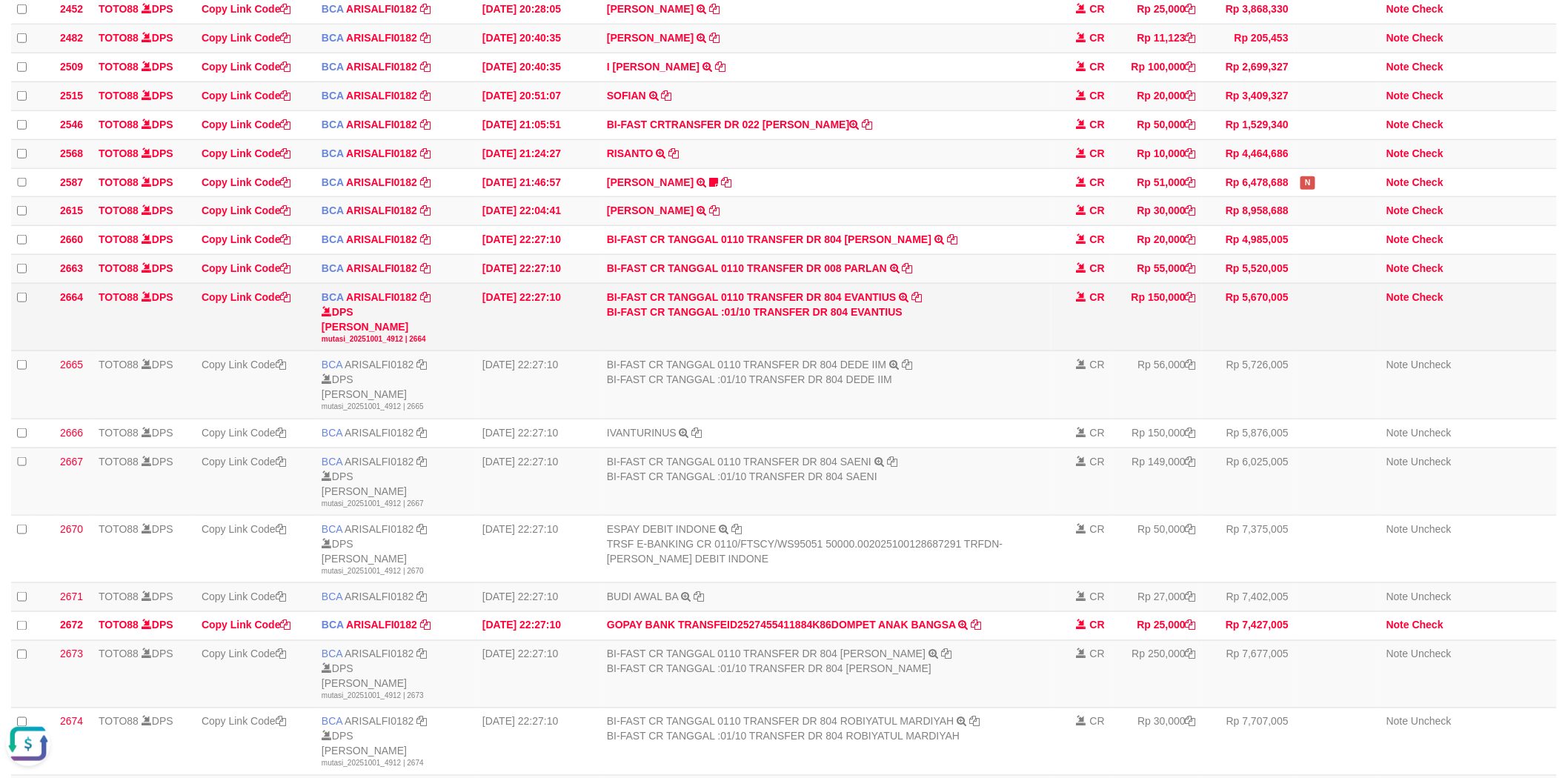
click at [858, 319] on div "BI-FAST CR TANGGAL :01/10 TRANSFER DR 804 EVANTIUS" at bounding box center [825, 312] width 439 height 15
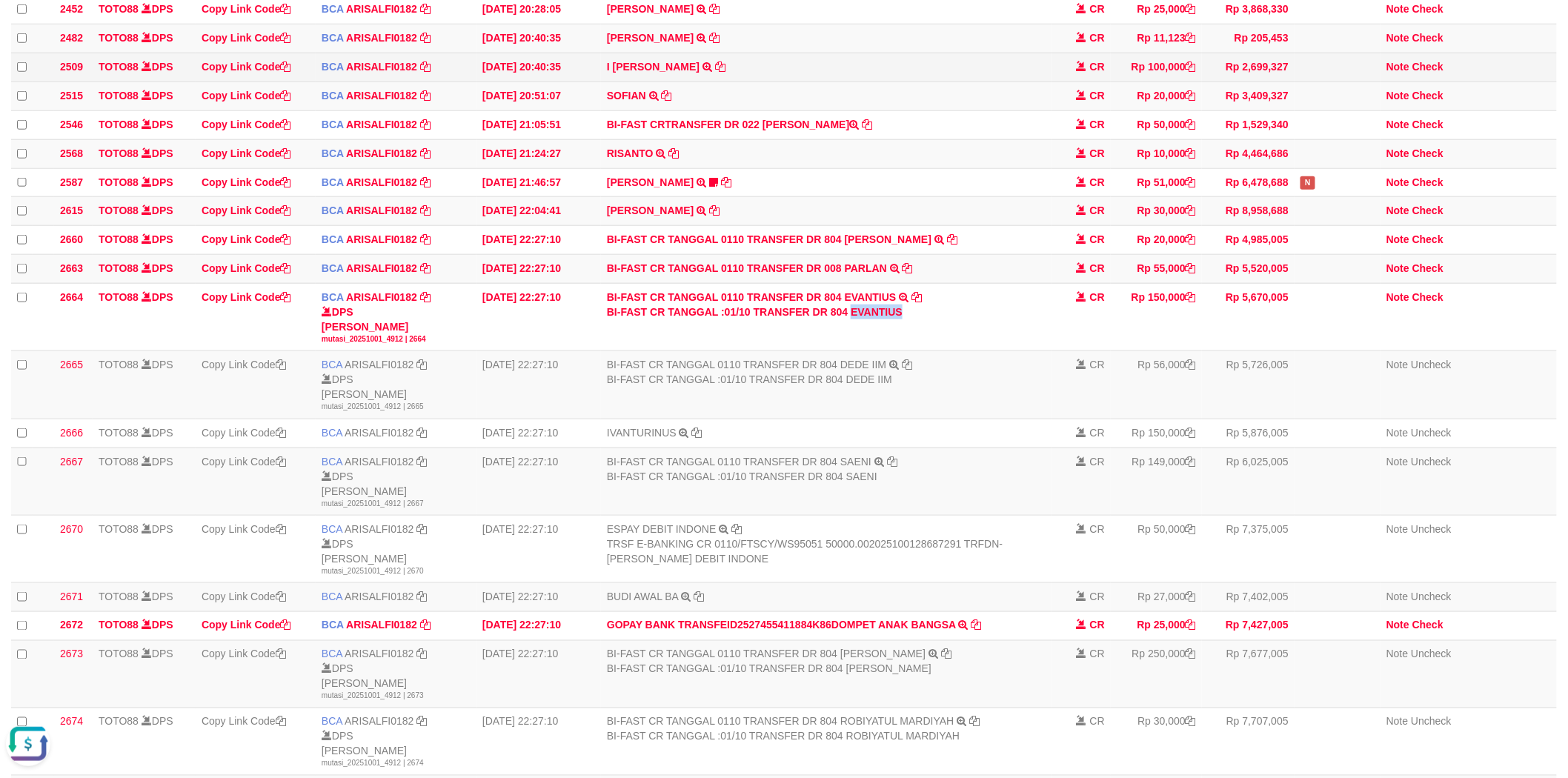
copy div "EVANTIUS"
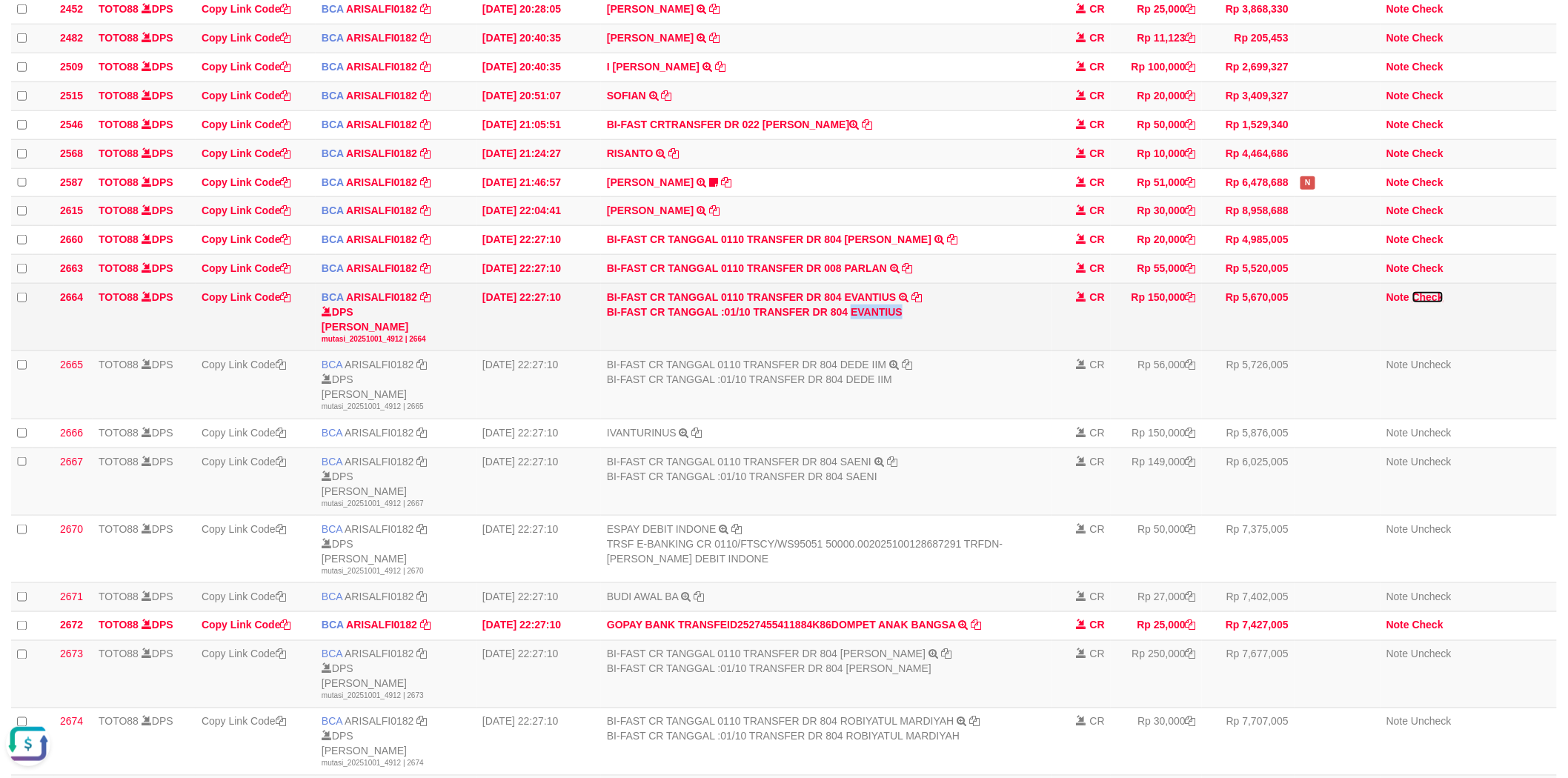
click at [1426, 303] on link "Check" at bounding box center [1428, 297] width 31 height 11
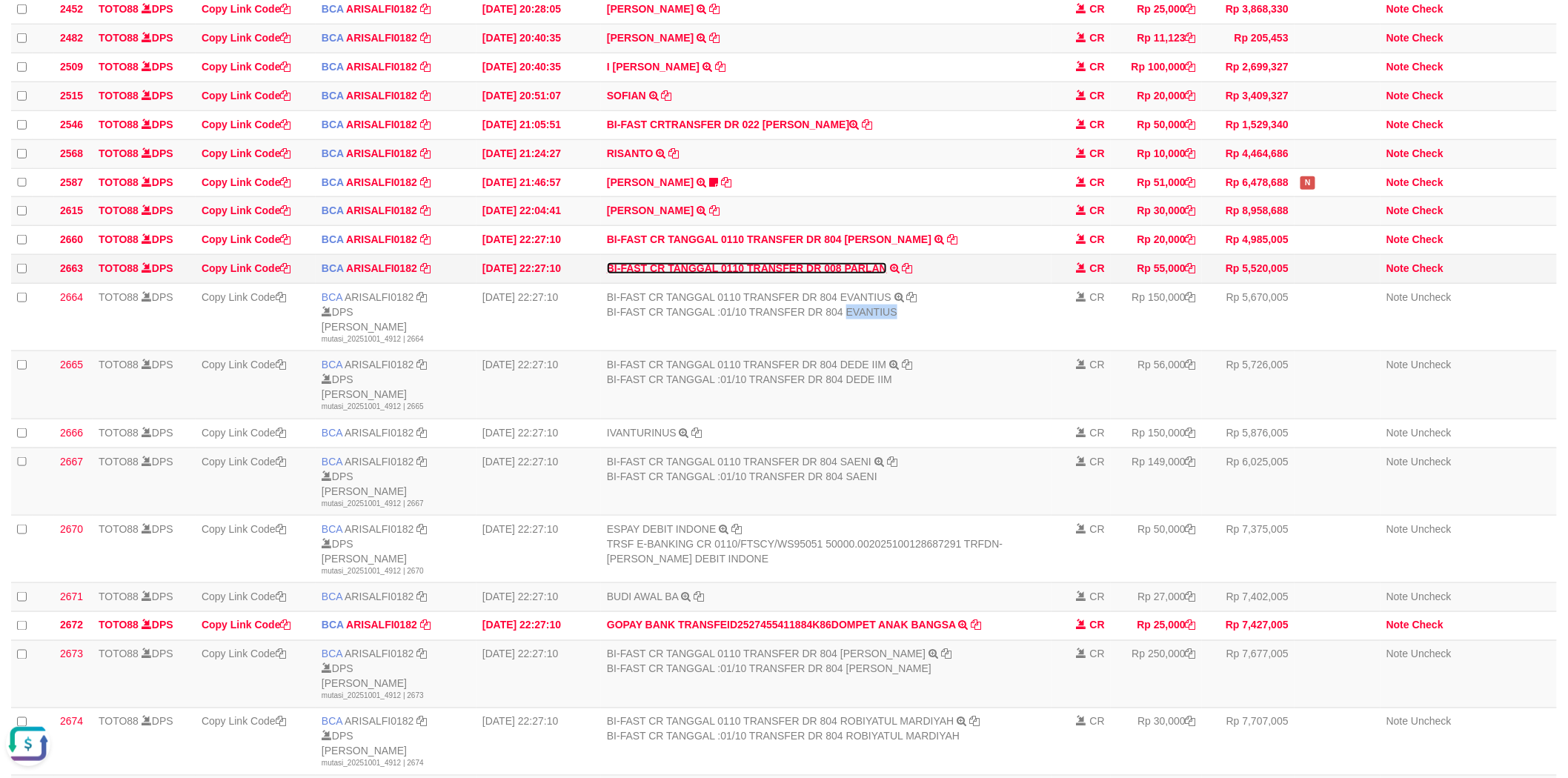
click at [855, 274] on link "BI-FAST CR TANGGAL 0110 TRANSFER DR 008 PARLAN" at bounding box center [746, 269] width 280 height 11
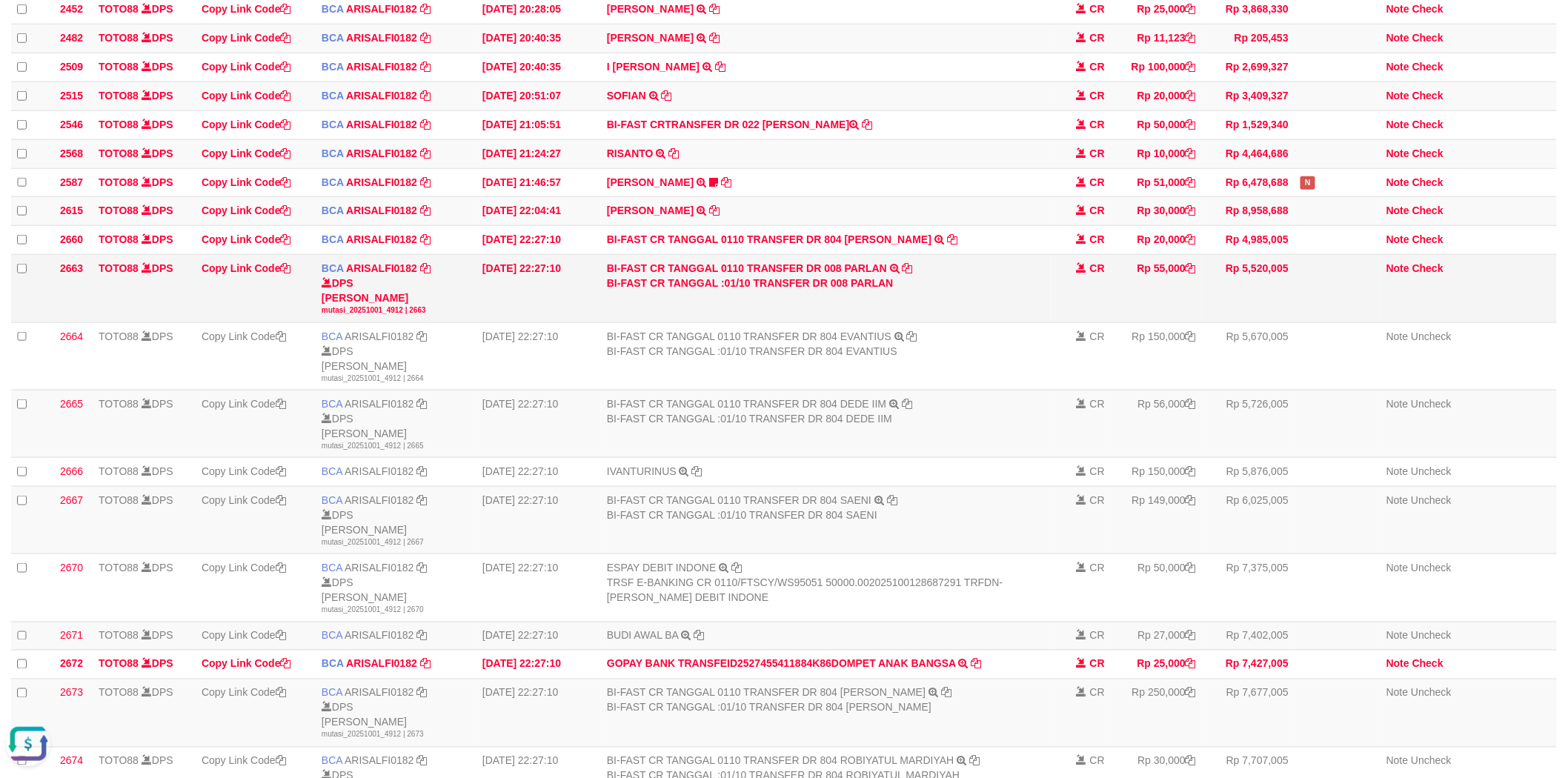
click at [860, 290] on div "BI-FAST CR TANGGAL :01/10 TRANSFER DR 008 PARLAN" at bounding box center [825, 284] width 439 height 15
drag, startPoint x: 1424, startPoint y: 295, endPoint x: 1085, endPoint y: 313, distance: 339.5
click at [1424, 274] on link "Check" at bounding box center [1428, 269] width 31 height 11
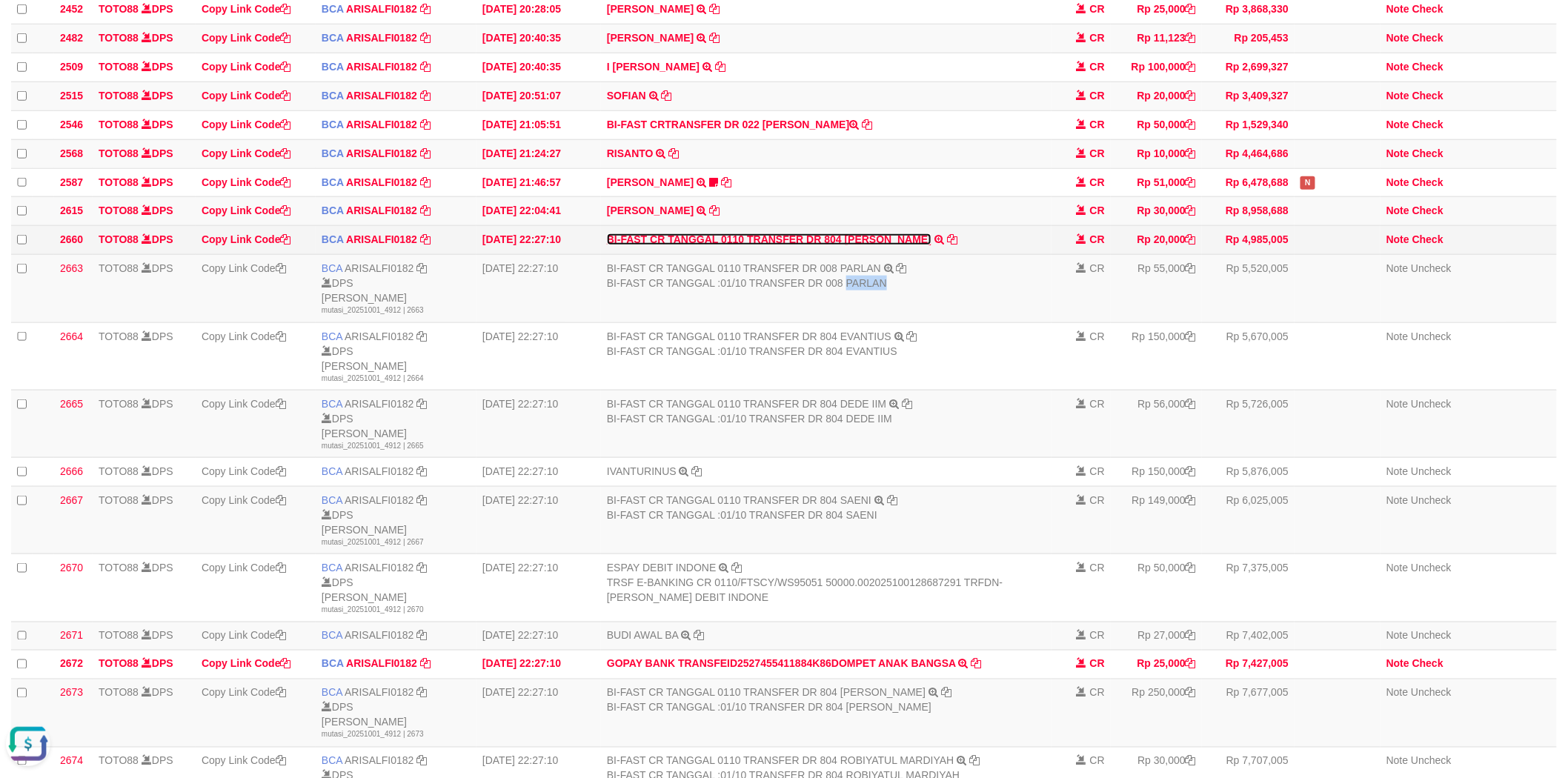
click at [857, 246] on link "BI-FAST CR TANGGAL 0110 TRANSFER DR 804 SUSANI" at bounding box center [768, 239] width 325 height 11
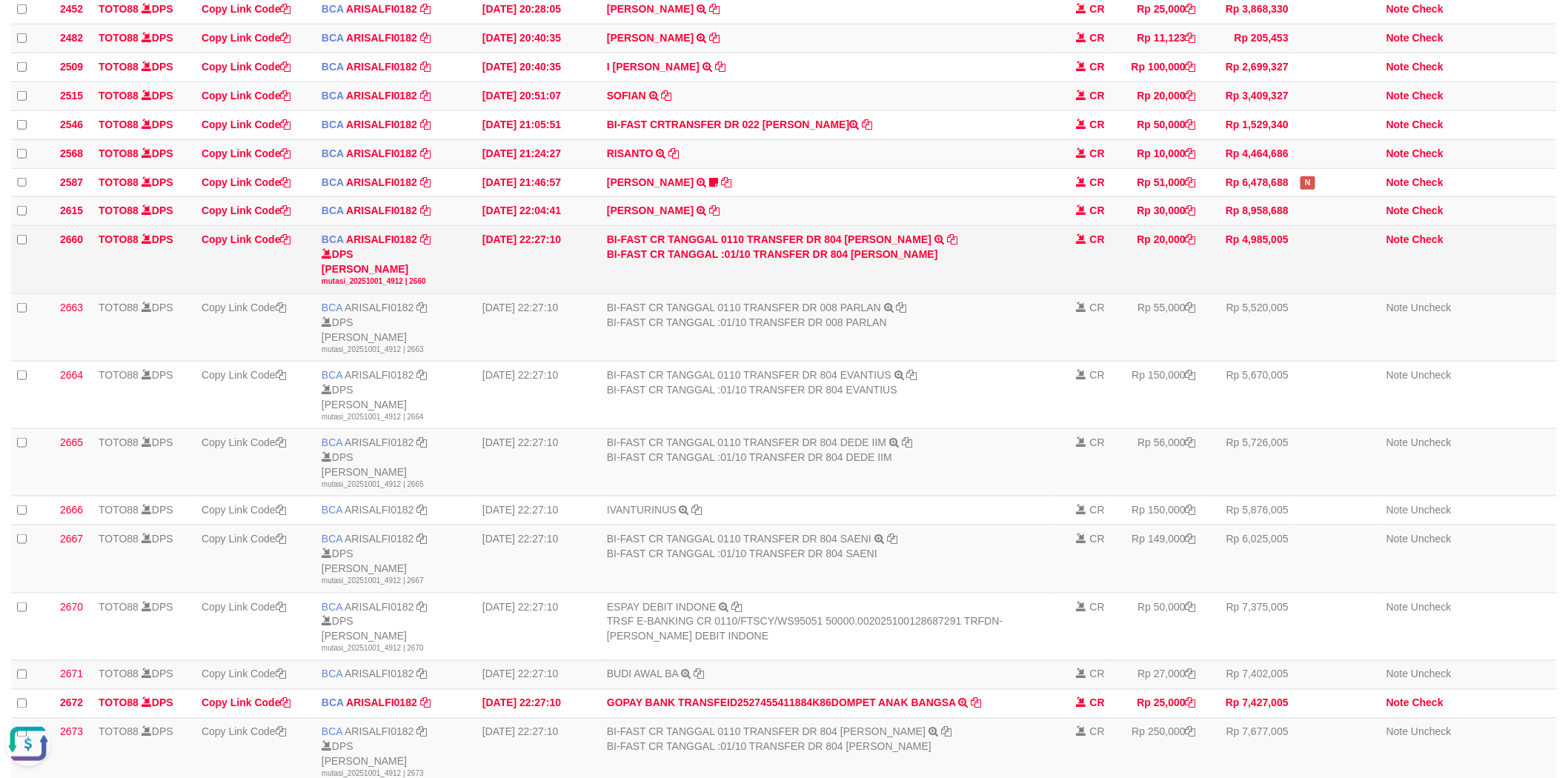
click at [863, 262] on div "BI-FAST CR TANGGAL :01/10 TRANSFER DR 804 SUSANI" at bounding box center [825, 254] width 439 height 15
drag, startPoint x: 1424, startPoint y: 265, endPoint x: 1043, endPoint y: 264, distance: 381.0
click at [1424, 246] on link "Check" at bounding box center [1428, 239] width 31 height 11
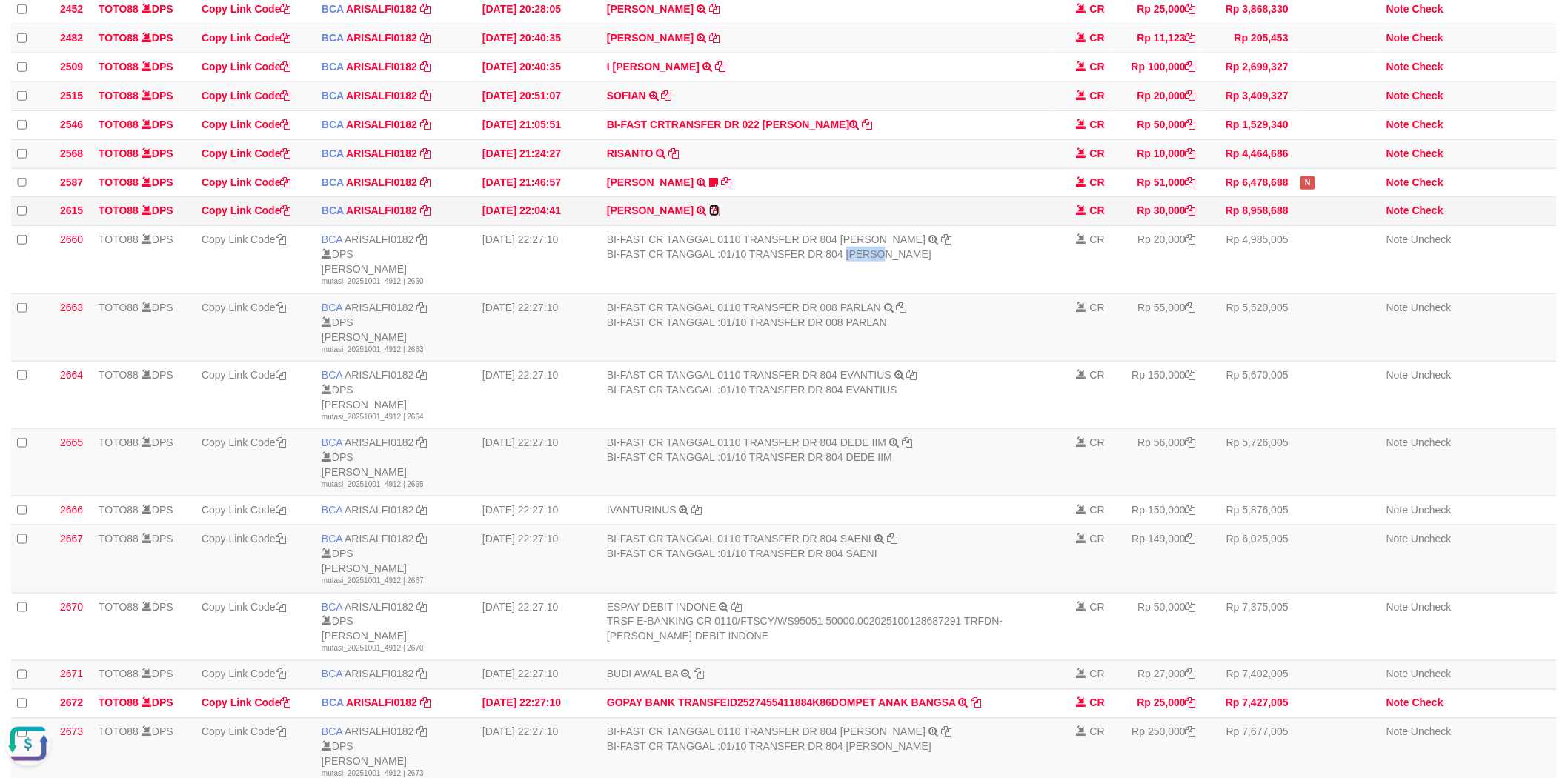
click at [712, 216] on icon at bounding box center [714, 210] width 10 height 10
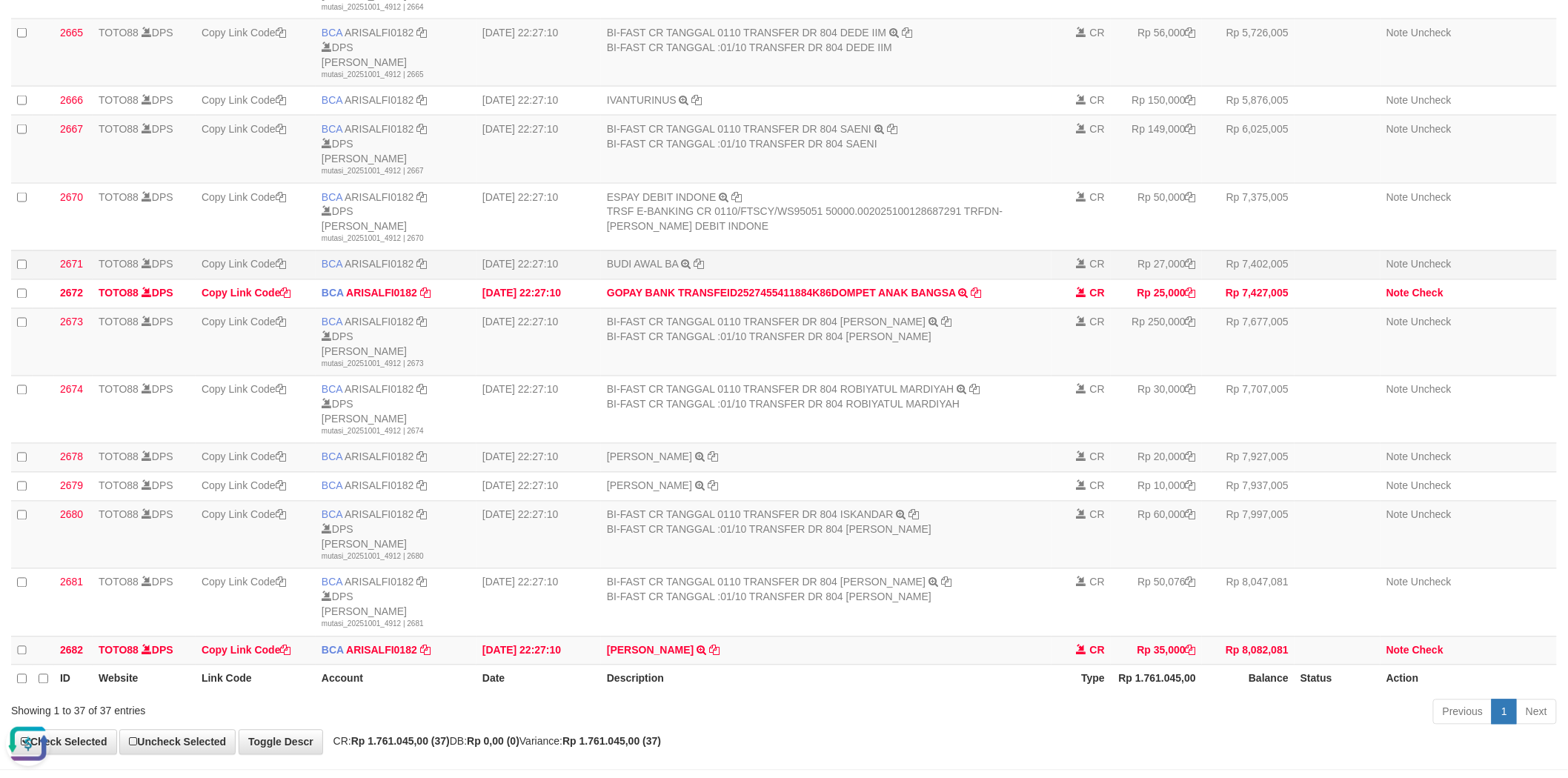
scroll to position [964, 0]
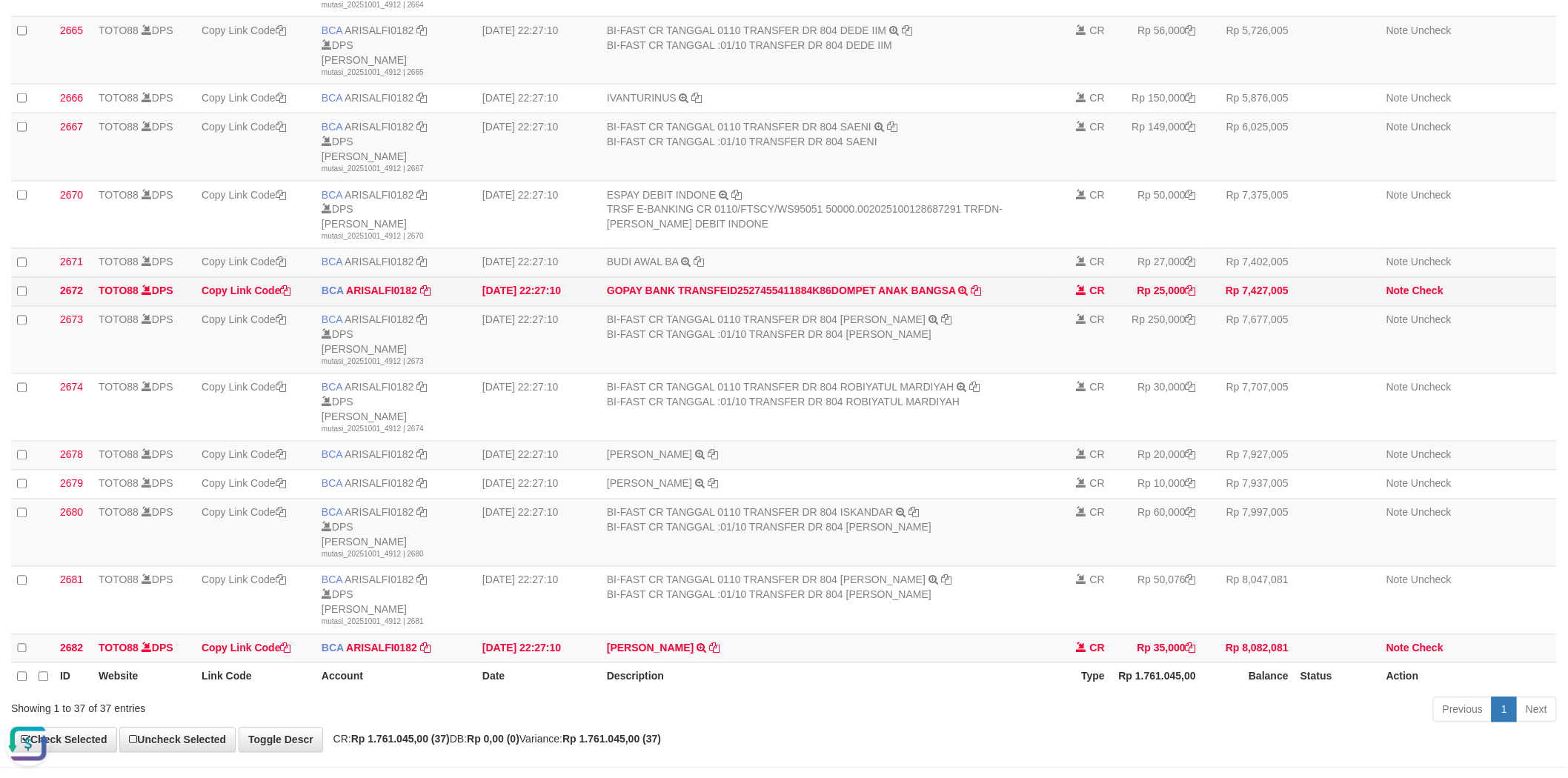
click at [982, 306] on td "GOPAY BANK TRANSFEID2527455411884K86DOMPET ANAK BANGSA TRSF E-BANKING CR 0110/F…" at bounding box center [825, 291] width 450 height 29
click at [978, 296] on icon at bounding box center [976, 290] width 10 height 10
click at [709, 654] on icon at bounding box center [714, 648] width 10 height 10
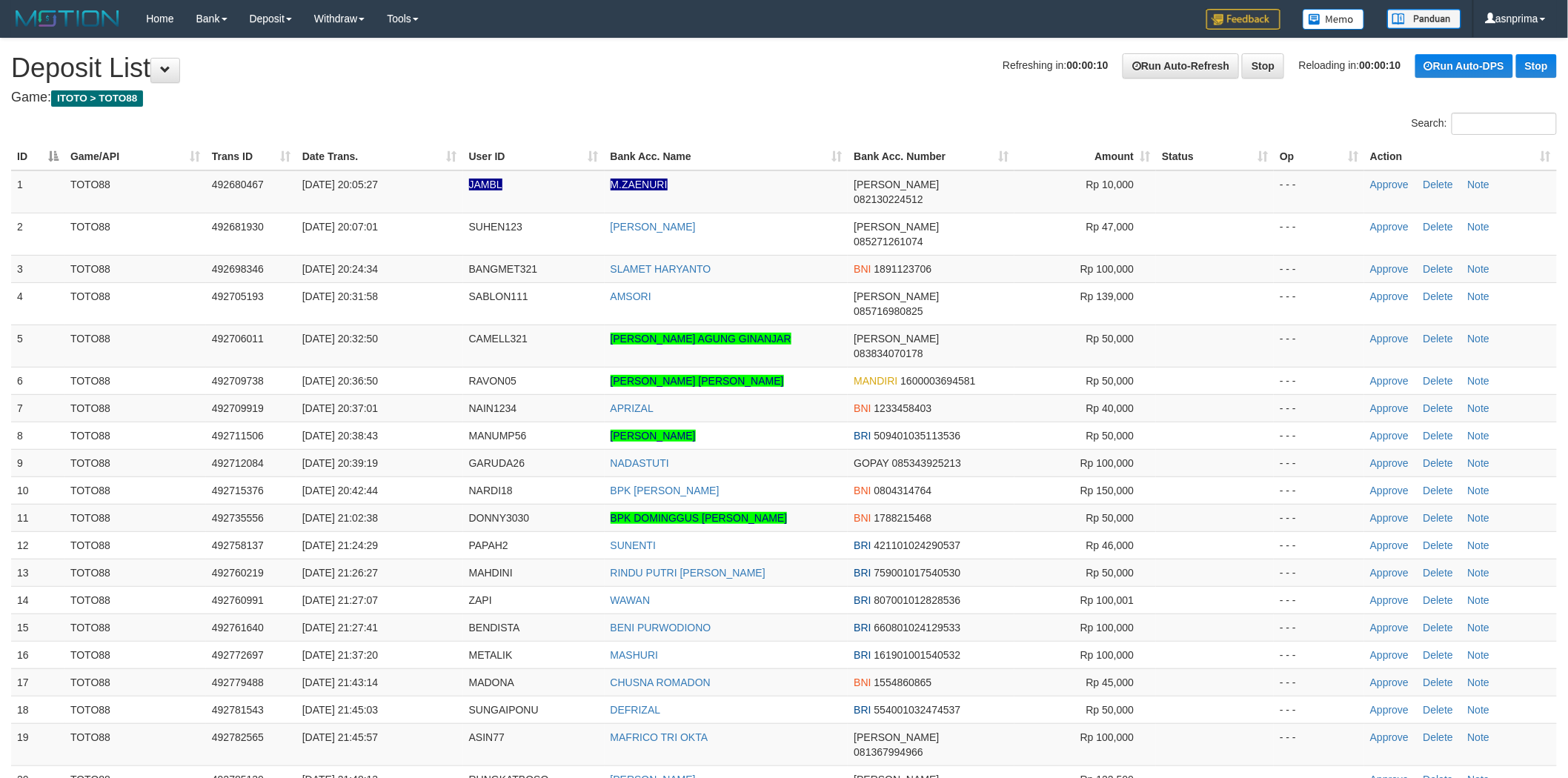
scroll to position [2803, 0]
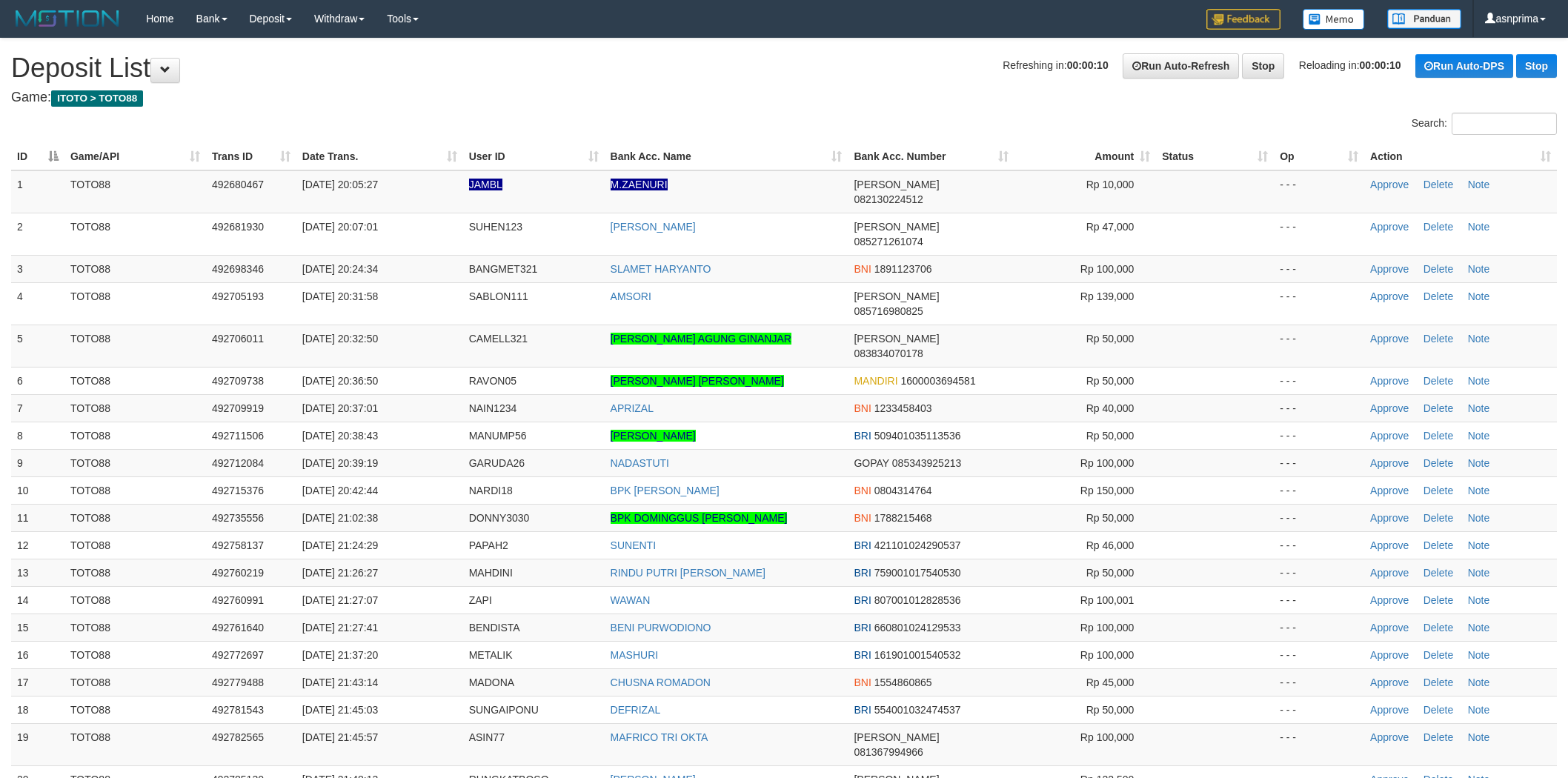
scroll to position [2803, 0]
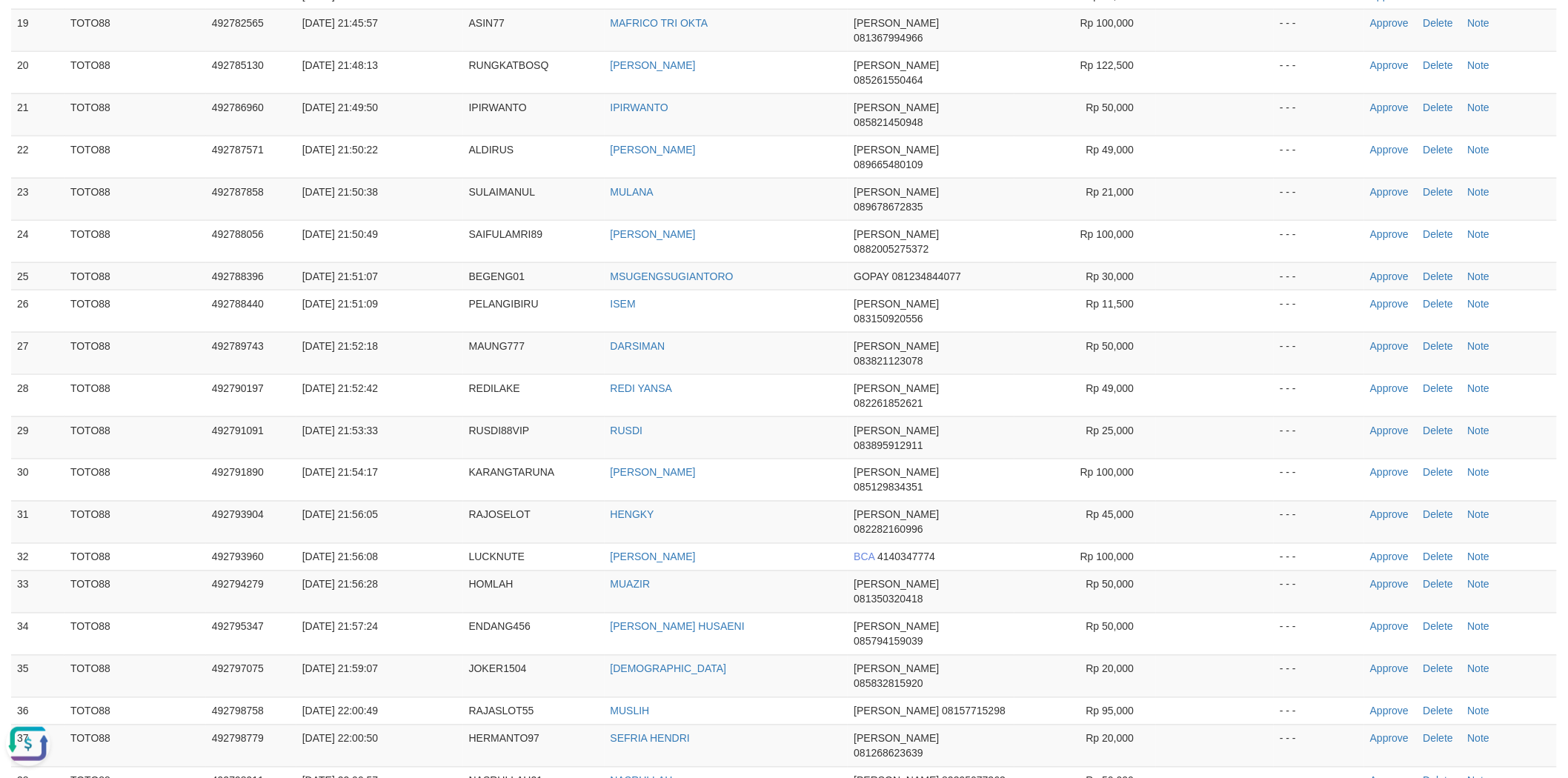
scroll to position [714, 0]
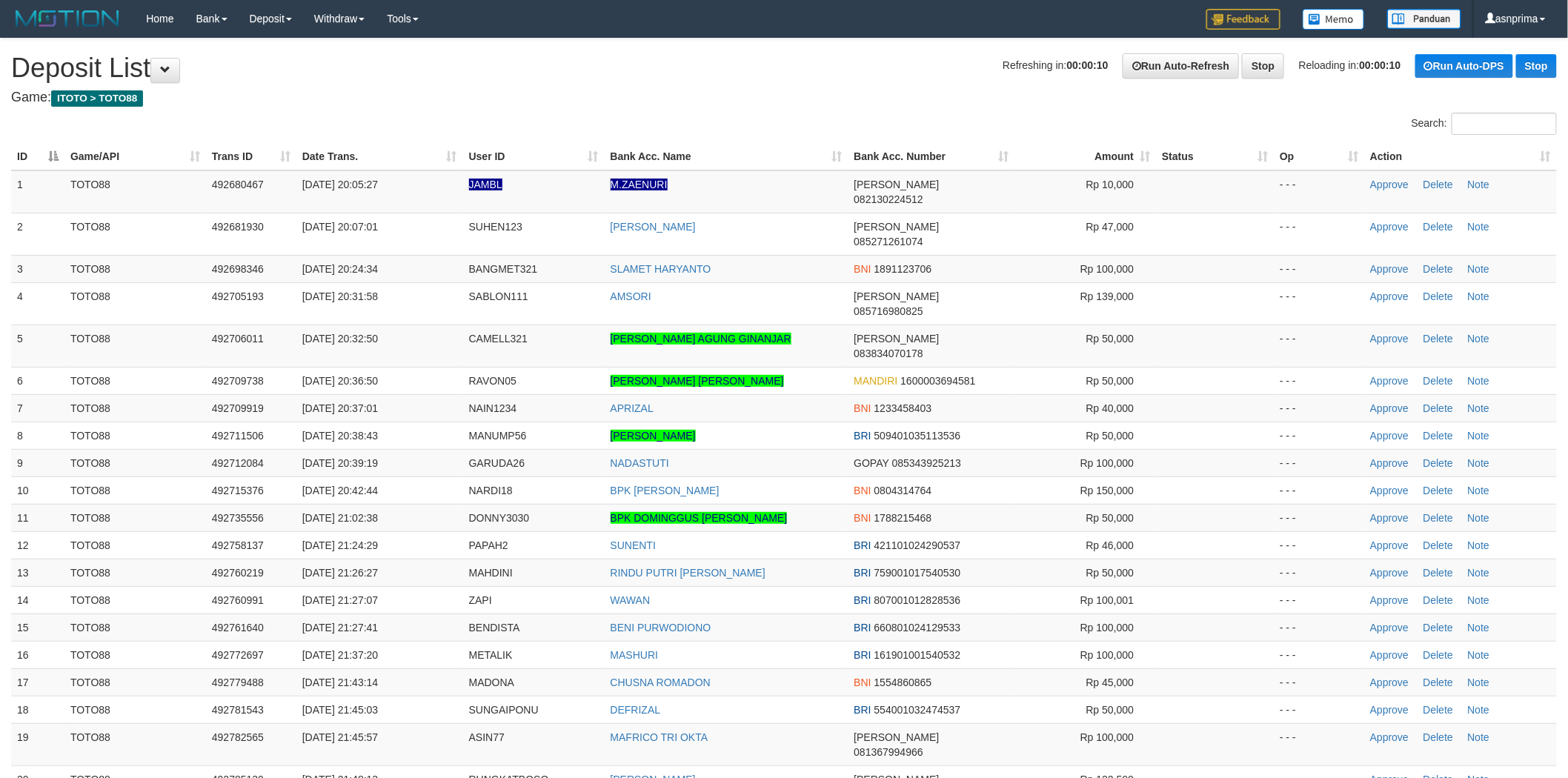
scroll to position [2225, 0]
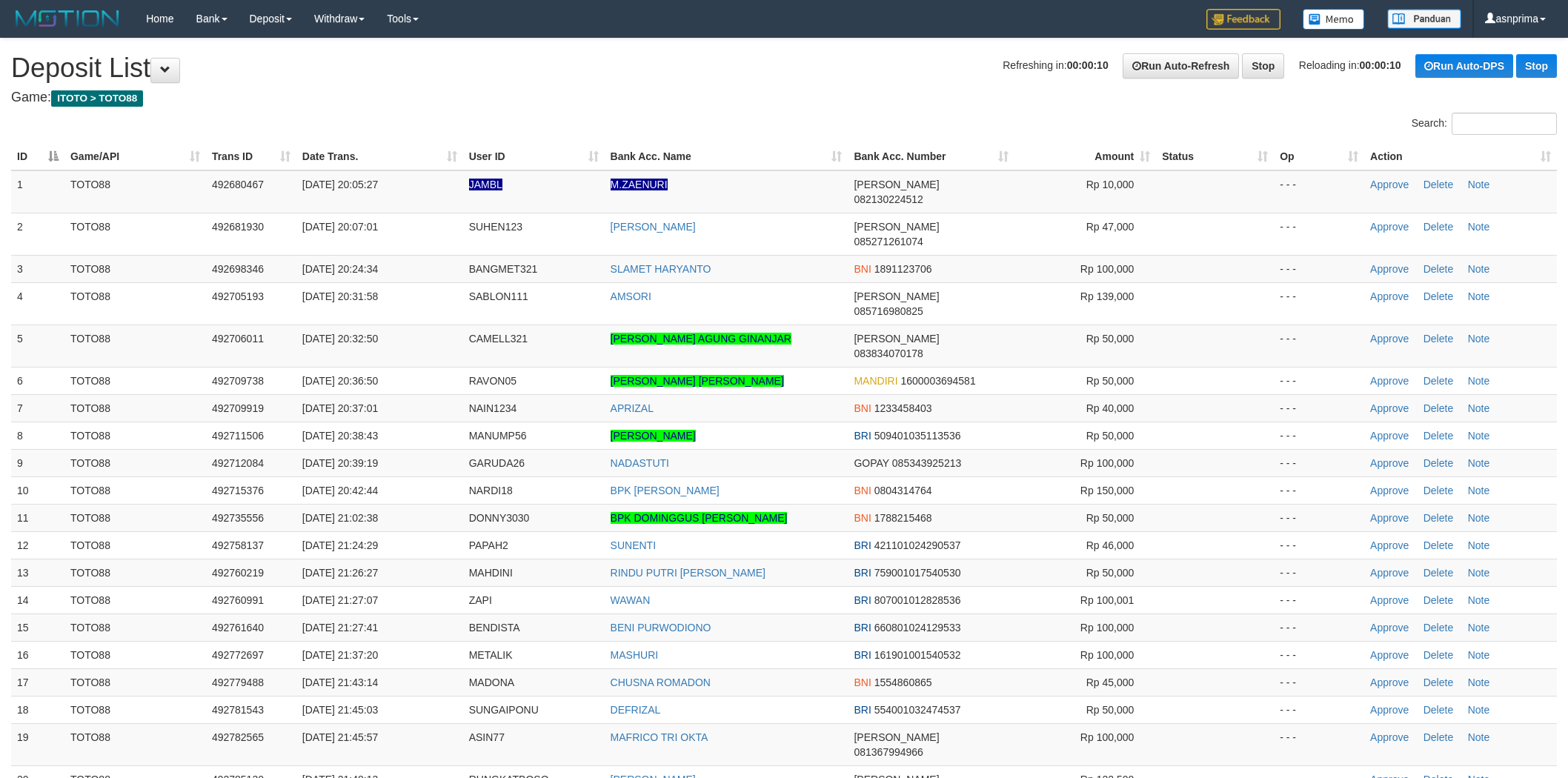
scroll to position [2225, 0]
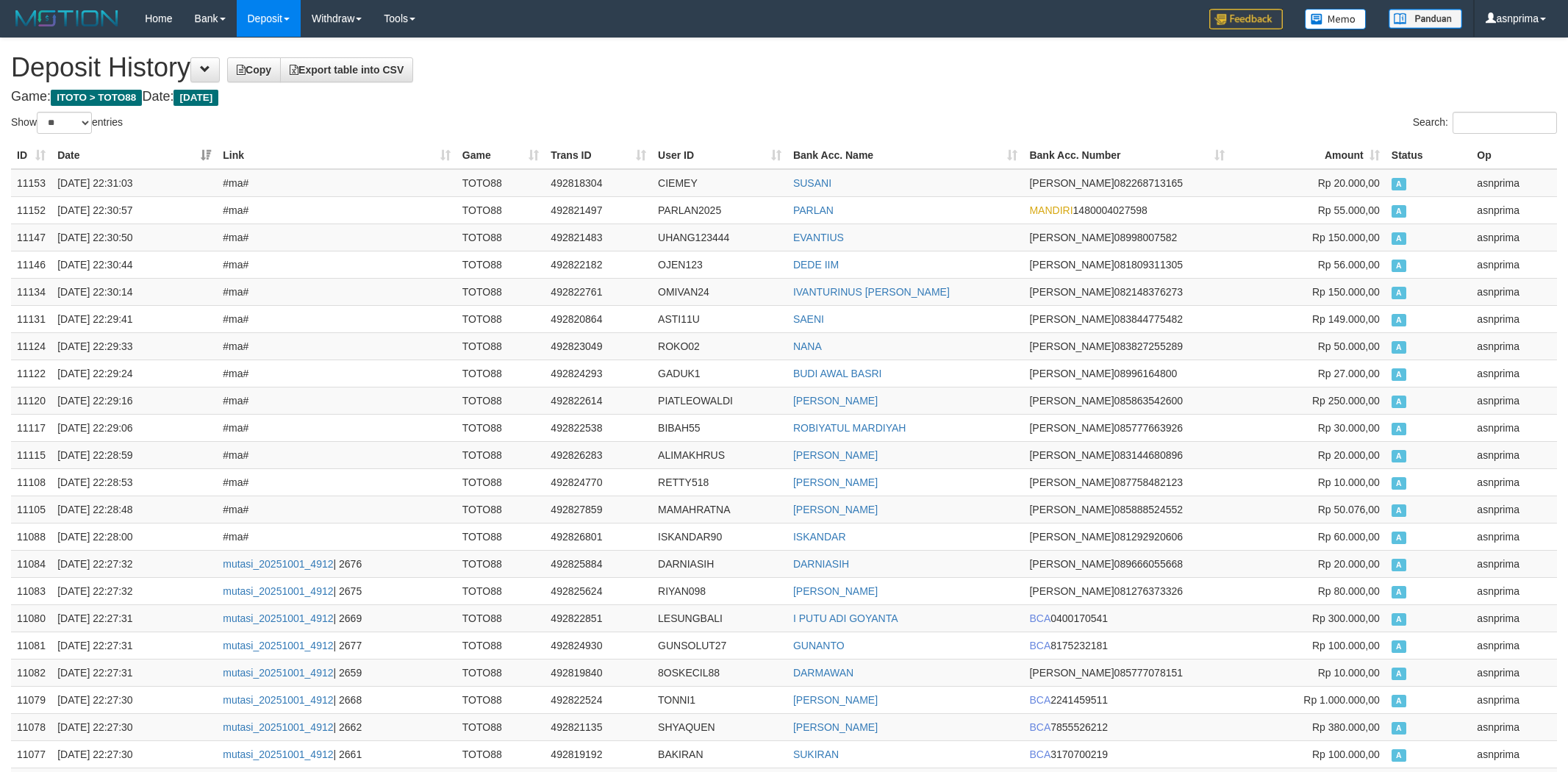
select select "**"
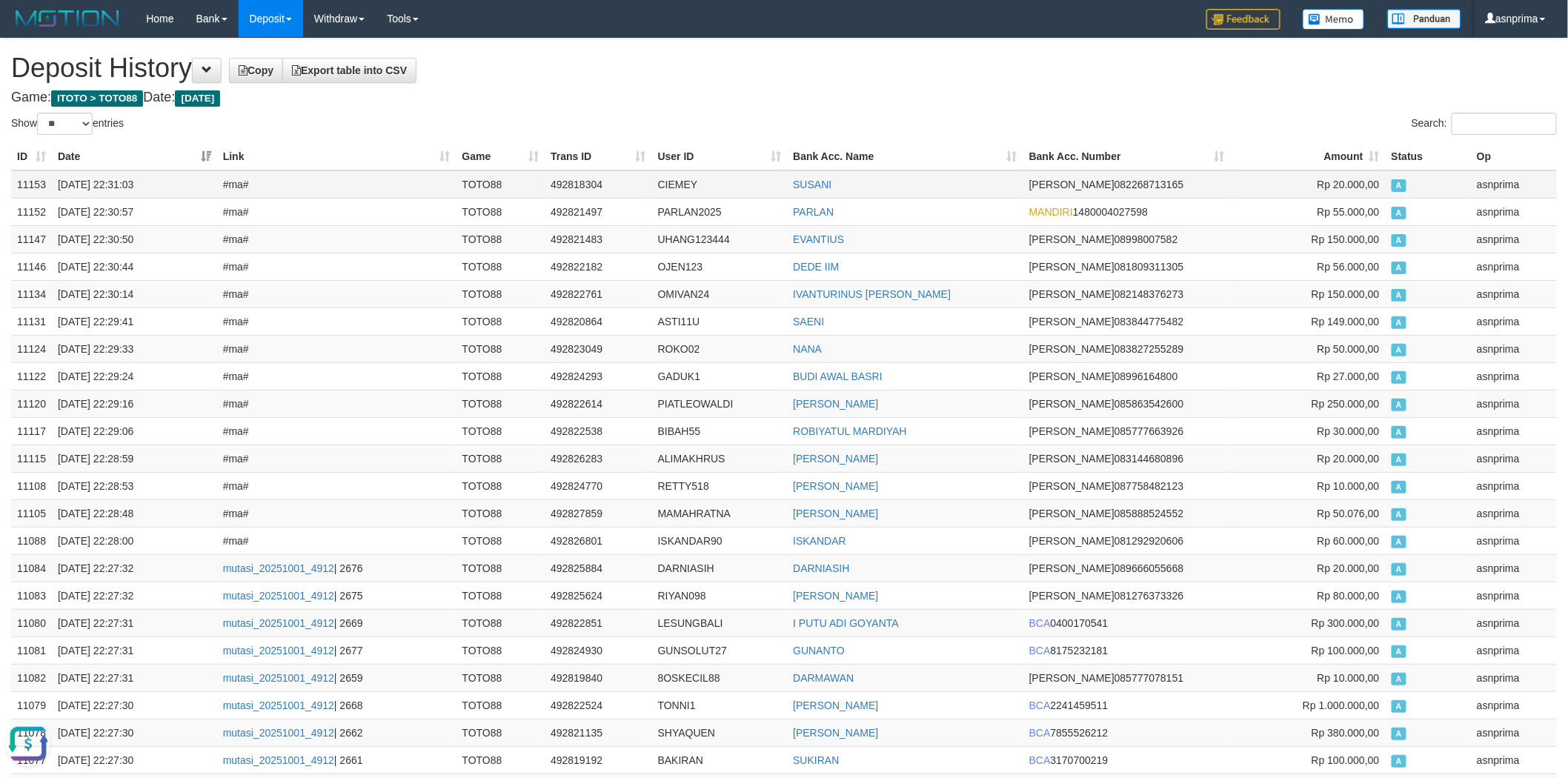
click at [30, 180] on td "11153" at bounding box center [31, 185] width 41 height 29
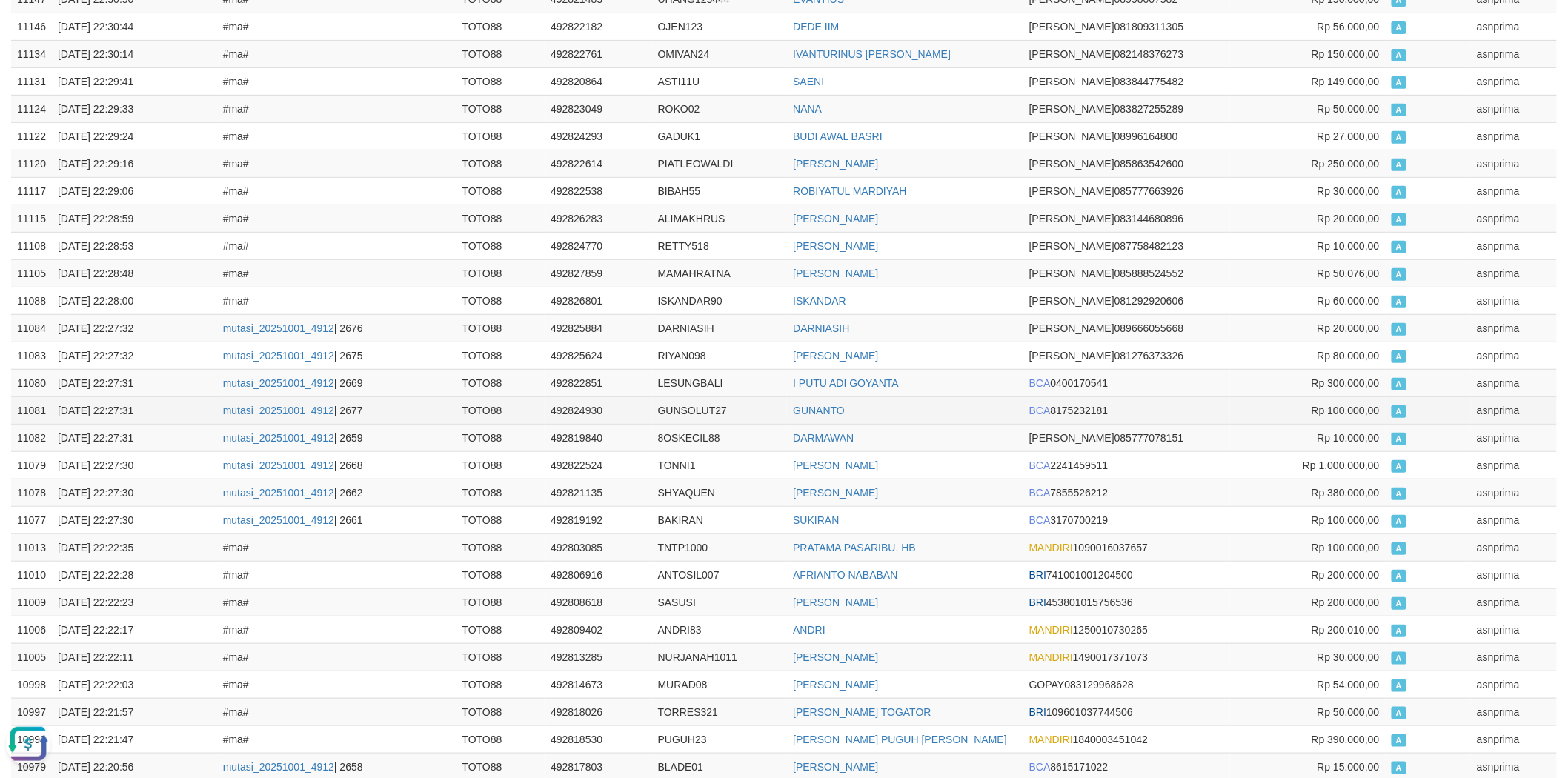
scroll to position [411, 0]
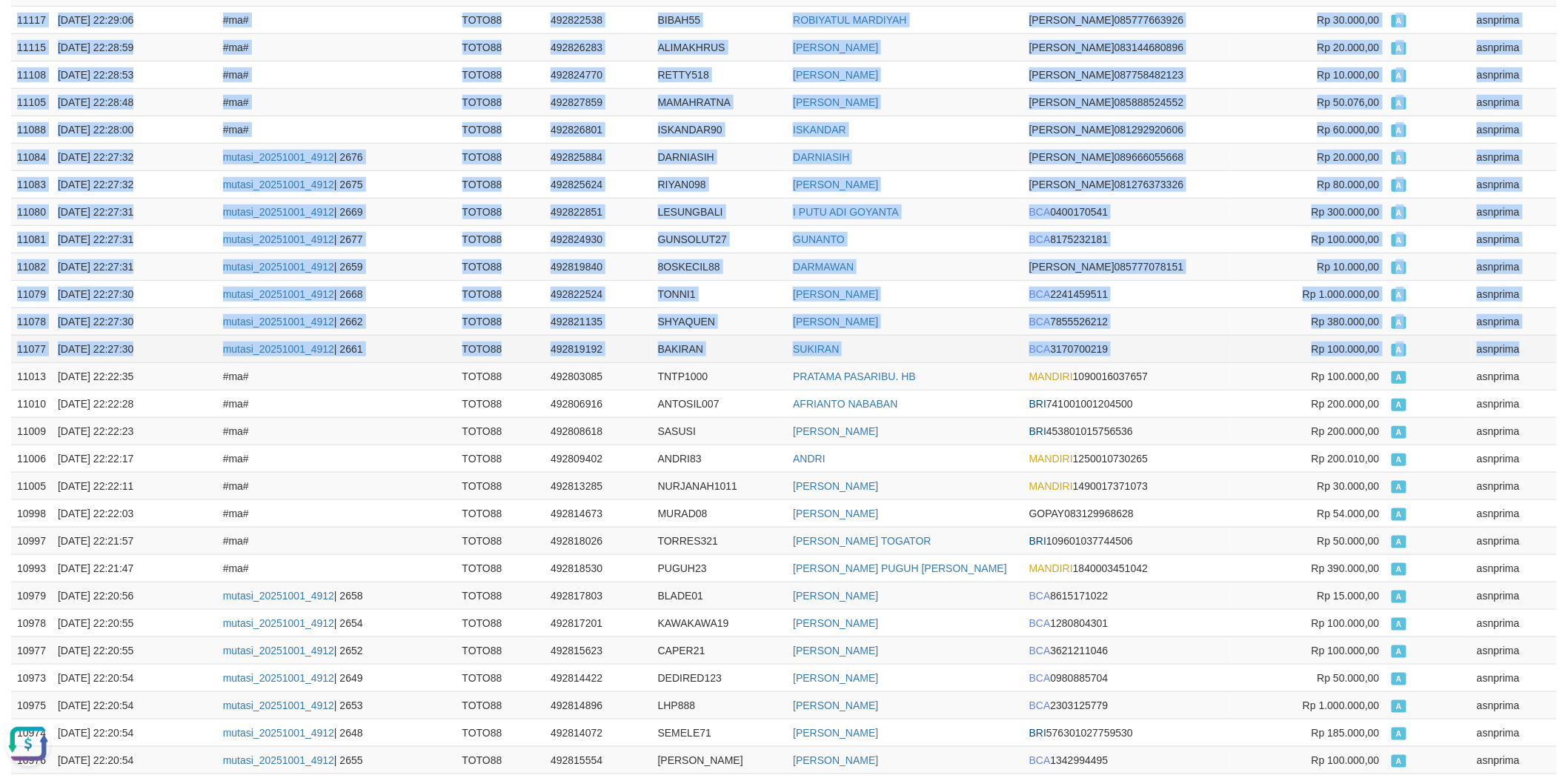
click at [1509, 343] on td "asnprima" at bounding box center [1514, 349] width 86 height 28
copy tbody "11153 01/10/2025 22:31:03 #ma# TOTO88 492818304 CIEMEY SUSANI DANA 082268713165…"
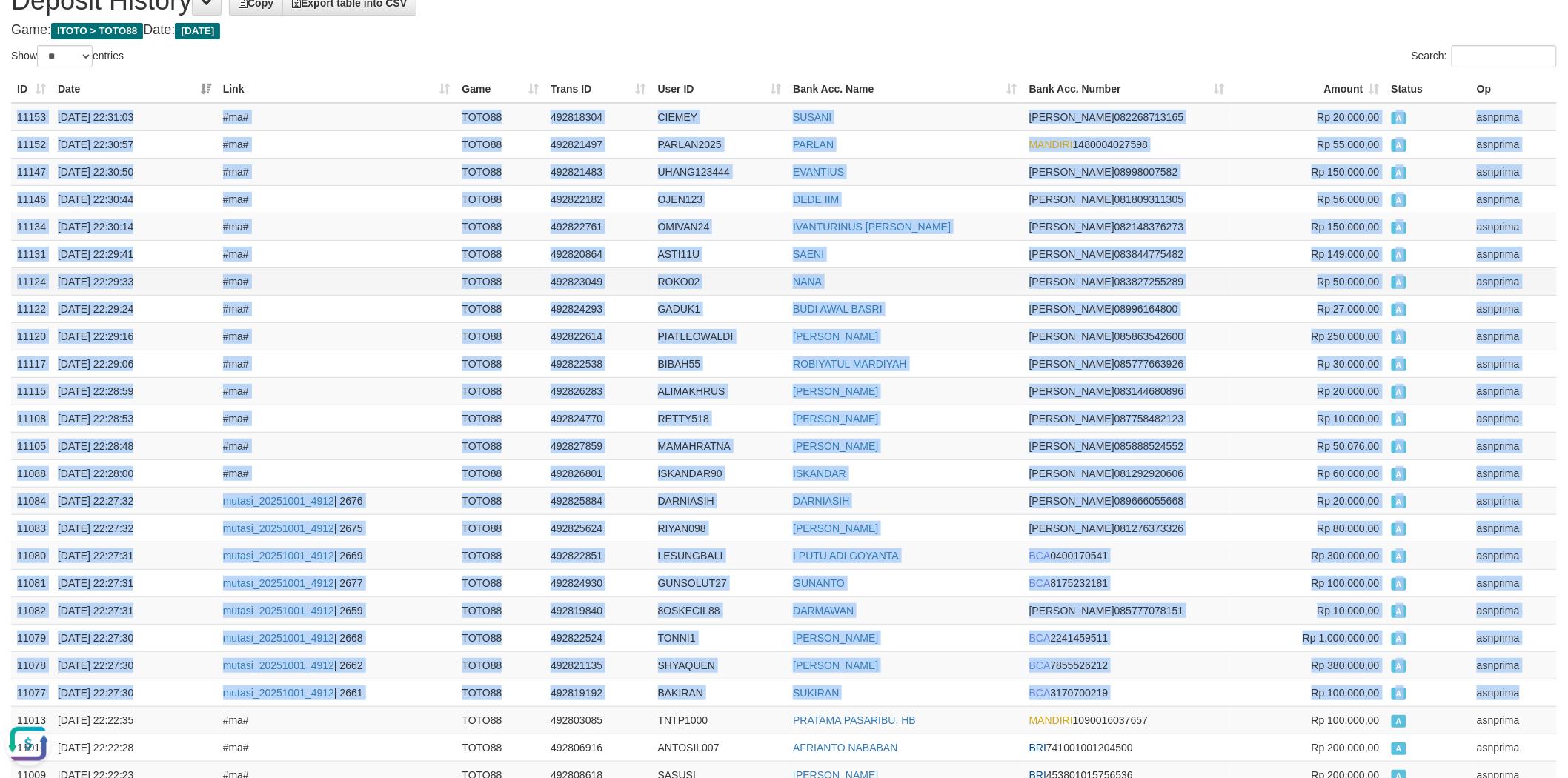
scroll to position [0, 0]
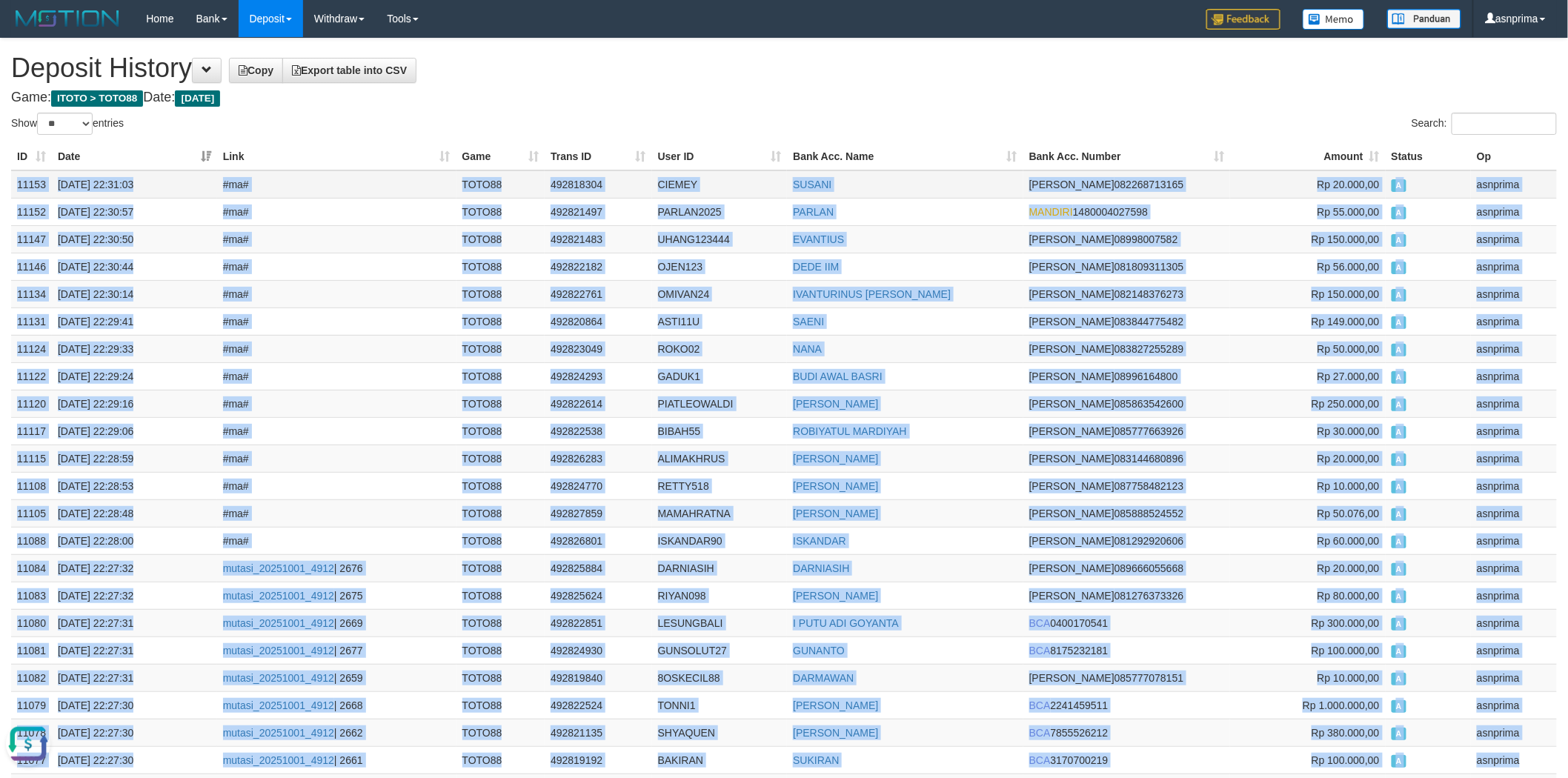
click at [674, 188] on td "CIEMEY" at bounding box center [720, 185] width 135 height 29
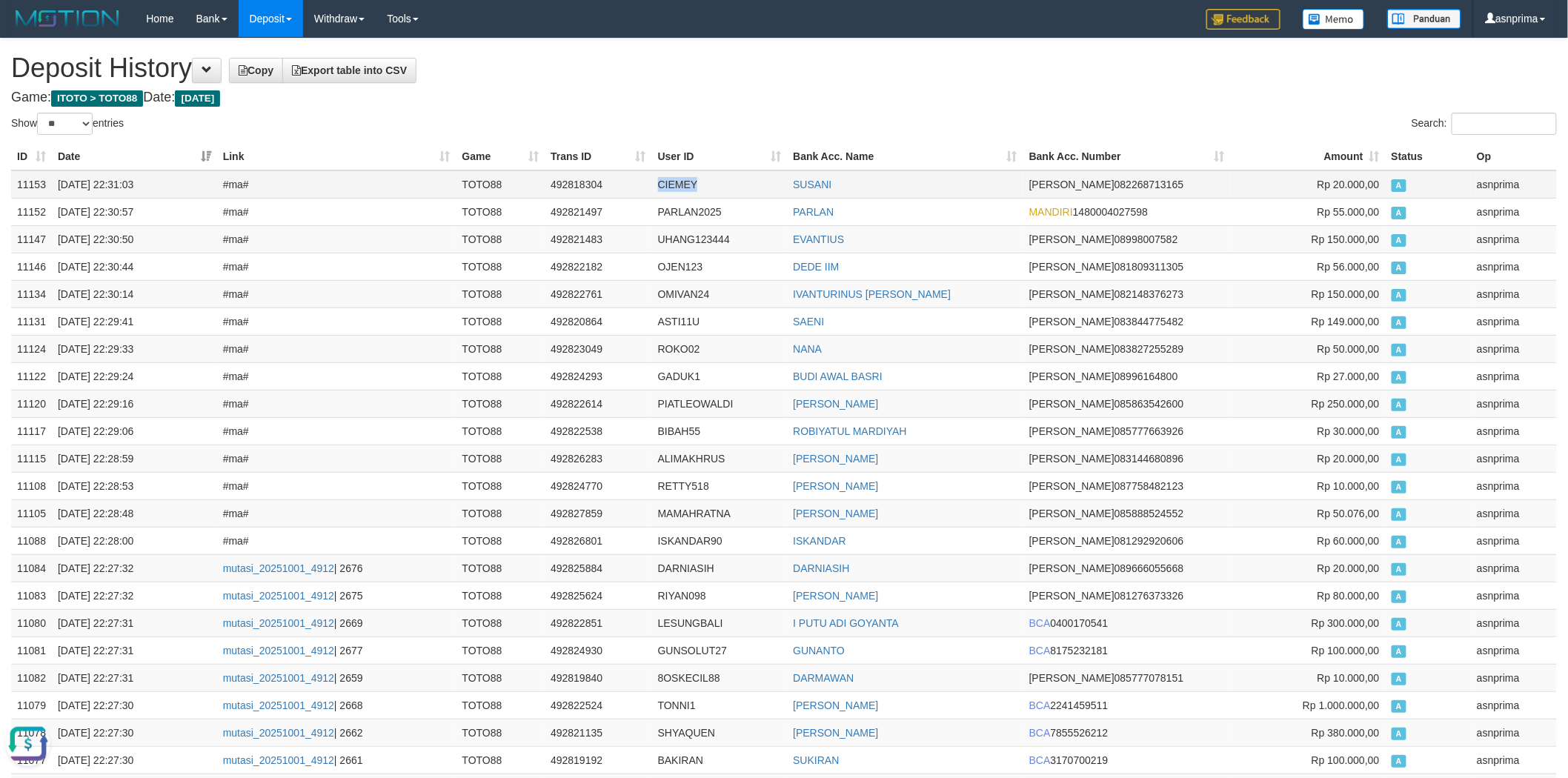
click at [674, 188] on td "CIEMEY" at bounding box center [720, 185] width 135 height 29
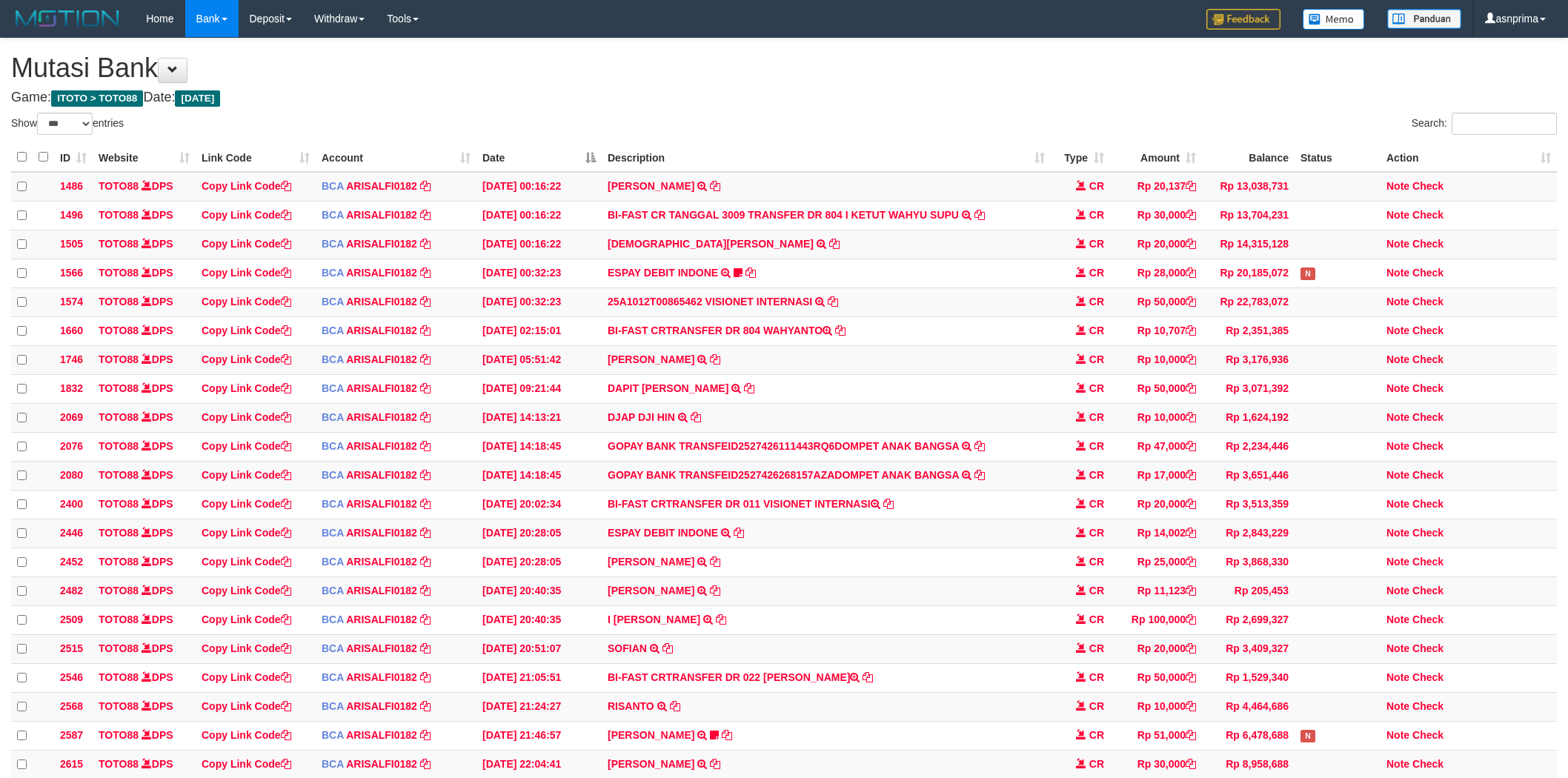
select select "***"
